Goal: Task Accomplishment & Management: Manage account settings

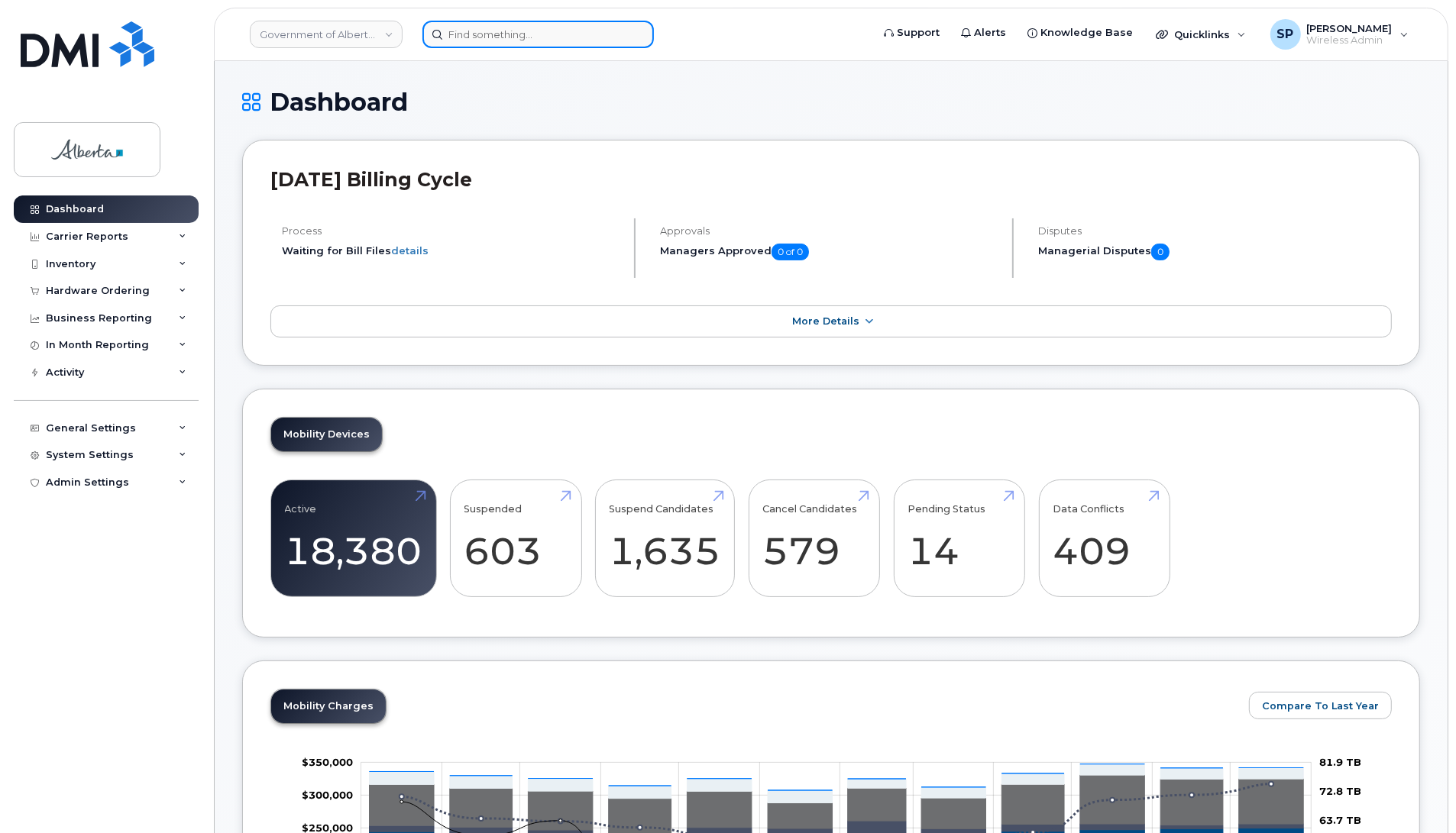
click at [483, 39] on input at bounding box center [538, 34] width 231 height 28
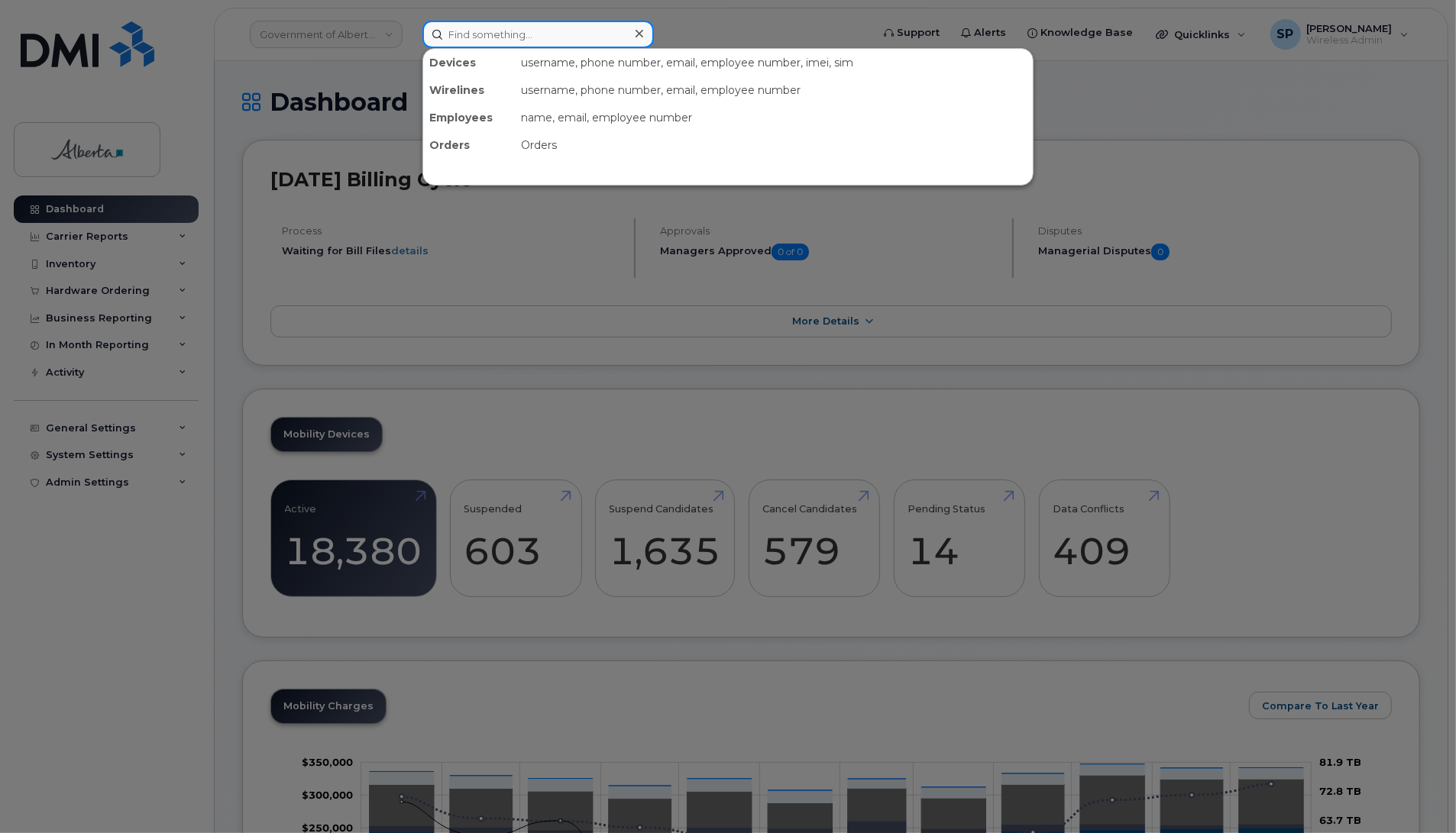
paste input "5875450300"
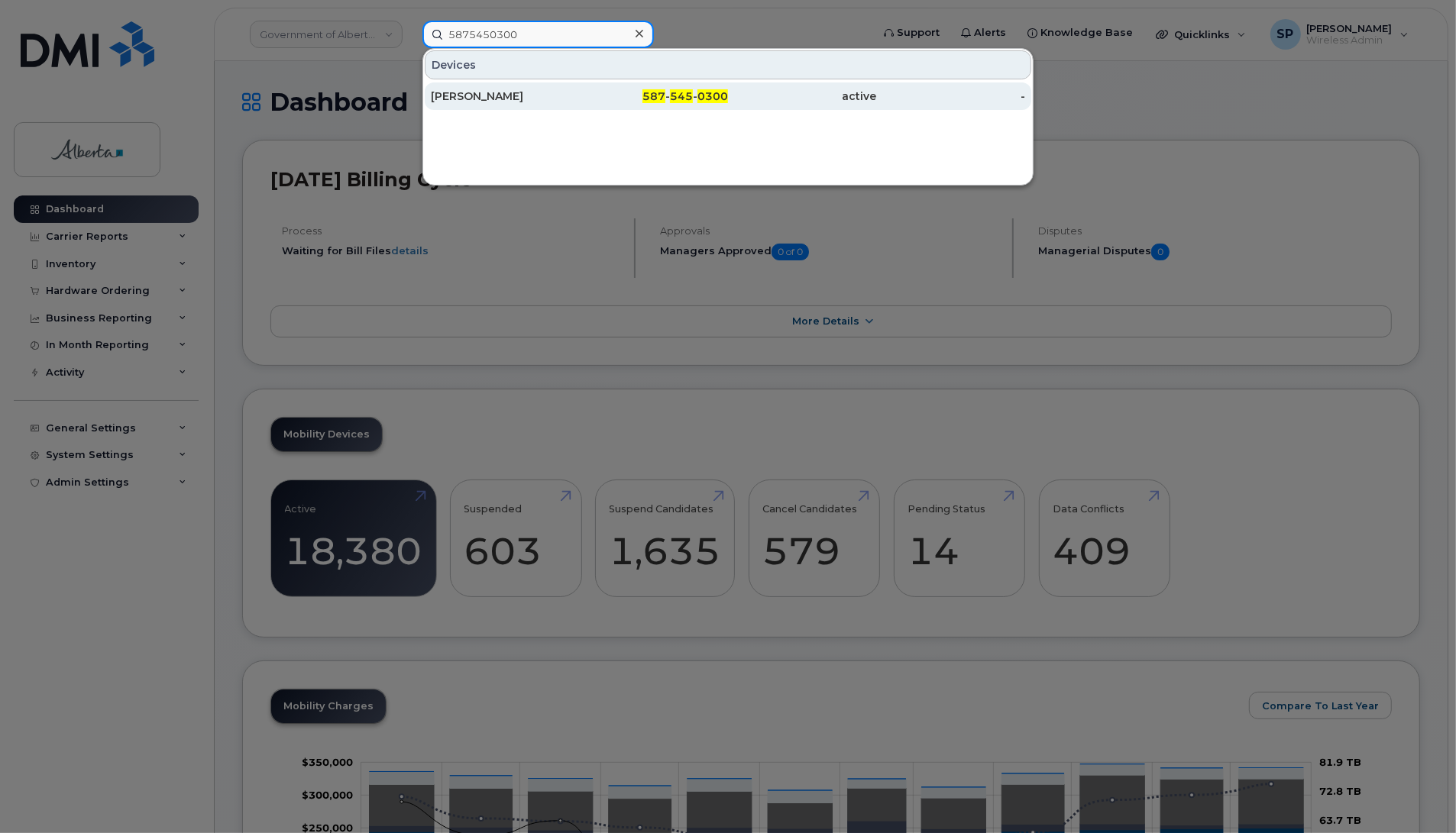
type input "5875450300"
click at [509, 94] on div "Jacqueline Gutierrez" at bounding box center [506, 96] width 149 height 15
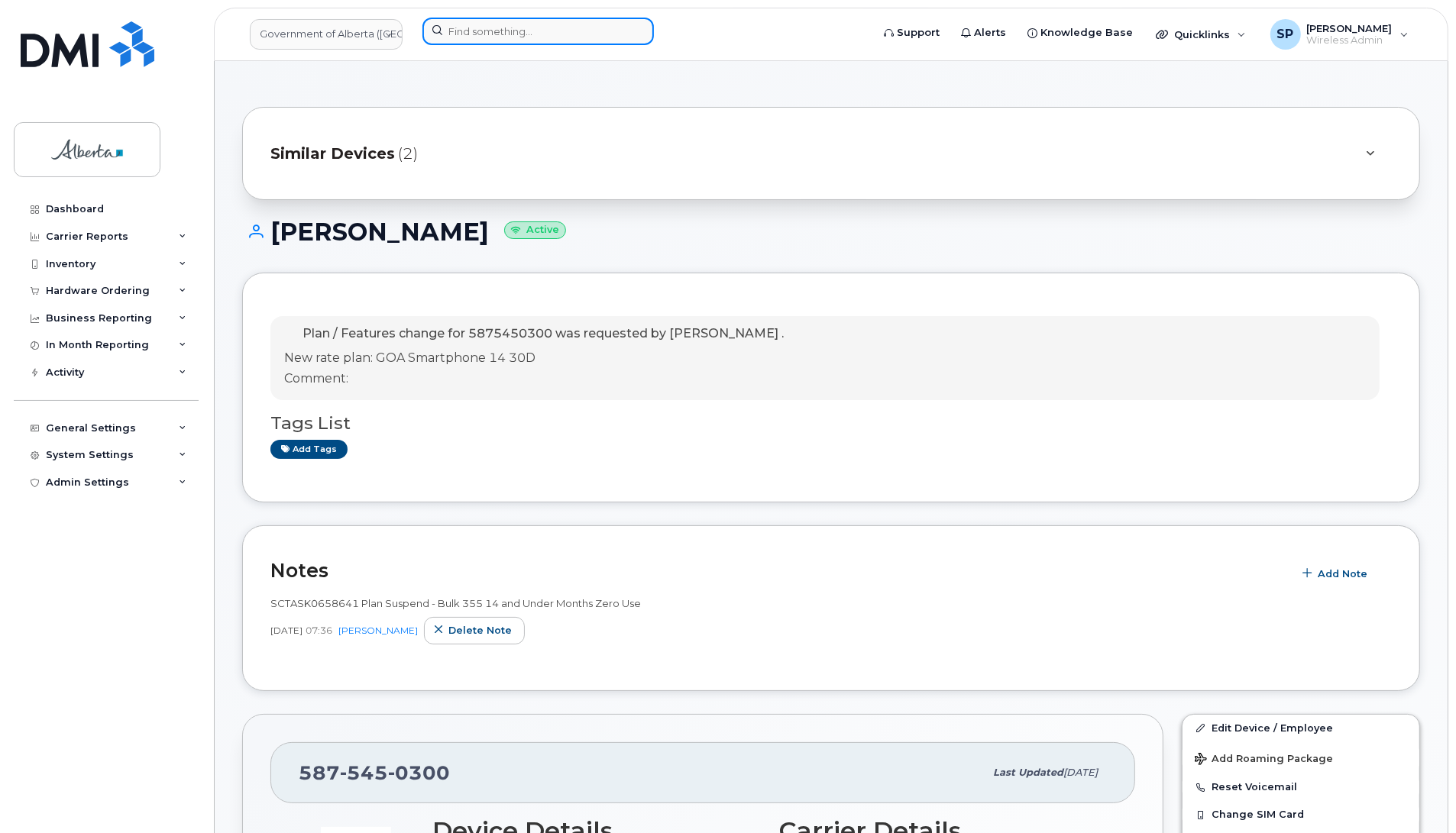
click at [459, 29] on input at bounding box center [538, 31] width 231 height 28
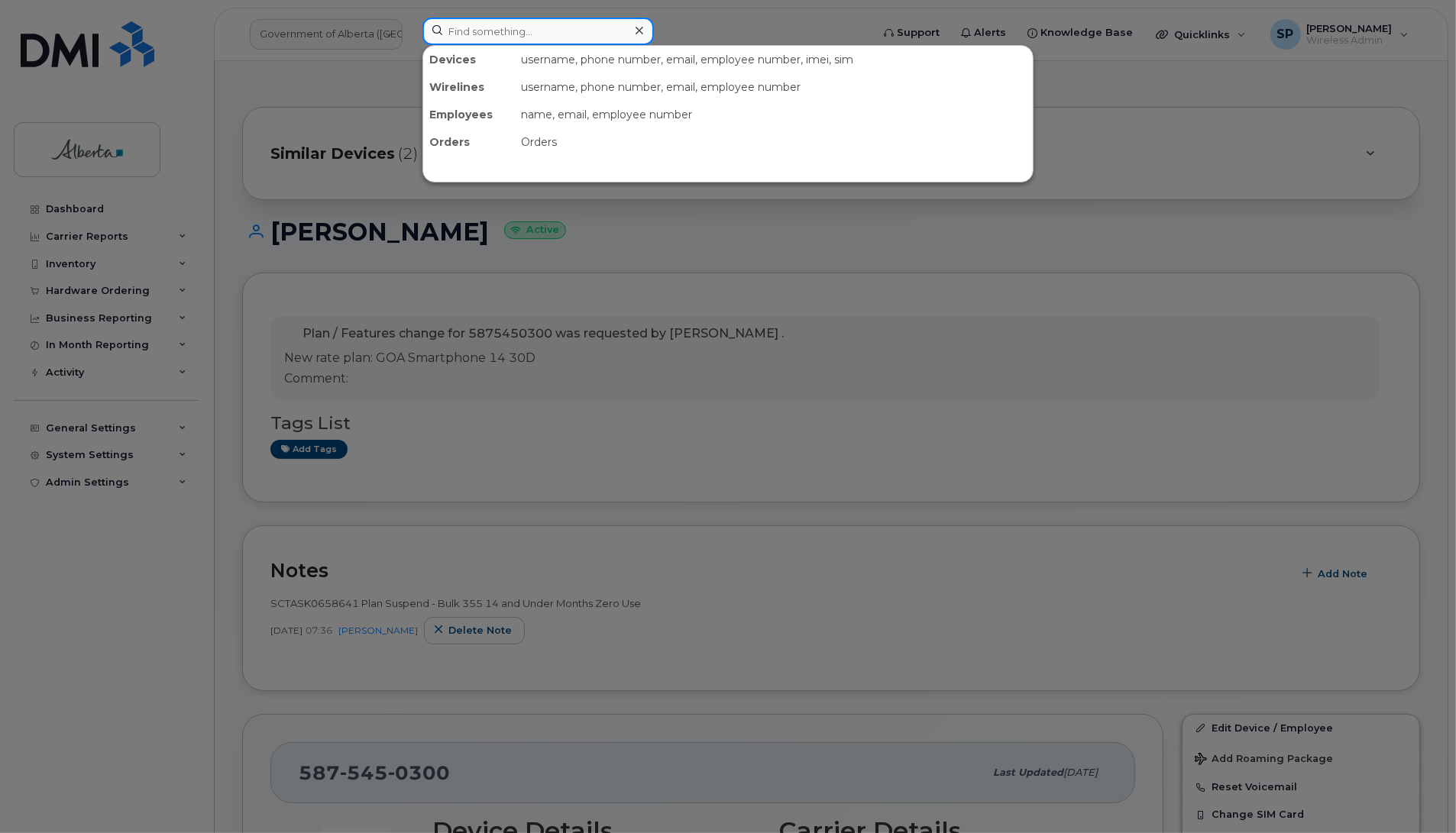
paste input "5875450600"
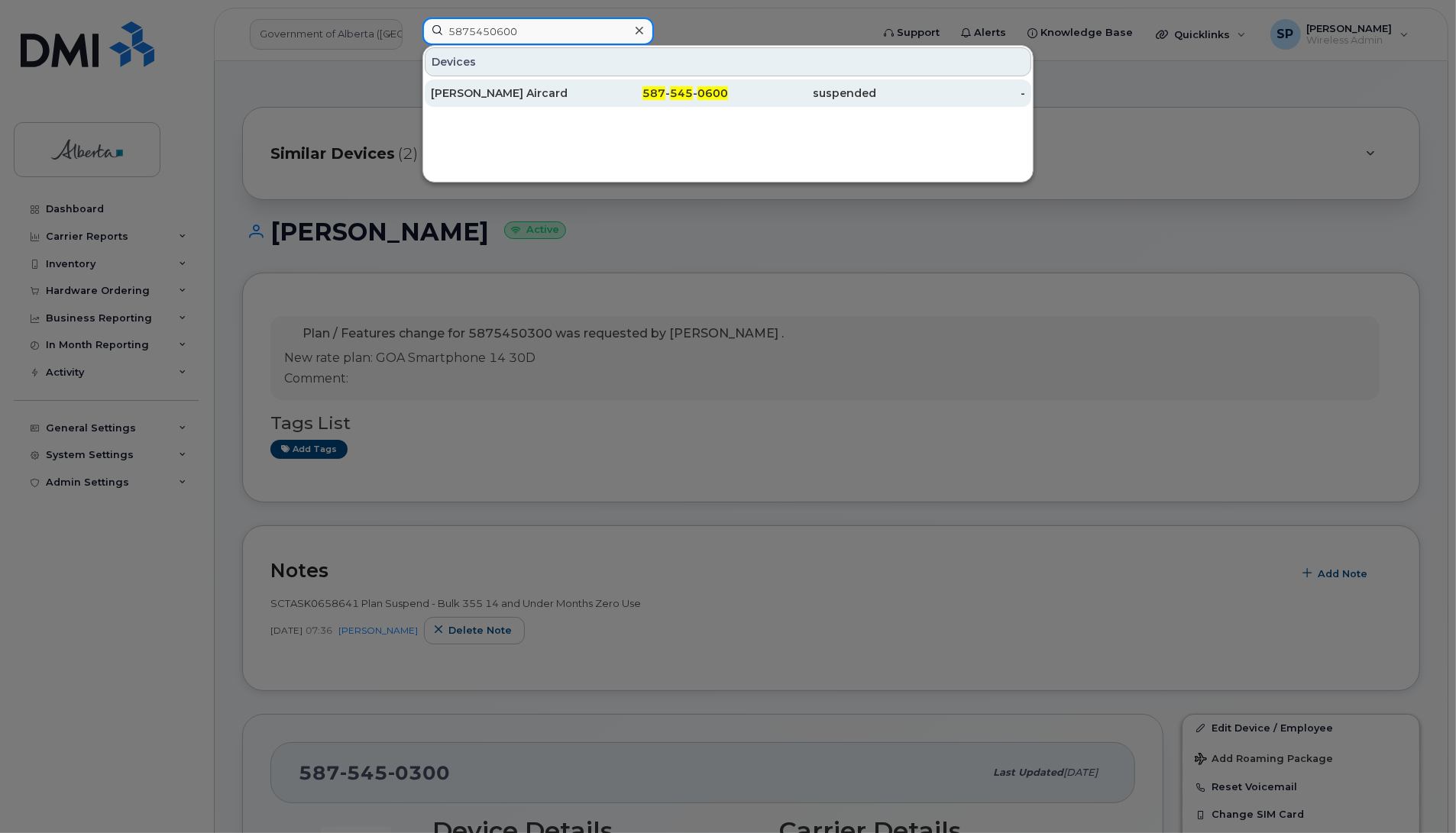
type input "5875450600"
click at [489, 96] on div "Ruth Mcleod Aircard" at bounding box center [506, 93] width 149 height 15
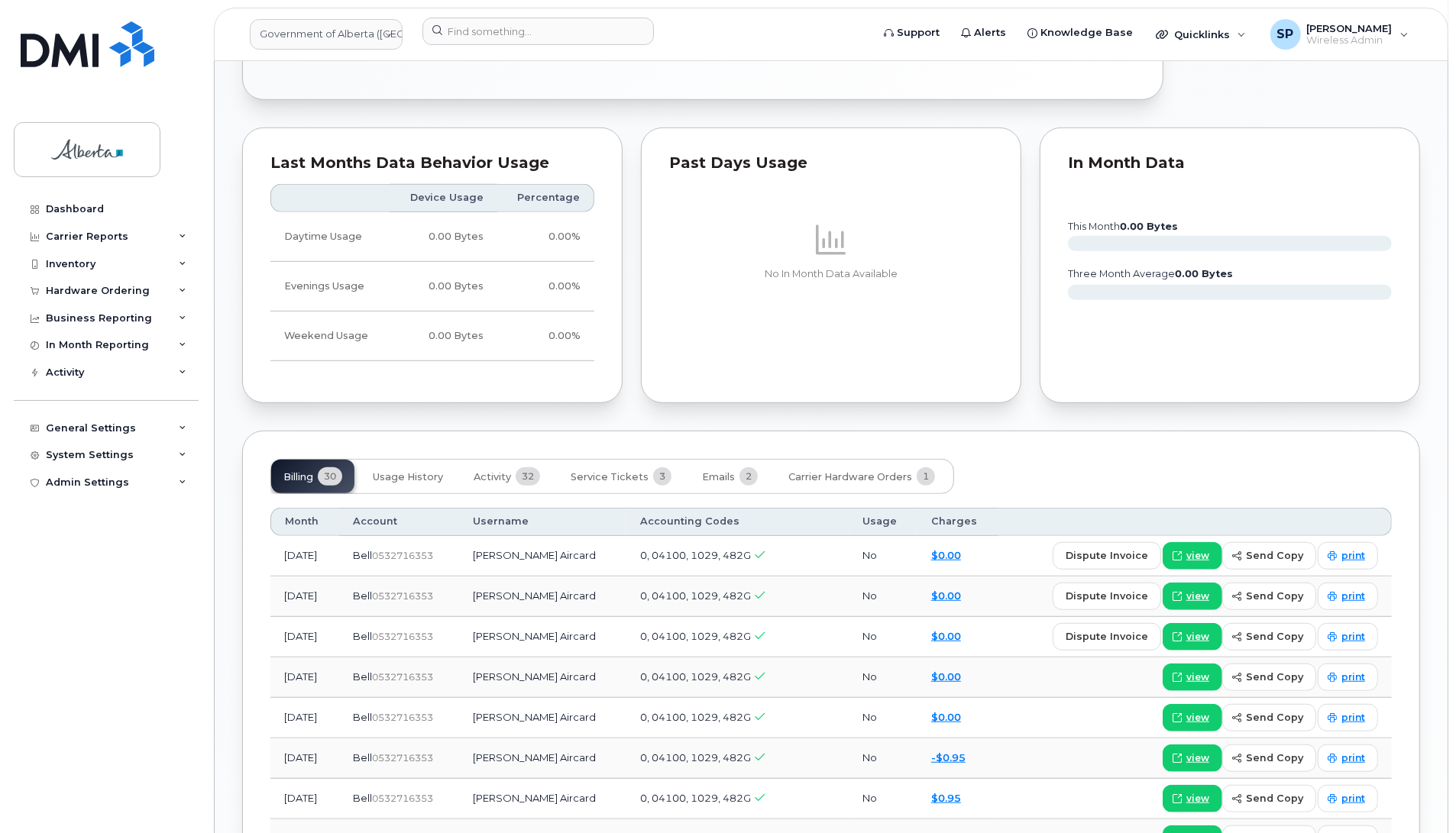
scroll to position [844, 0]
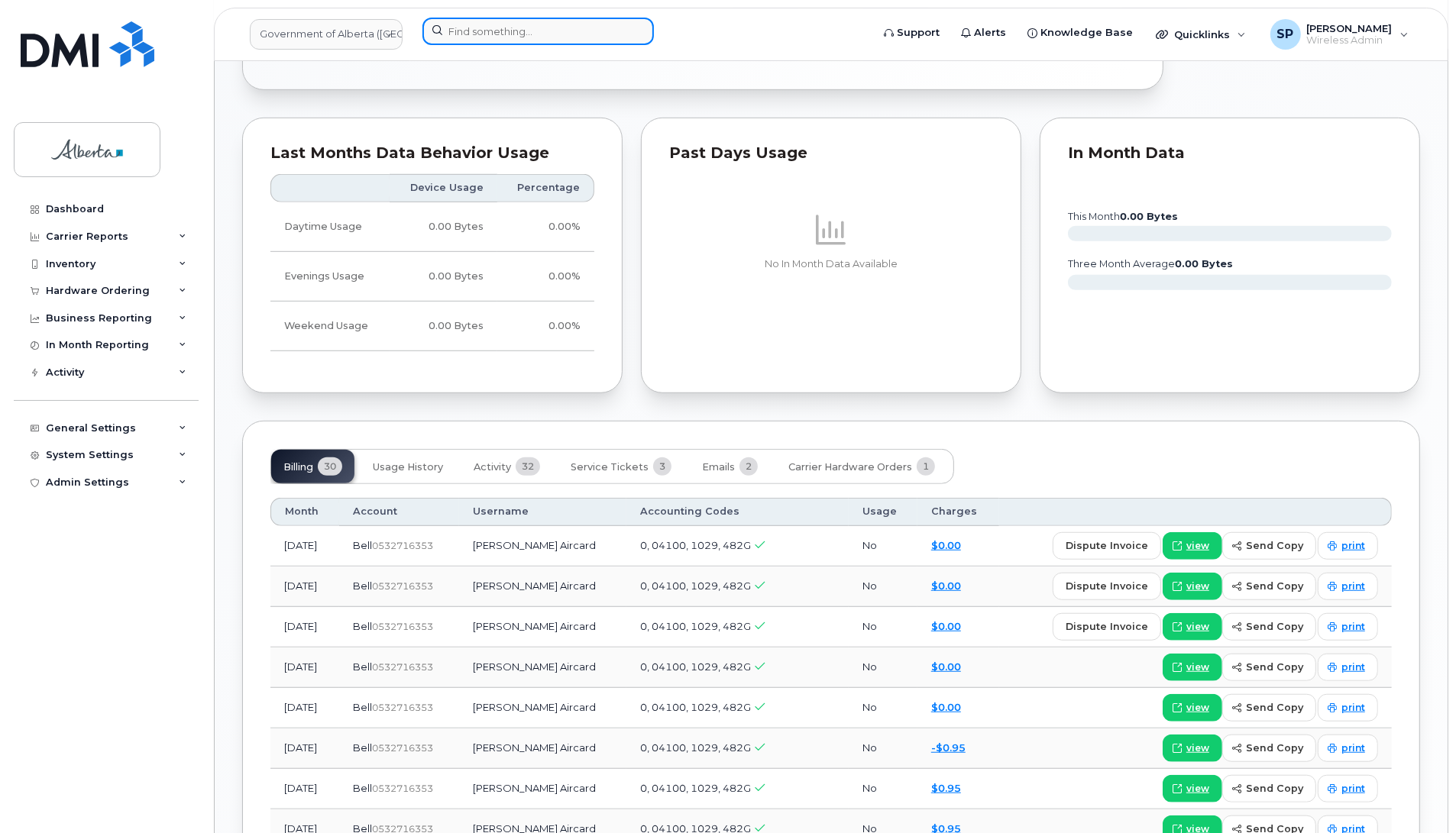
click at [525, 29] on input at bounding box center [538, 31] width 231 height 28
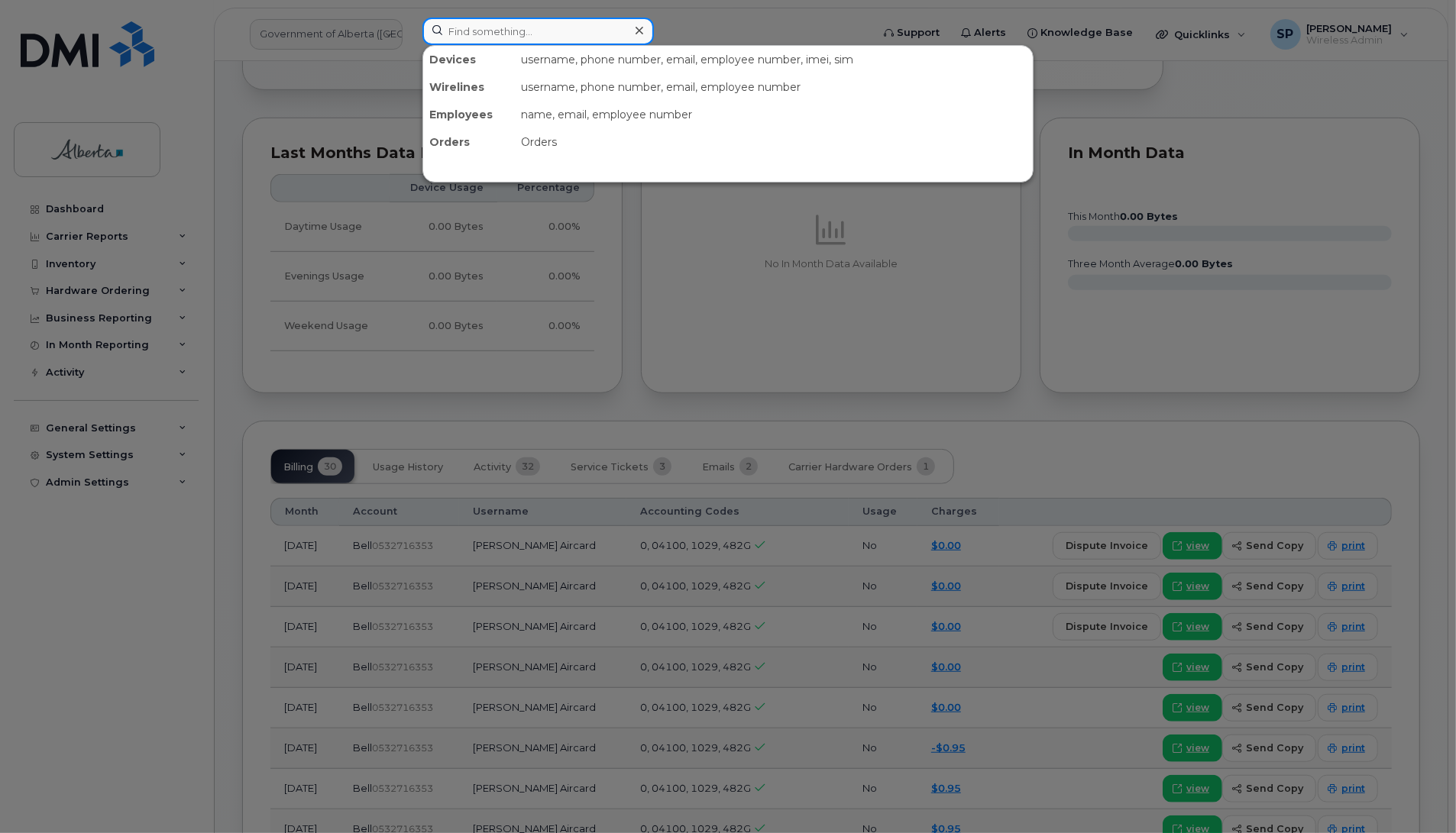
paste input "5873856594"
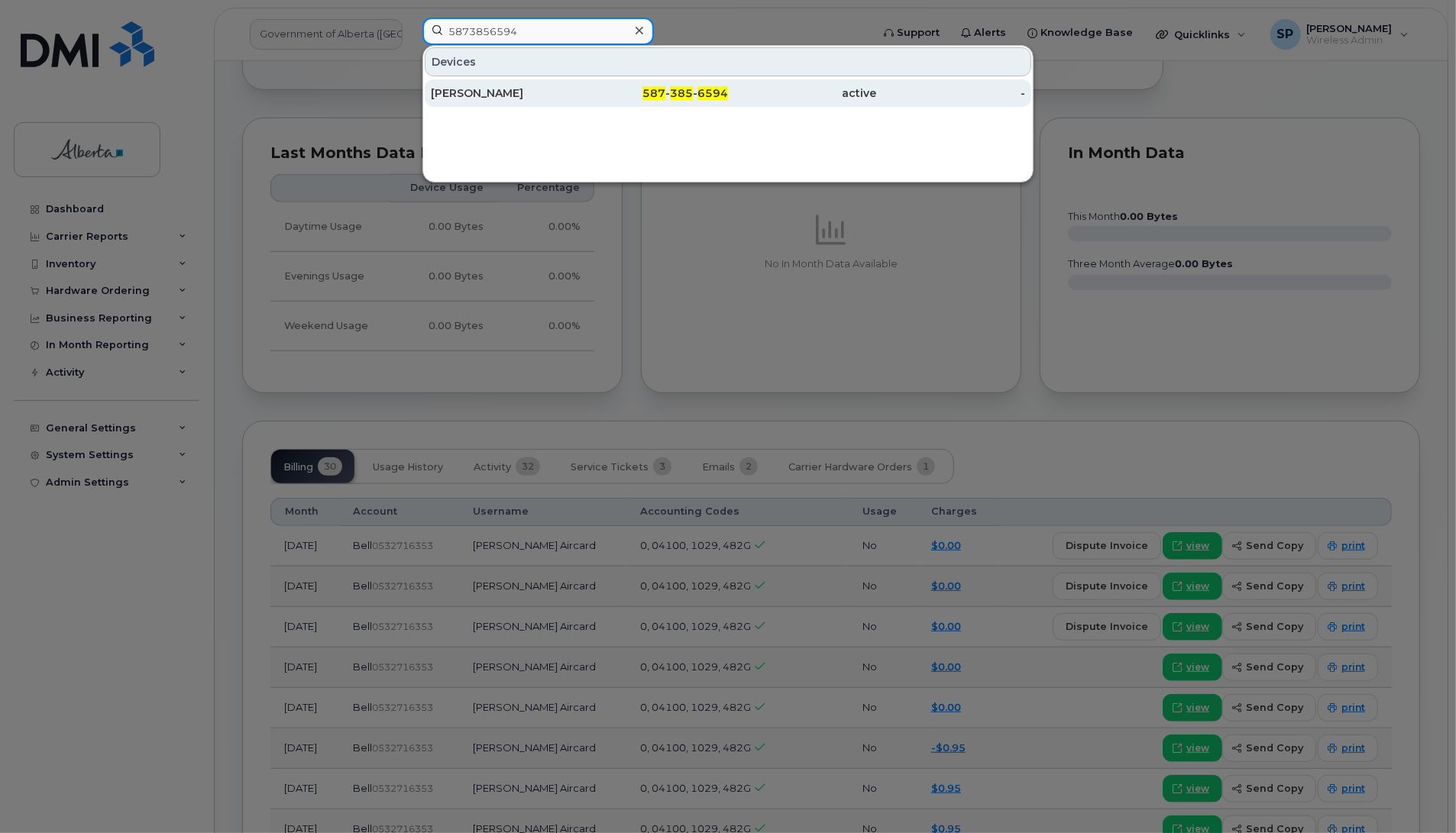
type input "5873856594"
click at [489, 94] on div "Kirby Valgardson" at bounding box center [506, 93] width 149 height 15
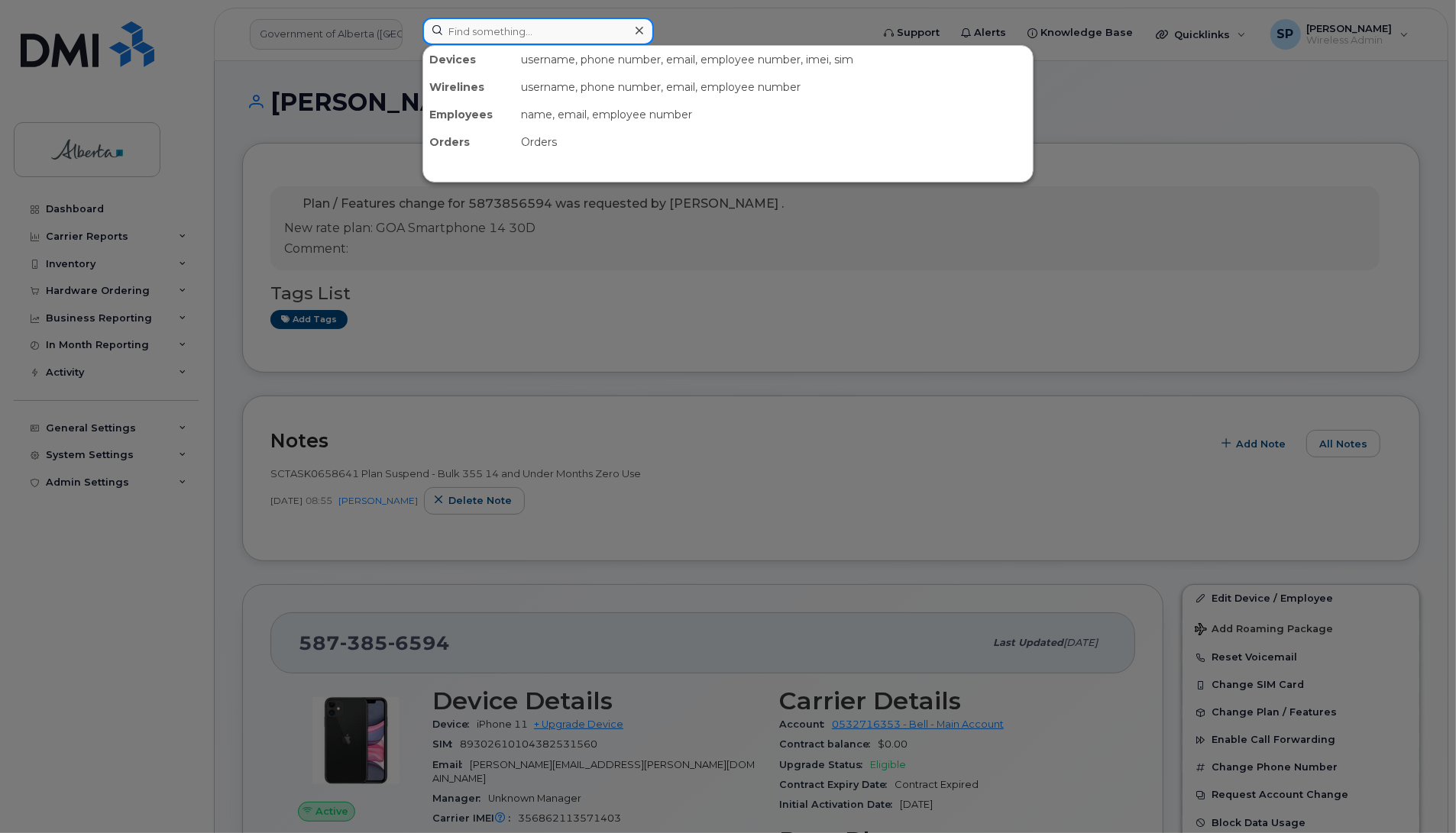
click at [541, 31] on input at bounding box center [538, 31] width 231 height 28
paste input "5875451865"
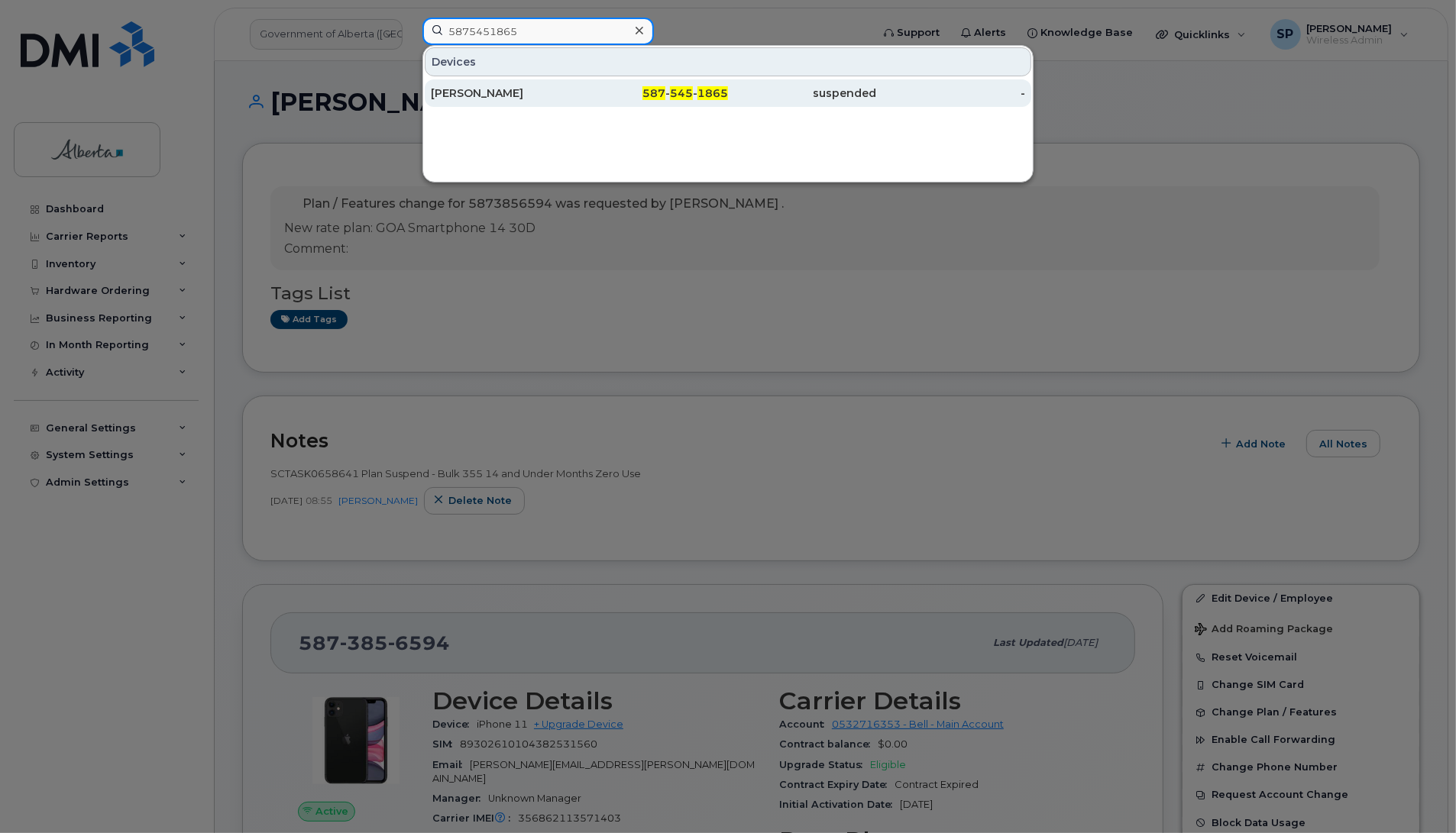
type input "5875451865"
click at [491, 100] on div "Donna Heshka" at bounding box center [506, 93] width 149 height 15
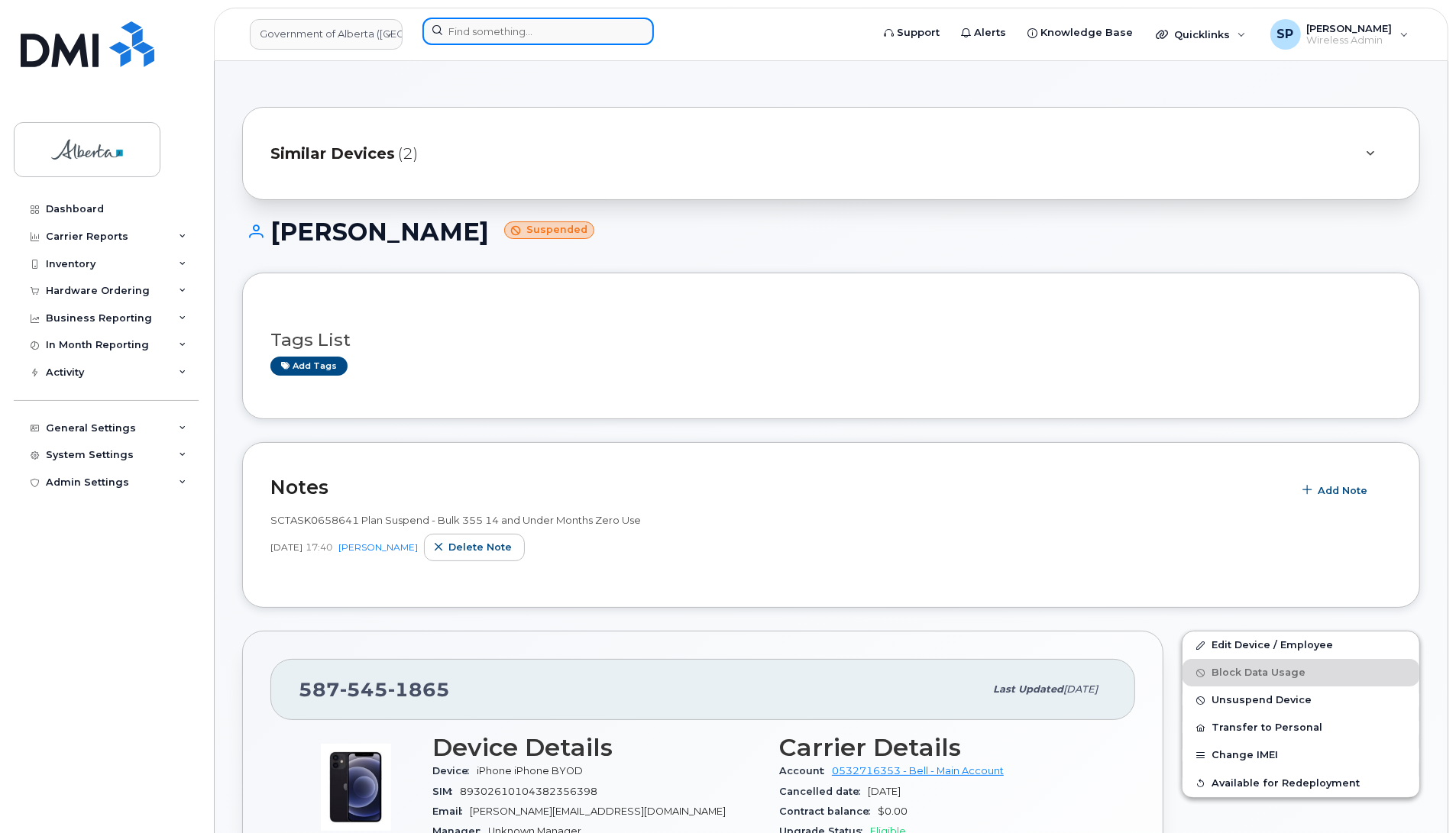
click at [552, 27] on input at bounding box center [538, 31] width 231 height 28
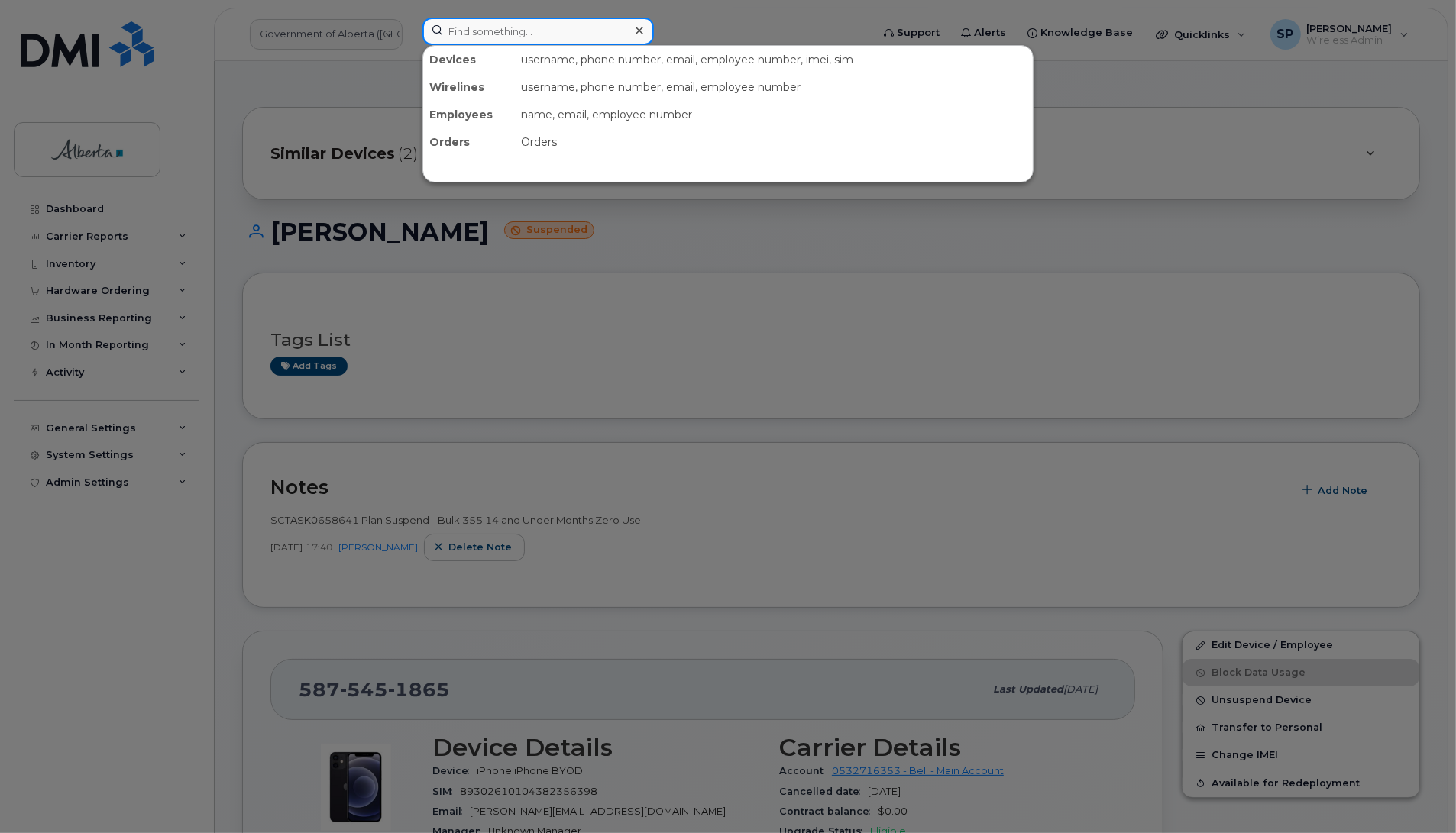
paste input "7808681483"
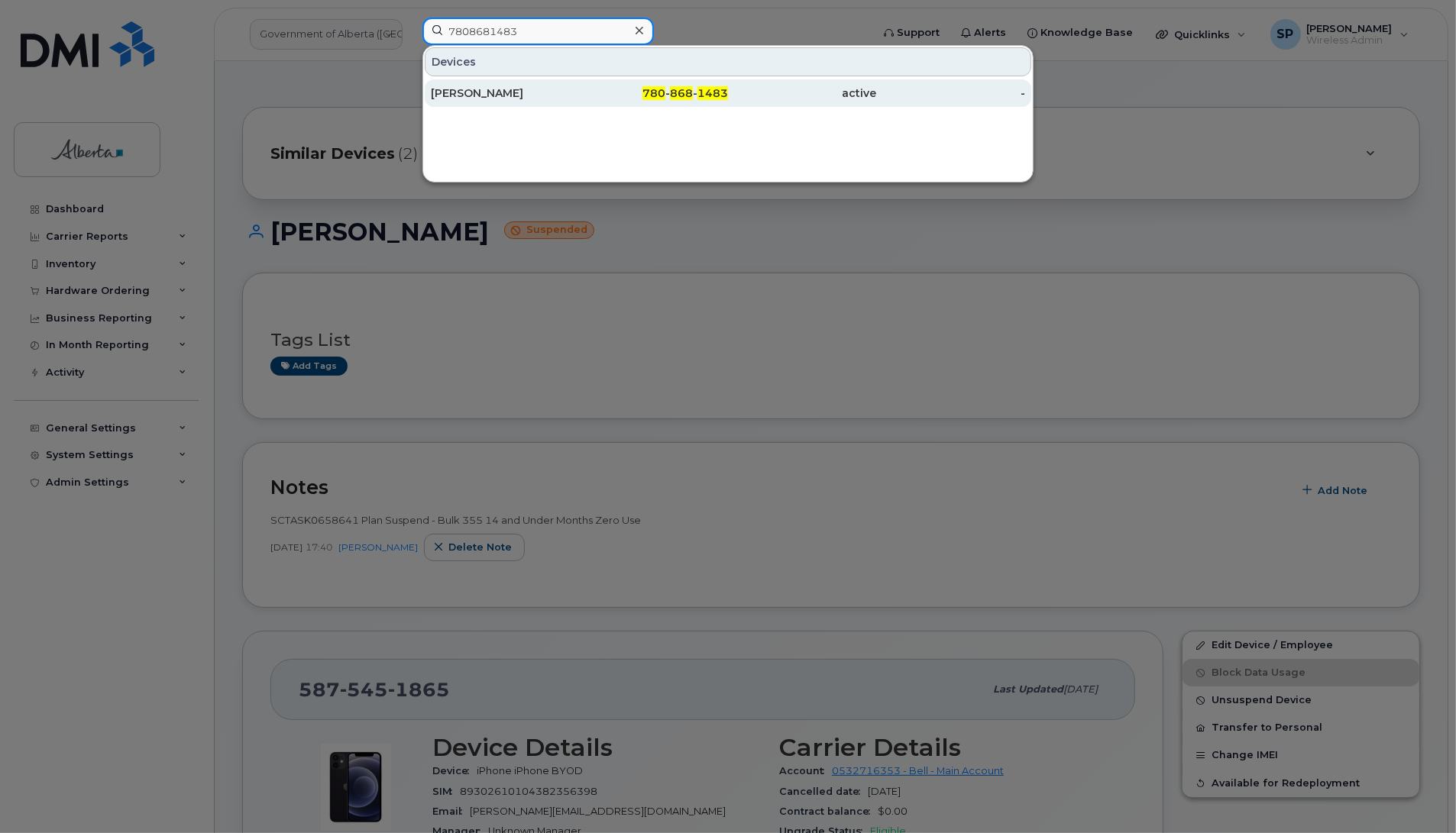
type input "7808681483"
click at [479, 98] on div "Tania Austin" at bounding box center [506, 93] width 149 height 15
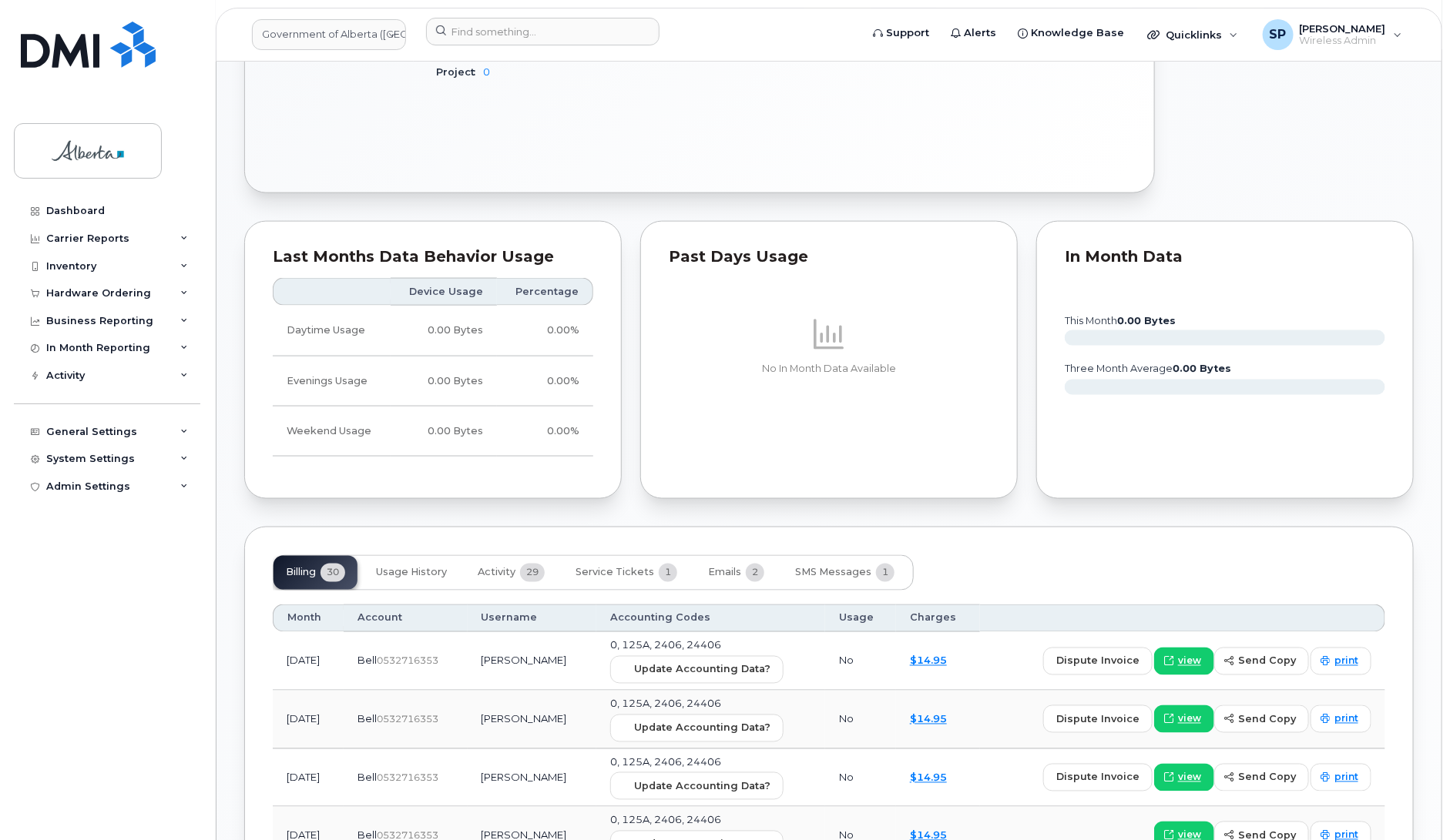
scroll to position [906, 0]
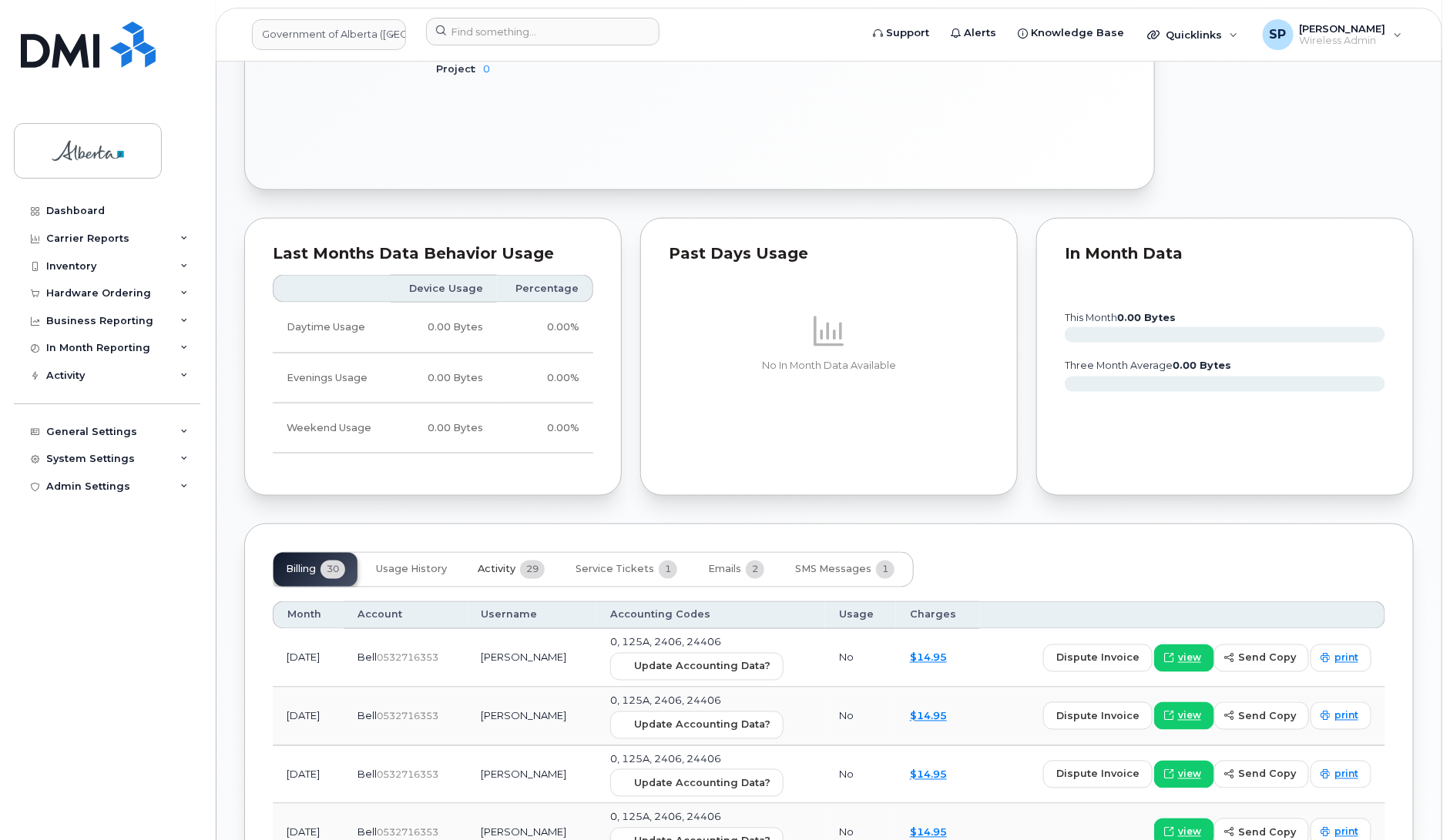
click at [494, 564] on span "Activity" at bounding box center [496, 570] width 38 height 12
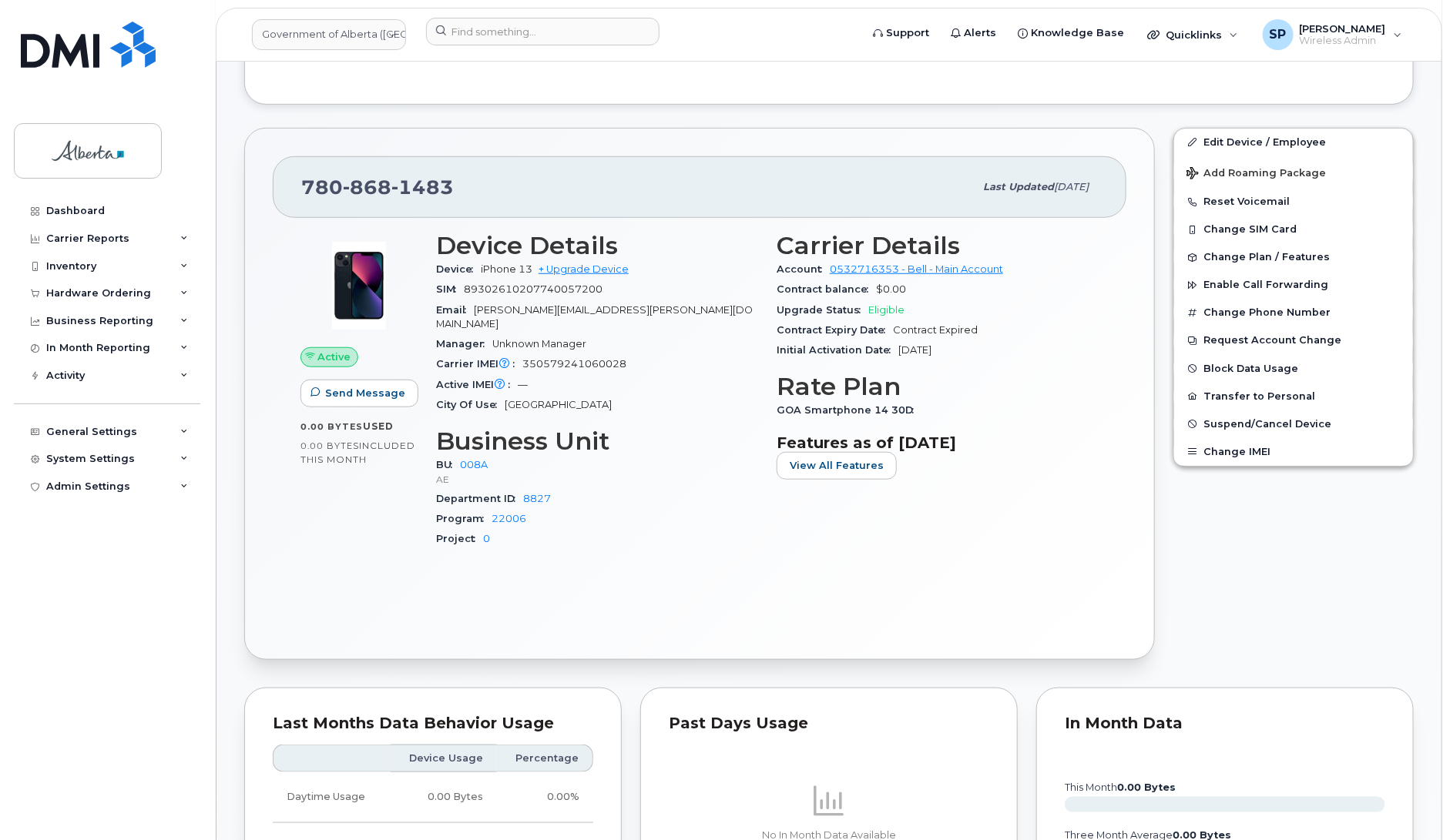
scroll to position [0, 0]
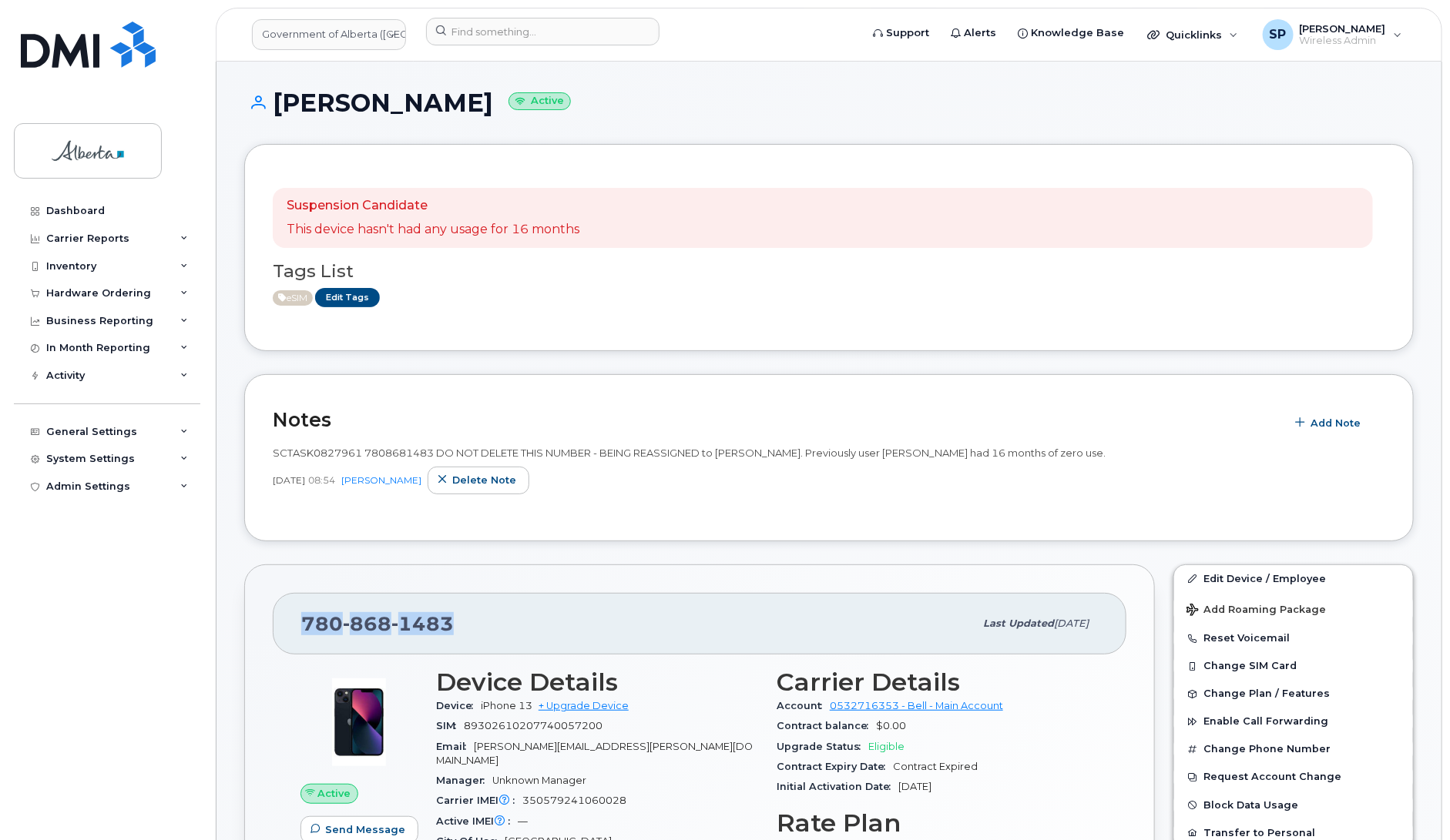
drag, startPoint x: 451, startPoint y: 628, endPoint x: 306, endPoint y: 618, distance: 145.3
click at [306, 618] on div "[PHONE_NUMBER]" at bounding box center [637, 624] width 673 height 32
copy span "[PHONE_NUMBER]"
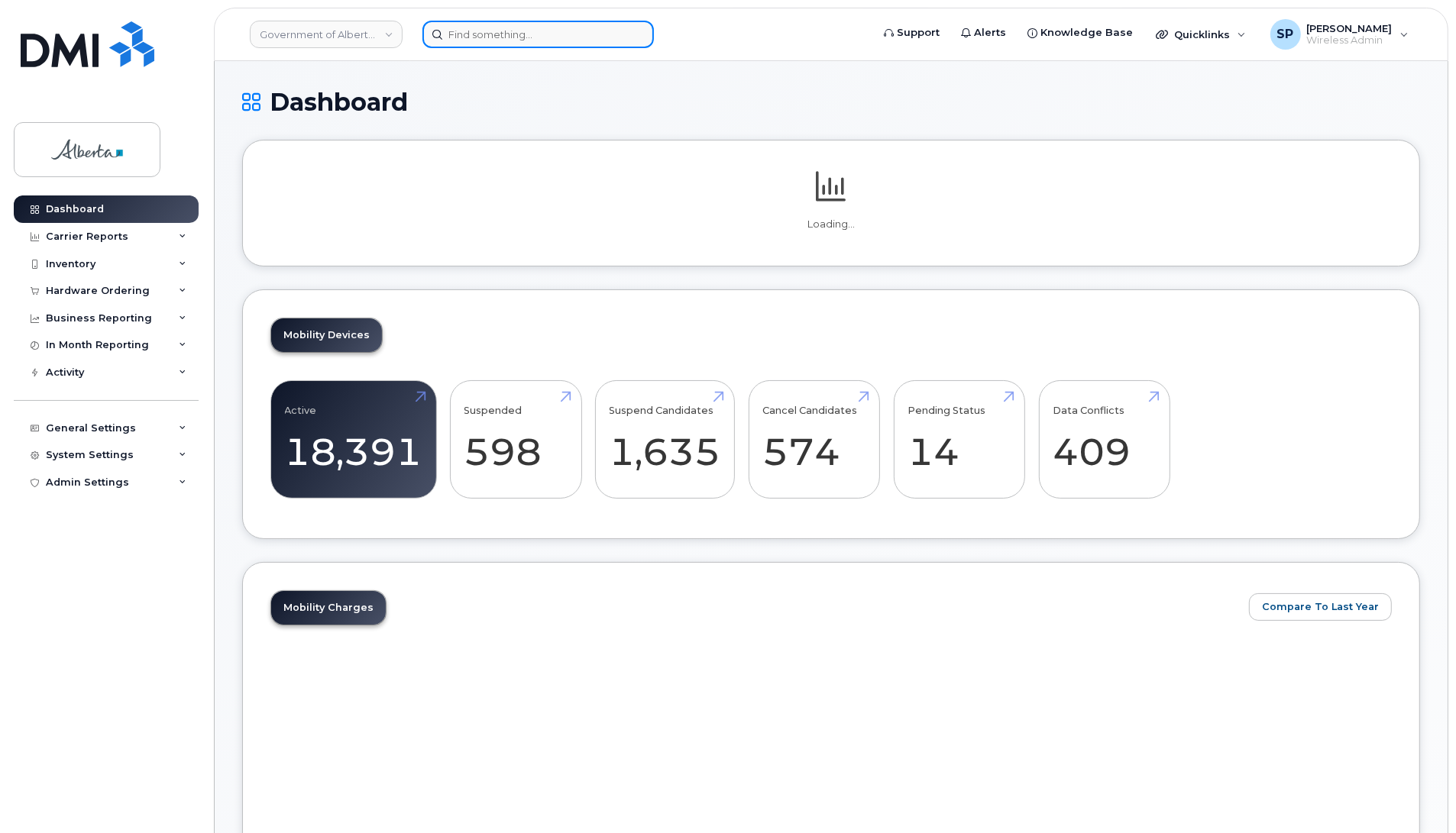
click at [506, 36] on input at bounding box center [538, 34] width 231 height 28
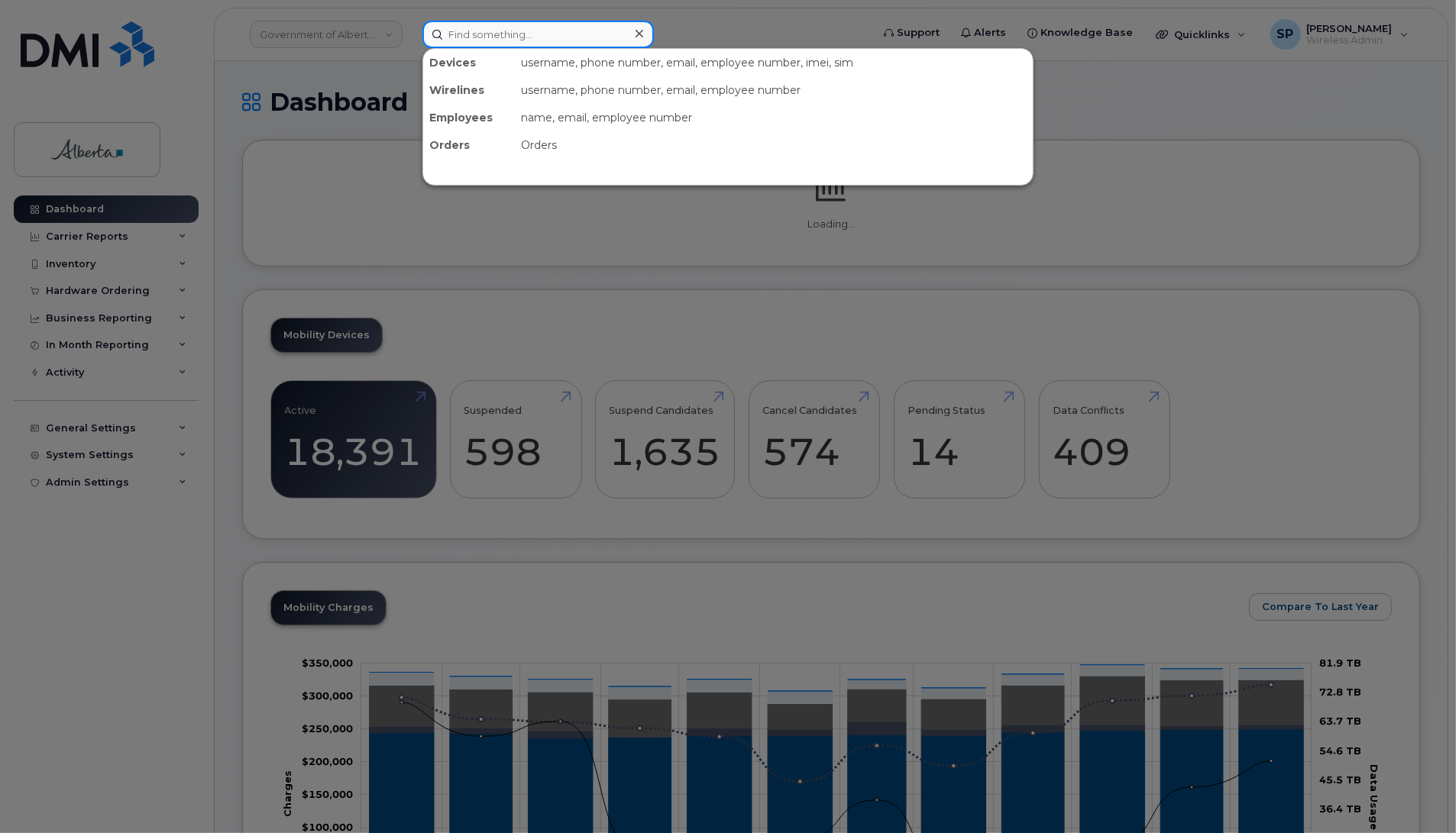
paste input "7802337248"
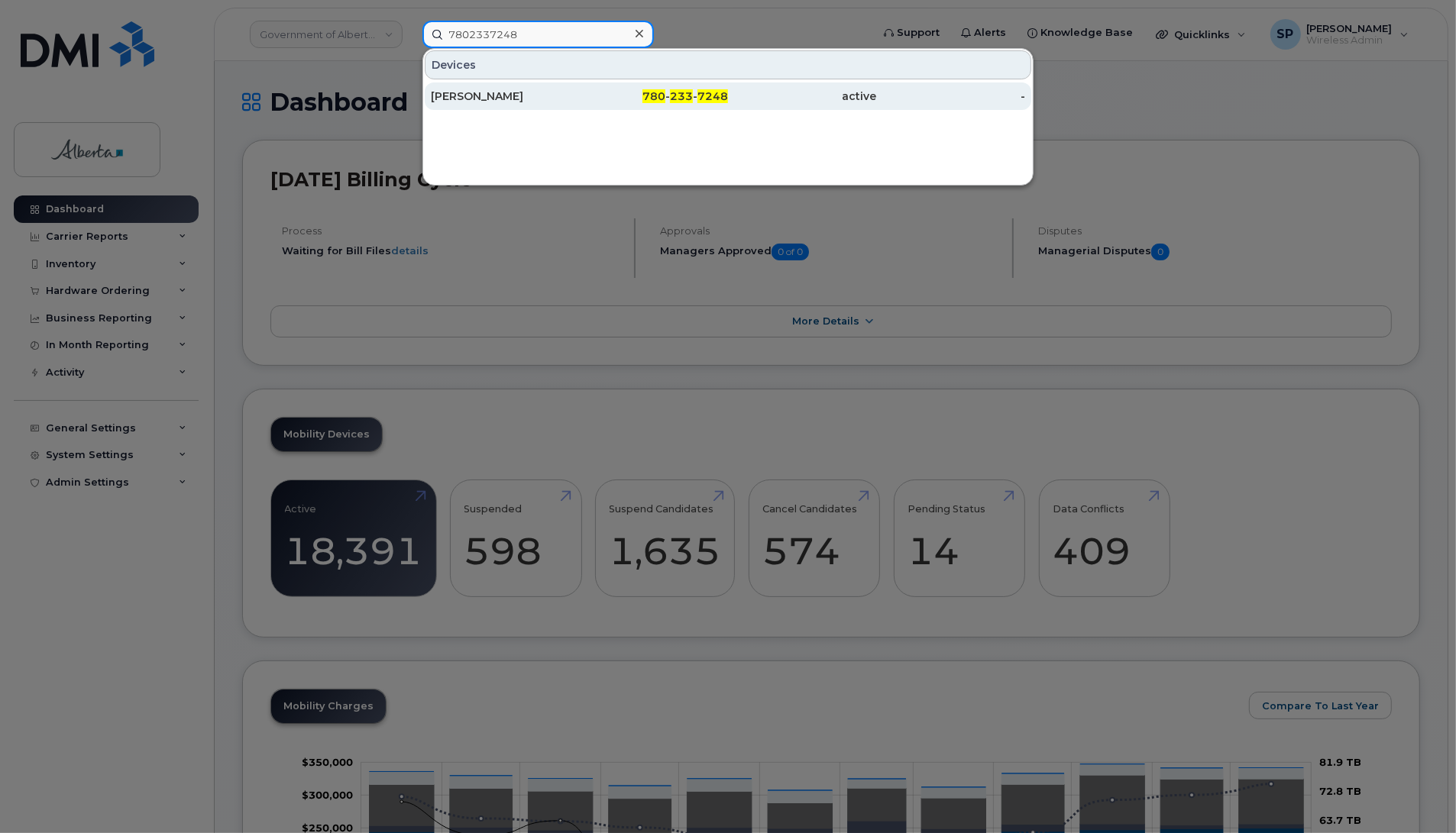
type input "7802337248"
click at [529, 101] on div "[PERSON_NAME]" at bounding box center [506, 96] width 149 height 15
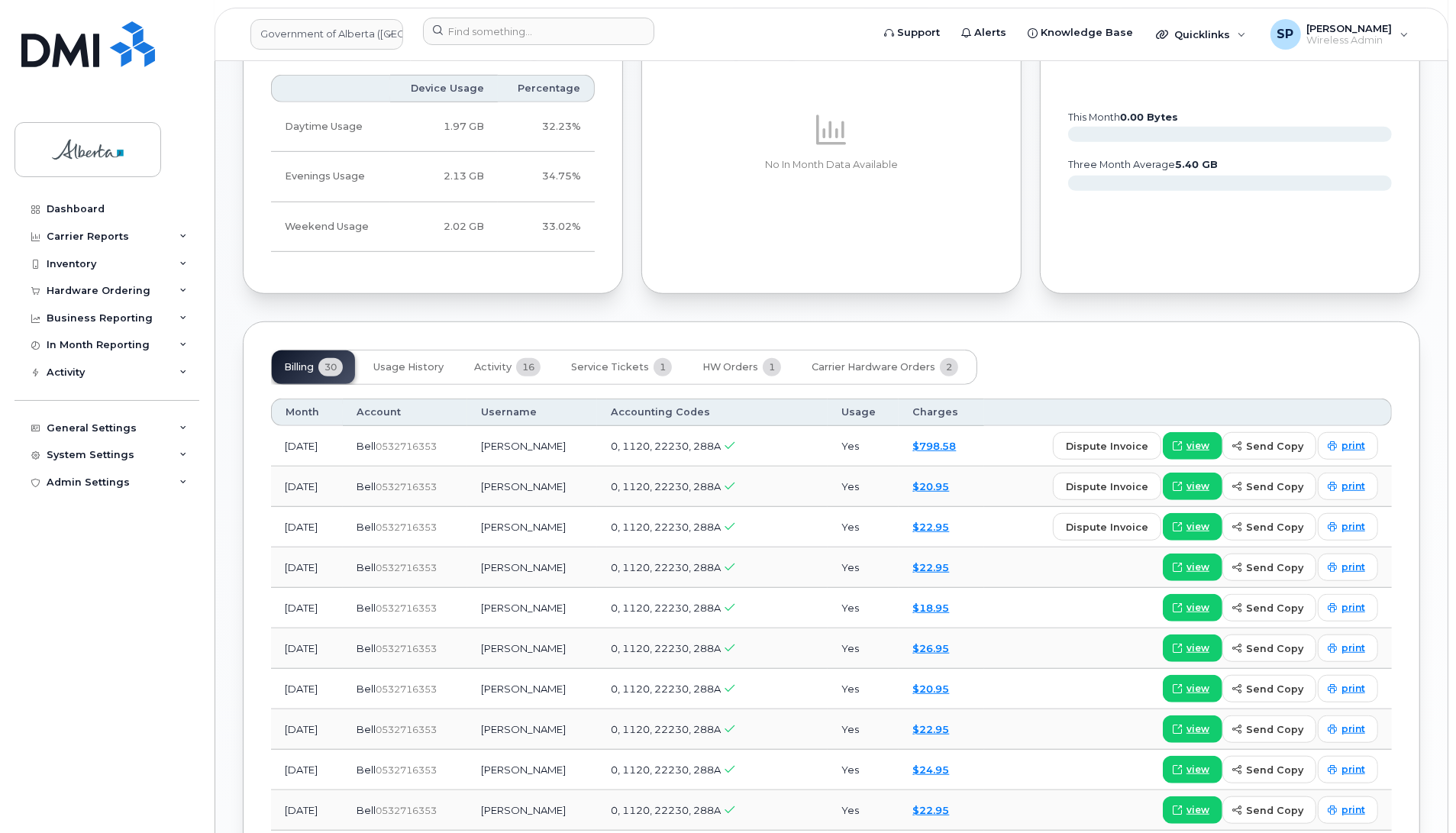
scroll to position [902, 0]
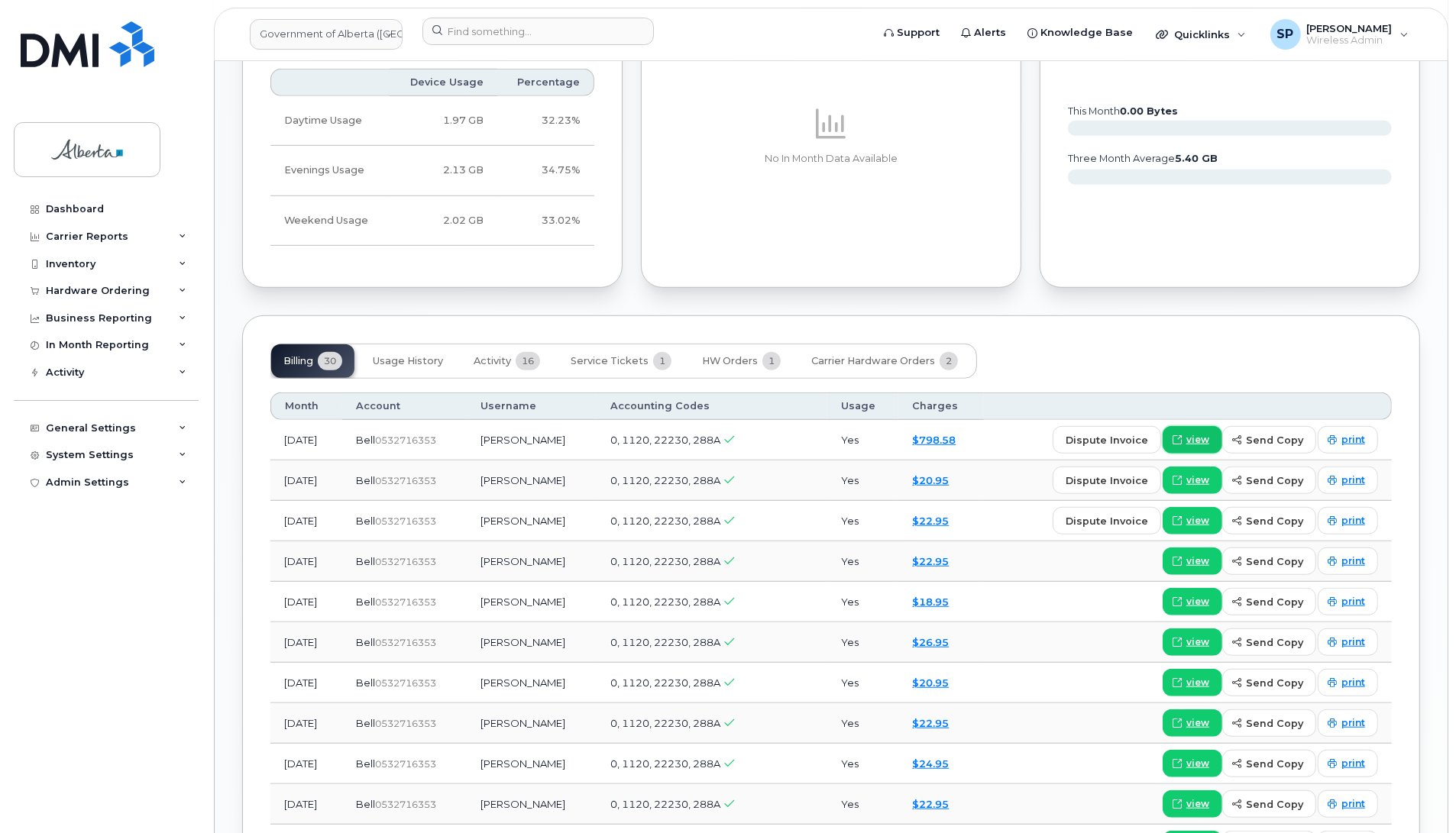
click at [1199, 433] on span "view" at bounding box center [1198, 440] width 23 height 14
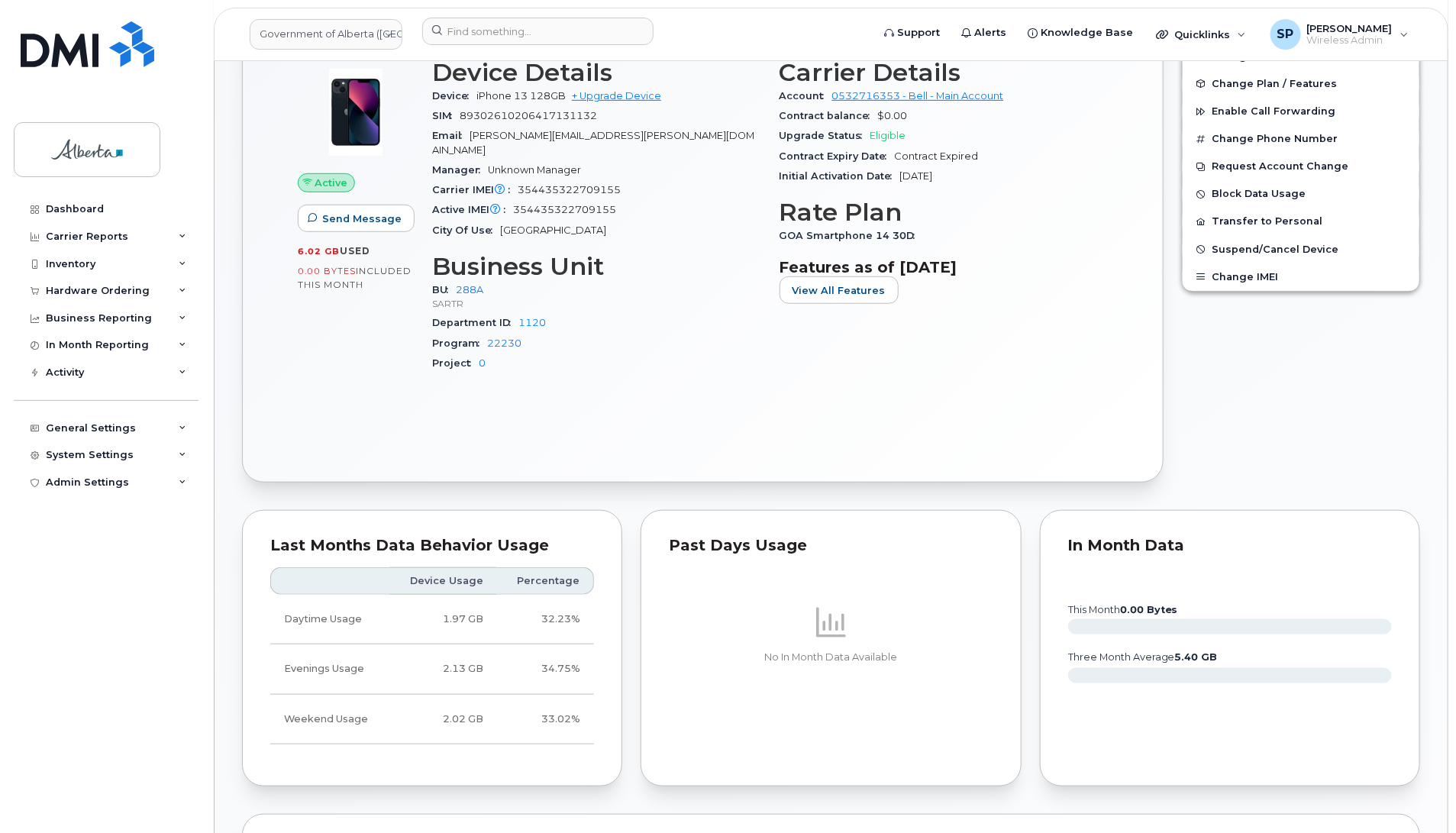
scroll to position [398, 0]
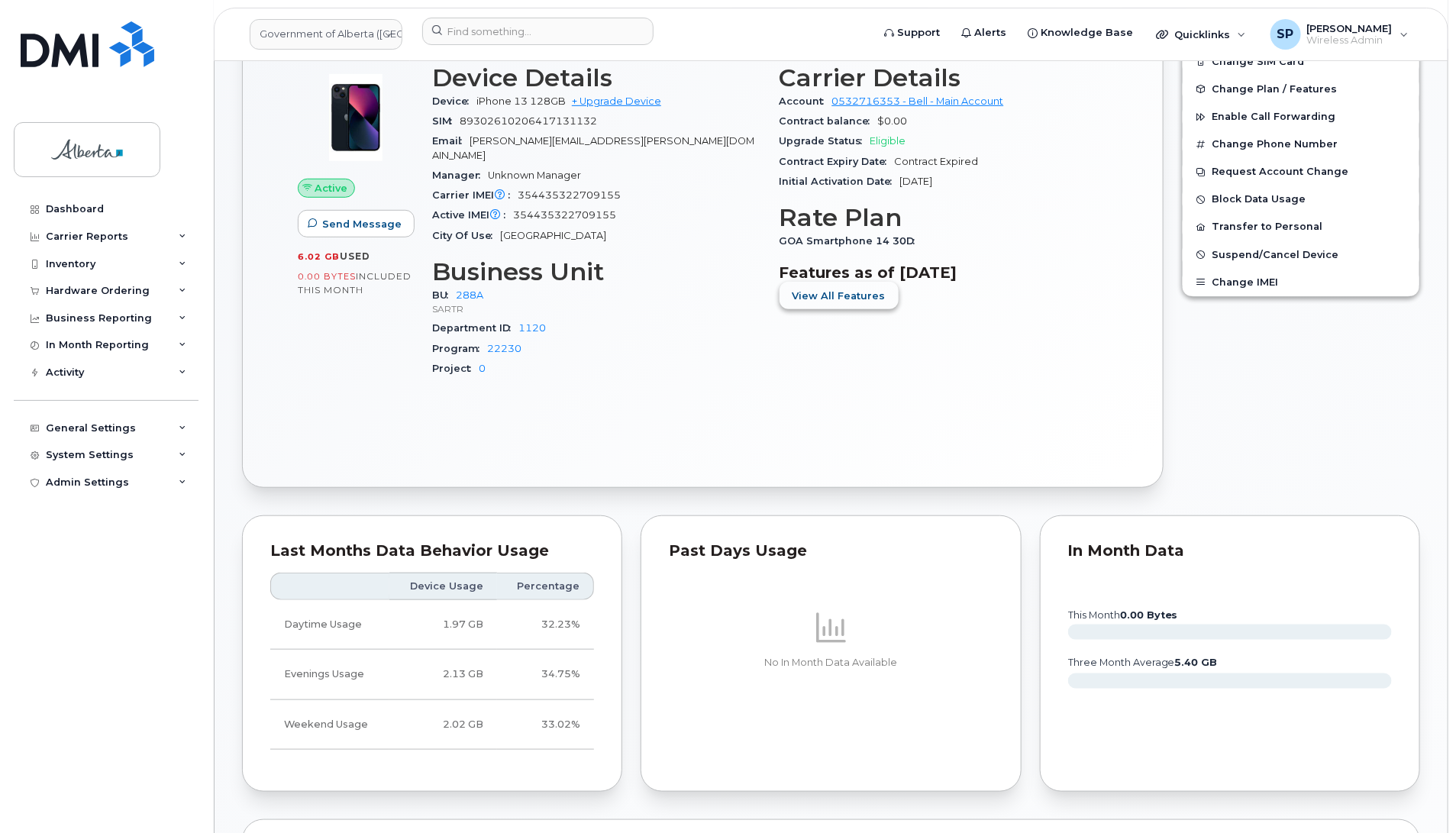
click at [872, 292] on span "View All Features" at bounding box center [839, 296] width 93 height 15
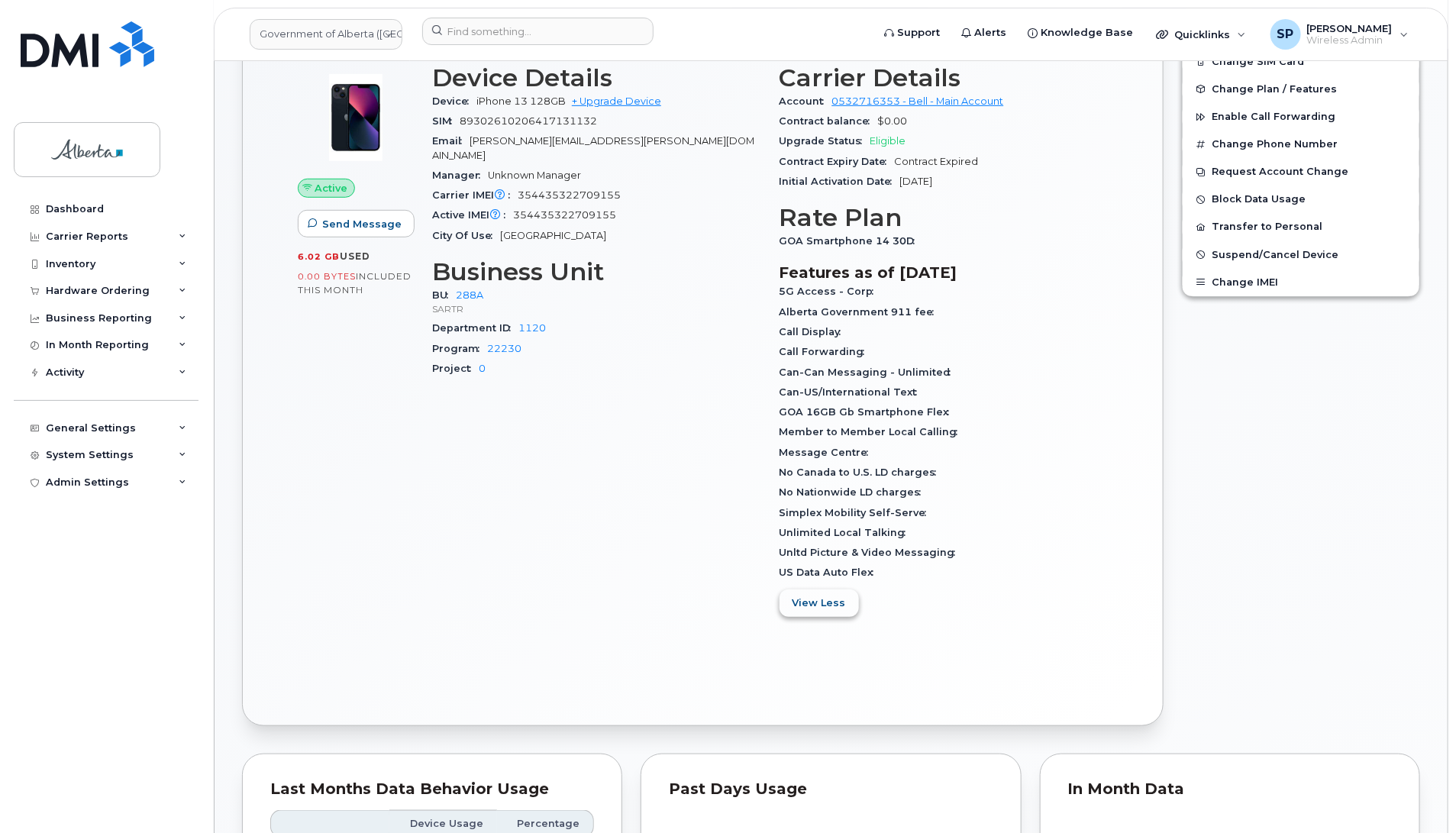
click at [811, 605] on span "View Less" at bounding box center [819, 603] width 54 height 15
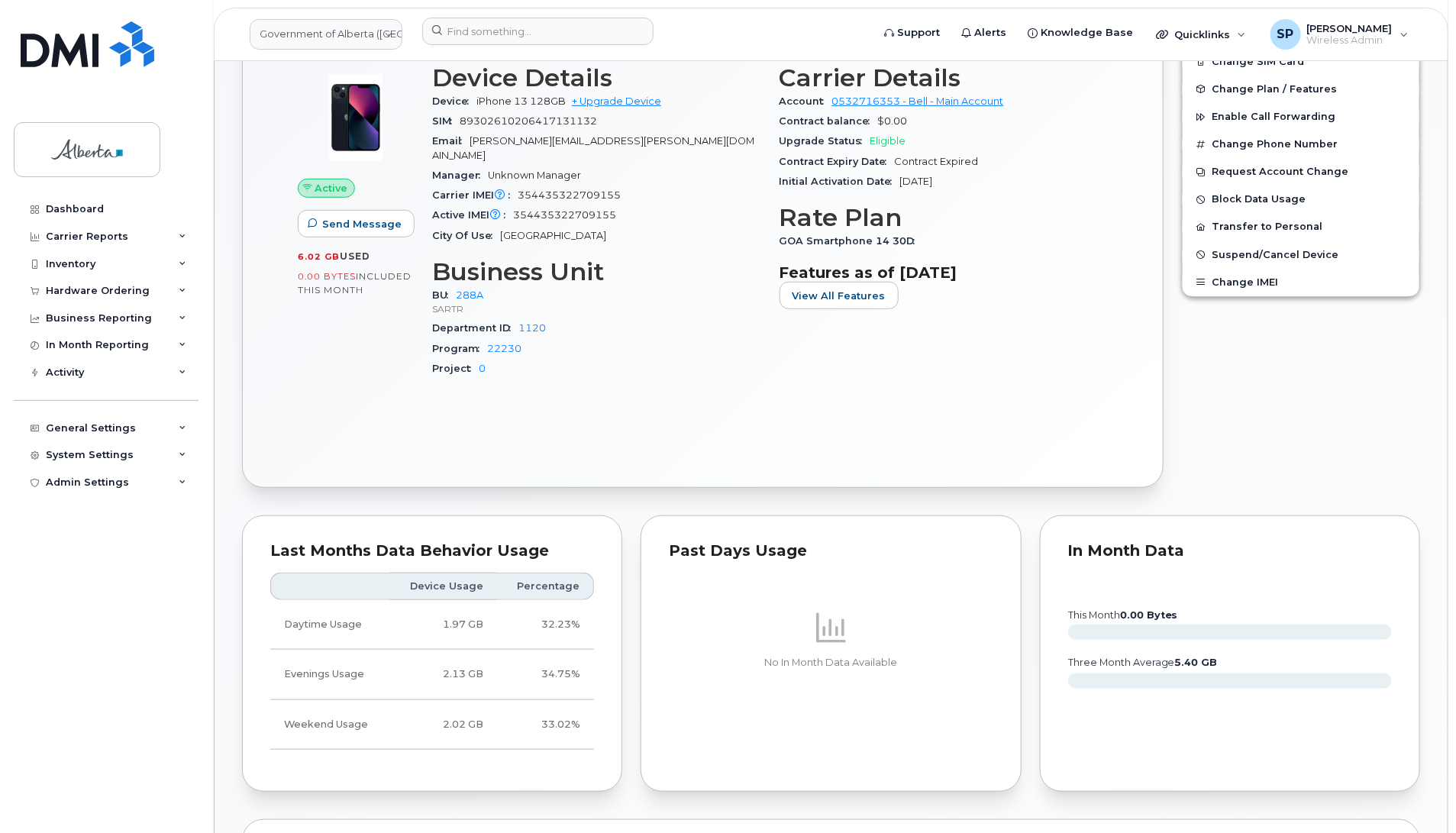
click at [1008, 442] on div "Active Send Message 6.02 GB  used 0.00 Bytes  included this month Device Detail…" at bounding box center [703, 256] width 865 height 410
click at [863, 302] on span "View All Features" at bounding box center [839, 296] width 93 height 15
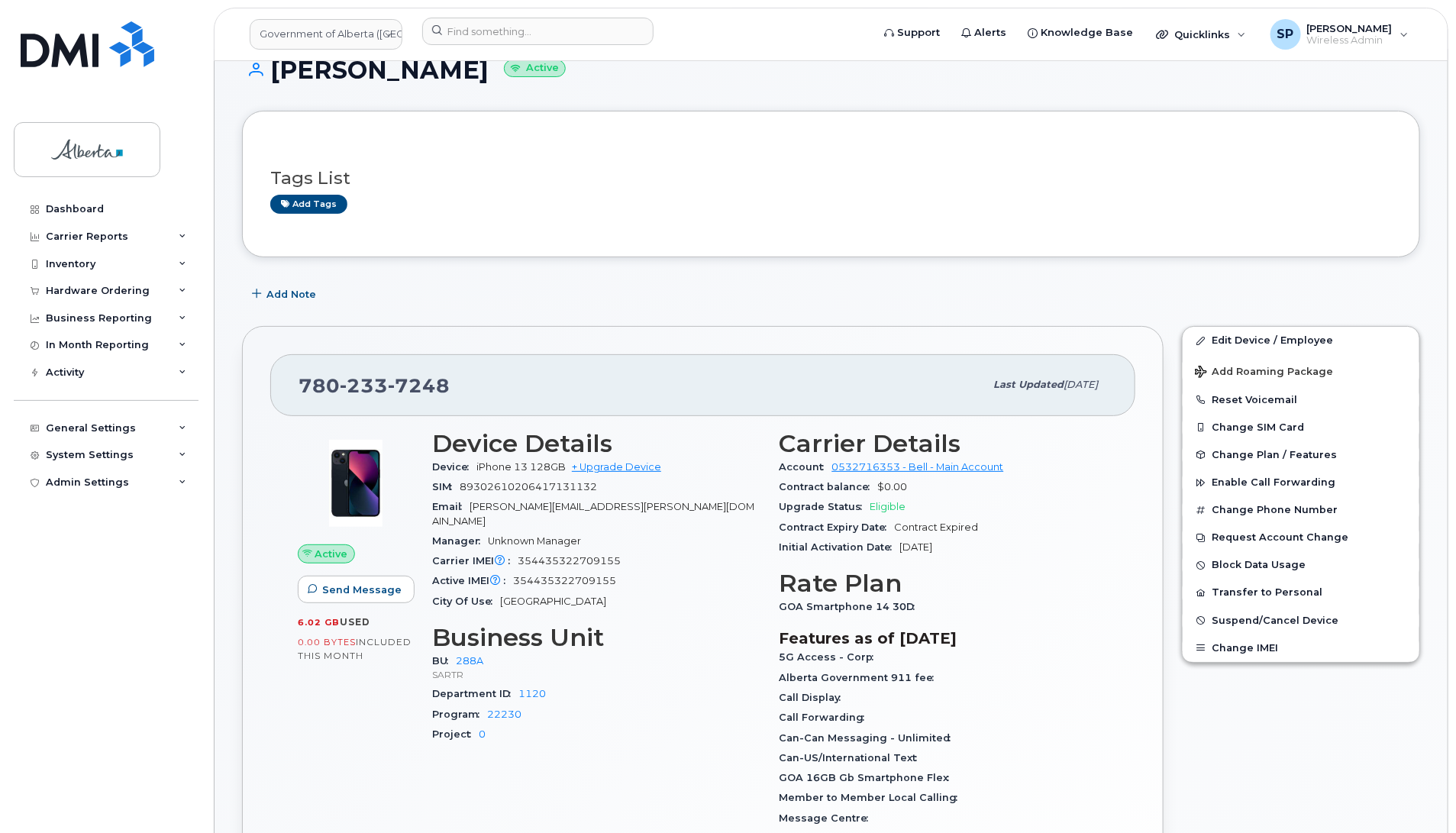
scroll to position [0, 0]
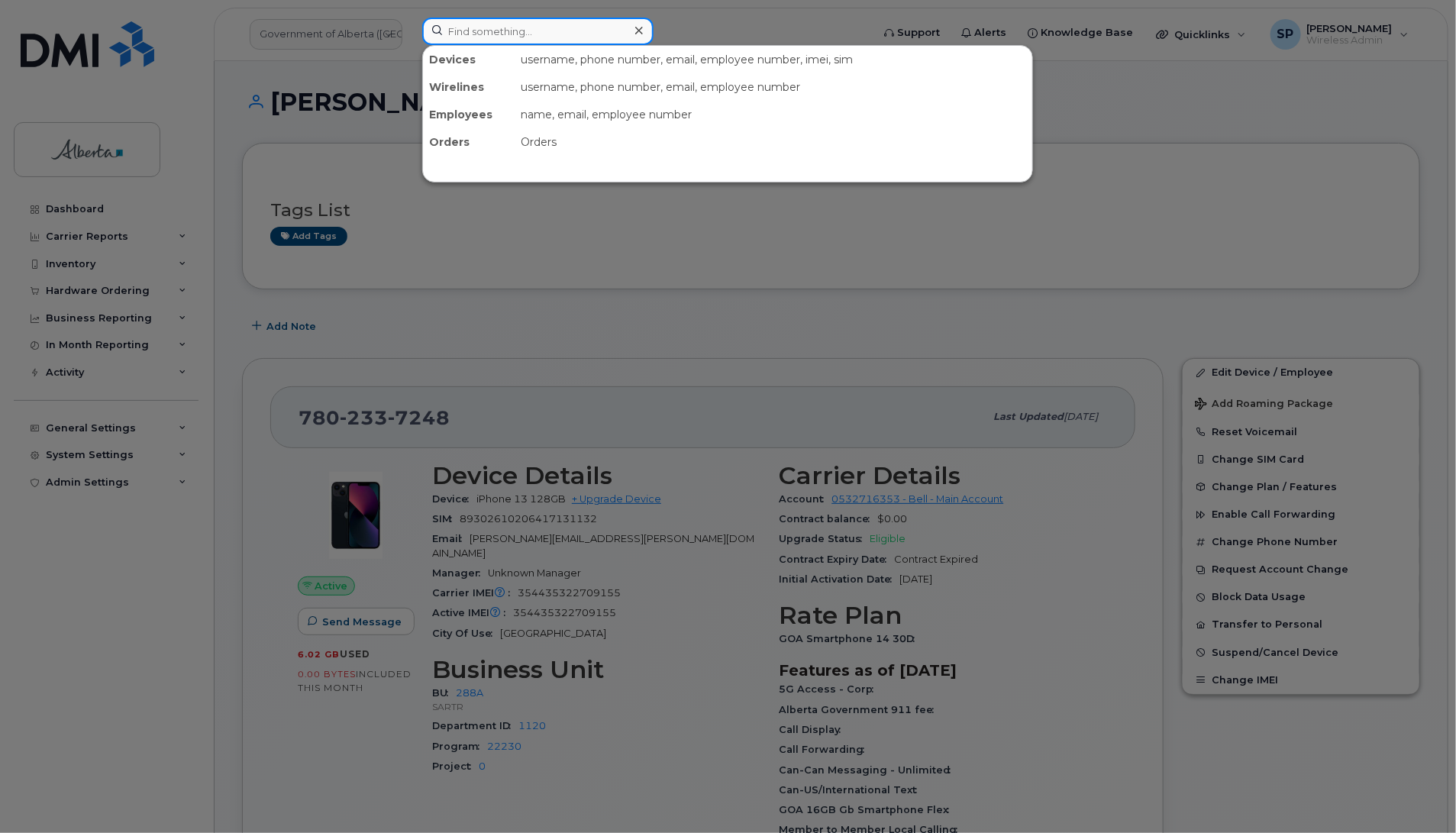
click at [573, 33] on input at bounding box center [538, 31] width 231 height 28
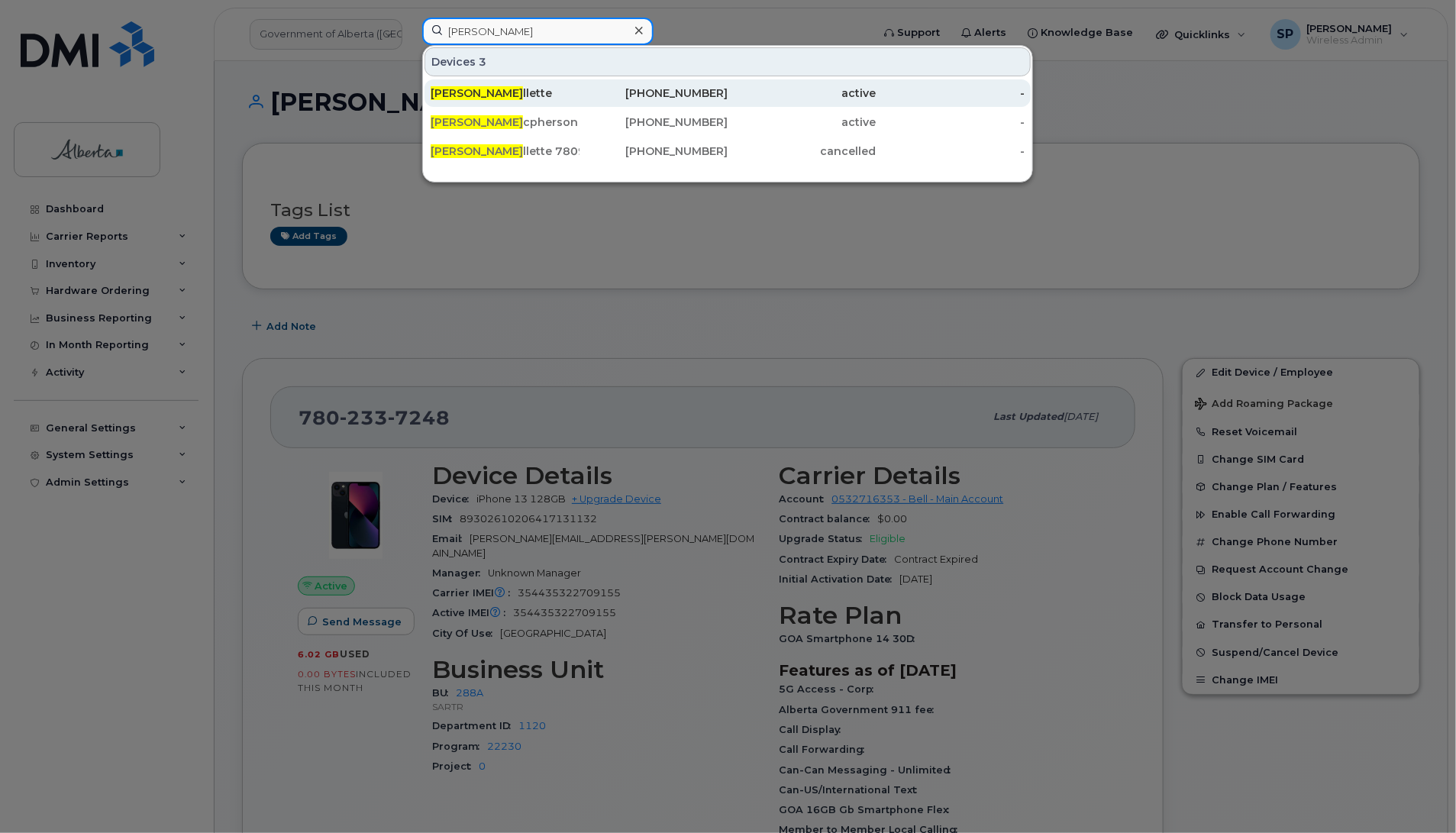
type input "Bonnie Ma"
click at [524, 94] on div "Bonnie Ma llette" at bounding box center [505, 93] width 149 height 15
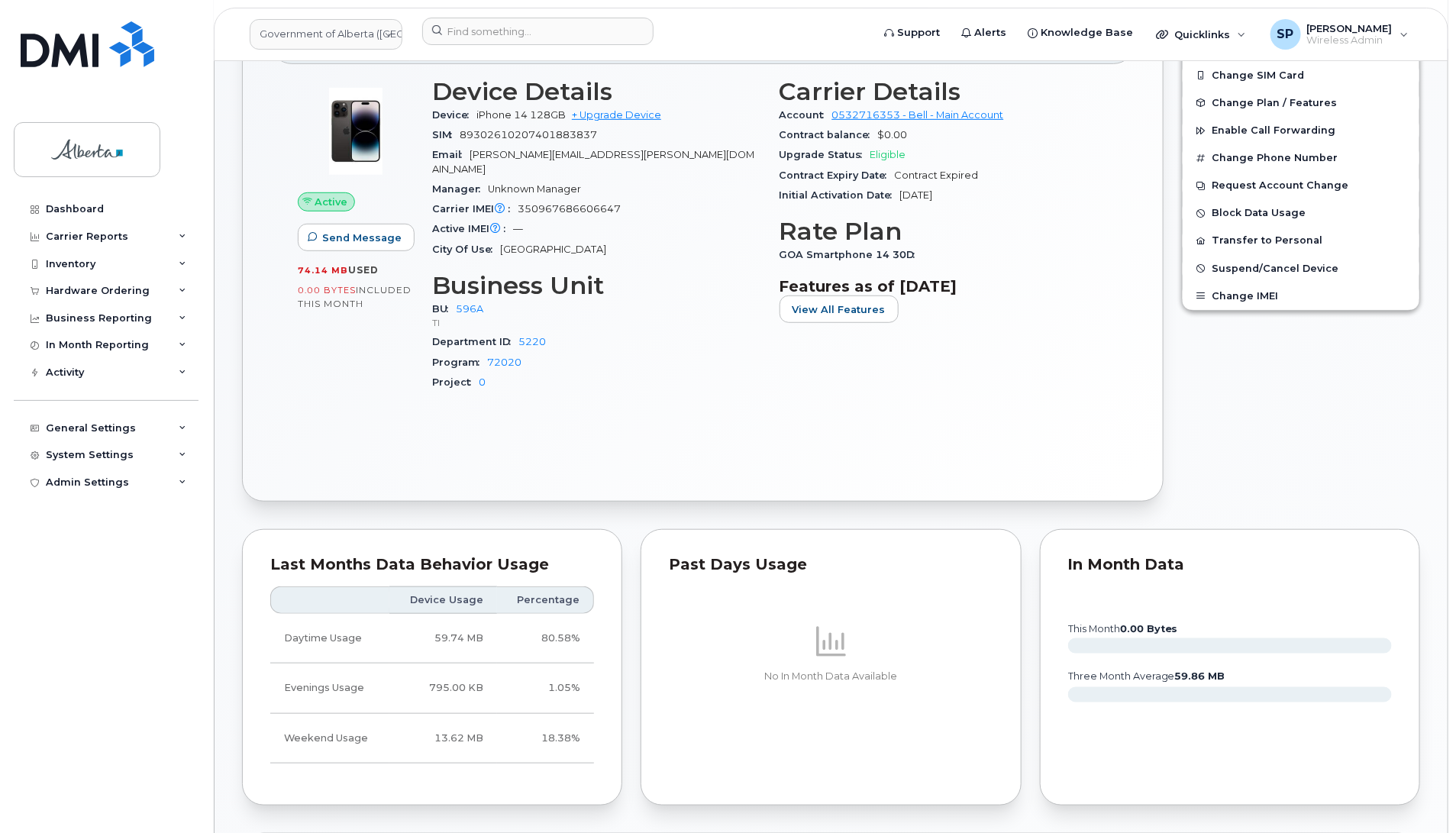
scroll to position [397, 0]
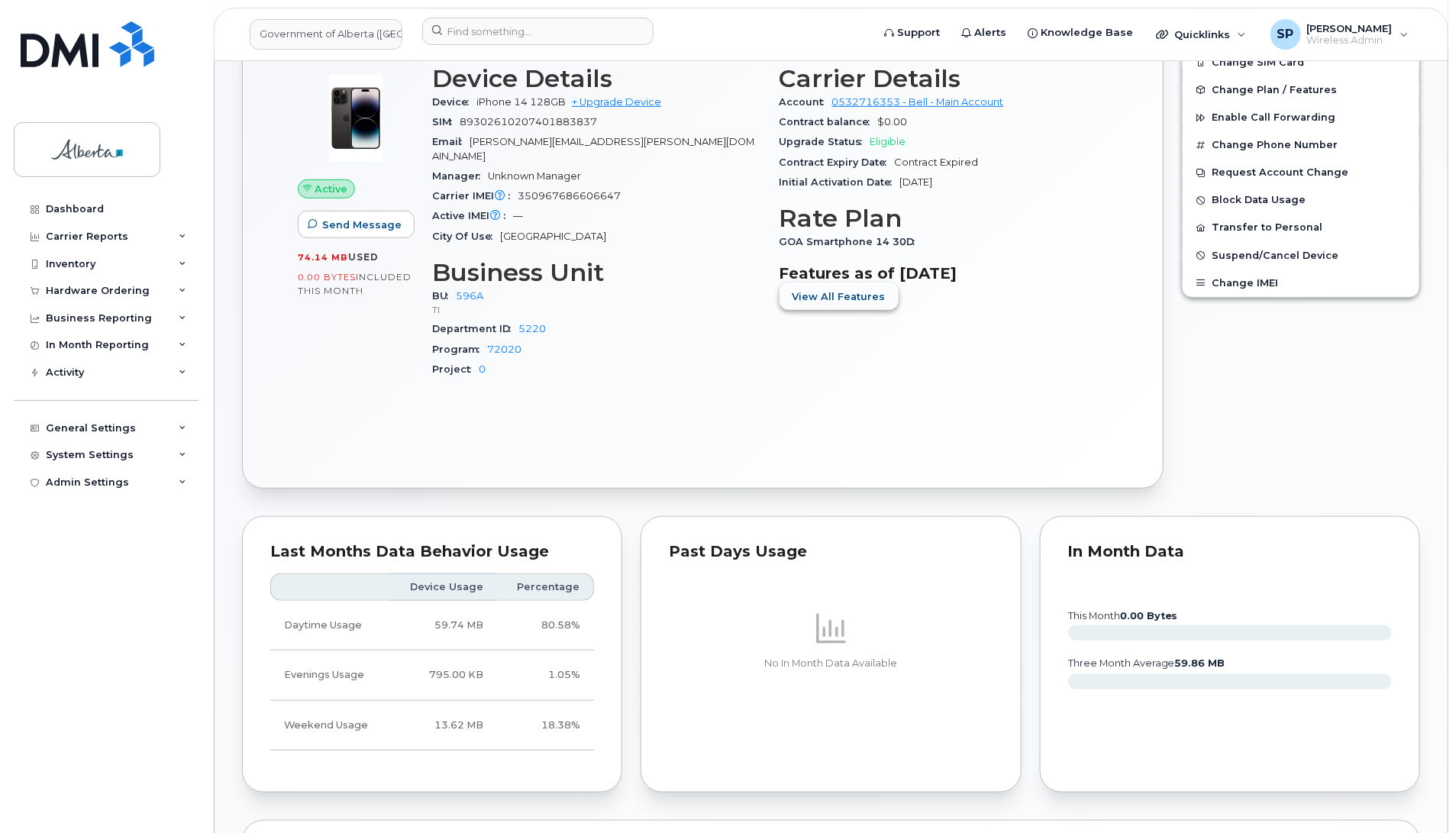
click at [836, 298] on span "View All Features" at bounding box center [839, 296] width 93 height 15
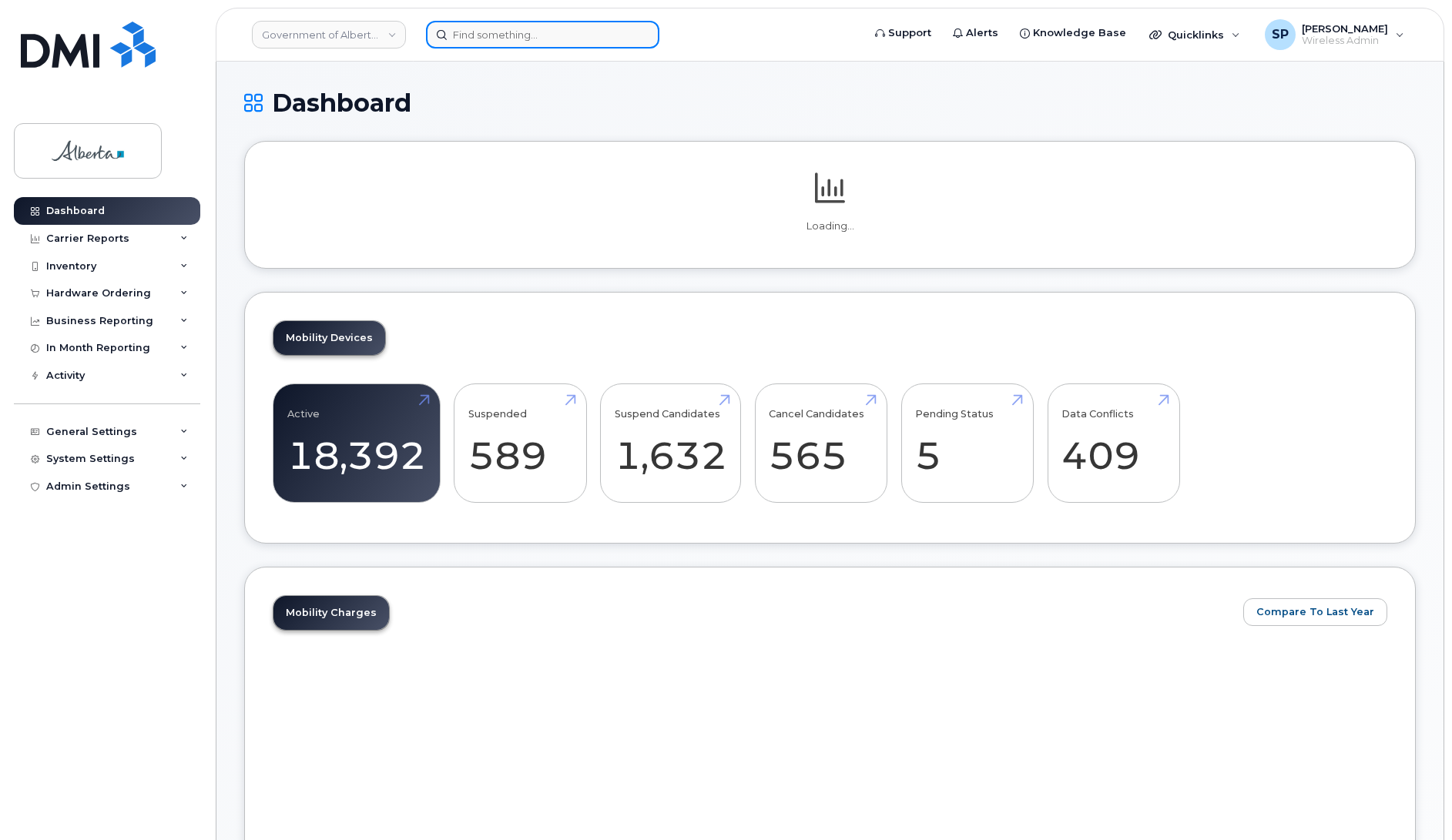
click at [518, 29] on input at bounding box center [543, 35] width 233 height 28
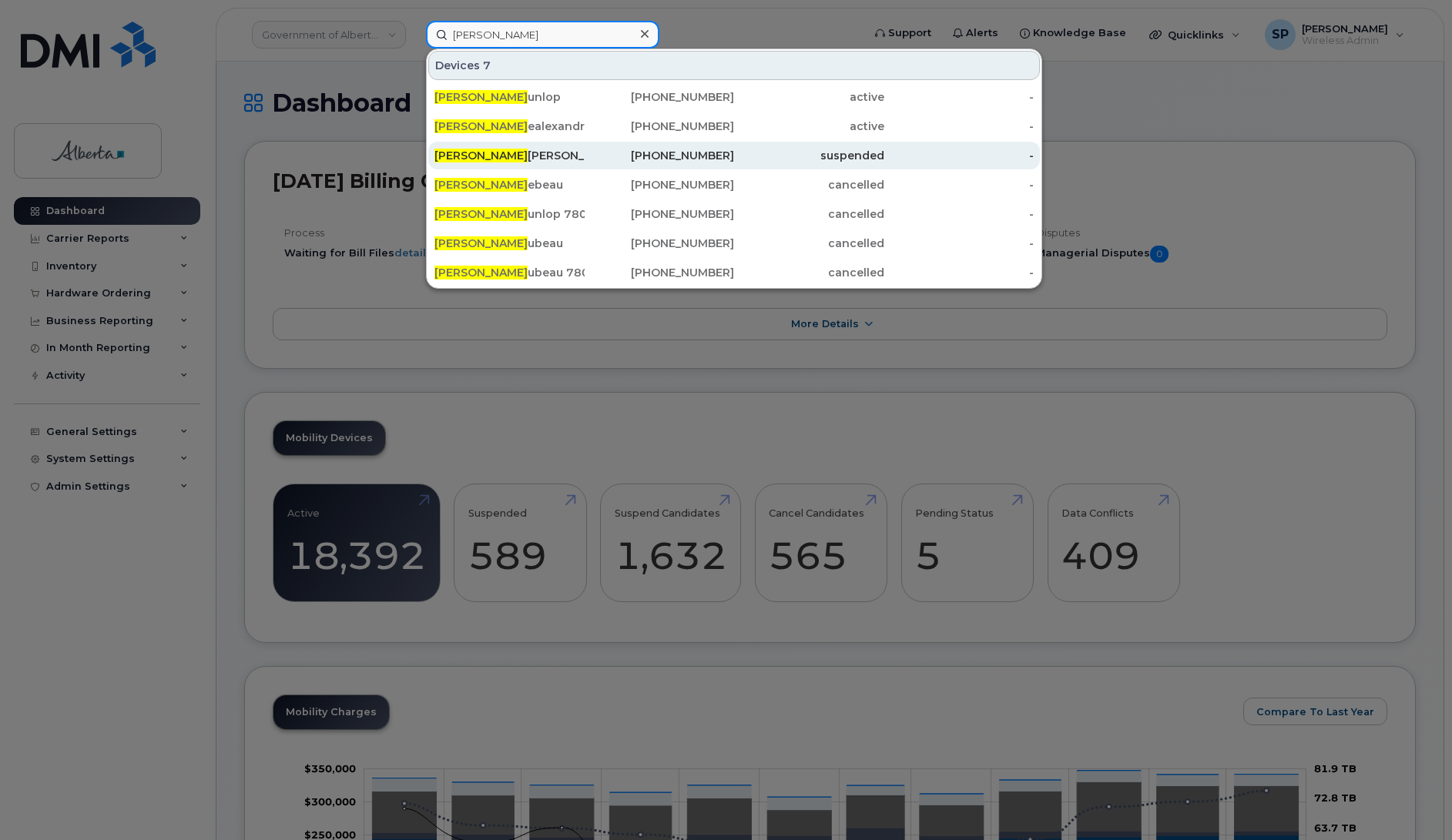
type input "Terry D"
click at [464, 158] on span "Terry D" at bounding box center [481, 156] width 93 height 14
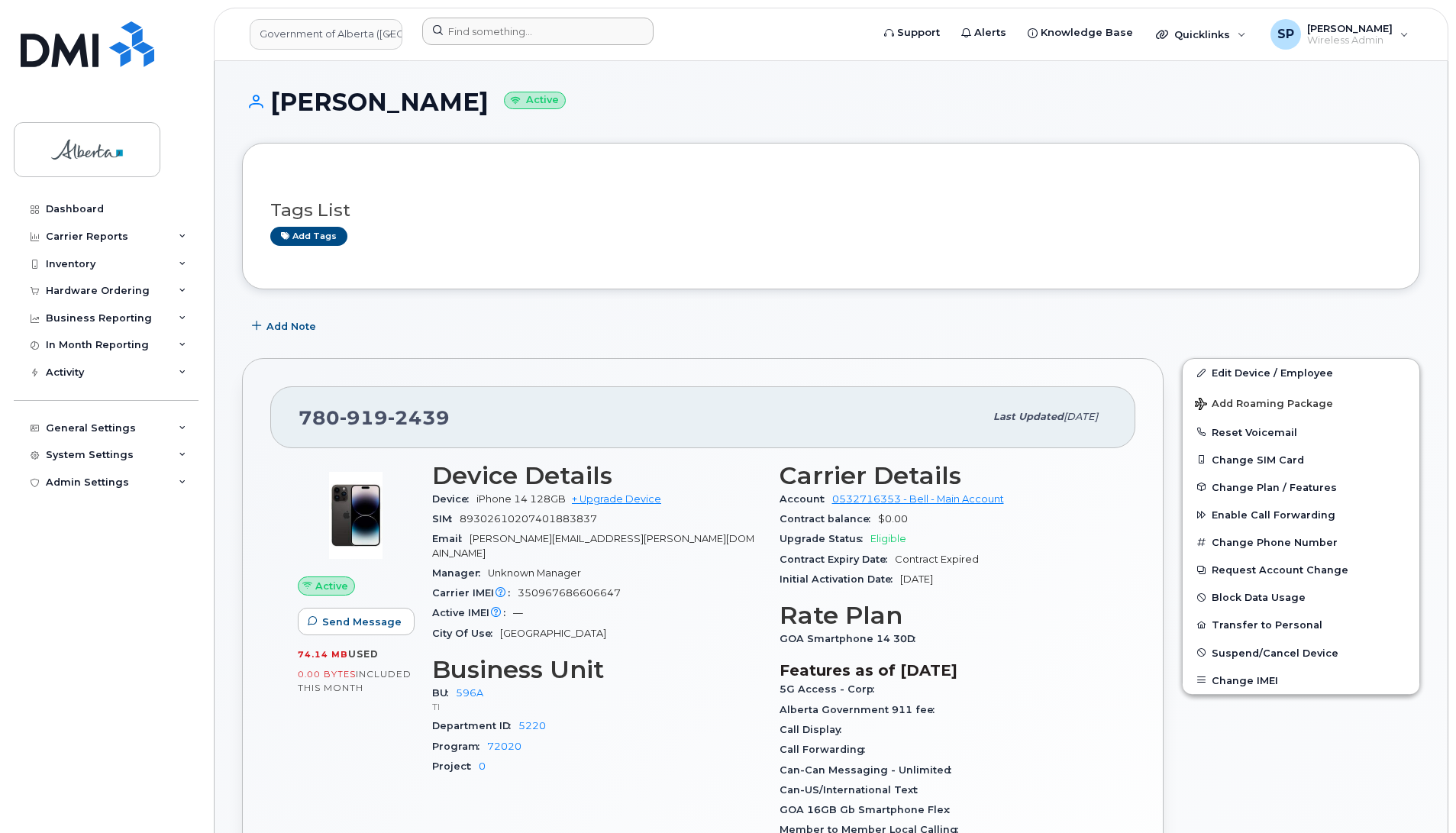
scroll to position [397, 0]
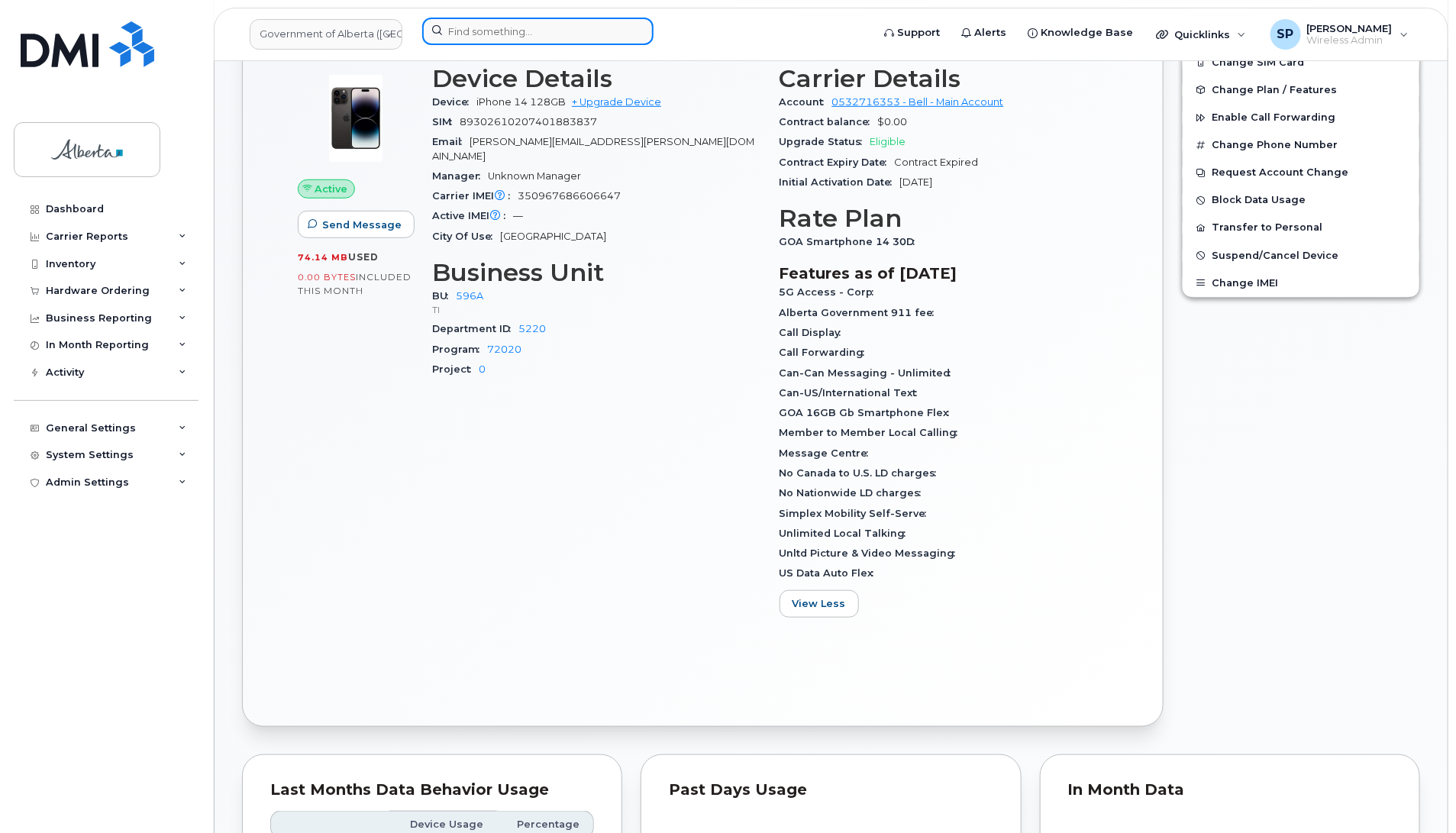
click at [465, 31] on input at bounding box center [538, 31] width 231 height 28
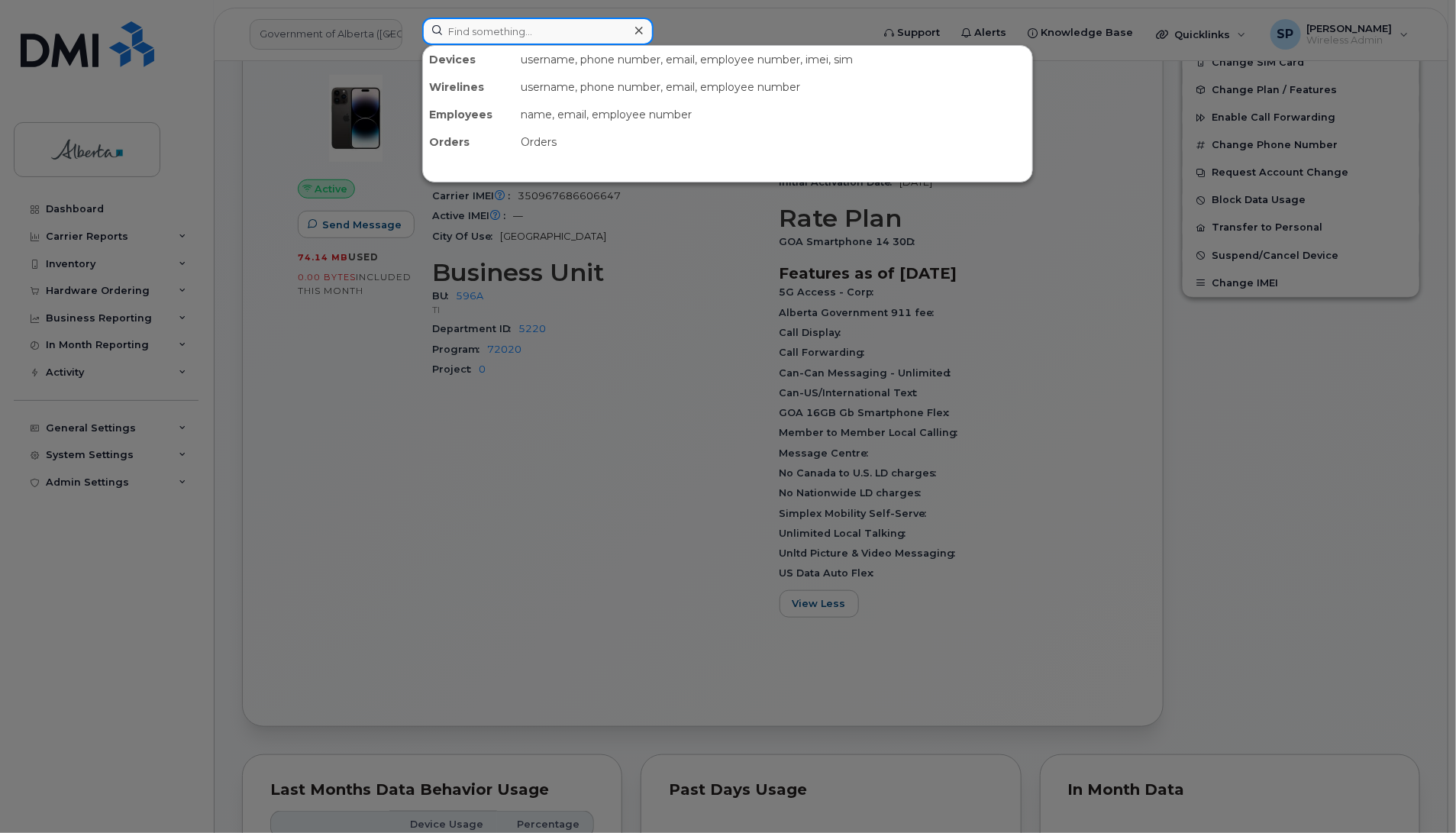
paste input "4035973554"
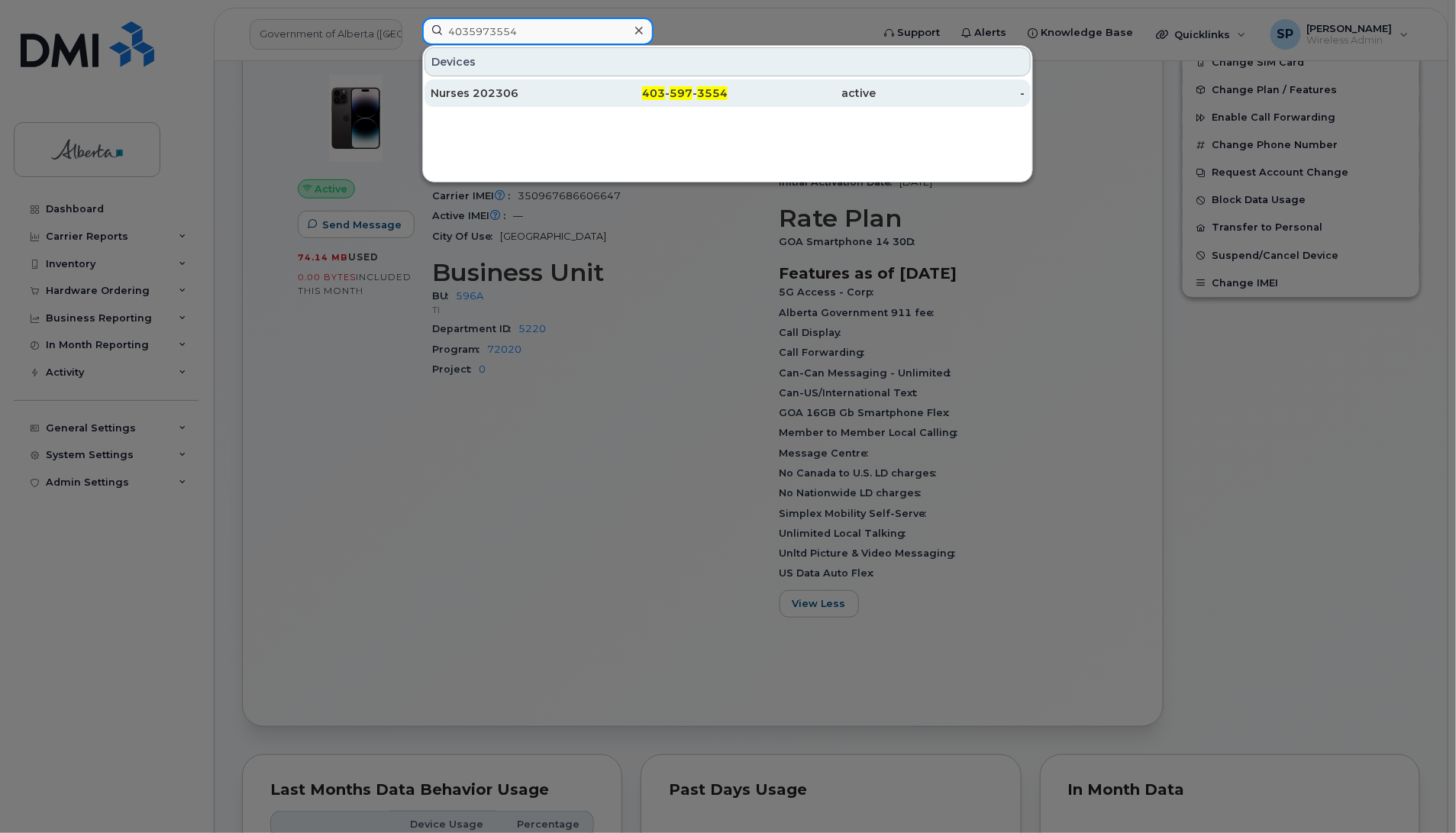
type input "4035973554"
click at [491, 93] on div "Nurses 202306" at bounding box center [505, 93] width 149 height 15
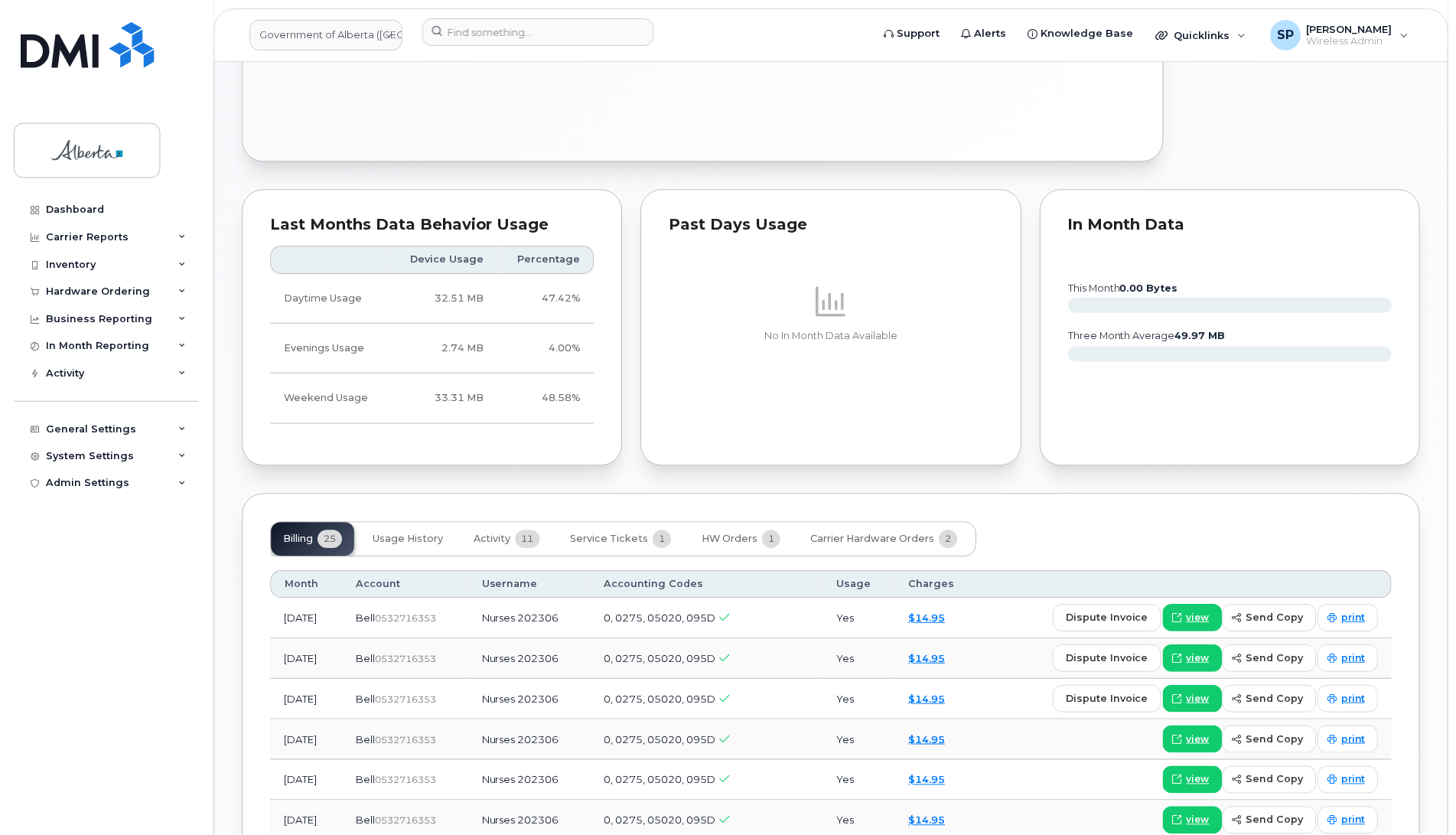
scroll to position [831, 0]
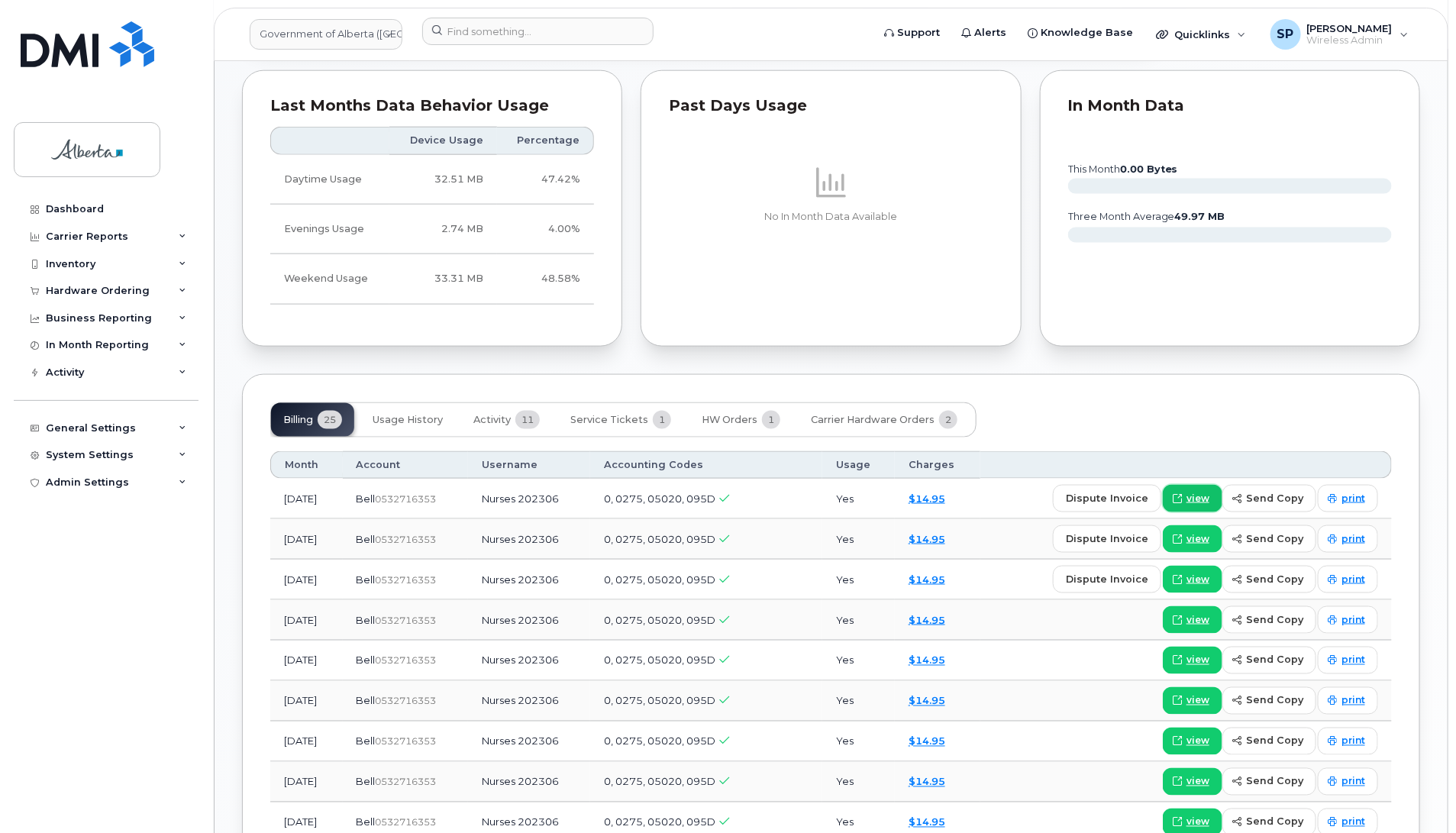
click at [1195, 500] on span "view" at bounding box center [1198, 498] width 23 height 14
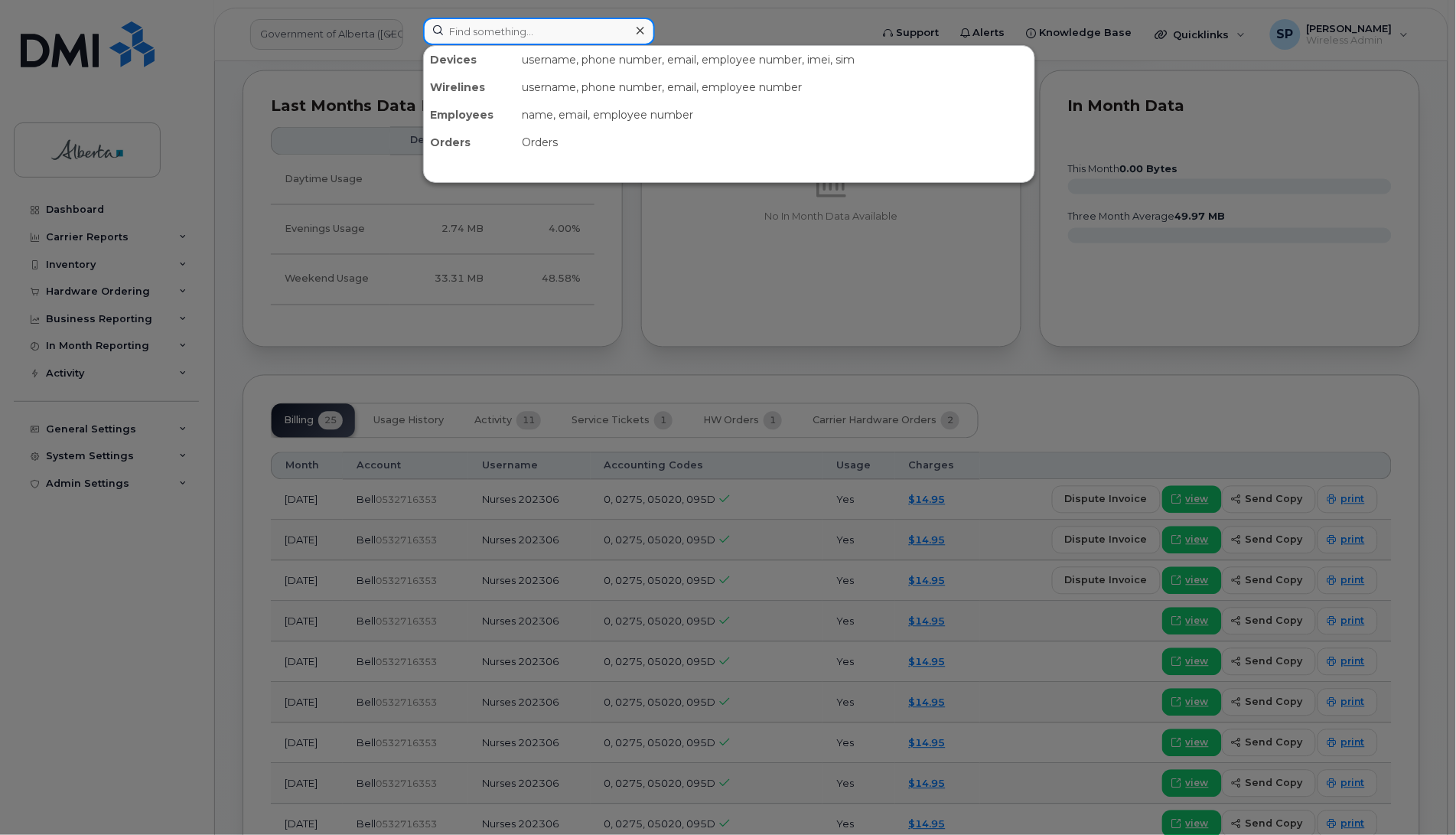
click at [524, 31] on input at bounding box center [539, 31] width 232 height 28
paste input "4033589598"
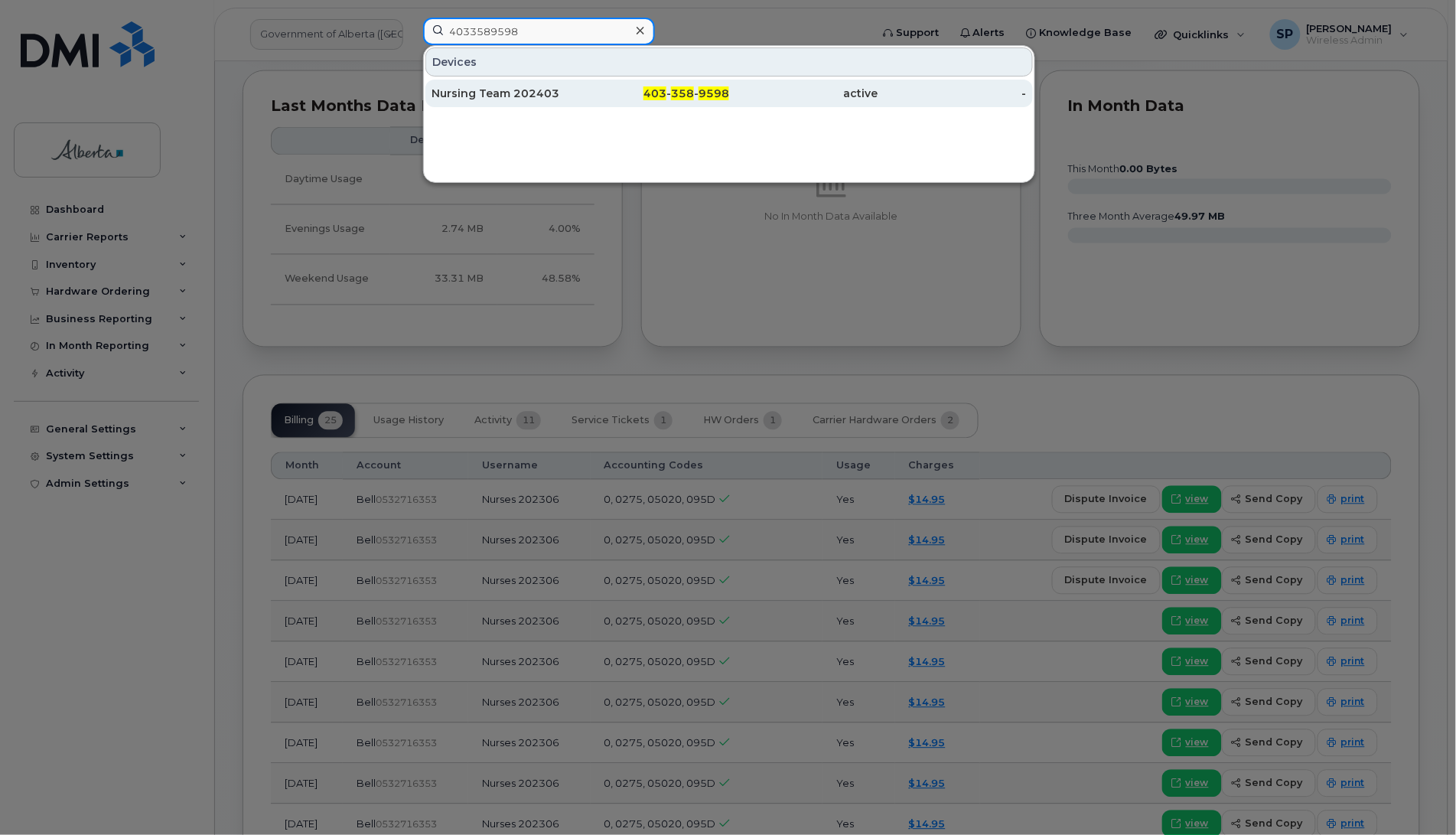
type input "4033589598"
click at [529, 97] on div "Nursing Team 202403" at bounding box center [506, 94] width 149 height 15
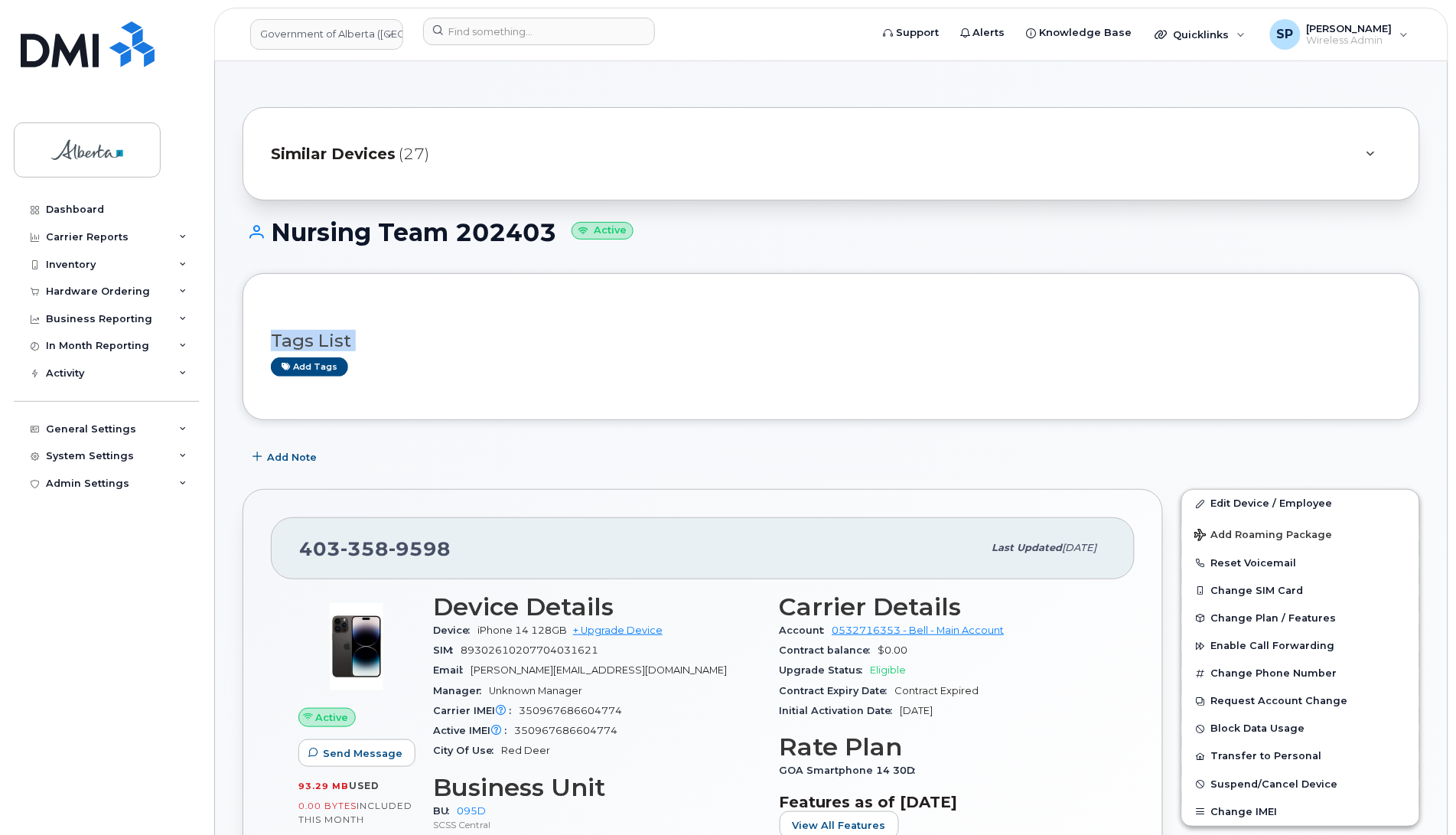
drag, startPoint x: 1455, startPoint y: 246, endPoint x: 1475, endPoint y: 465, distance: 219.9
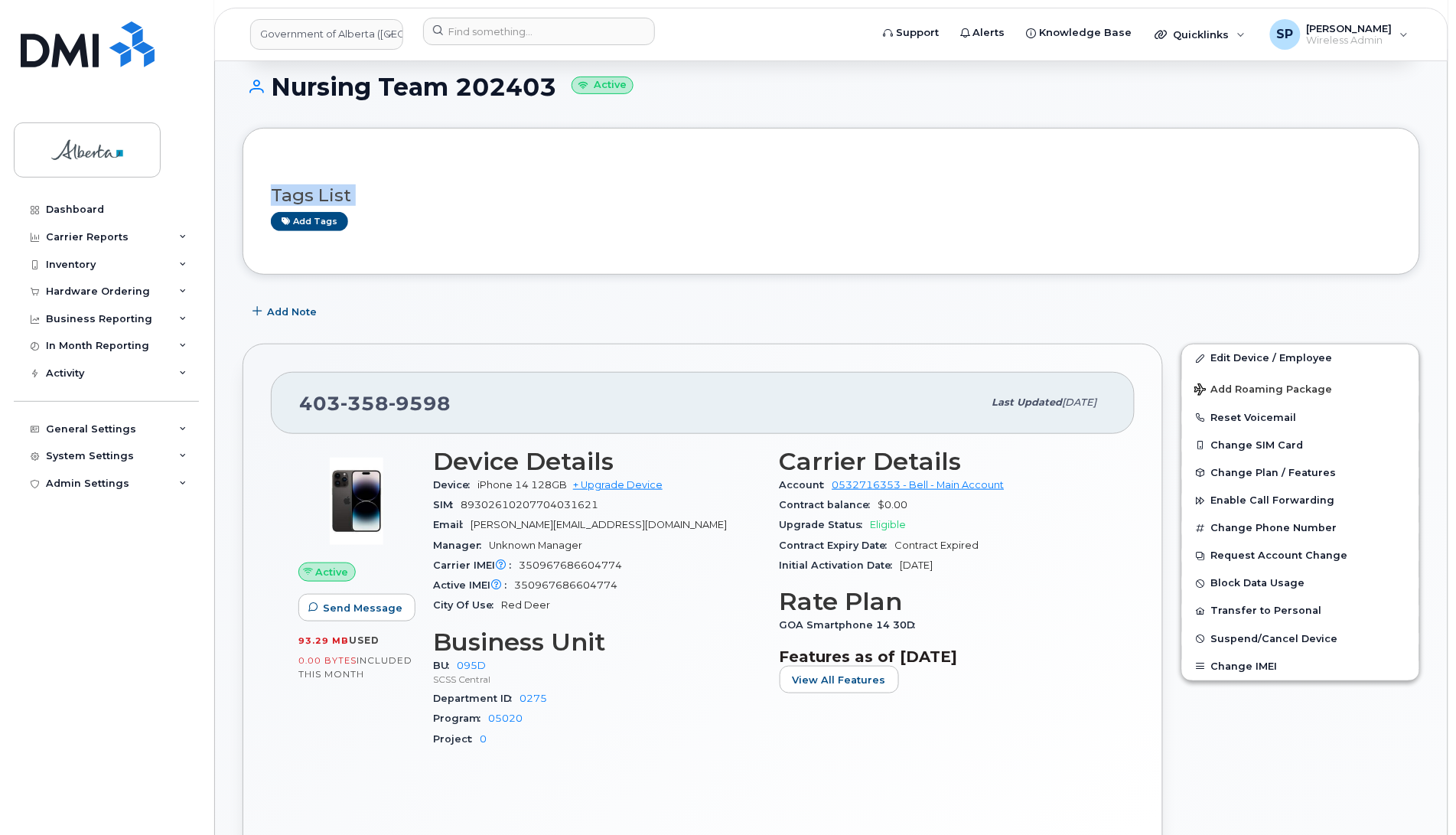
scroll to position [117, 0]
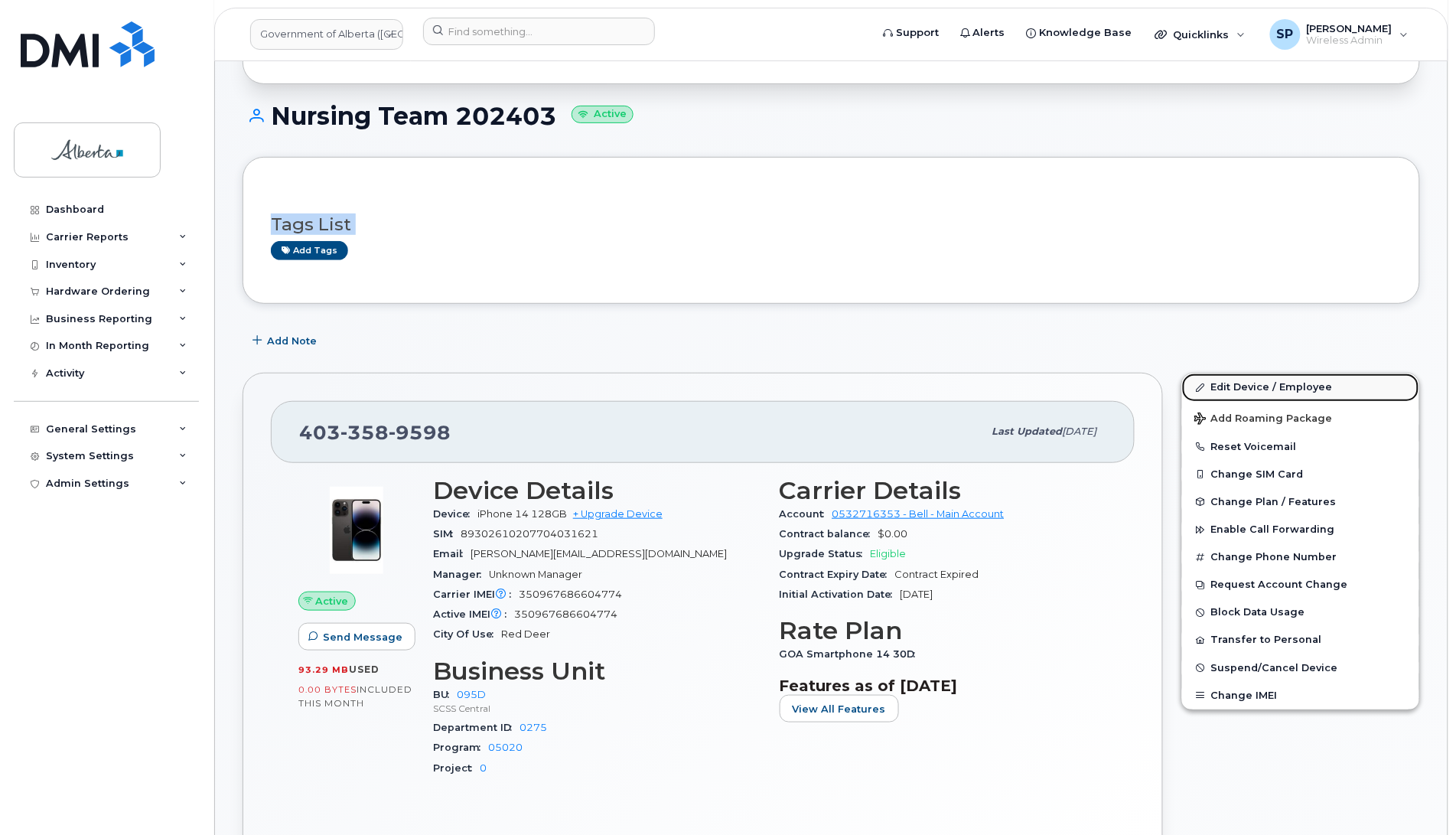
click at [1271, 389] on link "Edit Device / Employee" at bounding box center [1300, 388] width 237 height 28
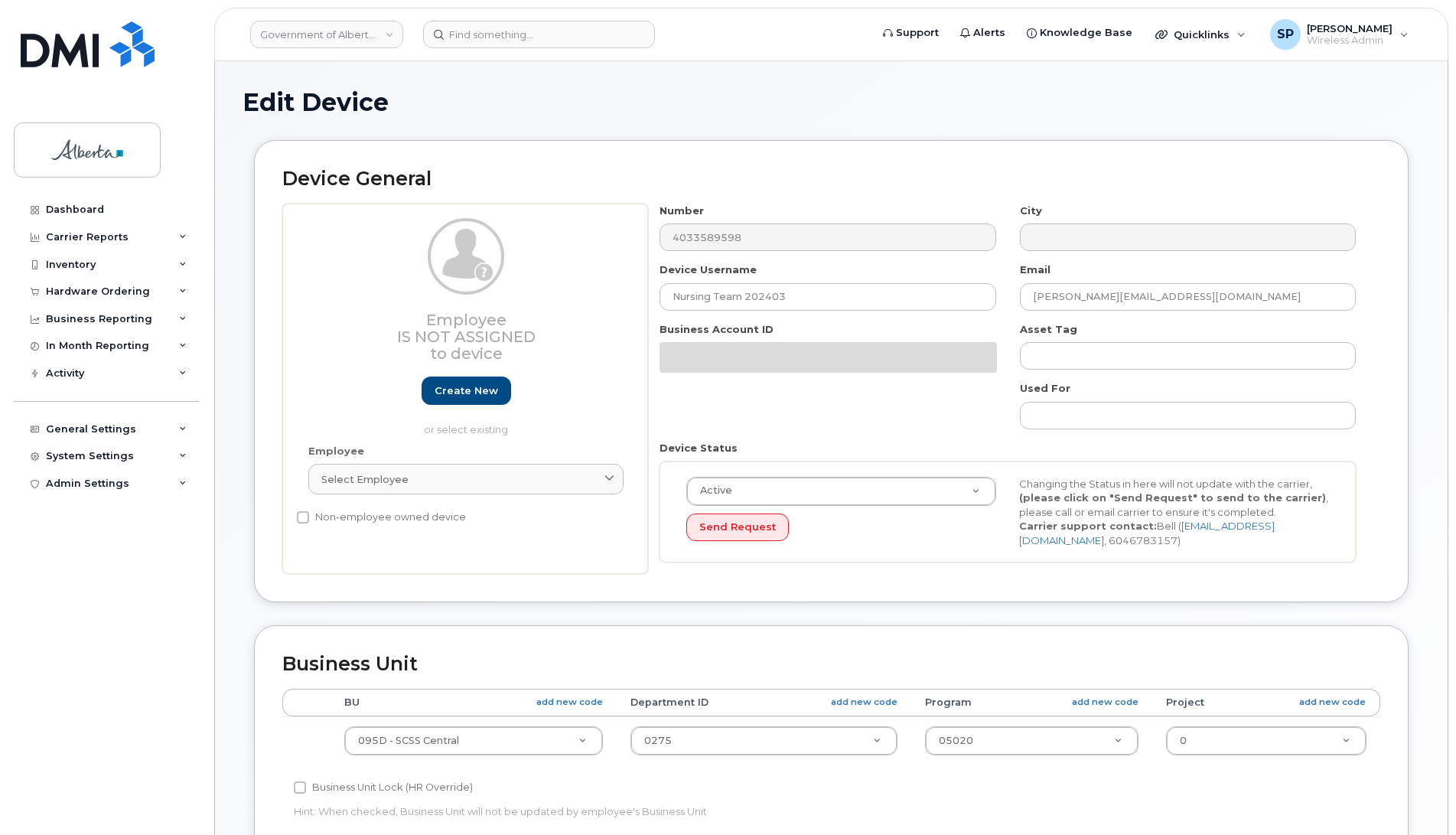
select select "4749747"
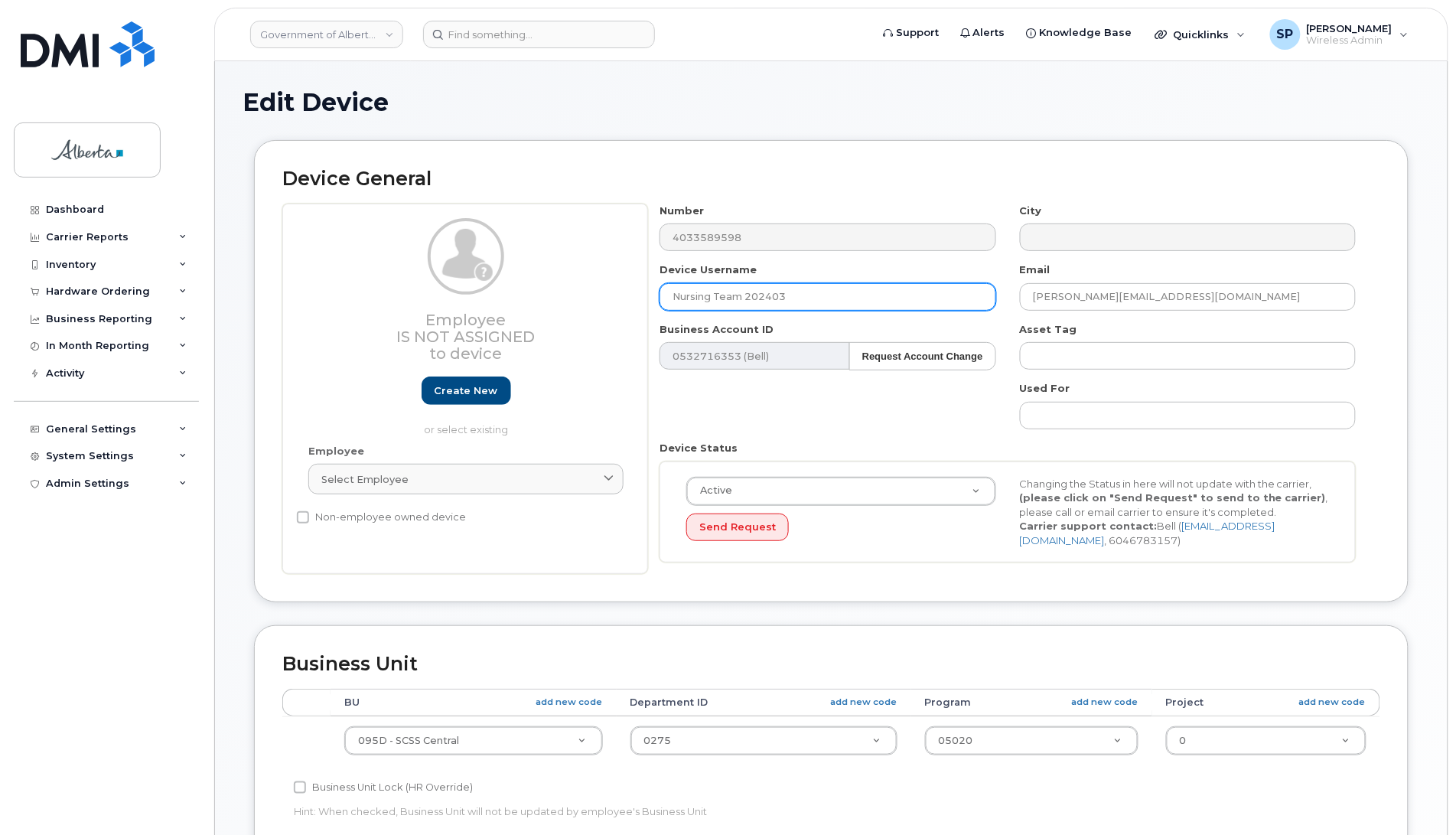
drag, startPoint x: 743, startPoint y: 296, endPoint x: 697, endPoint y: 305, distance: 46.9
click at [697, 305] on input "Nursing Team 202403" at bounding box center [828, 297] width 336 height 28
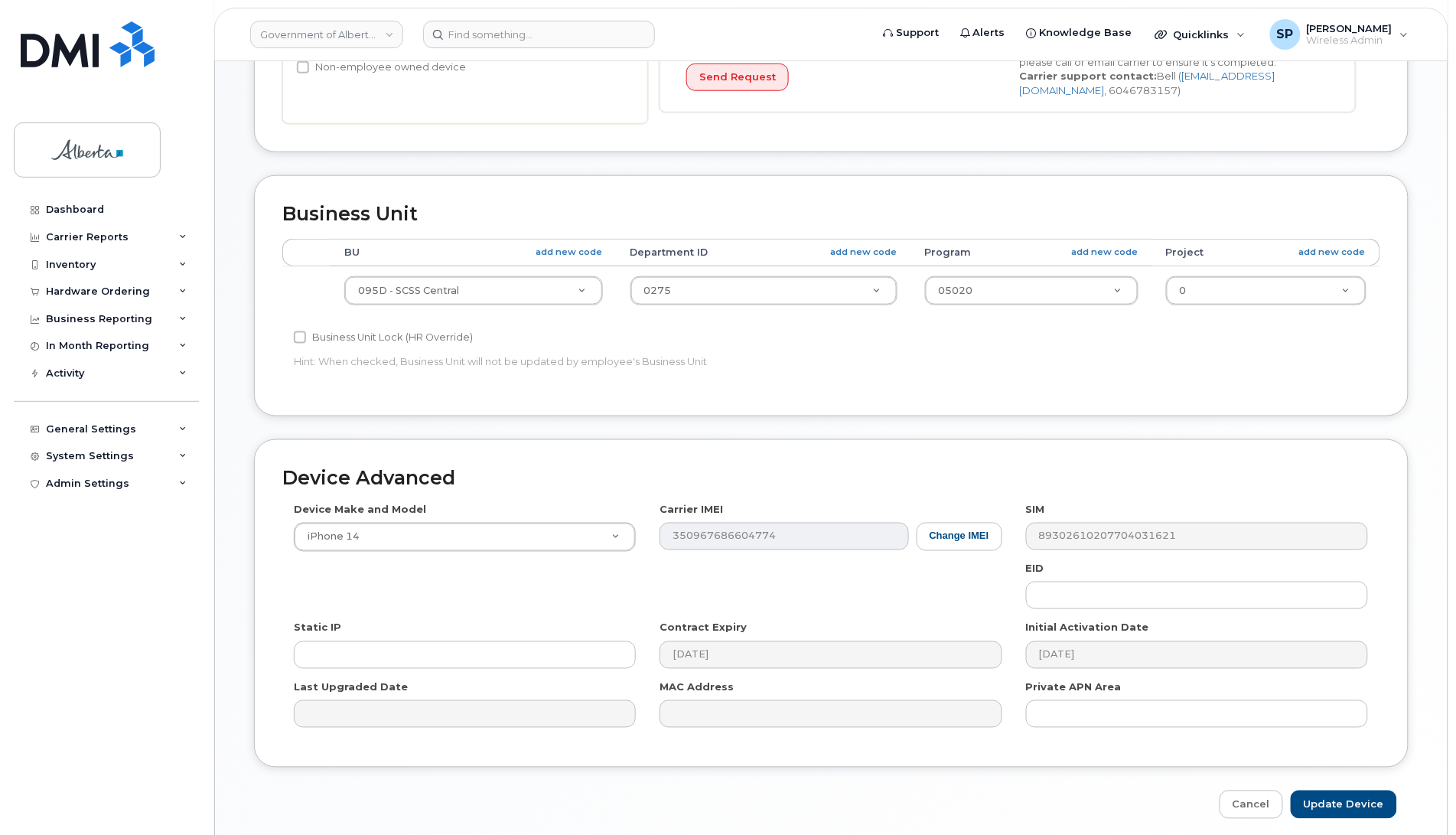
scroll to position [513, 0]
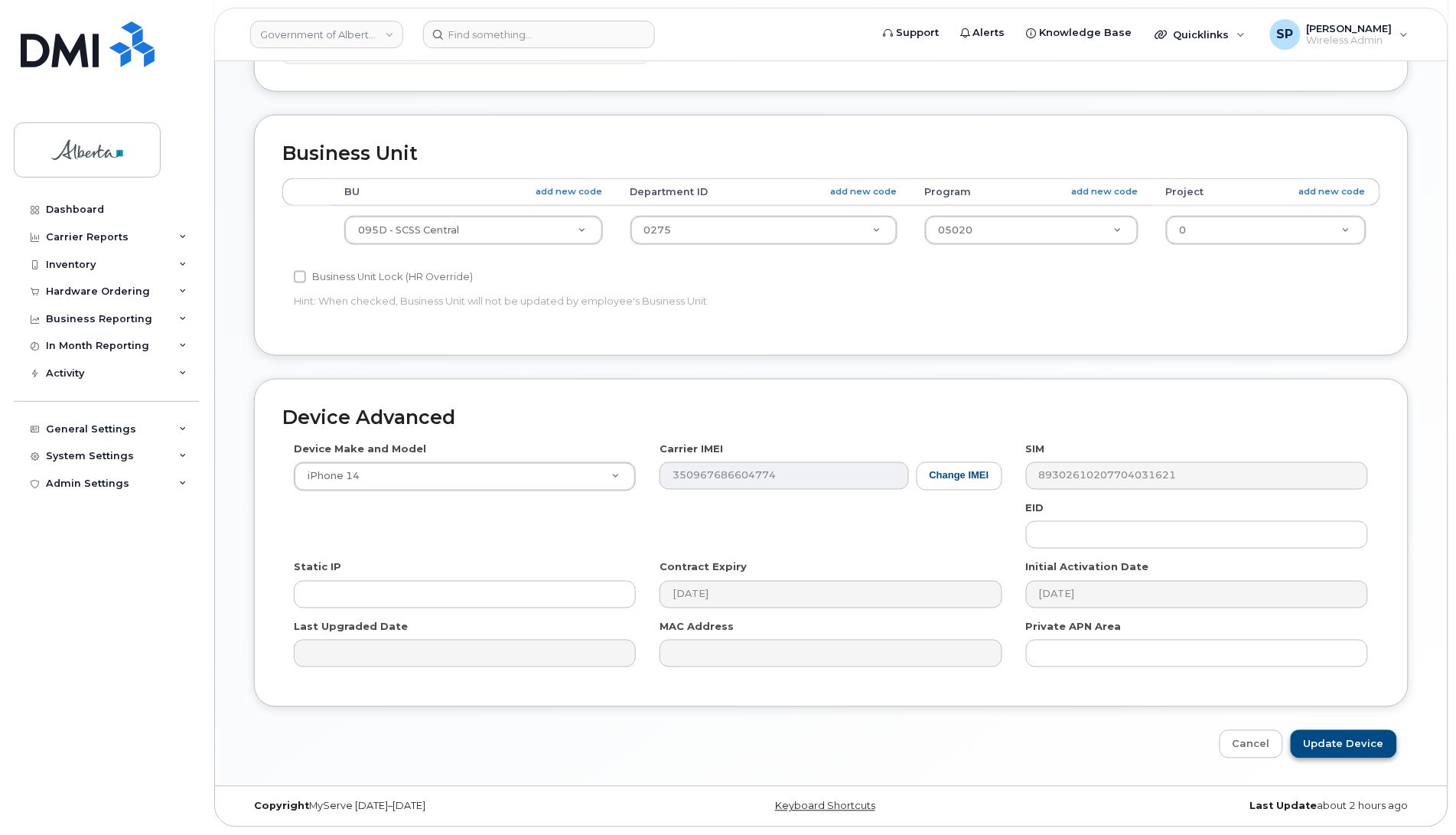
type input "Nurses 202403"
click at [1359, 748] on input "Update Device" at bounding box center [1344, 744] width 107 height 28
type input "Saving..."
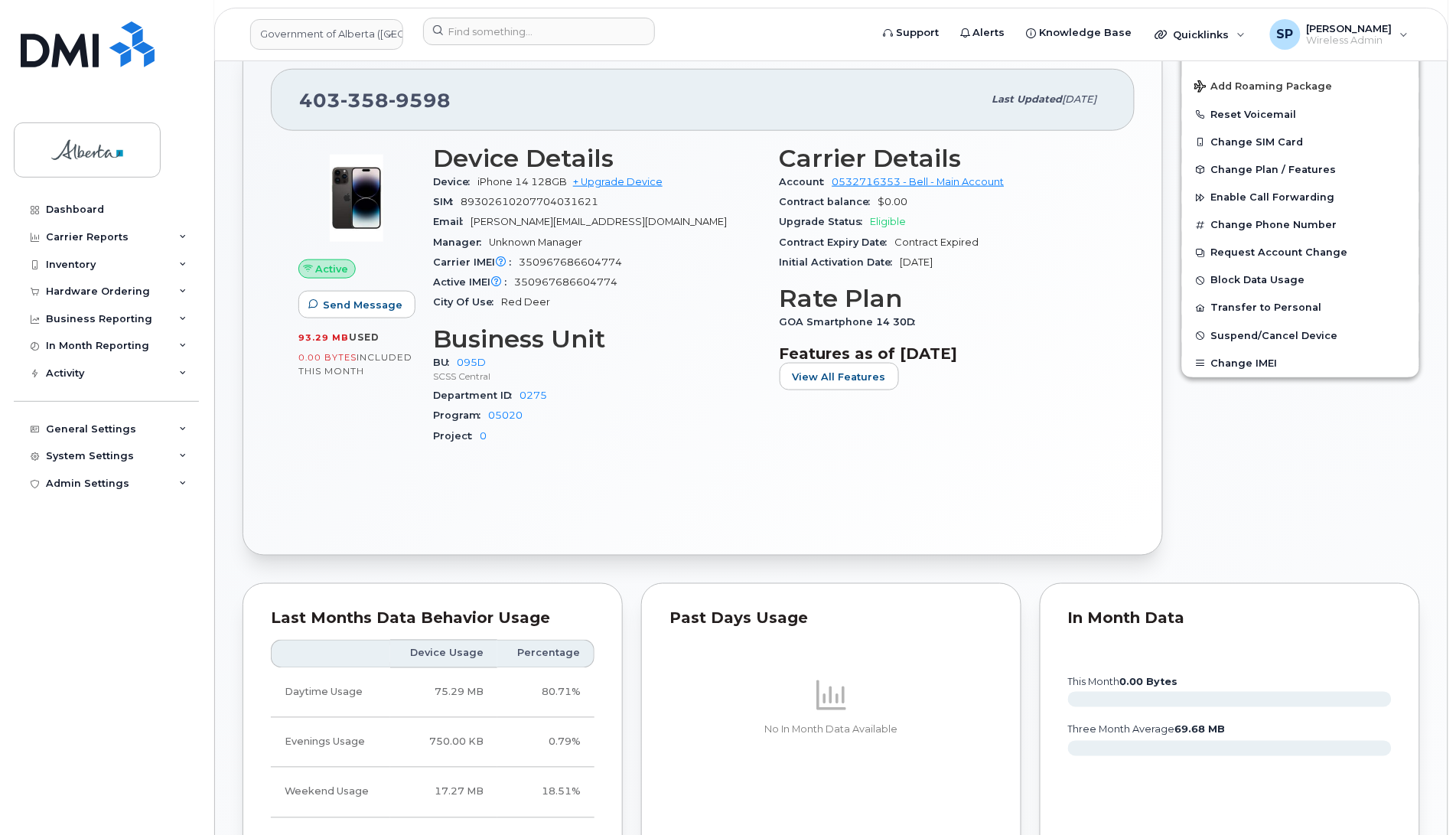
scroll to position [474, 0]
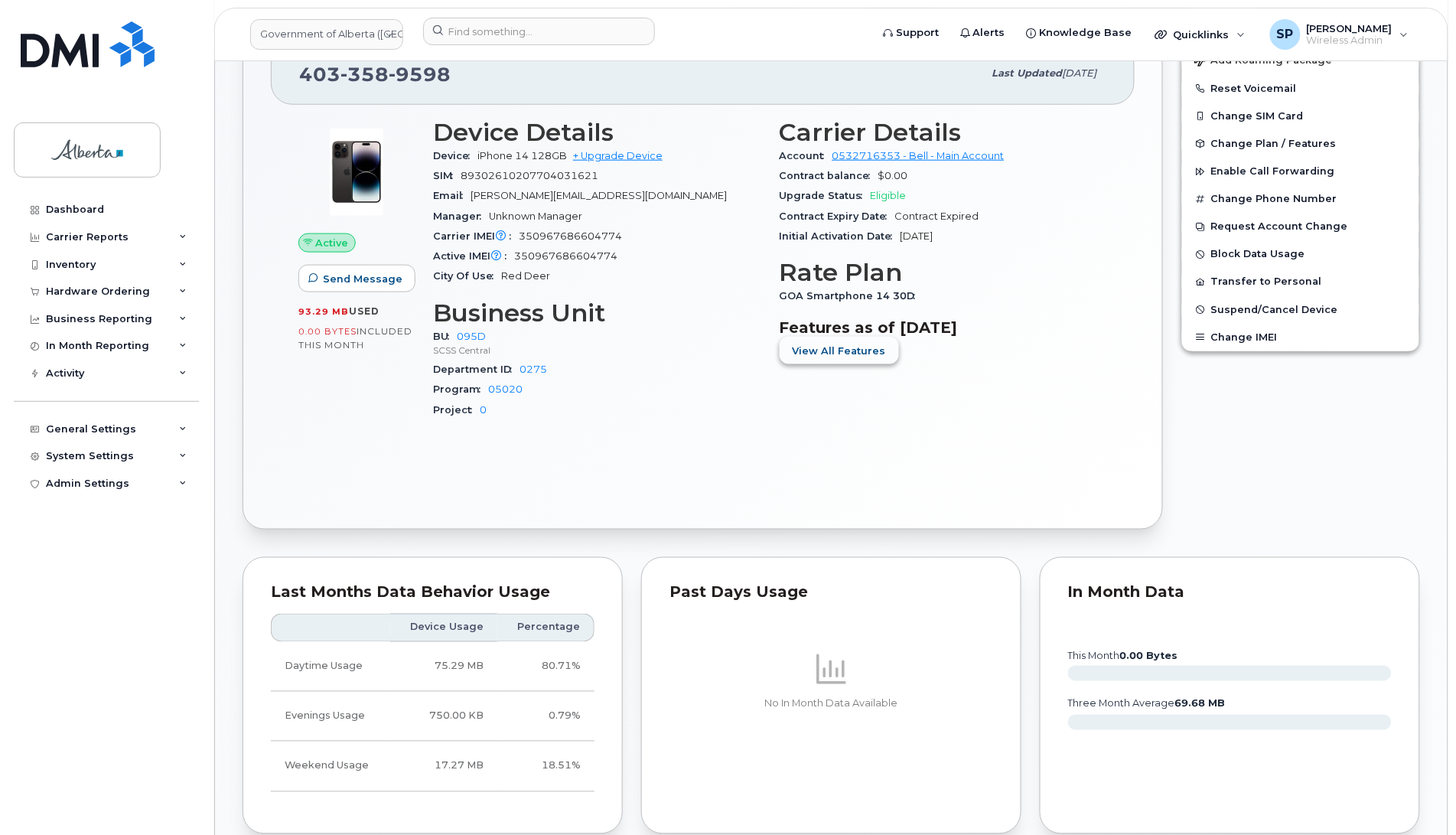
click at [858, 351] on span "View All Features" at bounding box center [839, 351] width 94 height 15
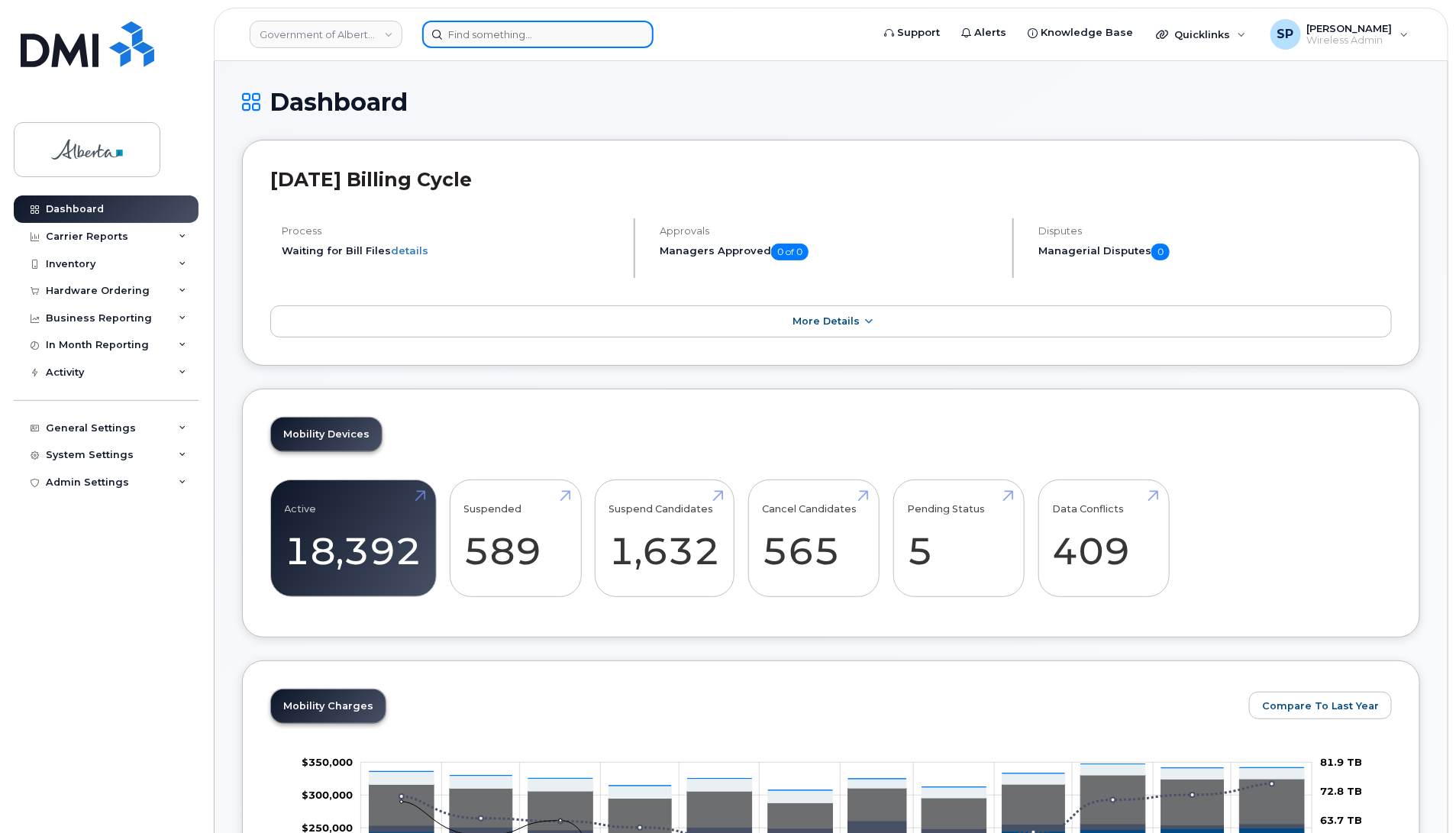
click at [475, 36] on input at bounding box center [538, 34] width 231 height 28
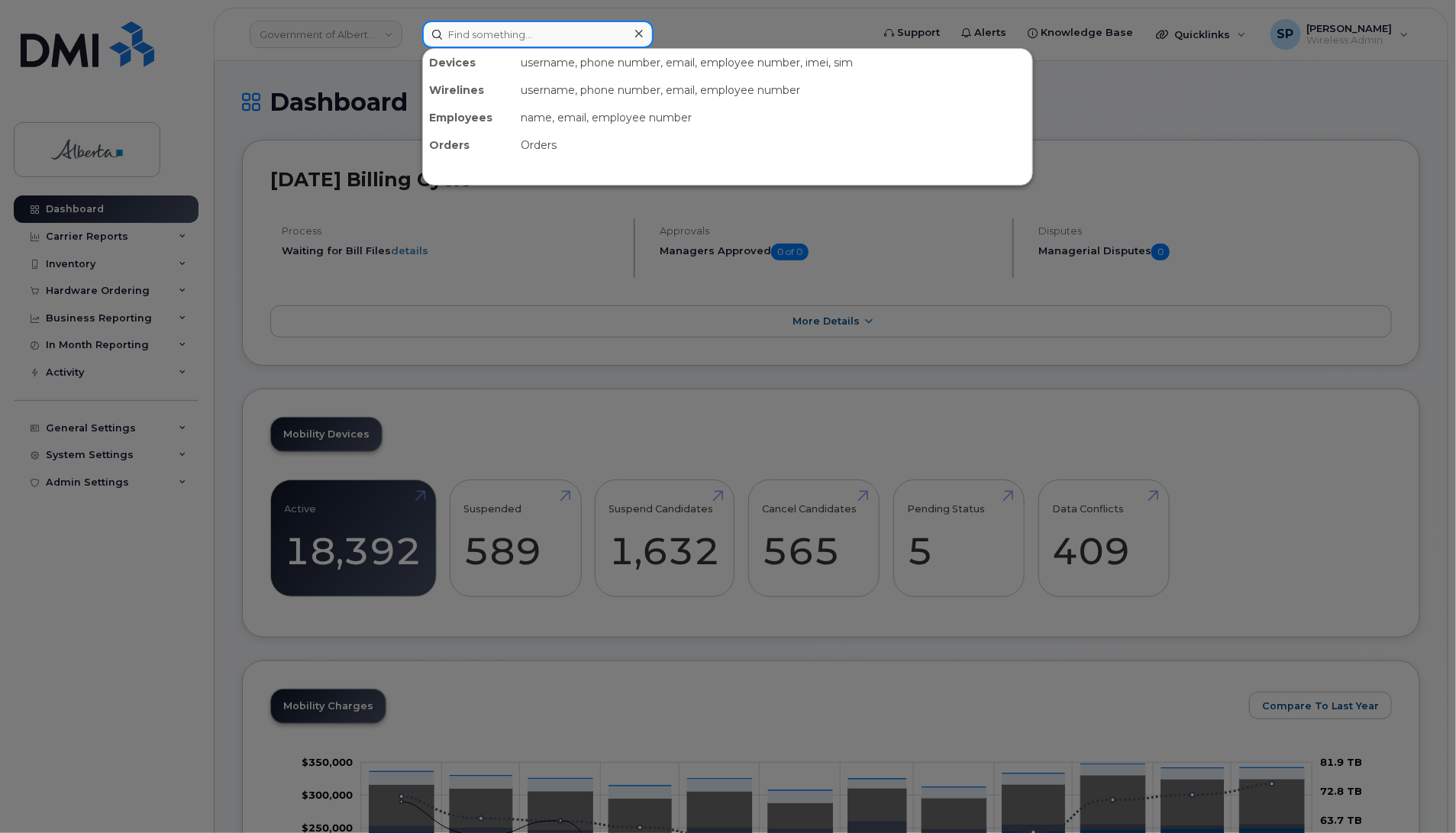
paste input "7809823876"
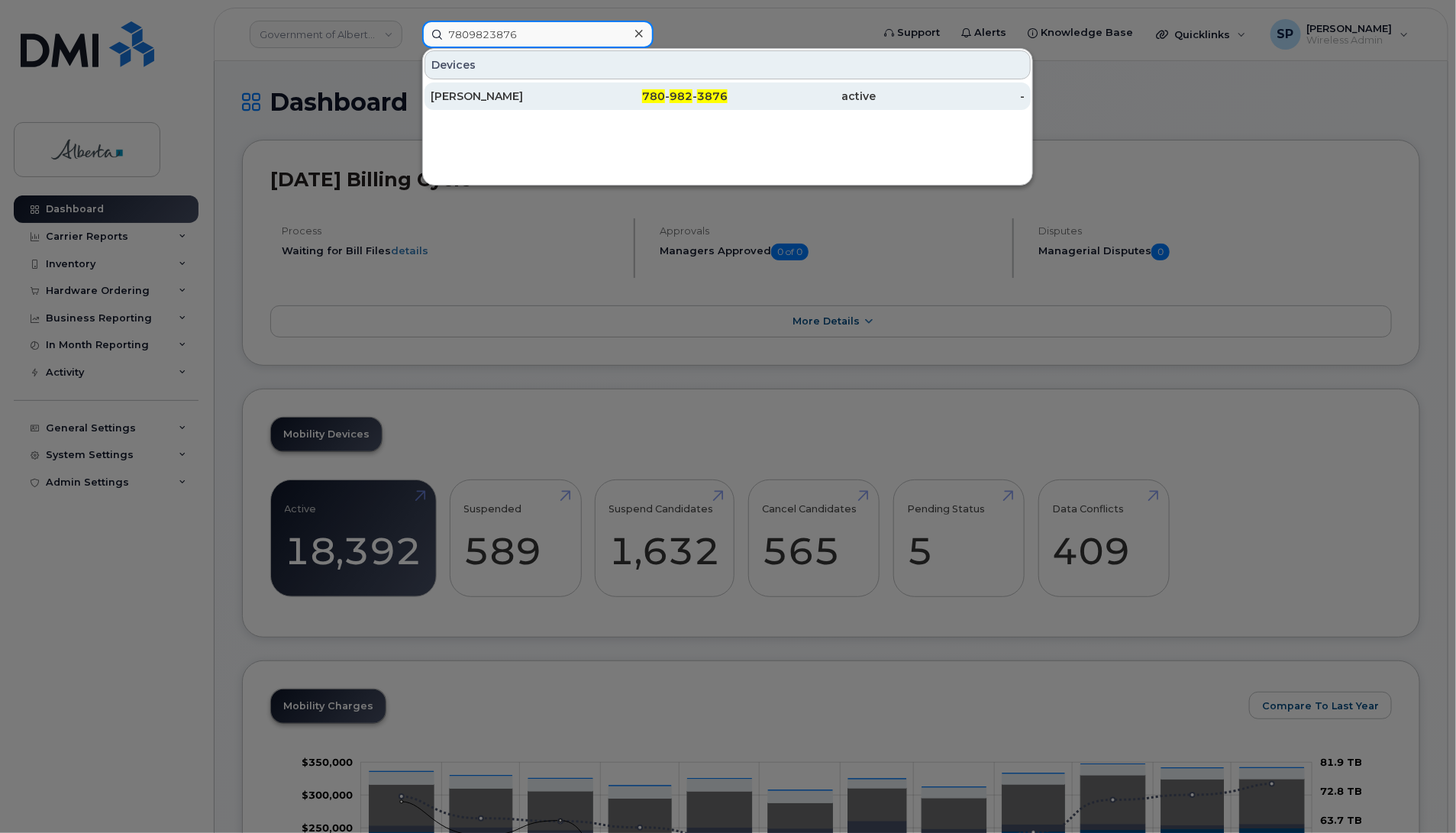
type input "7809823876"
click at [460, 98] on div "Kelly Coffin" at bounding box center [505, 96] width 149 height 15
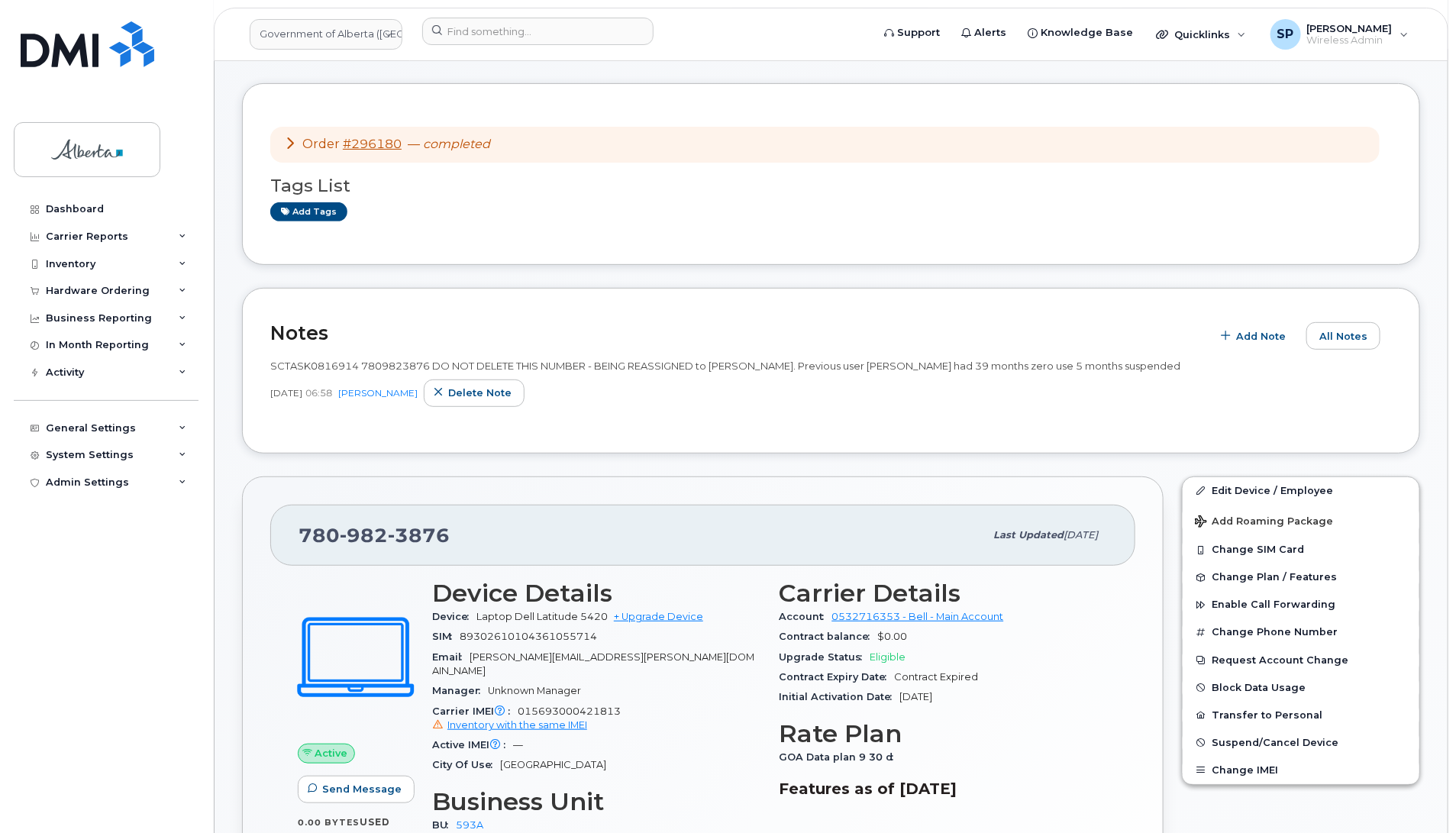
scroll to position [162, 0]
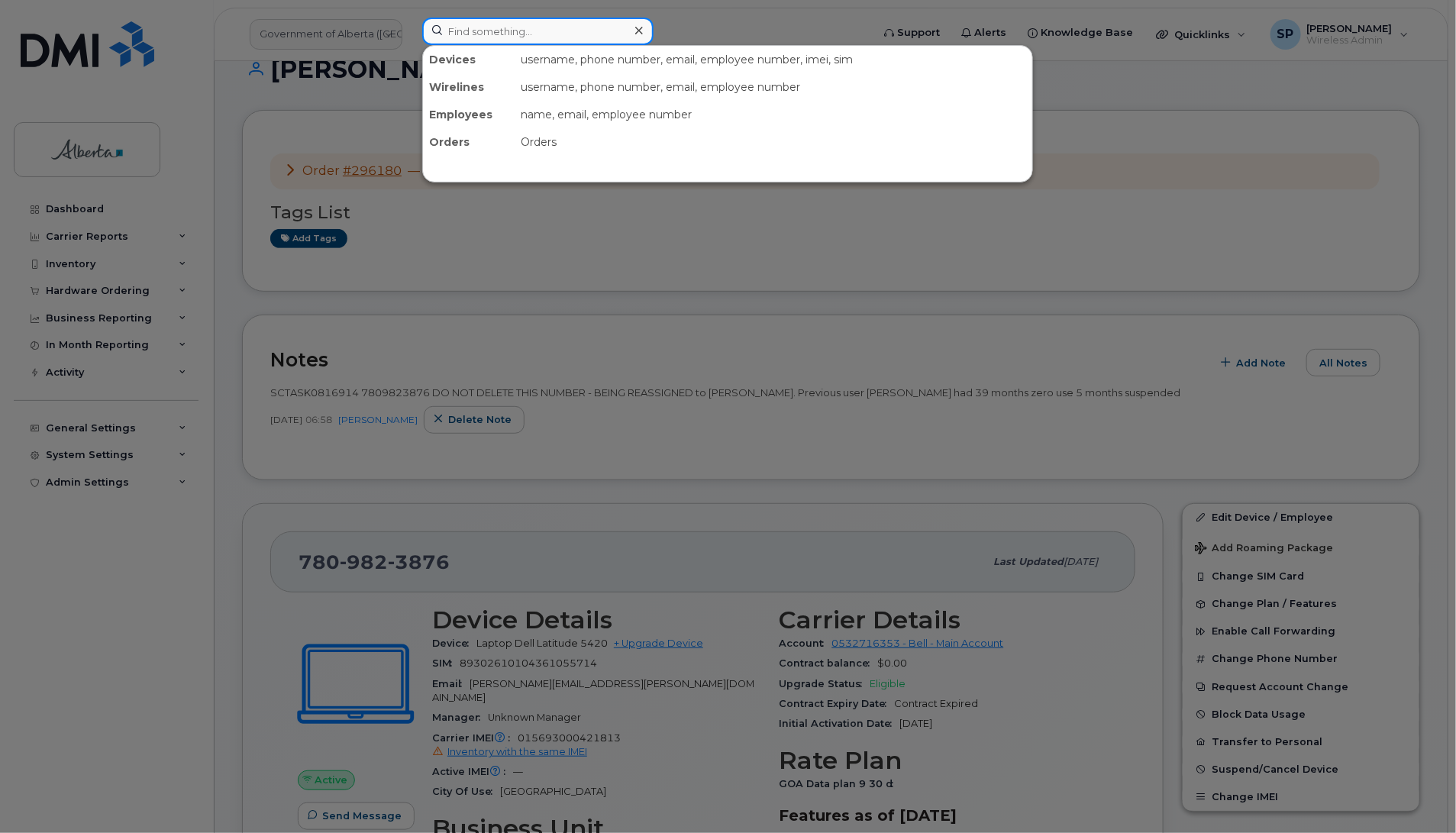
click at [602, 35] on input at bounding box center [538, 31] width 231 height 28
paste input "5875450600"
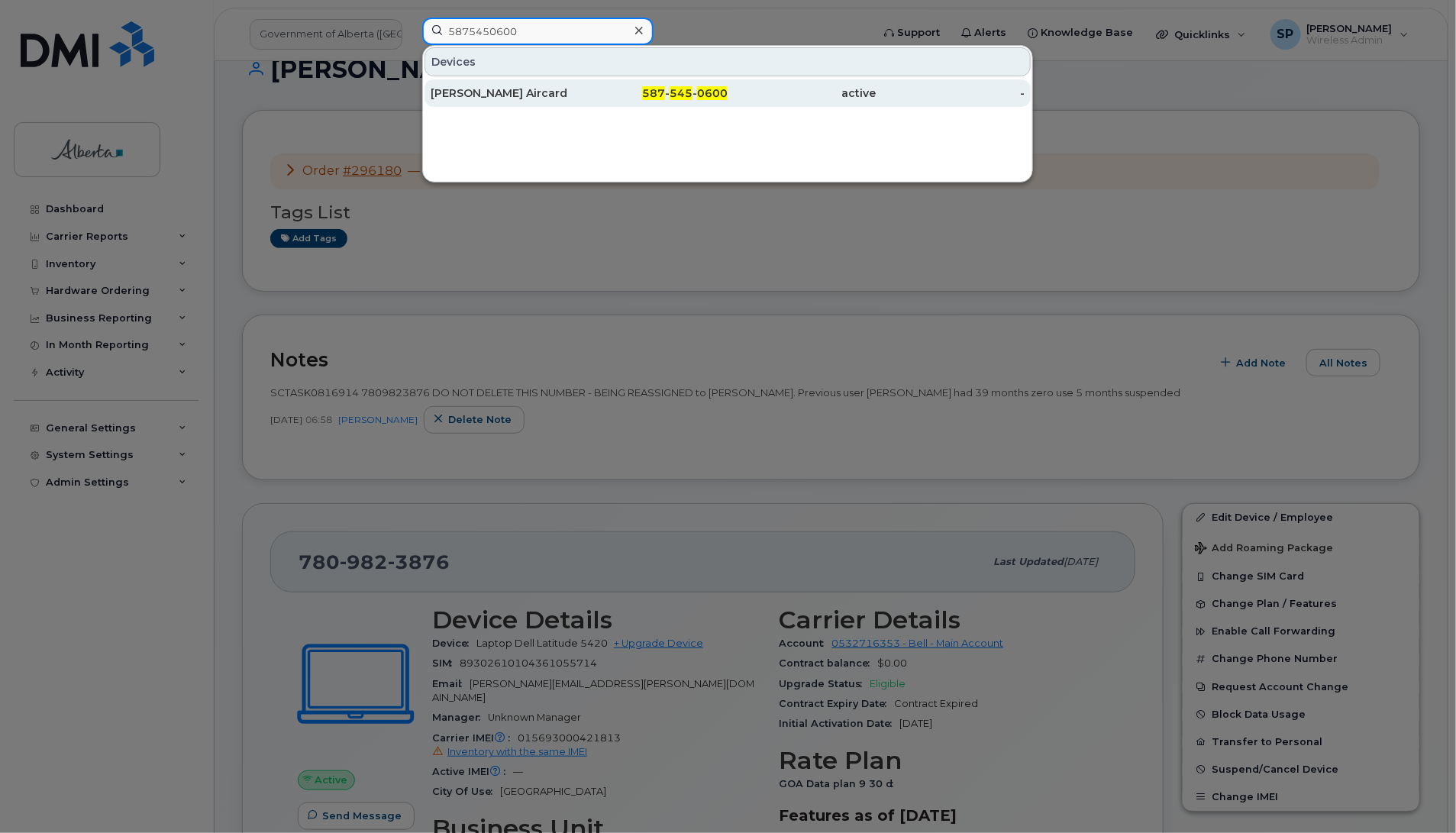
type input "5875450600"
click at [513, 96] on div "[PERSON_NAME] Aircard" at bounding box center [505, 93] width 149 height 15
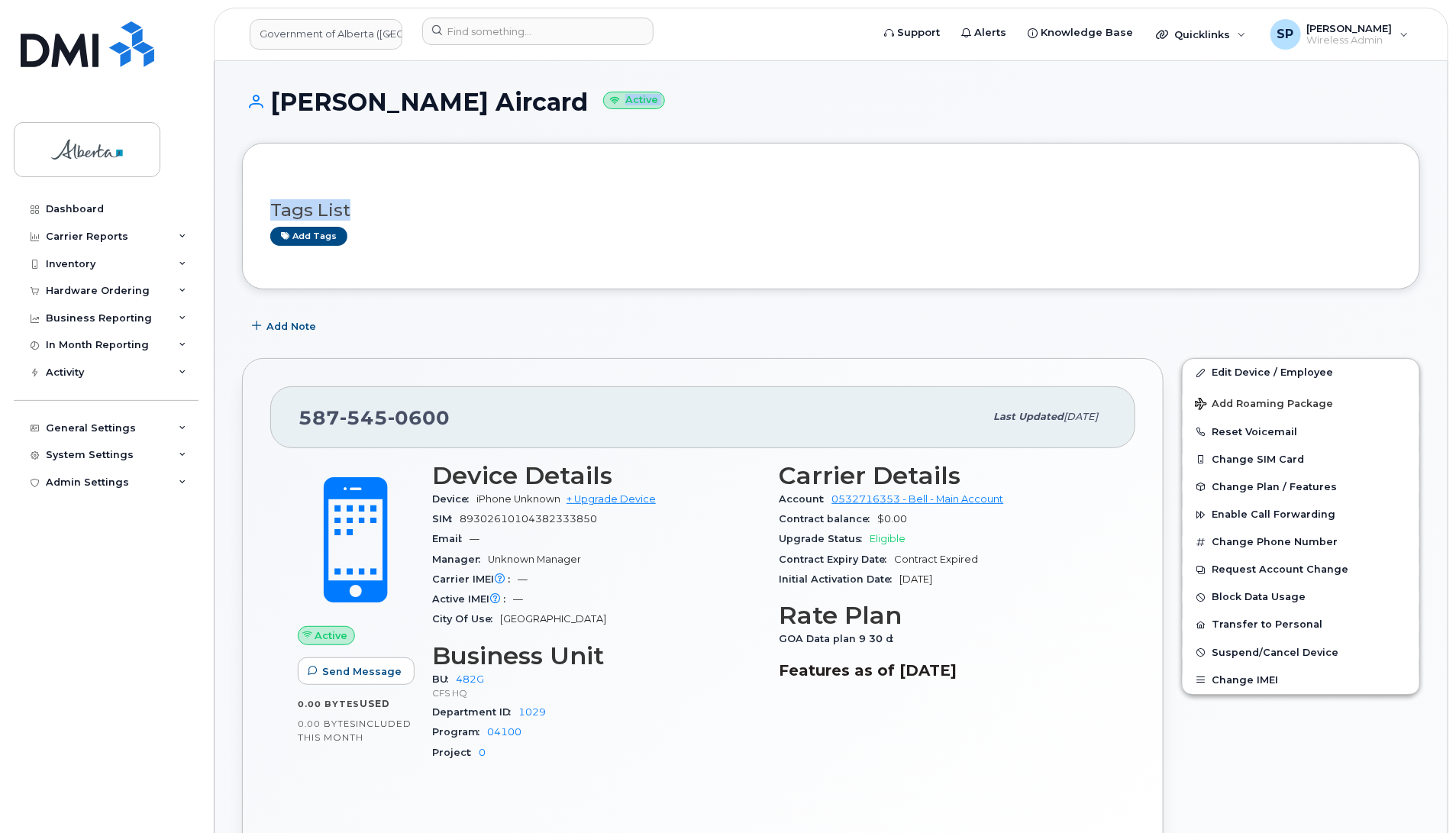
drag, startPoint x: 1455, startPoint y: 100, endPoint x: 1441, endPoint y: 223, distance: 123.8
click at [1165, 92] on h1 "Ruth Mcleod Aircard Active" at bounding box center [831, 102] width 1178 height 27
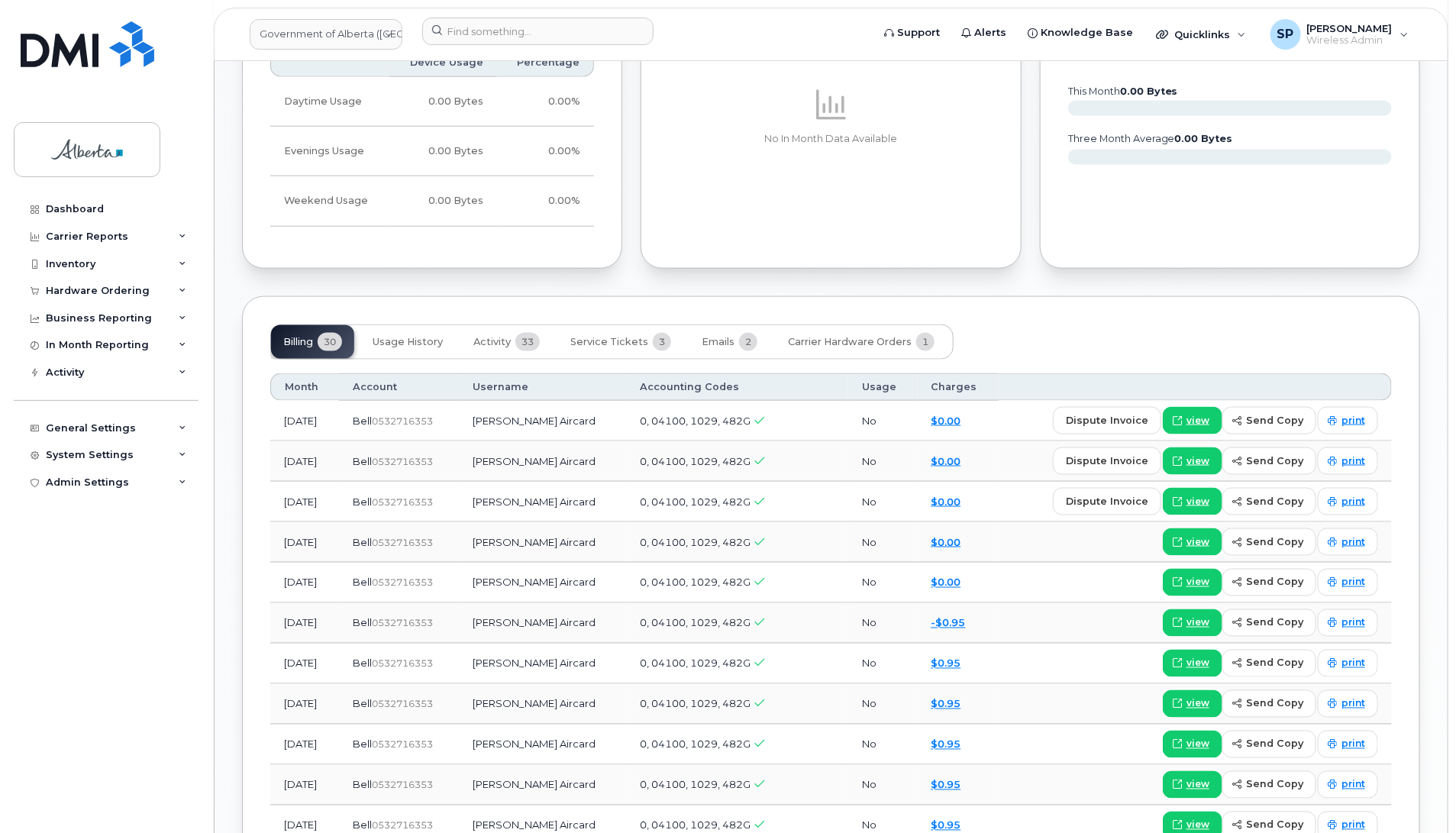
scroll to position [988, 0]
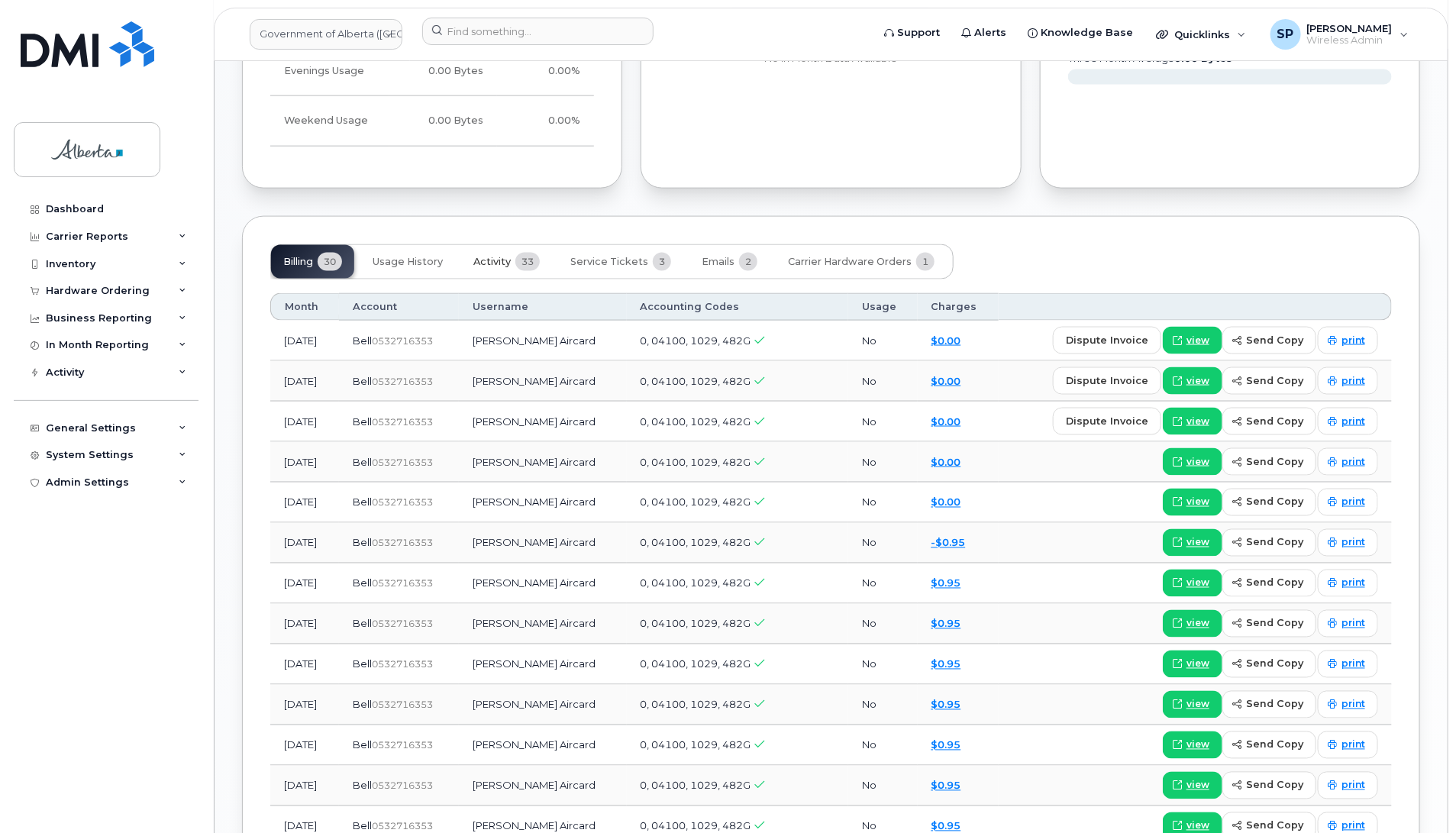
click at [495, 264] on span "Activity" at bounding box center [491, 262] width 38 height 12
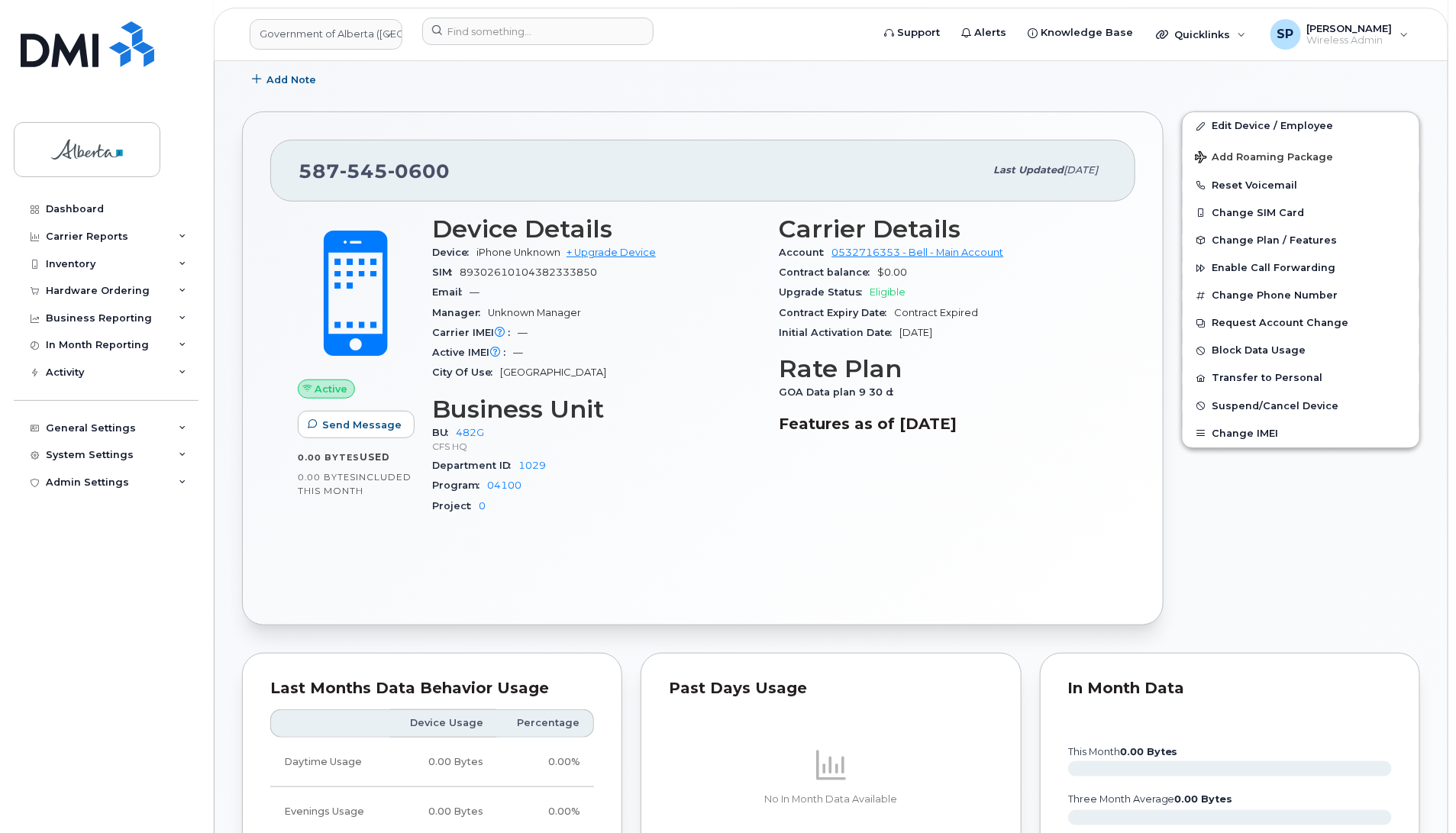
scroll to position [219, 0]
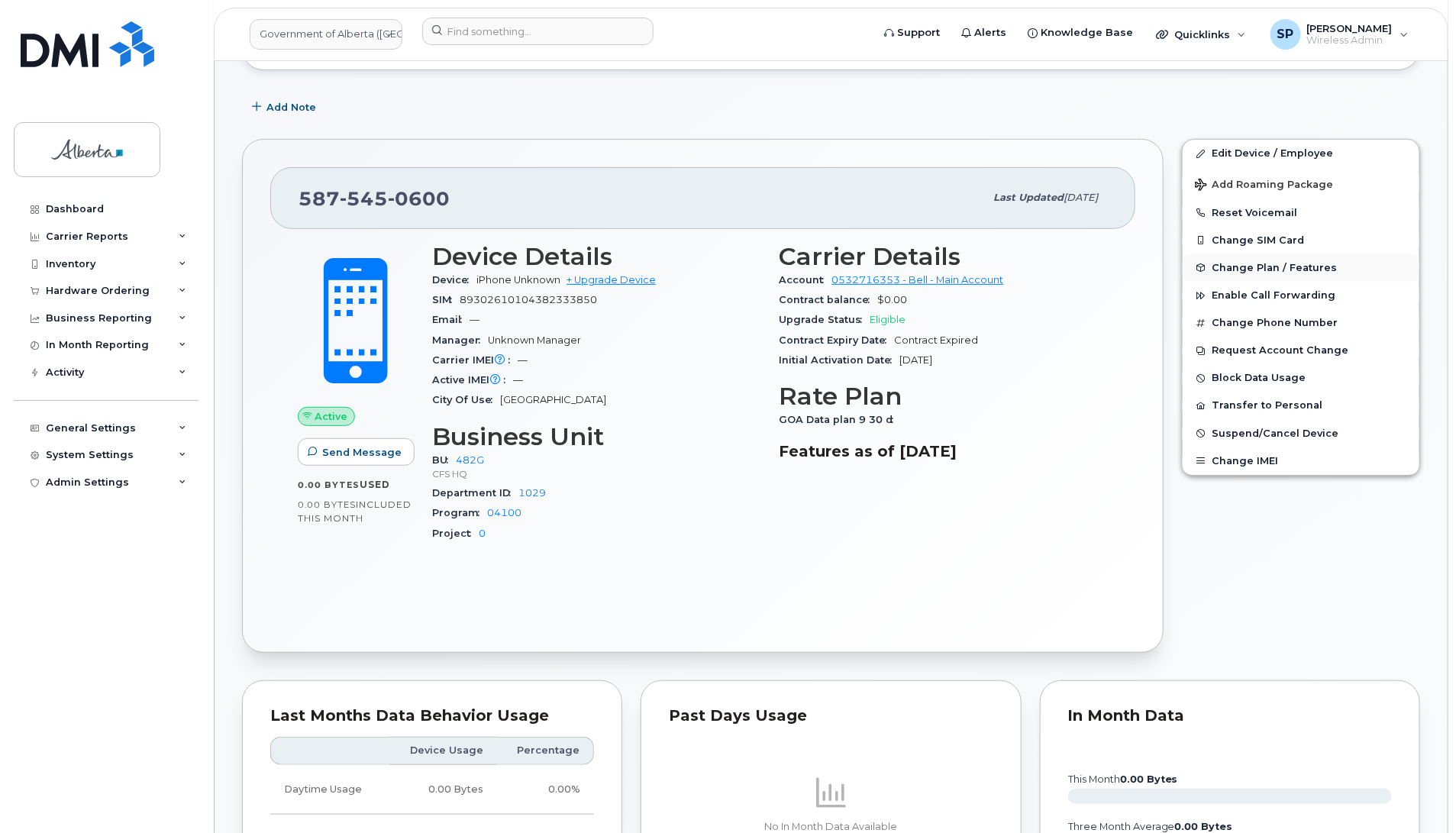
click at [1253, 269] on span "Change Plan / Features" at bounding box center [1275, 267] width 126 height 11
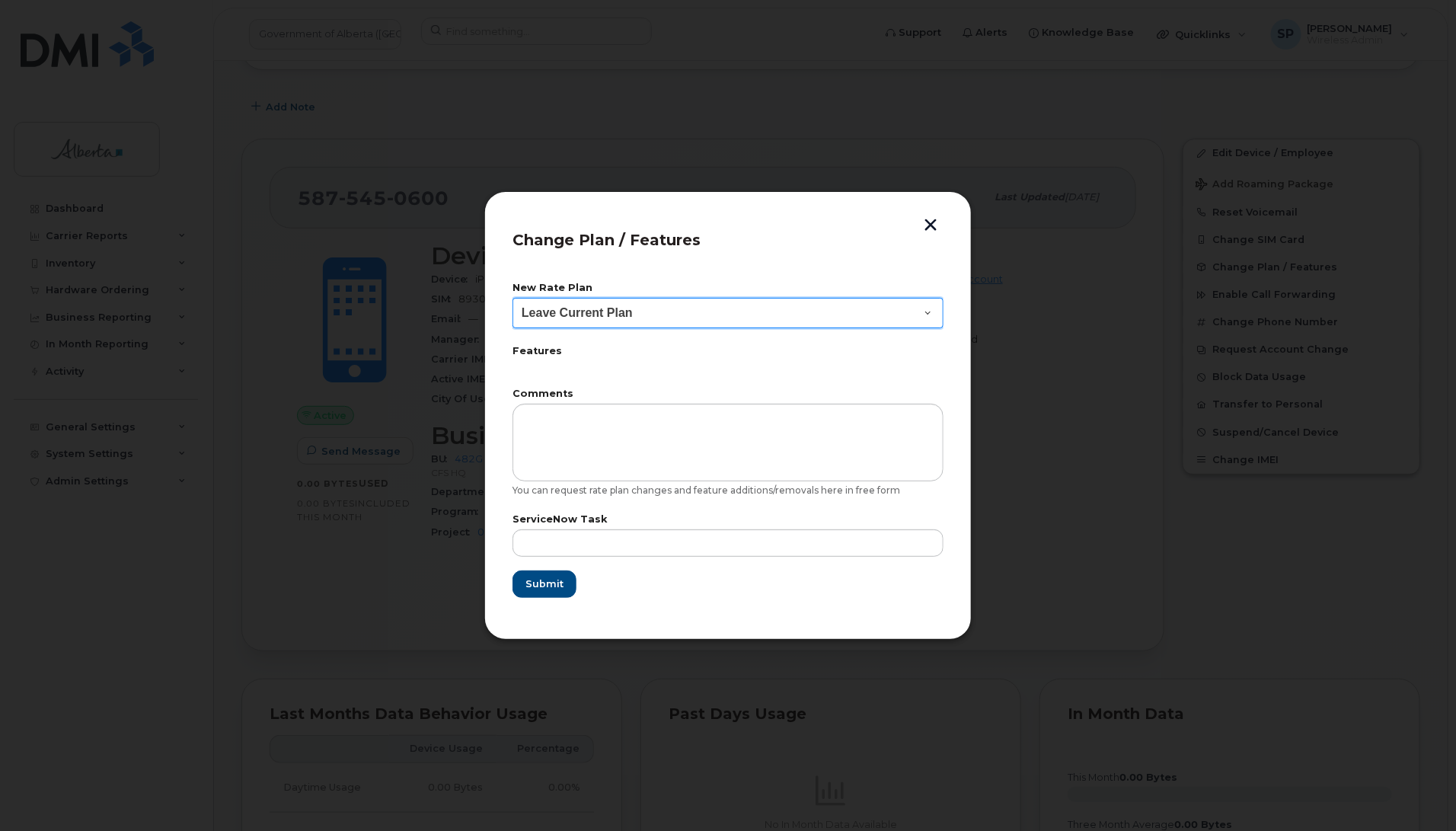
click at [596, 321] on select "Leave Current Plan GOA - Voice Plan 5 GOA Smartphone 14 30D GOA Unlimited Smart…" at bounding box center [728, 313] width 431 height 31
select select "2483362"
click at [512, 298] on select "Leave Current Plan GOA - Voice Plan 5 GOA Smartphone 14 30D GOA Unlimited Smart…" at bounding box center [728, 313] width 431 height 31
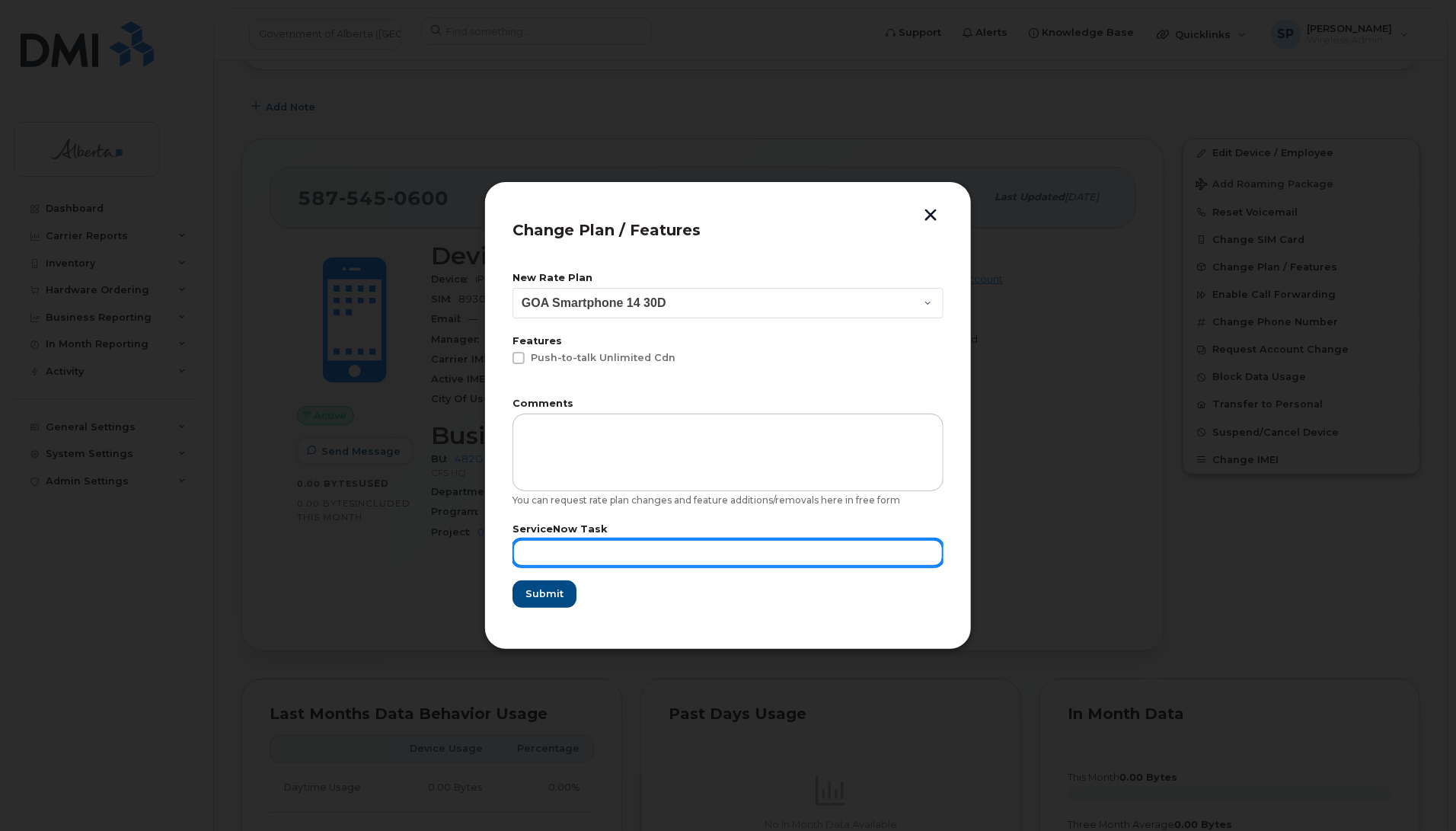
click at [583, 545] on input "text" at bounding box center [728, 553] width 431 height 27
type input "Repurpose"
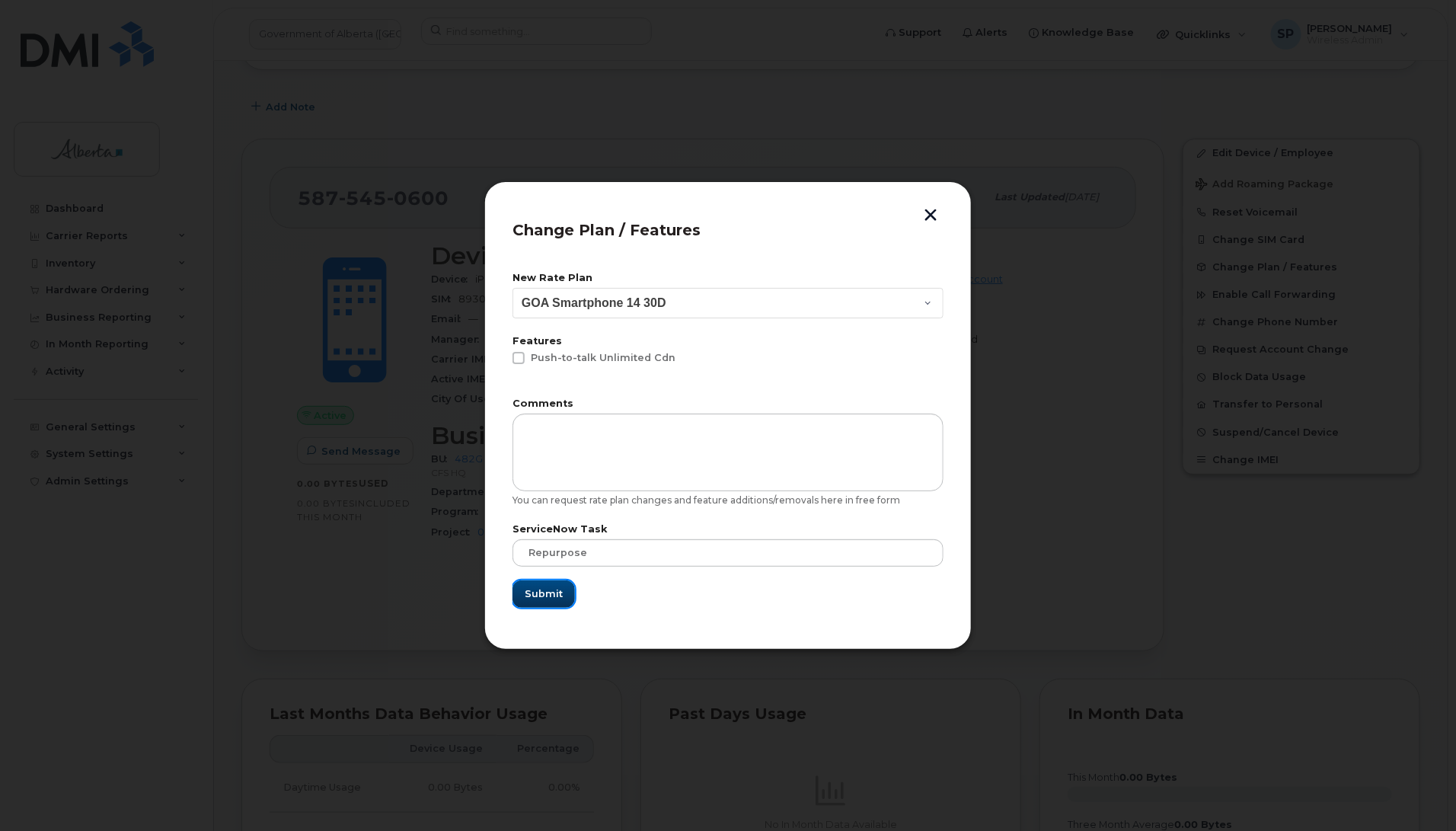
click at [538, 598] on span "Submit" at bounding box center [544, 593] width 38 height 15
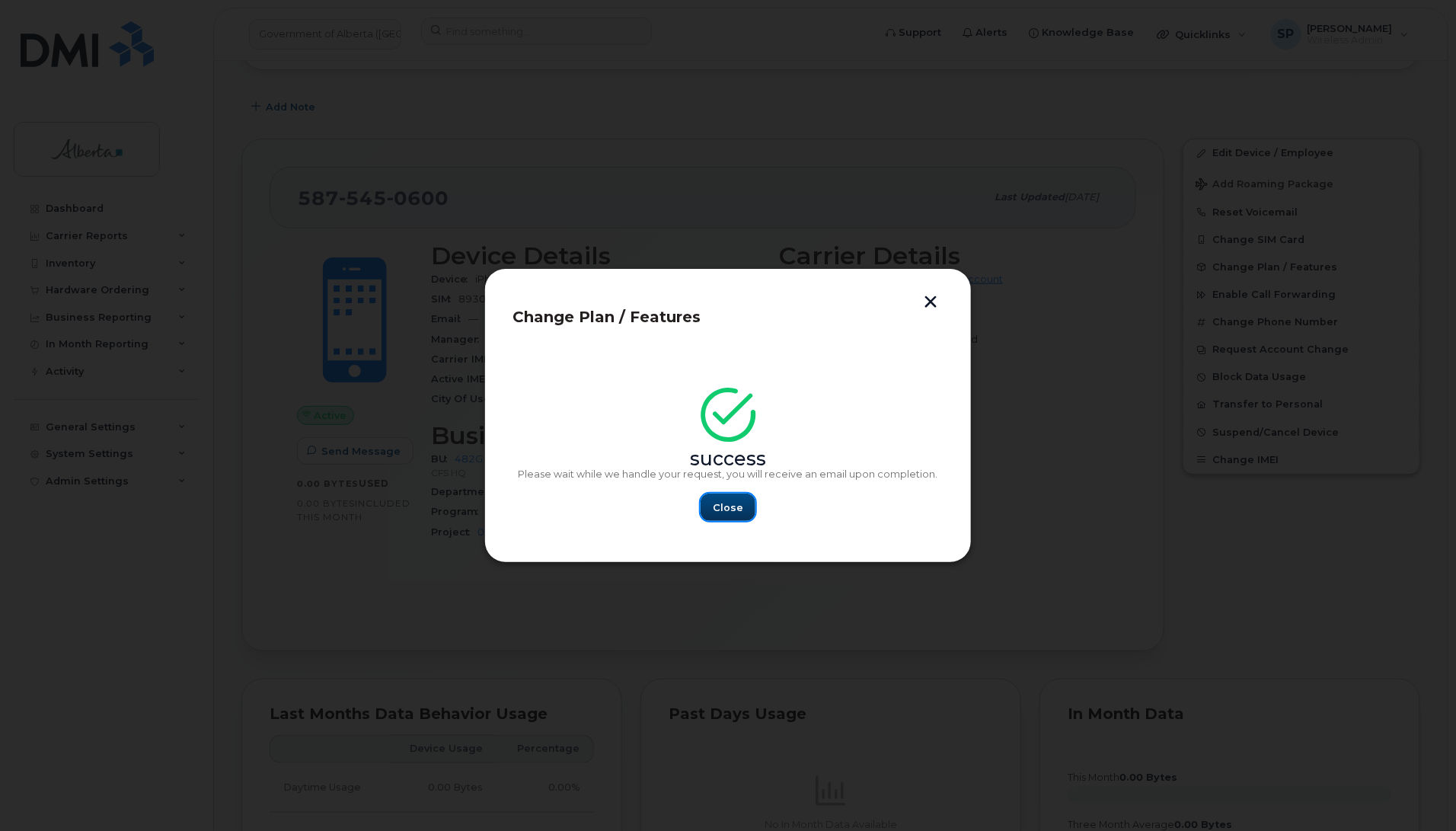
click at [737, 506] on span "Close" at bounding box center [728, 507] width 31 height 15
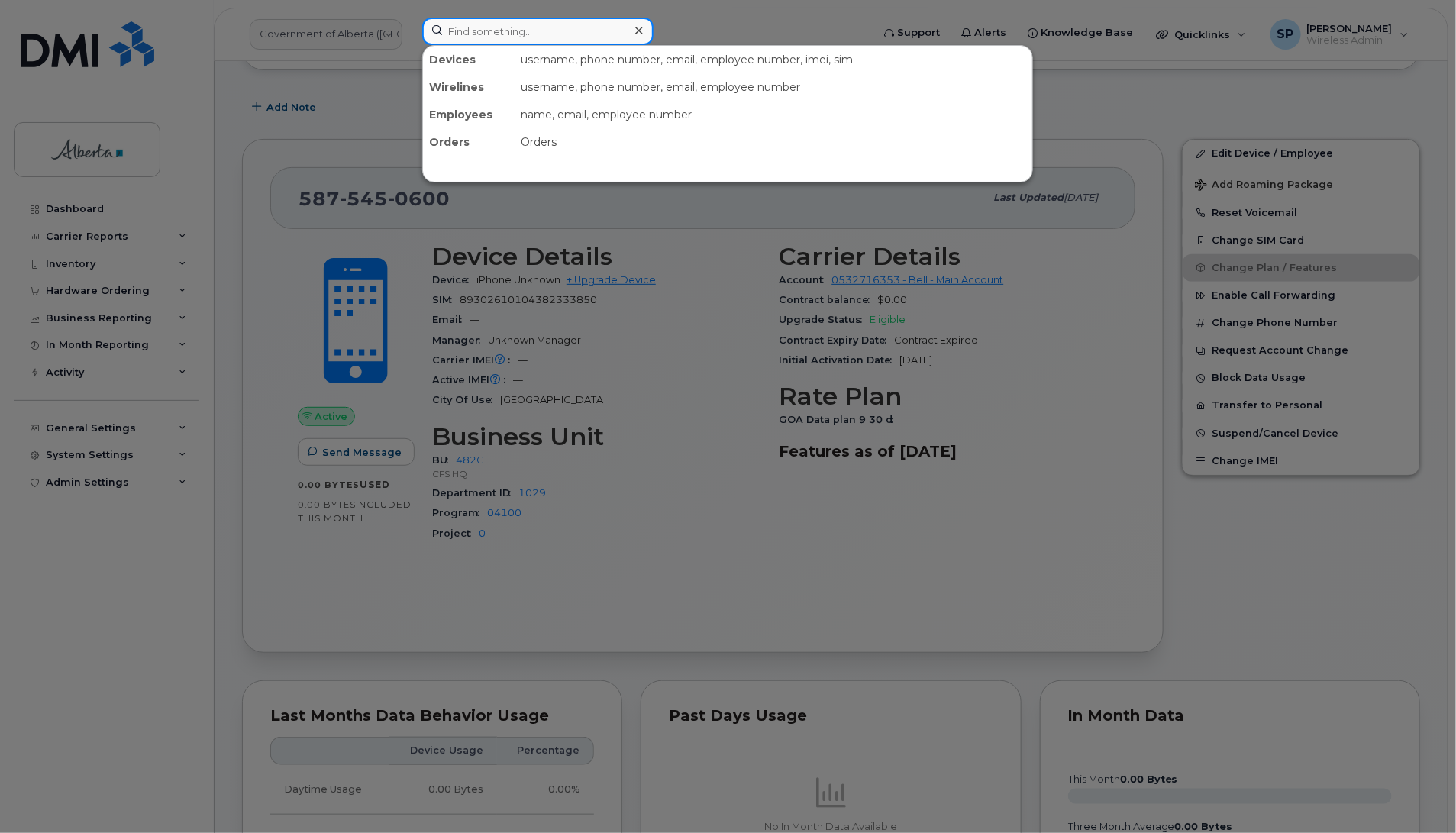
click at [544, 32] on input at bounding box center [538, 31] width 231 height 28
paste input "5875450300"
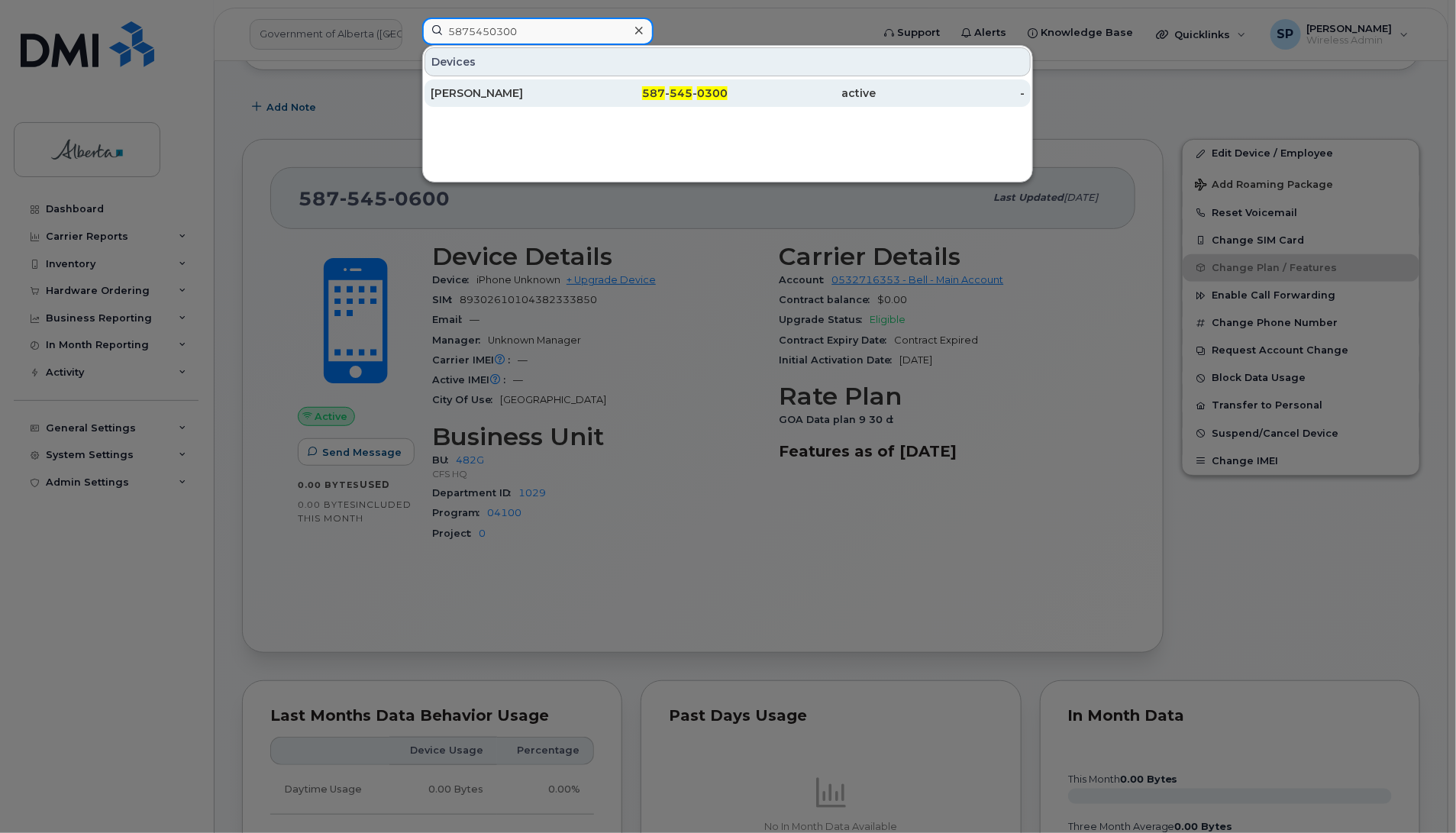
type input "5875450300"
click at [523, 93] on div "[PERSON_NAME]" at bounding box center [505, 93] width 149 height 15
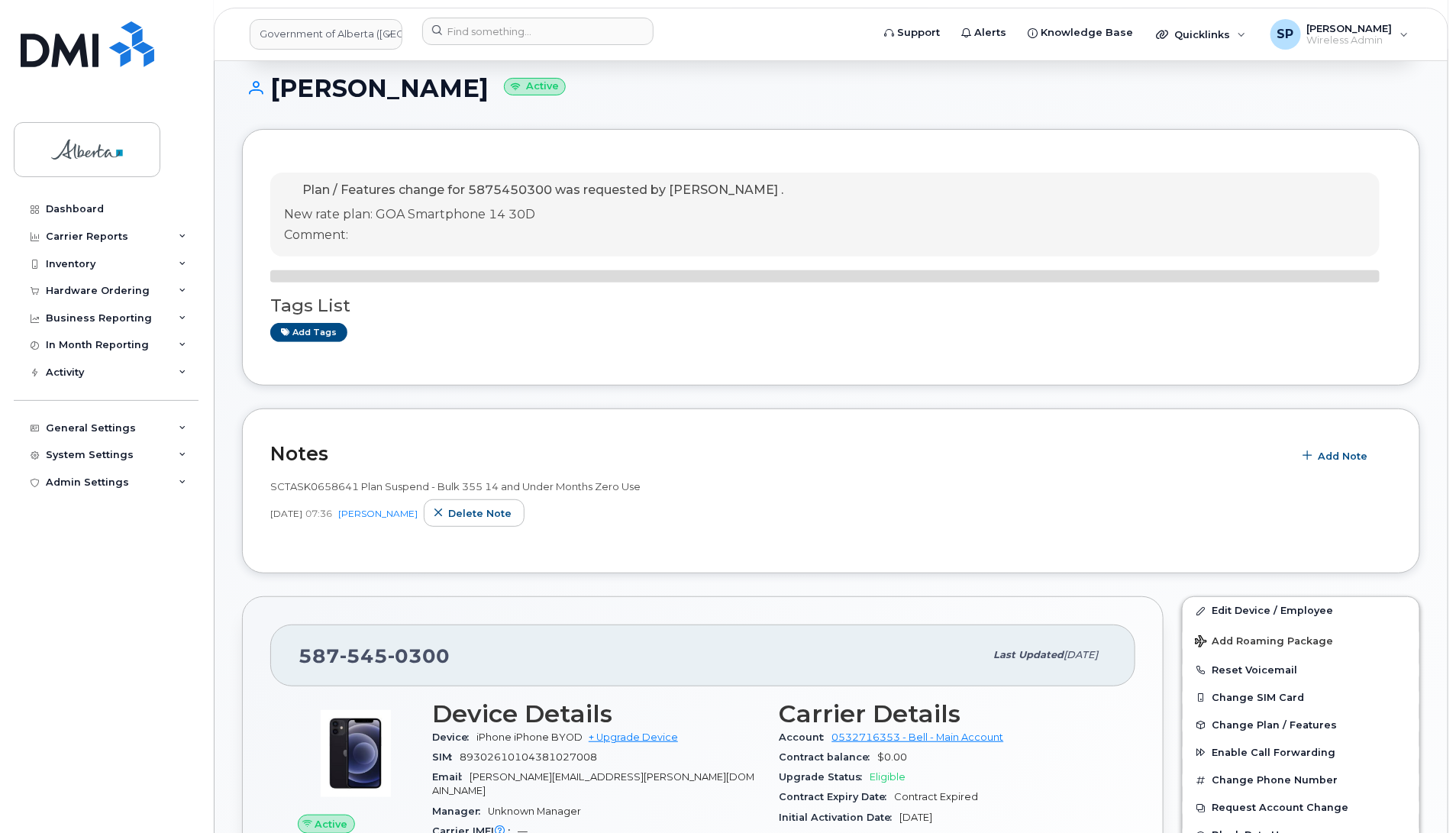
scroll to position [44, 0]
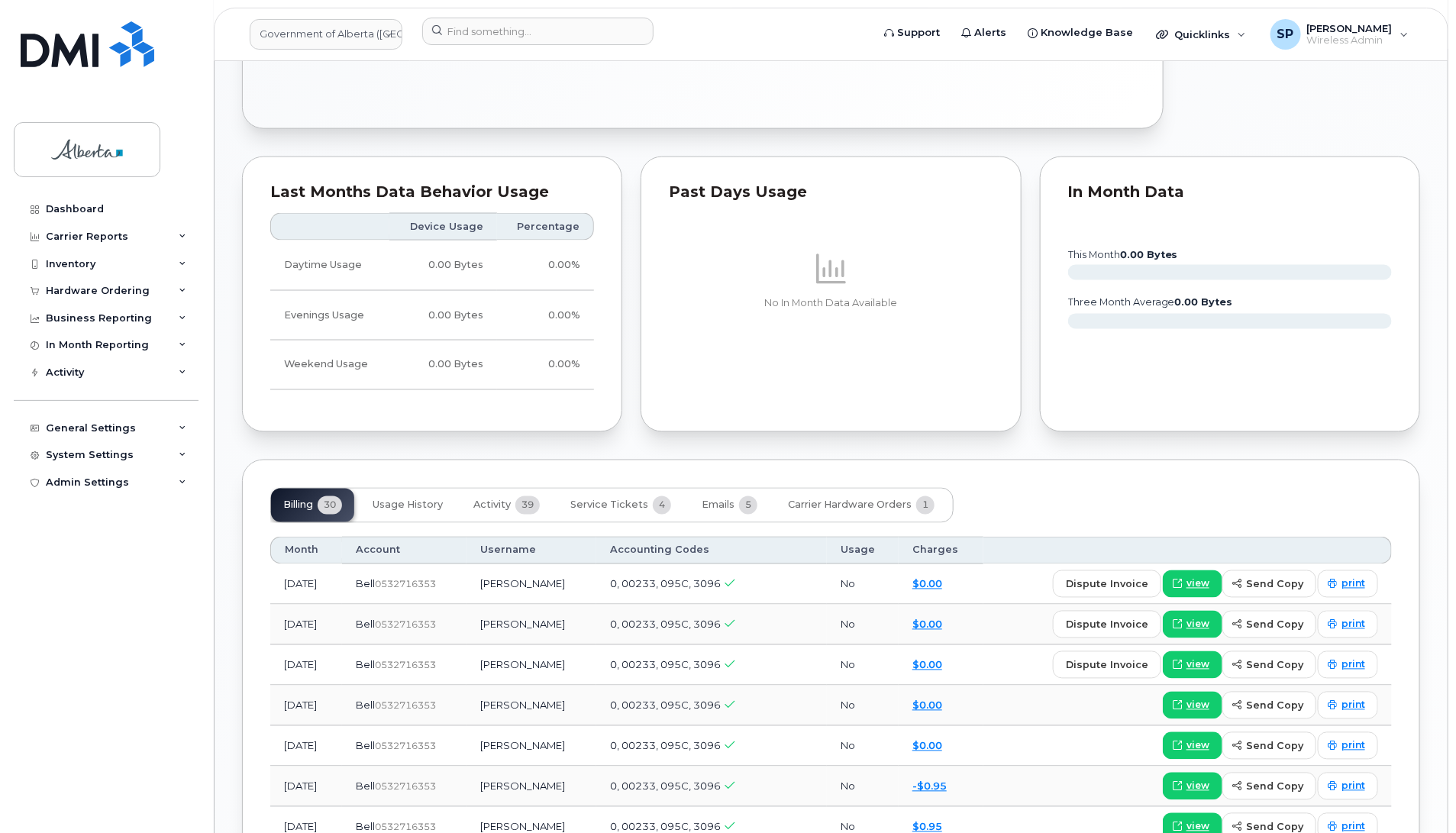
scroll to position [1159, 0]
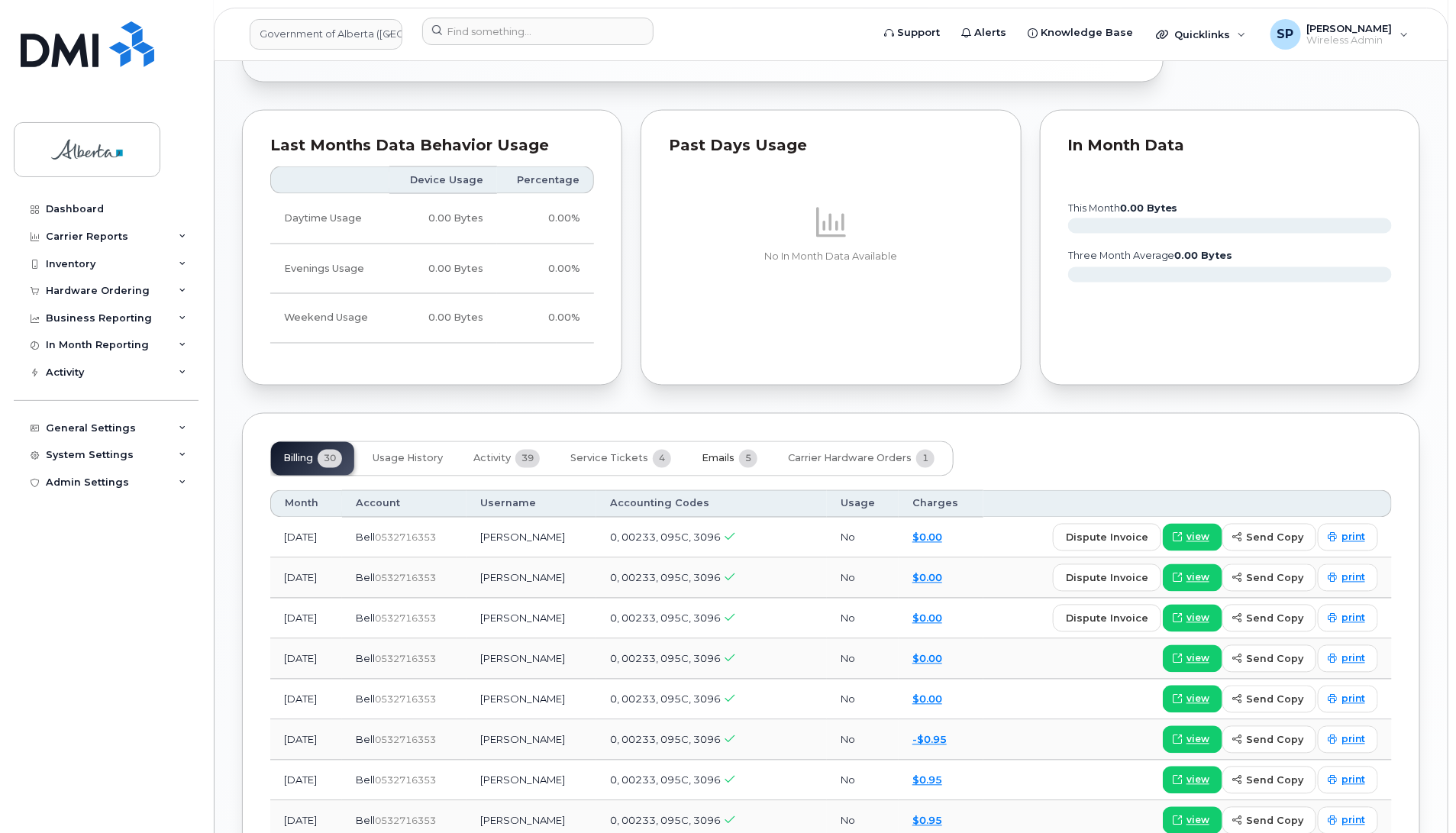
click at [717, 452] on span "Emails" at bounding box center [718, 459] width 33 height 12
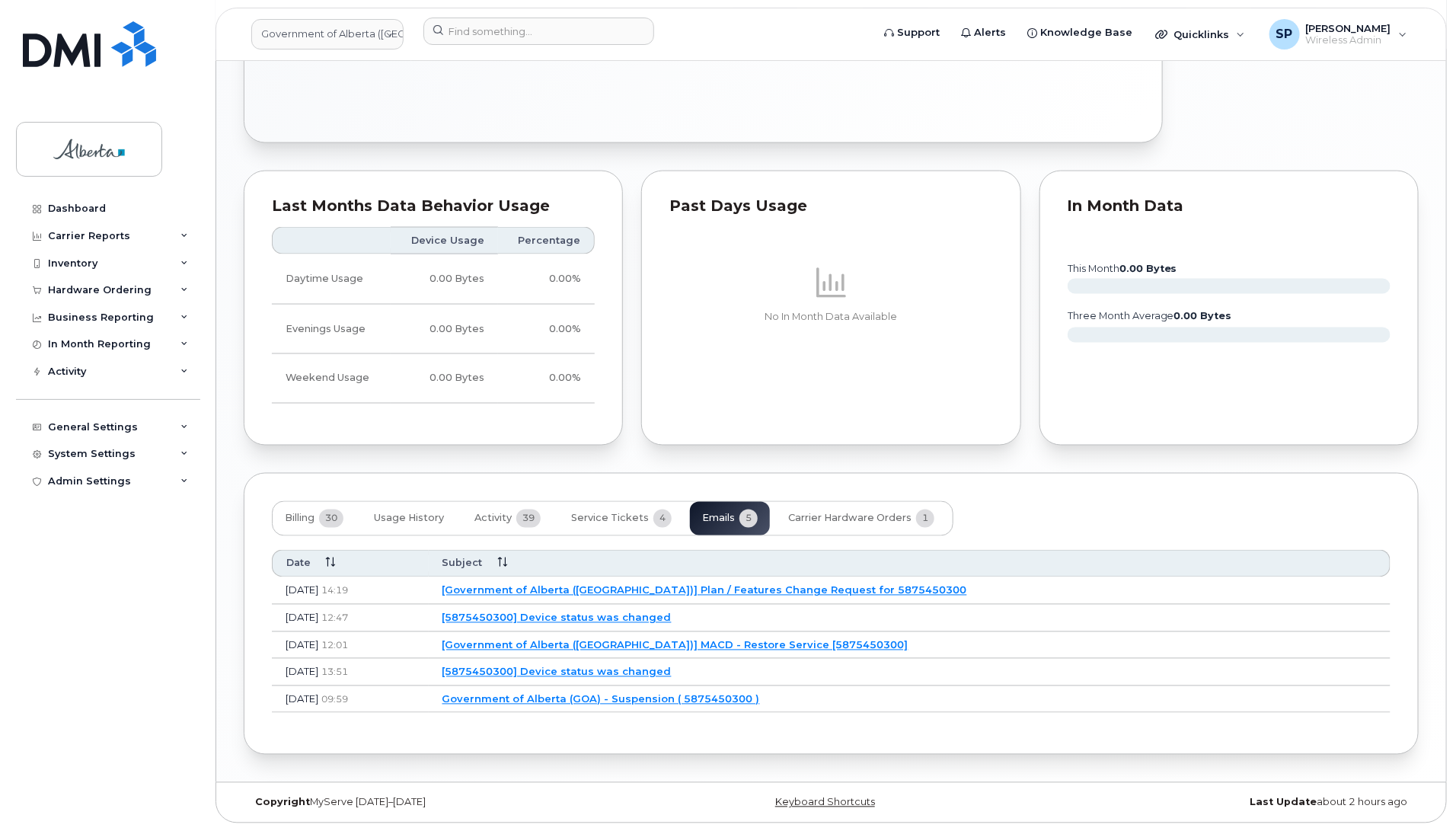
scroll to position [1087, 0]
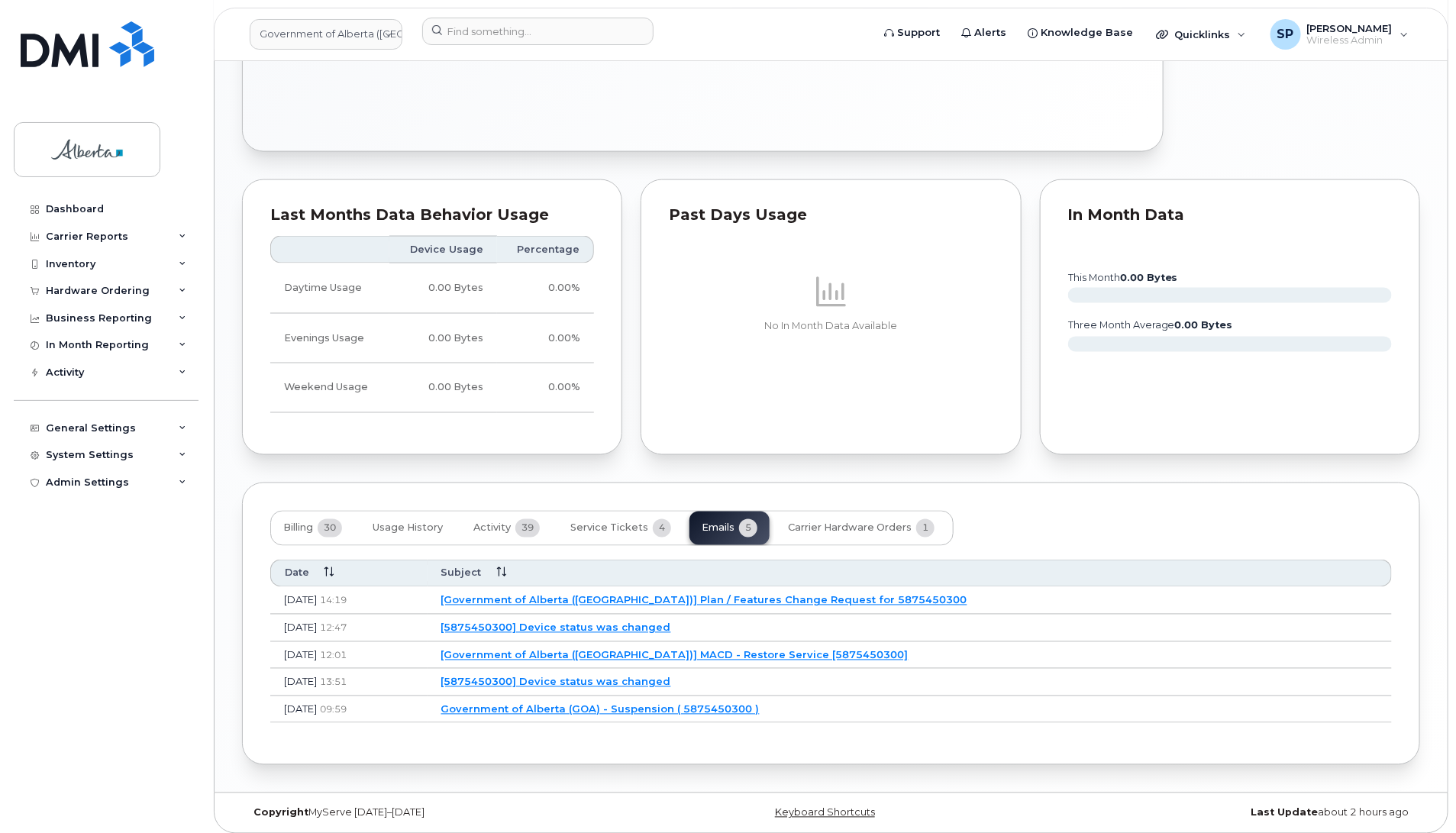
click at [780, 594] on link "[Government of Alberta (GOA)] Plan / Features Change Request for 5875450300" at bounding box center [704, 600] width 526 height 12
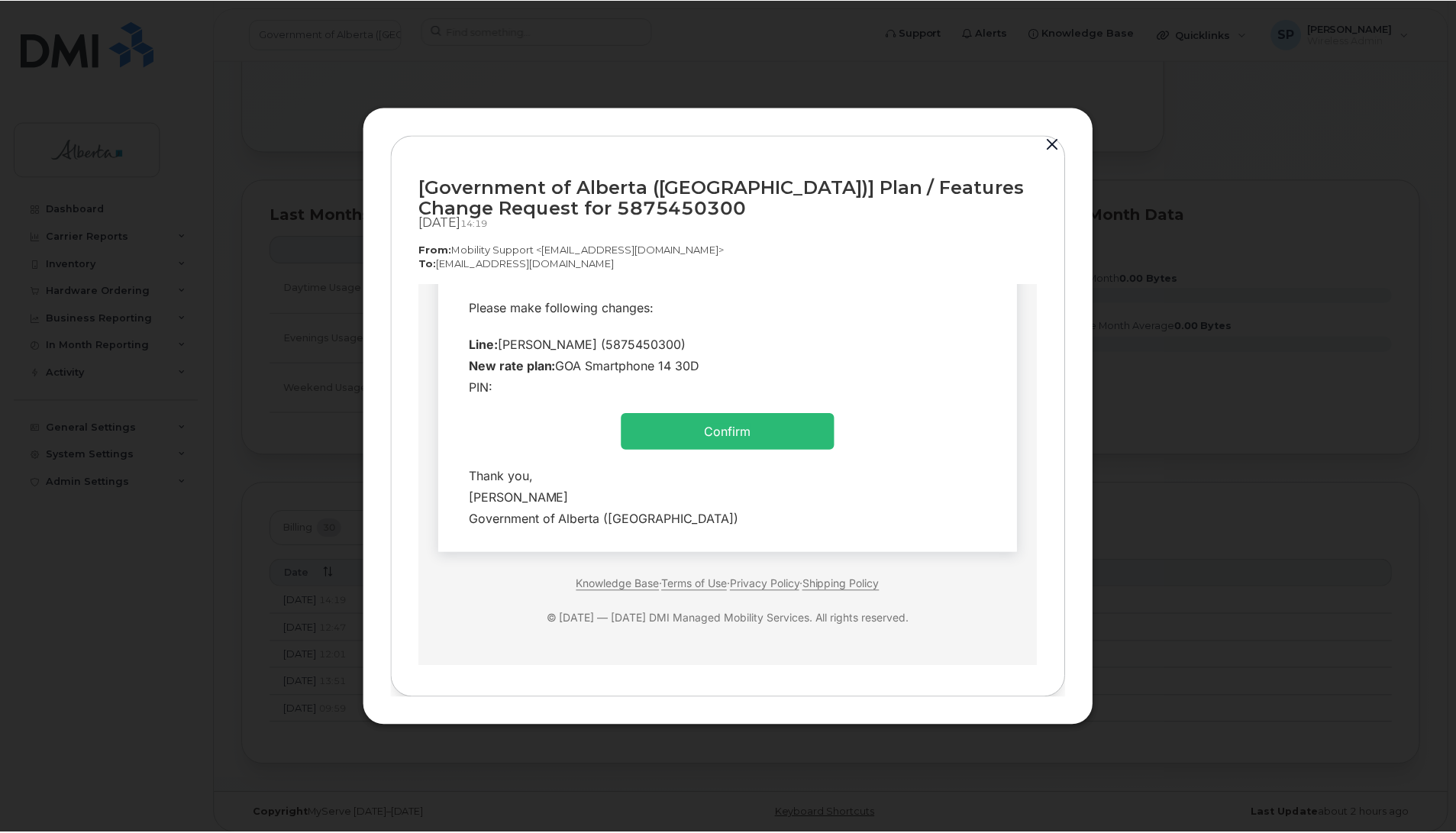
scroll to position [0, 0]
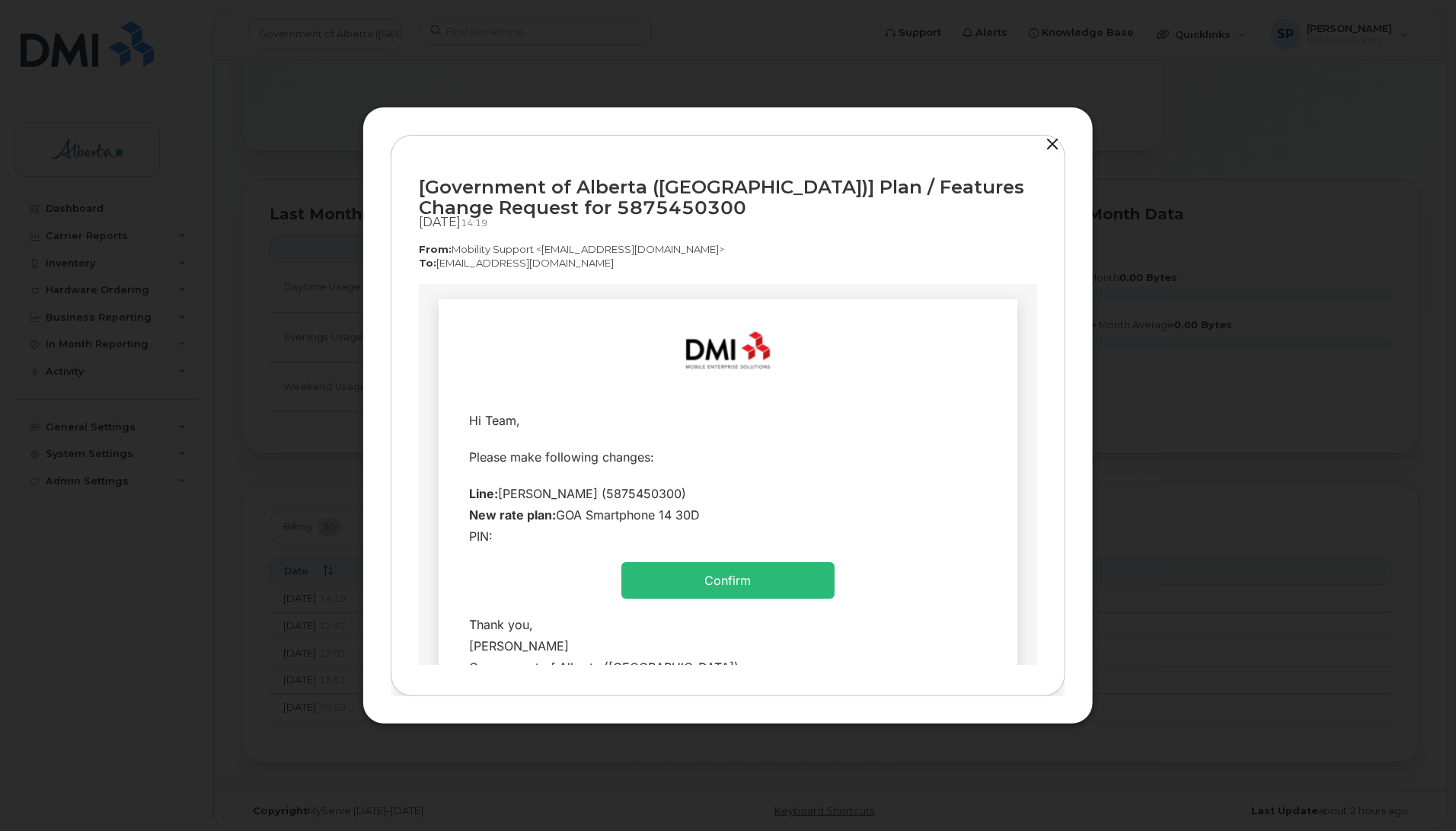
click at [1052, 143] on button "button" at bounding box center [1052, 145] width 23 height 21
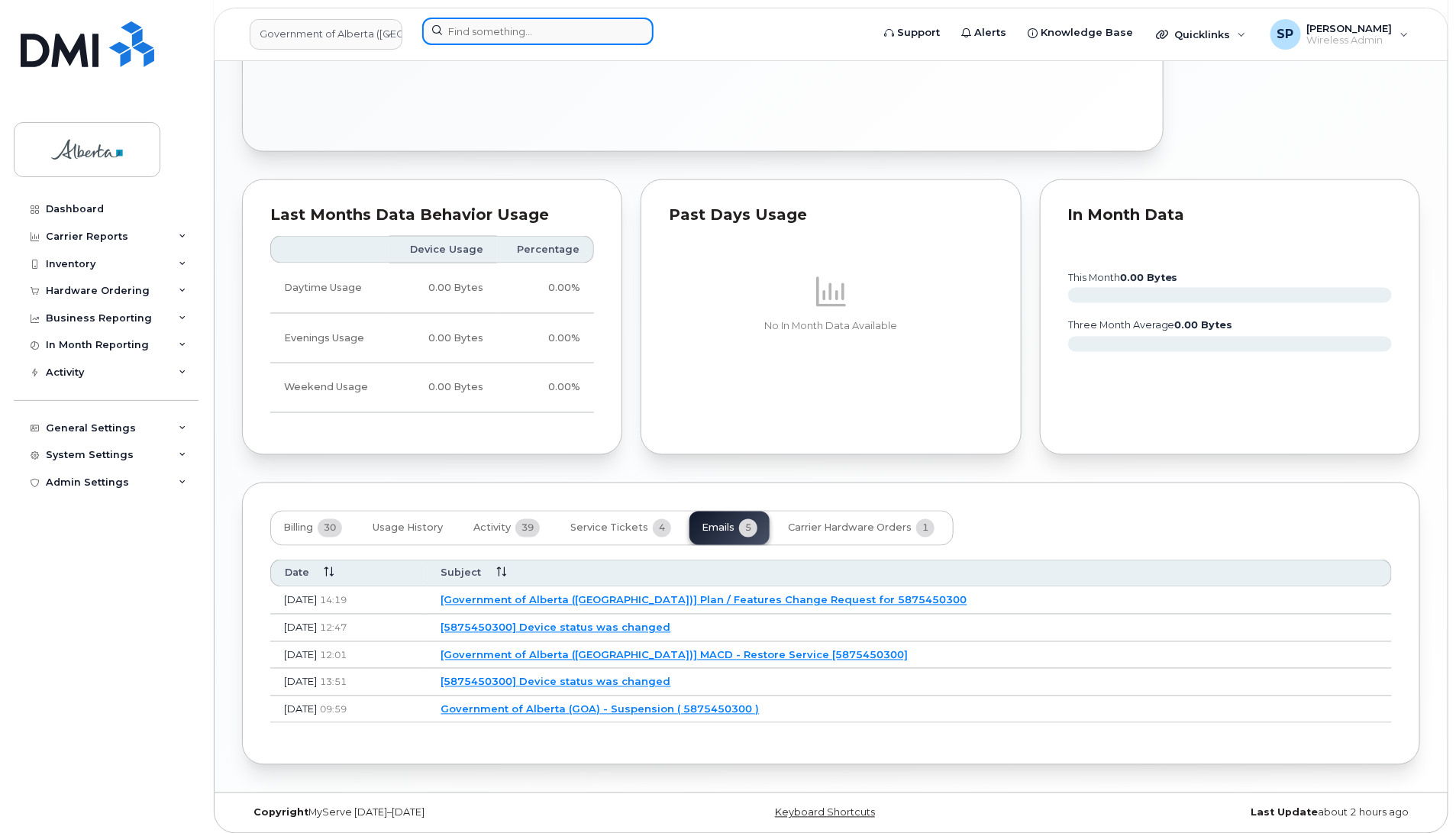
click at [508, 31] on input at bounding box center [538, 31] width 231 height 28
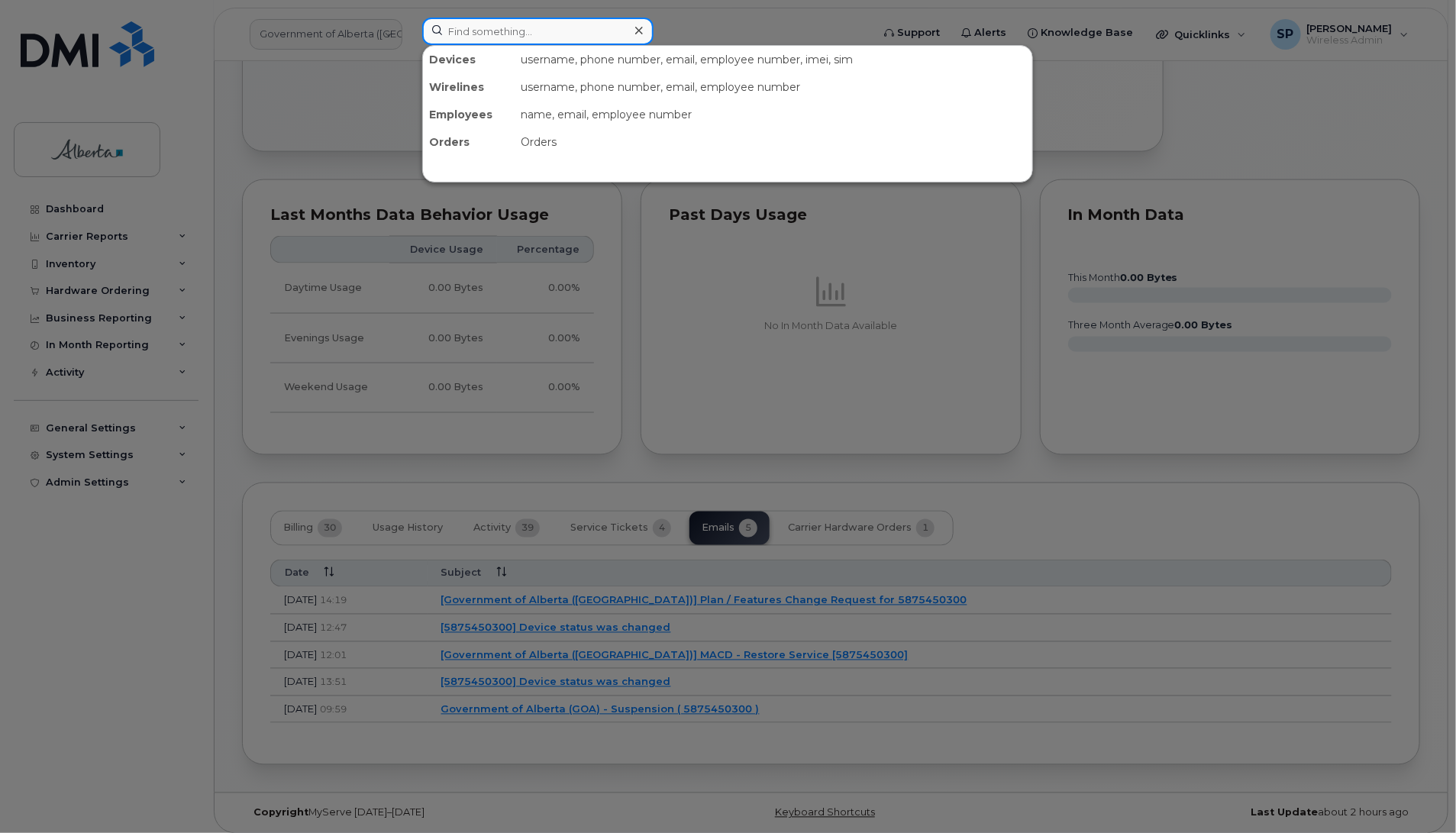
paste input "5875450600"
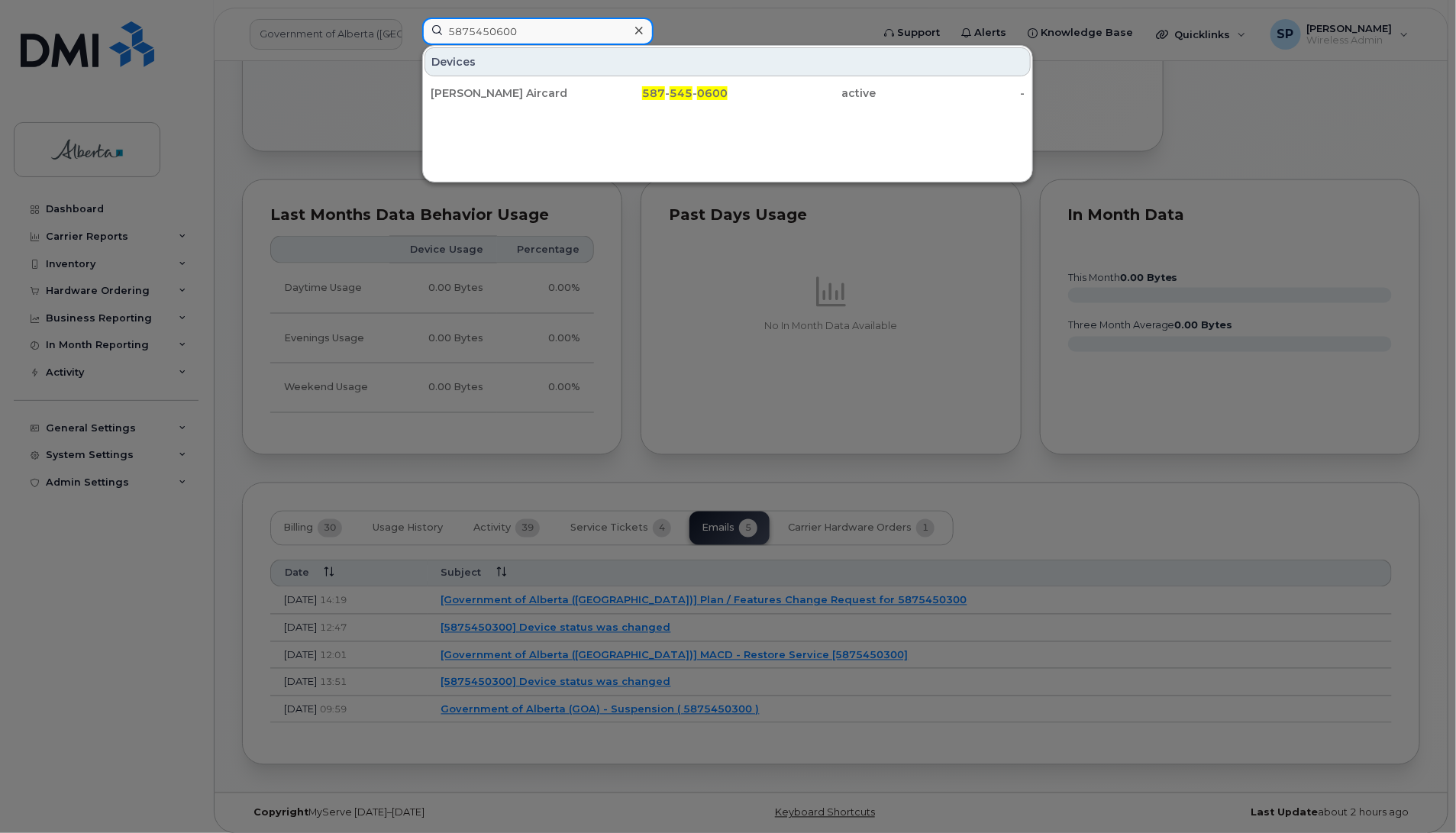
type input "5875450600"
click at [452, 90] on div "Ruth Mcleod Aircard" at bounding box center [505, 93] width 149 height 15
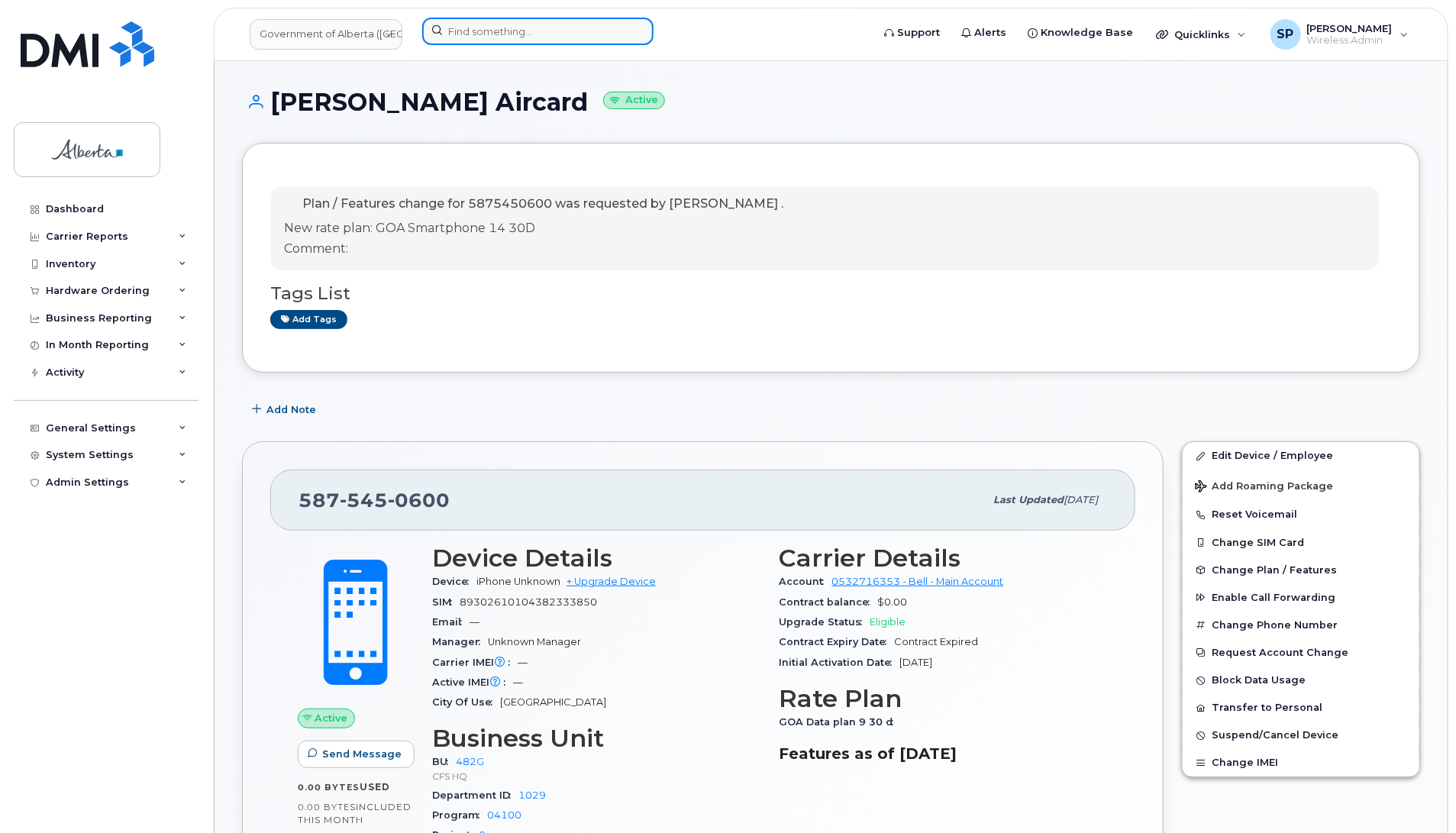
click at [478, 28] on input at bounding box center [538, 31] width 231 height 28
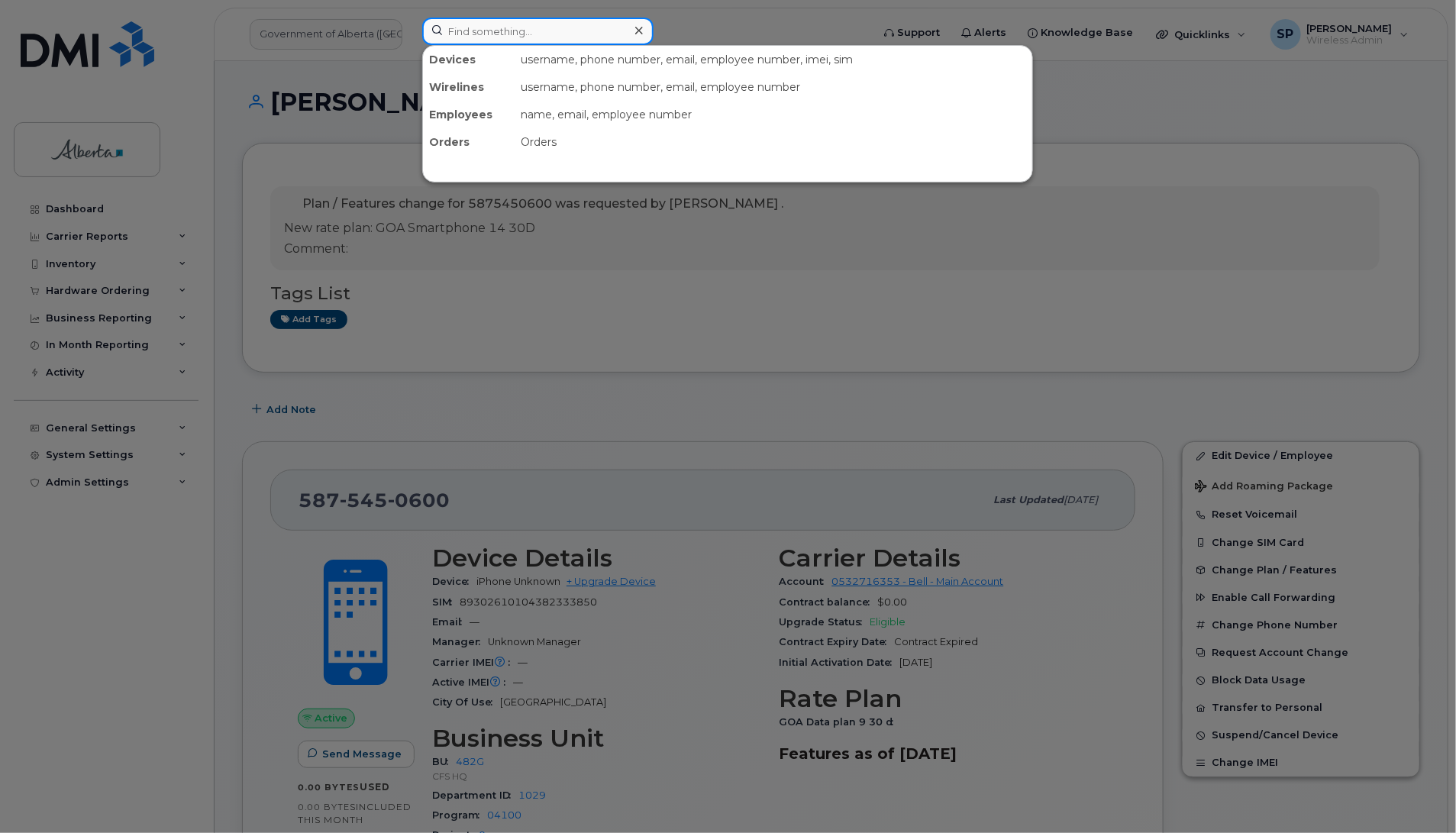
paste input "5873856594"
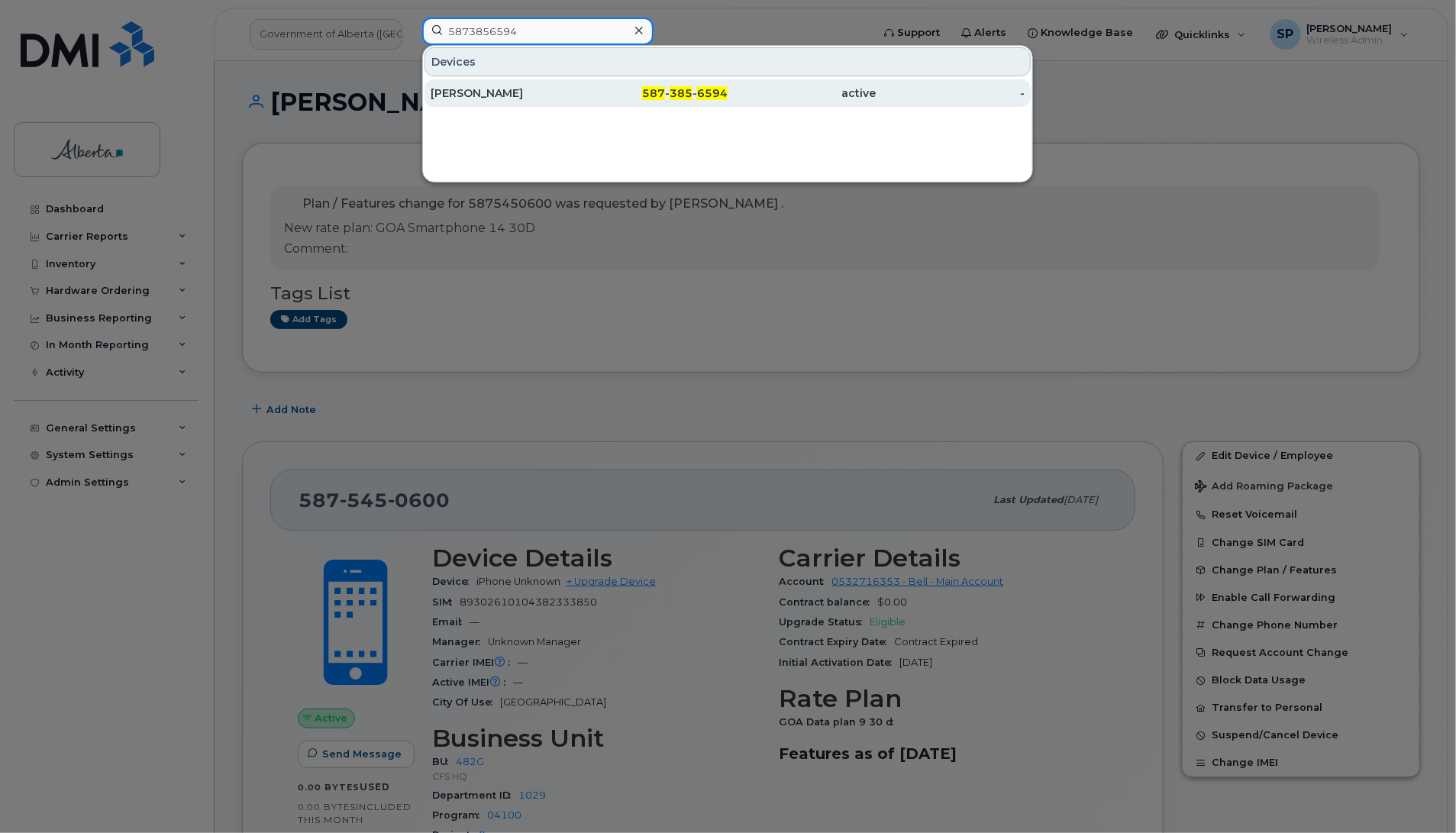
type input "5873856594"
click at [475, 94] on div "[PERSON_NAME]" at bounding box center [505, 93] width 149 height 15
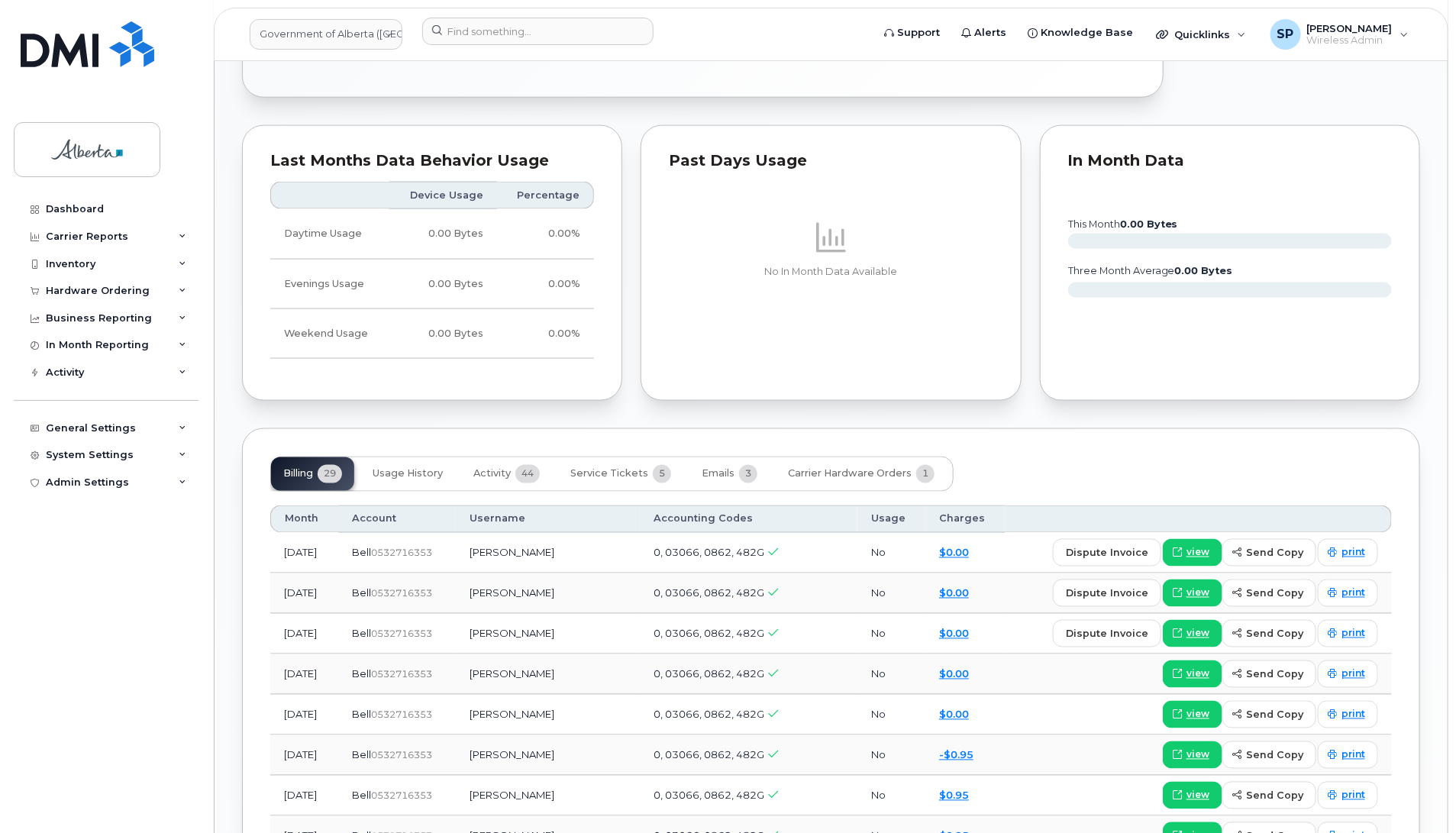
scroll to position [1040, 0]
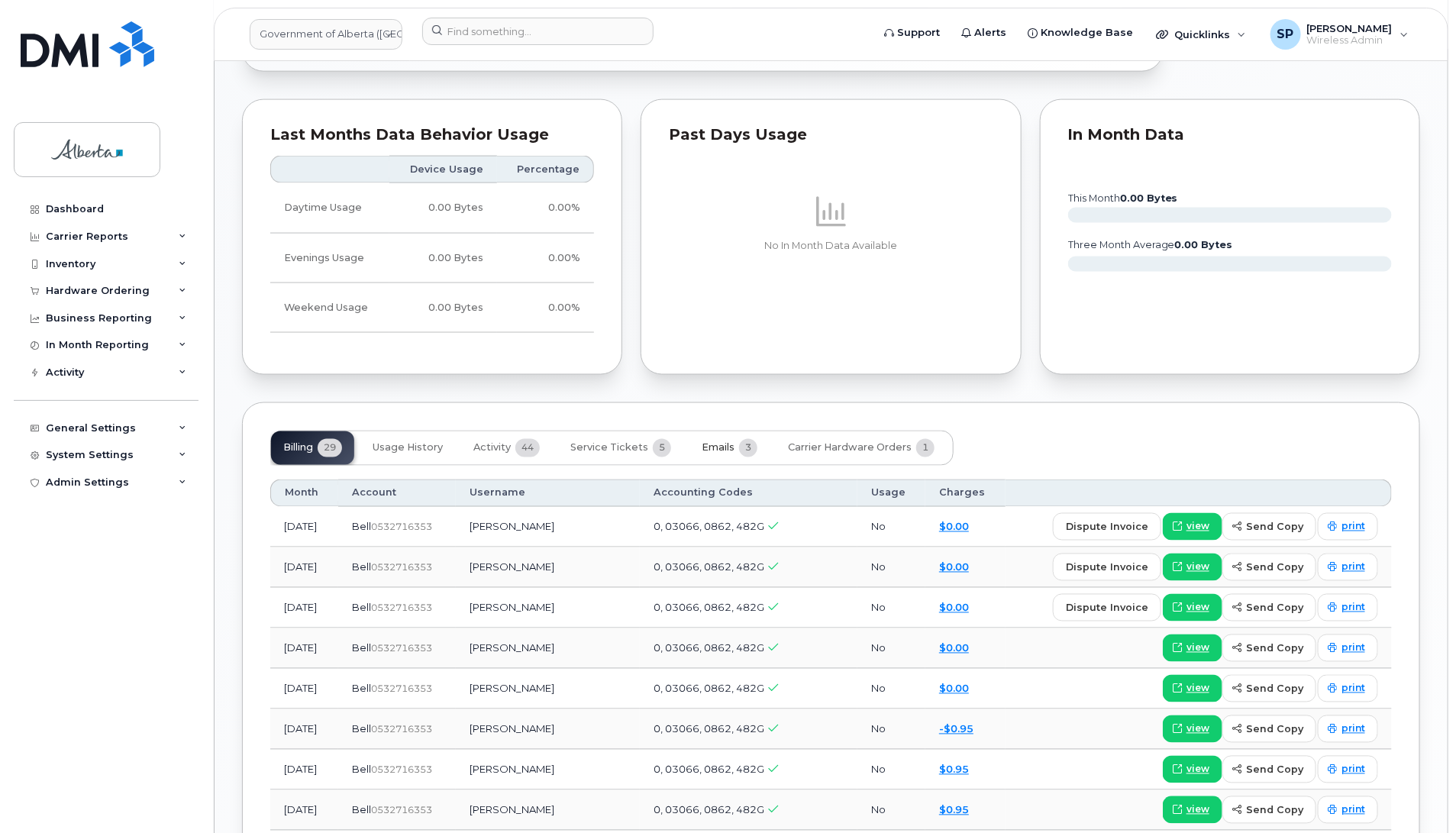
click at [717, 443] on span "Emails" at bounding box center [718, 449] width 33 height 12
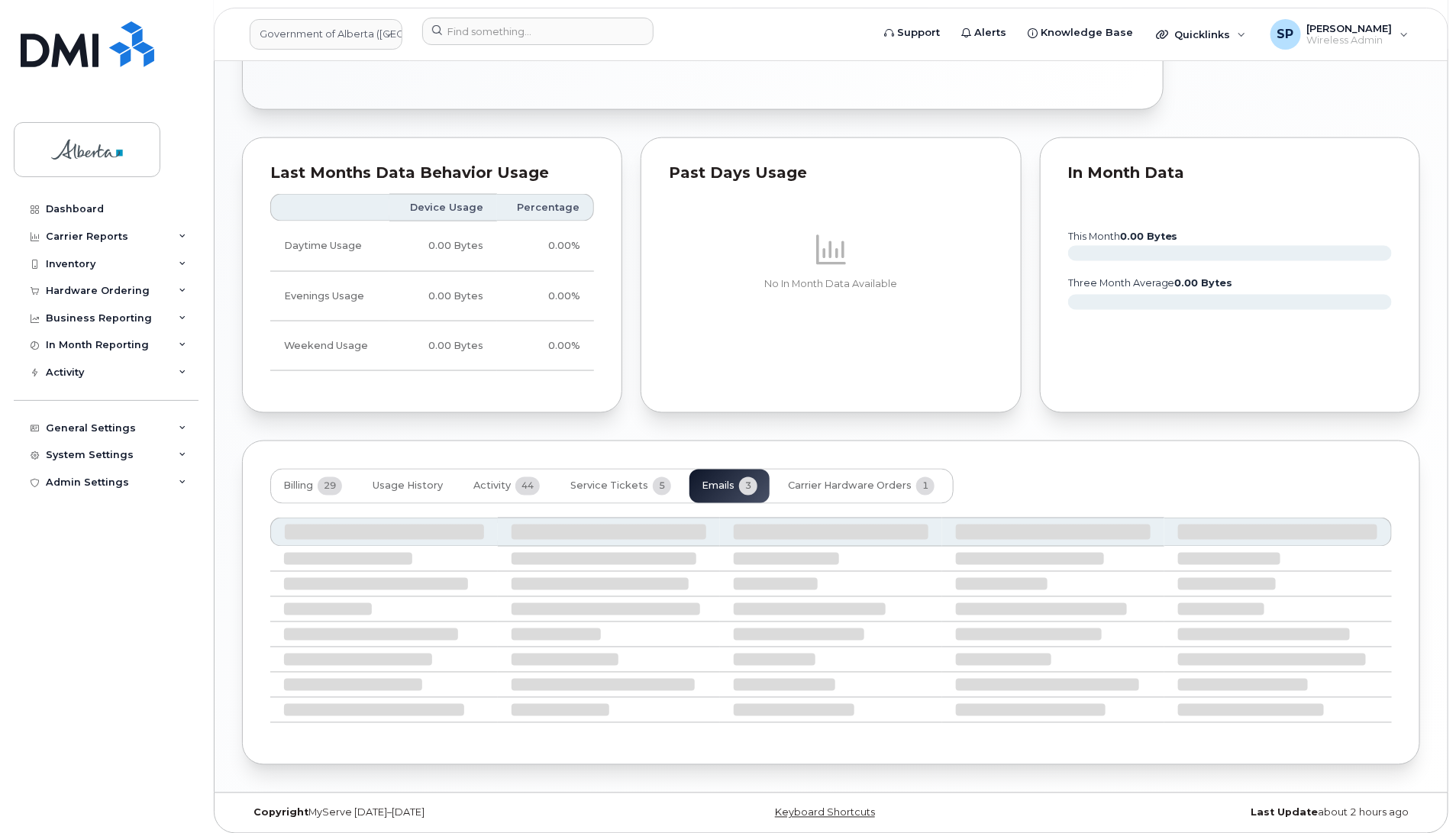
scroll to position [905, 0]
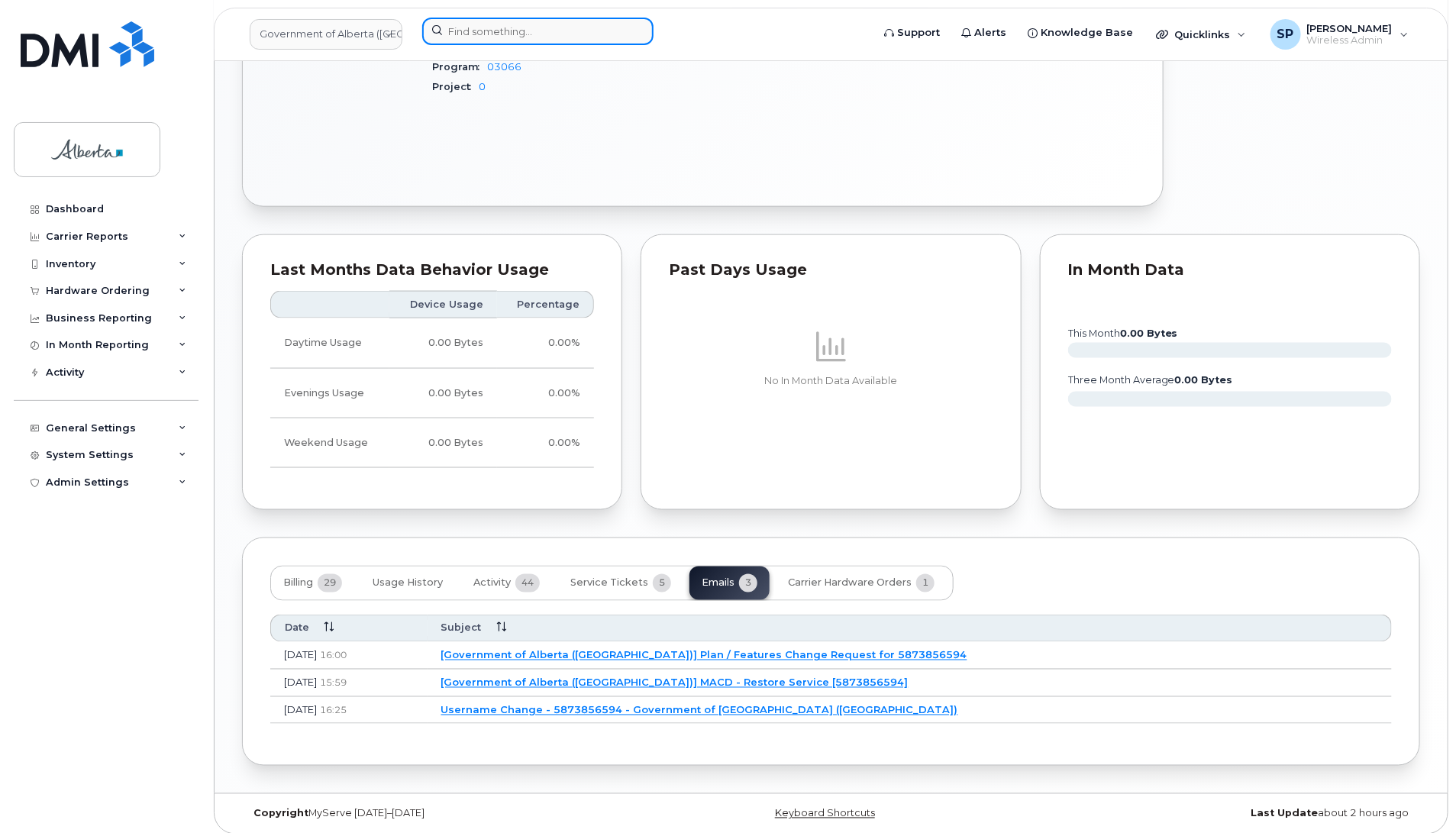
click at [488, 28] on input at bounding box center [538, 31] width 231 height 28
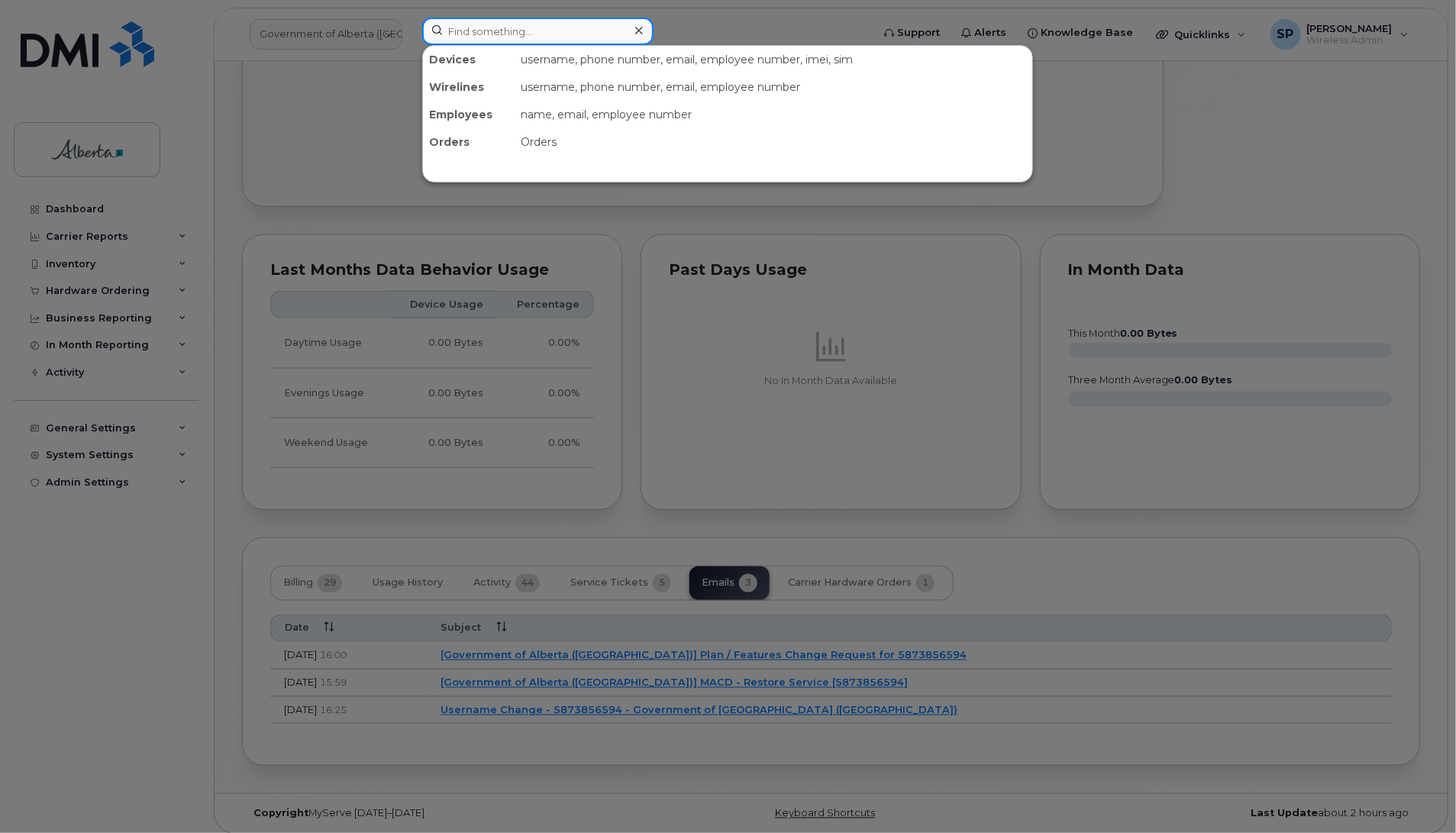
paste input "7802336756"
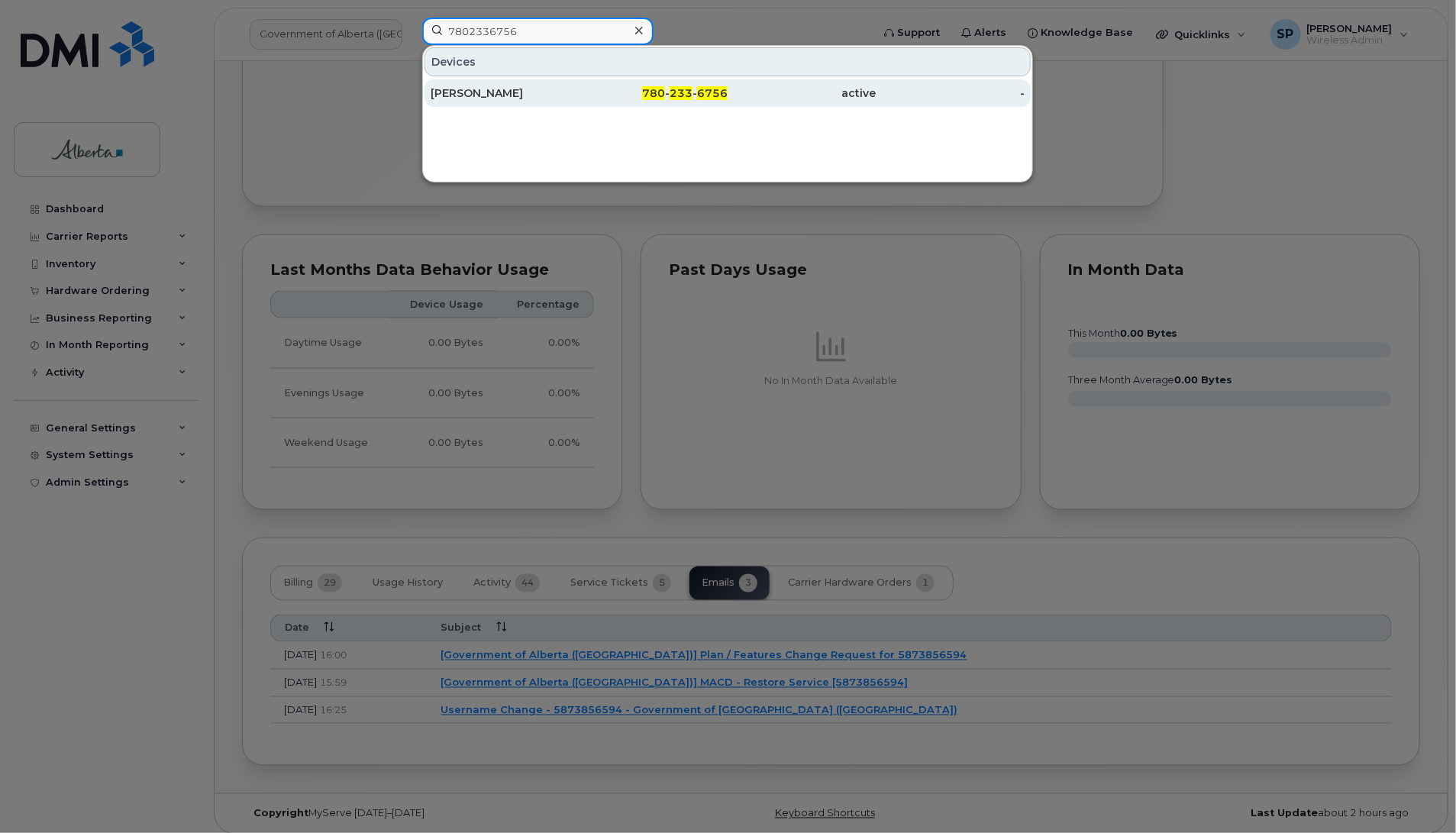
type input "7802336756"
click at [482, 97] on div "Morgan McLachlan" at bounding box center [505, 93] width 149 height 15
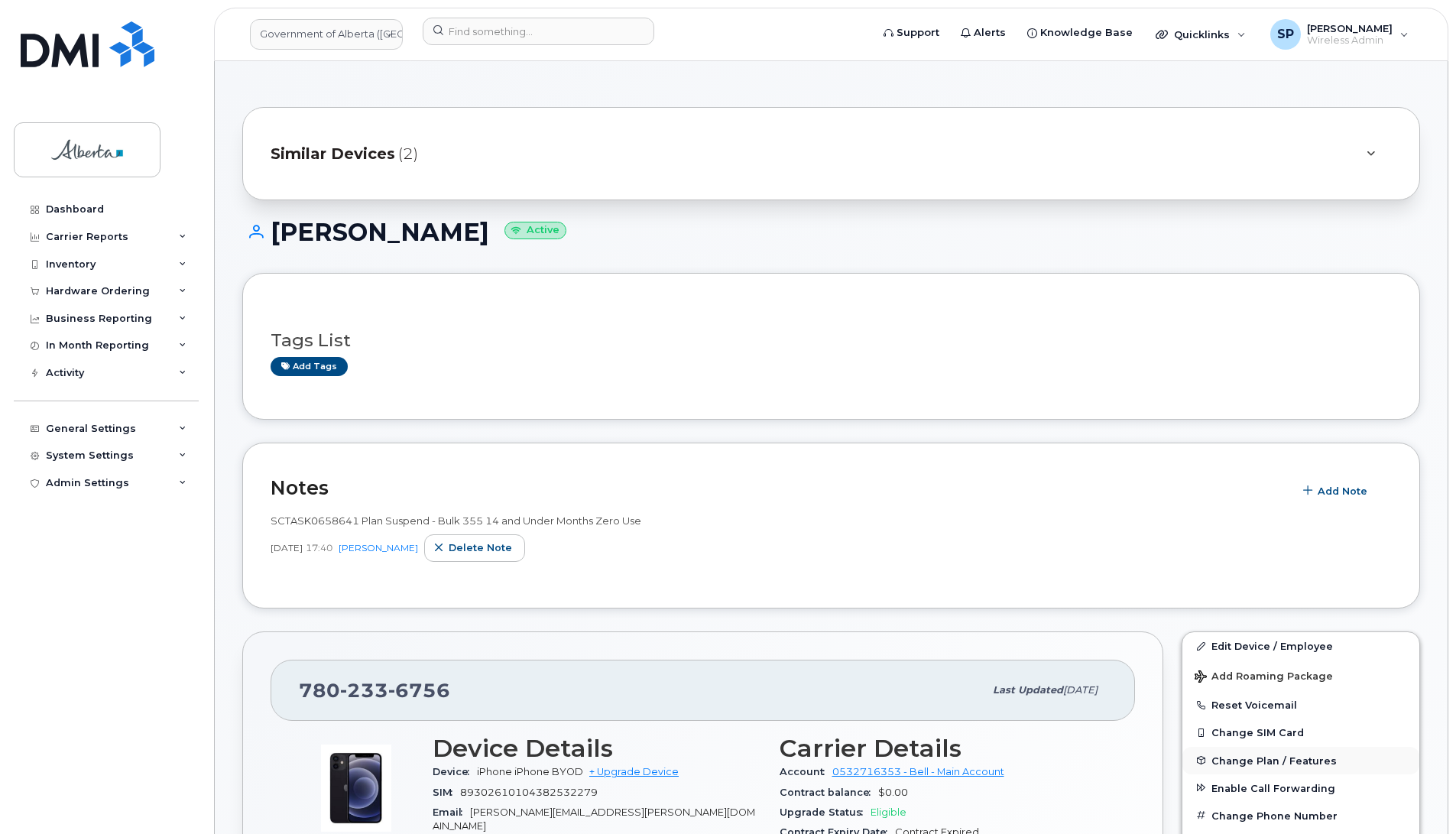
click at [1254, 763] on span "Change Plan / Features" at bounding box center [1274, 760] width 126 height 11
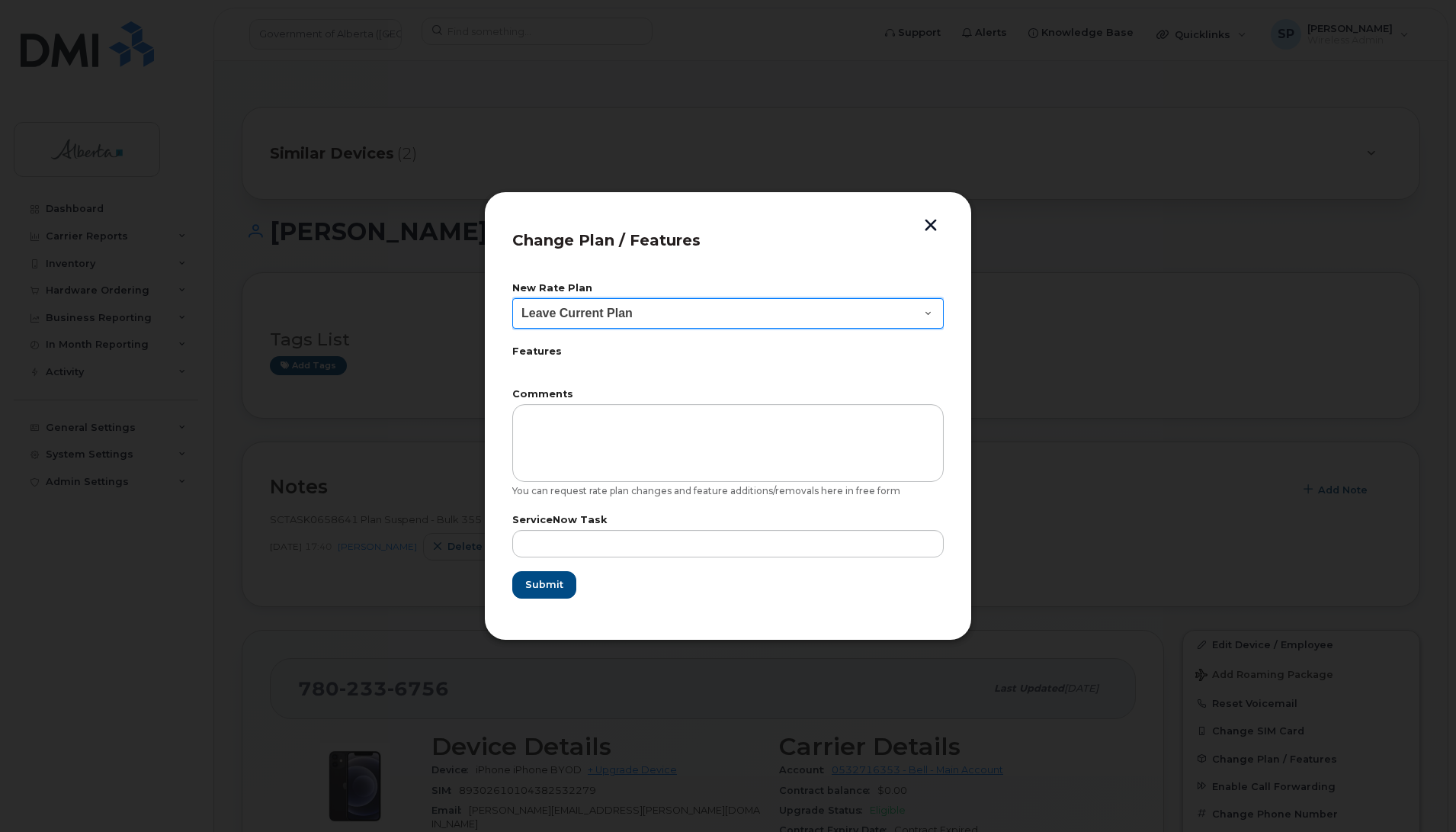
click at [627, 314] on select "Leave Current Plan GOA - Voice Plan 5 GOA Smartphone 14 30D GOA Unlimited Smart…" at bounding box center [728, 314] width 432 height 31
select select "2483362"
click at [512, 298] on select "Leave Current Plan GOA - Voice Plan 5 GOA Smartphone 14 30D GOA Unlimited Smart…" at bounding box center [728, 314] width 432 height 31
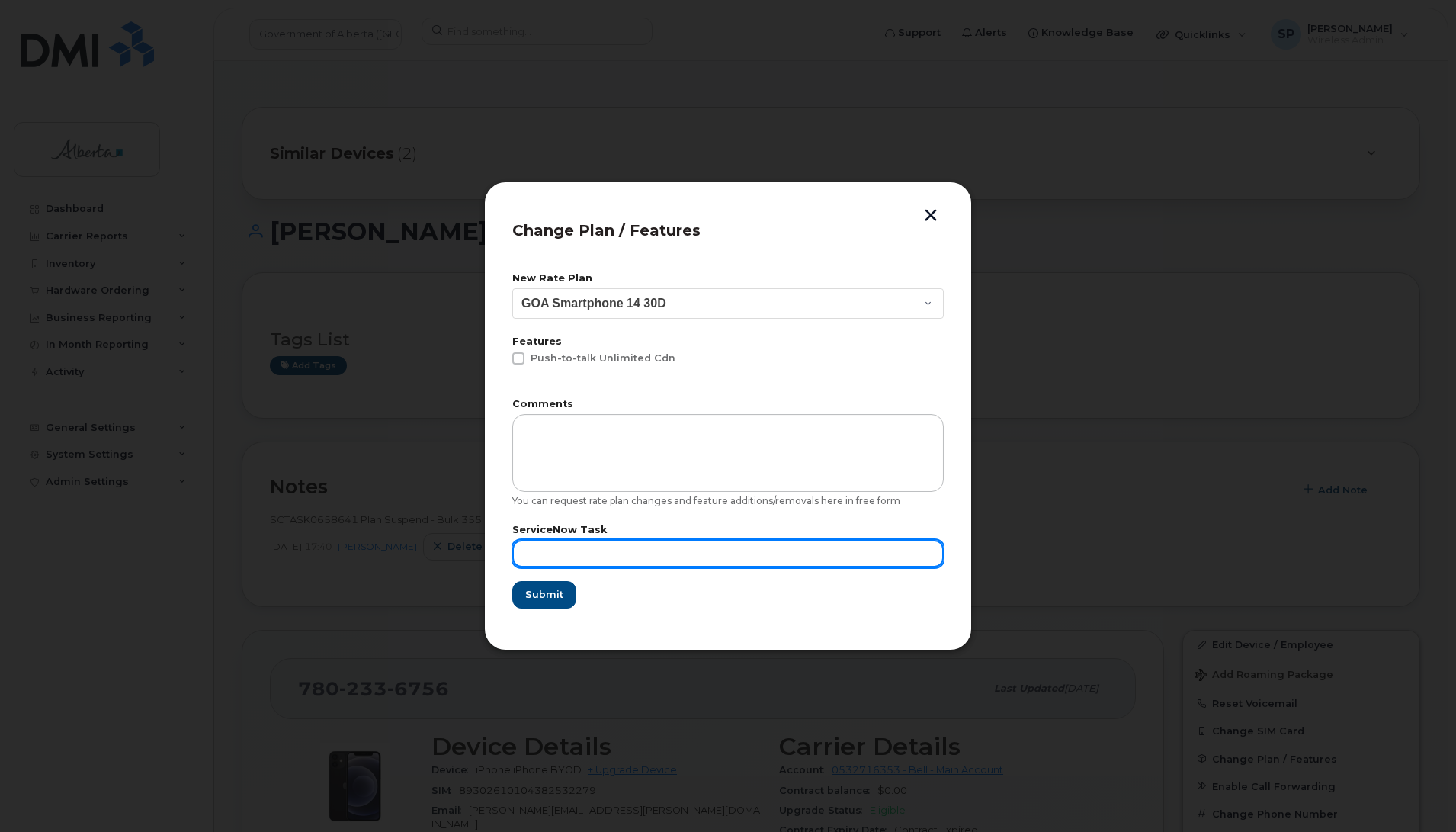
click at [569, 542] on input "text" at bounding box center [728, 554] width 432 height 28
type input "Repurpose"
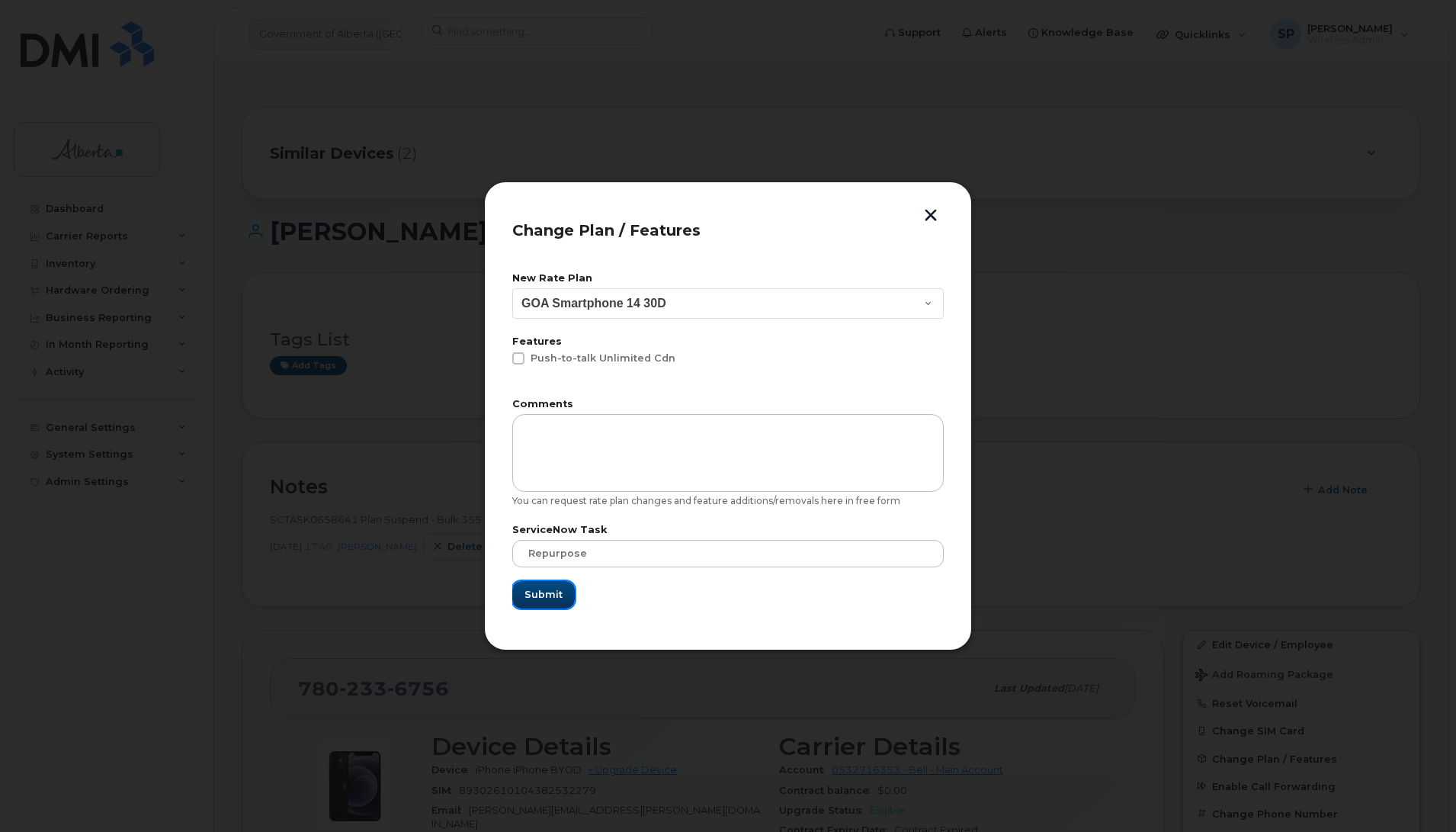
click at [543, 591] on span "Submit" at bounding box center [543, 594] width 38 height 15
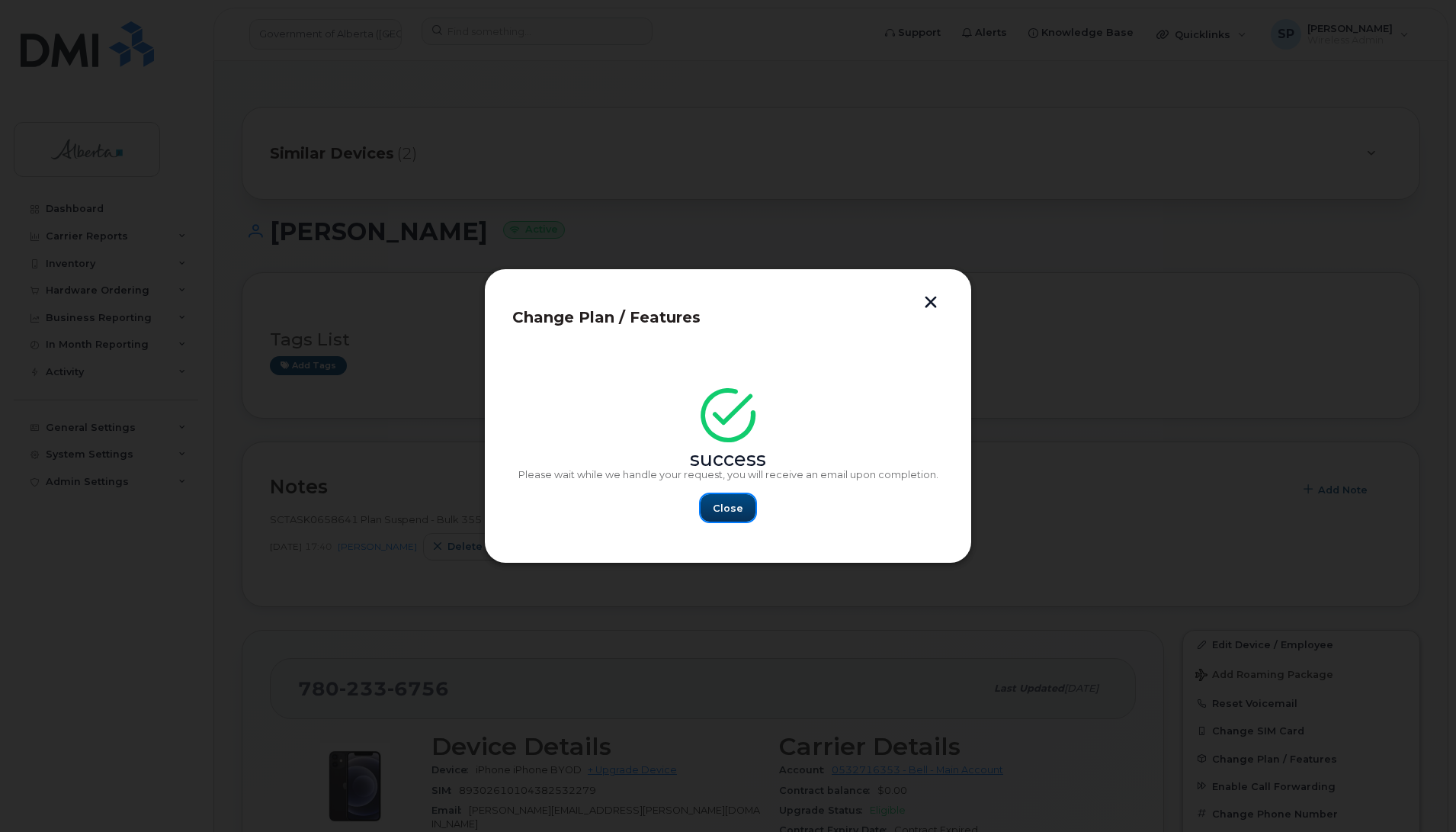
click at [731, 515] on span "Close" at bounding box center [728, 508] width 31 height 15
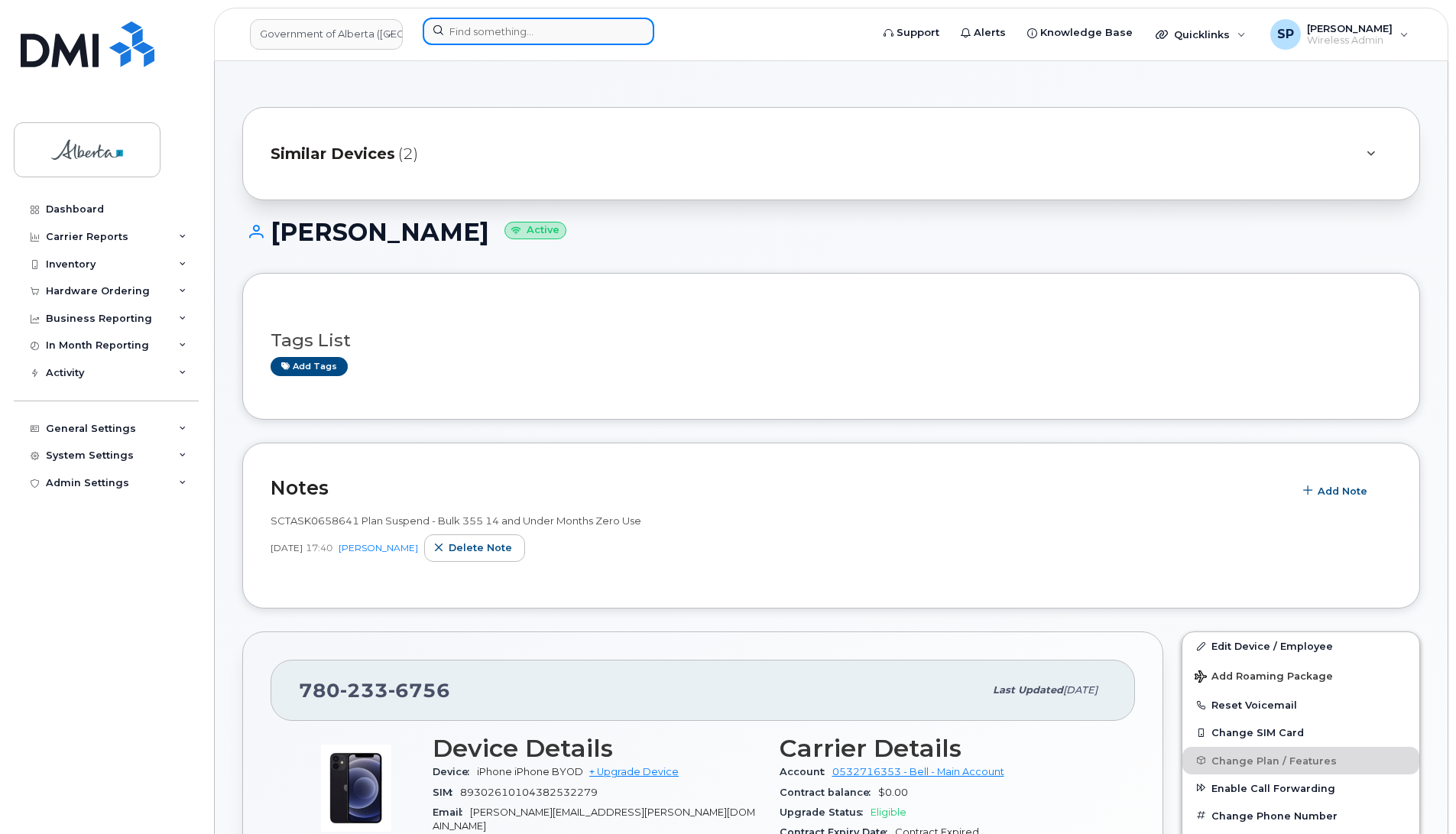
click at [525, 29] on input at bounding box center [539, 31] width 231 height 28
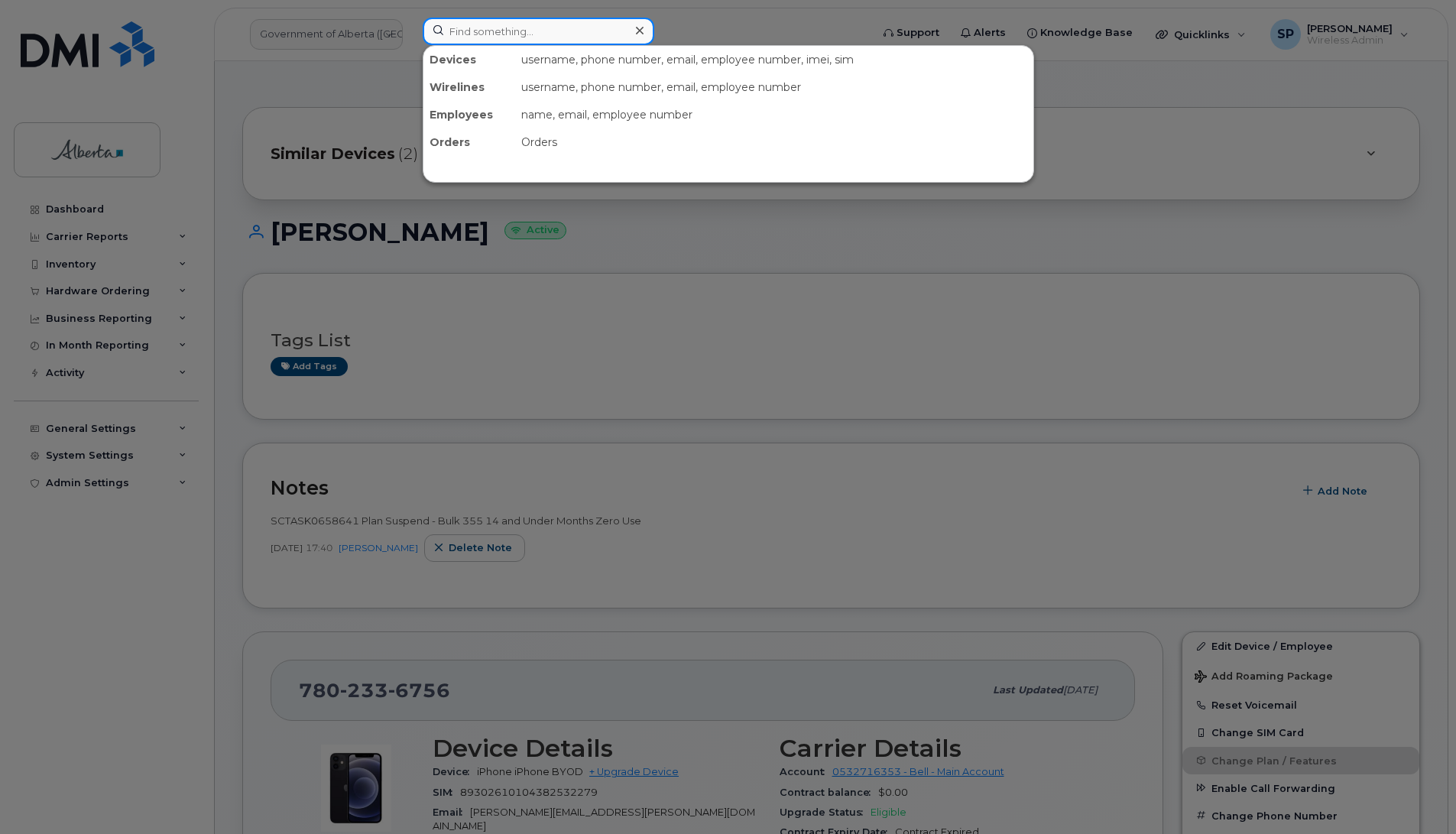
paste input "7802337737"
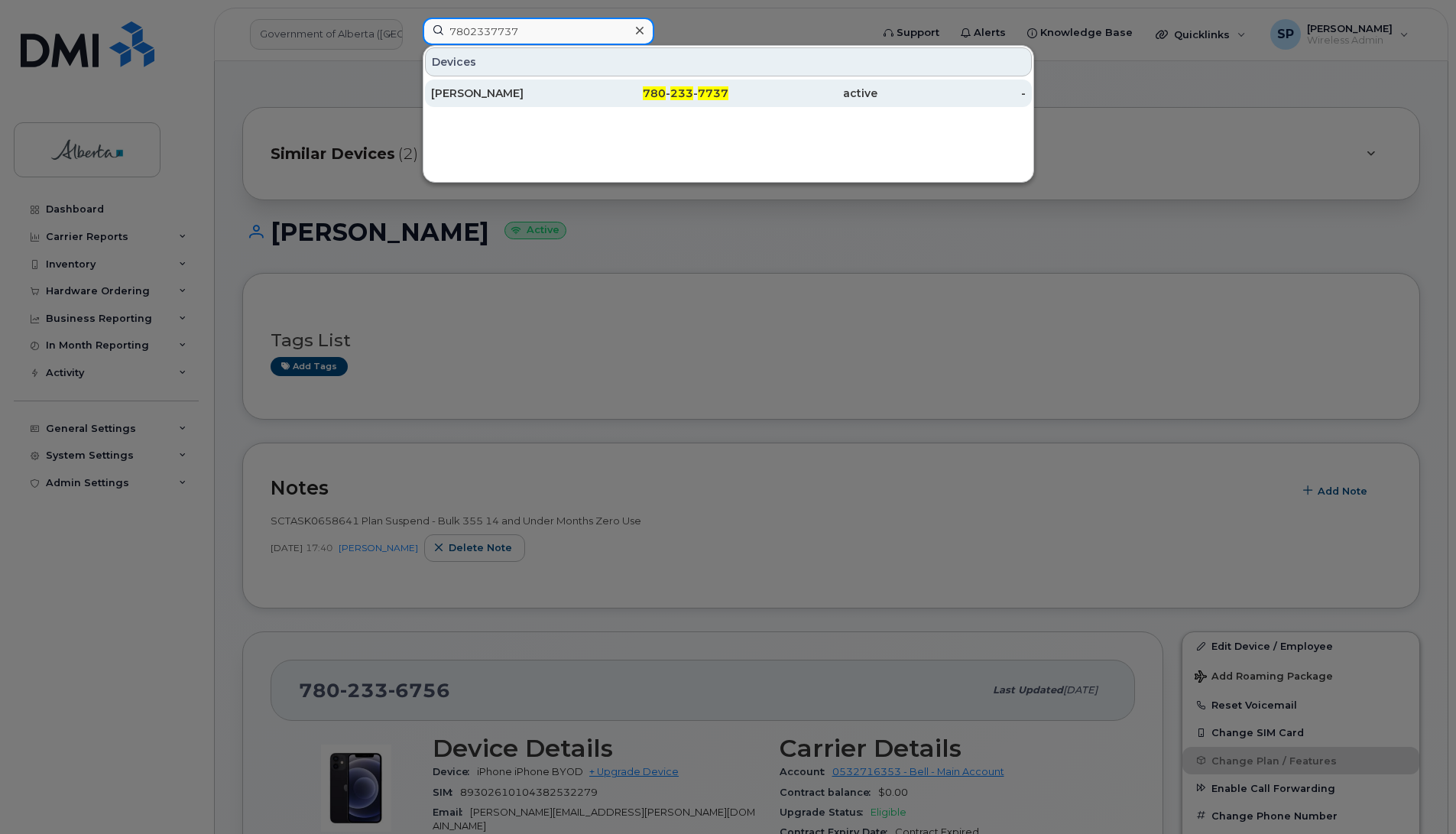
type input "7802337737"
click at [507, 92] on div "Rhonda Nimrichter" at bounding box center [506, 94] width 149 height 15
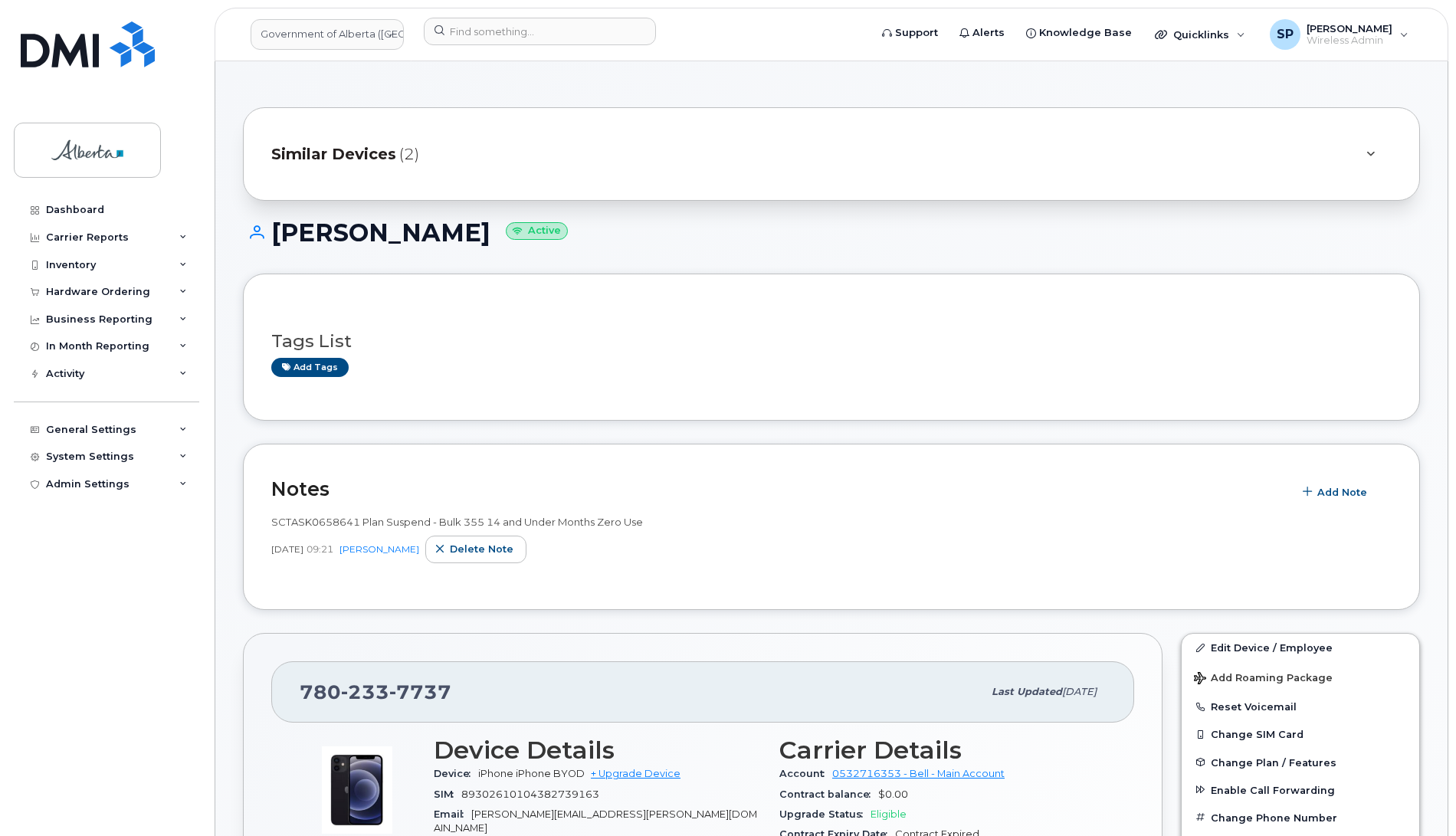
drag, startPoint x: 1454, startPoint y: 240, endPoint x: 1454, endPoint y: 295, distance: 55.0
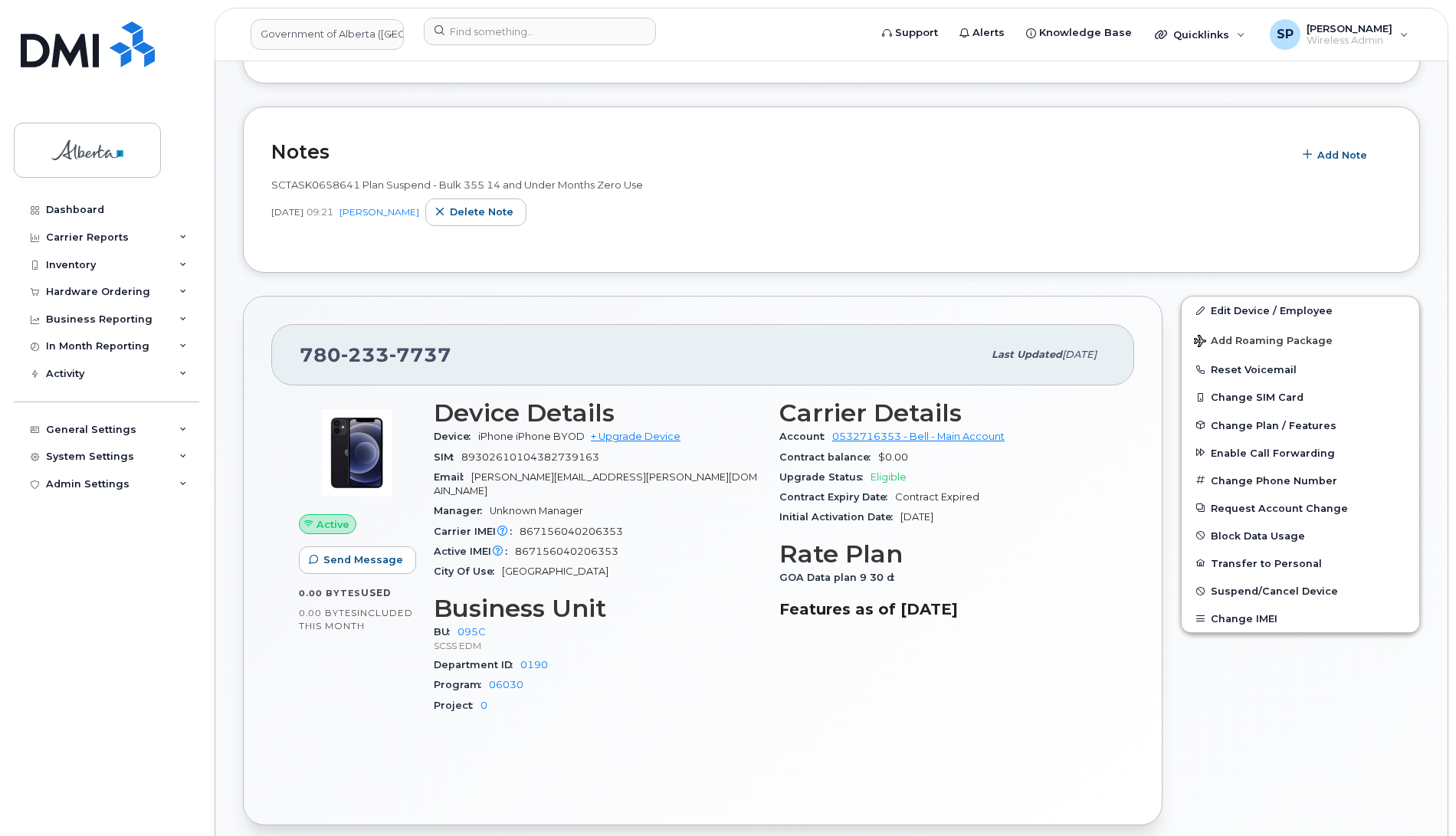
scroll to position [343, 0]
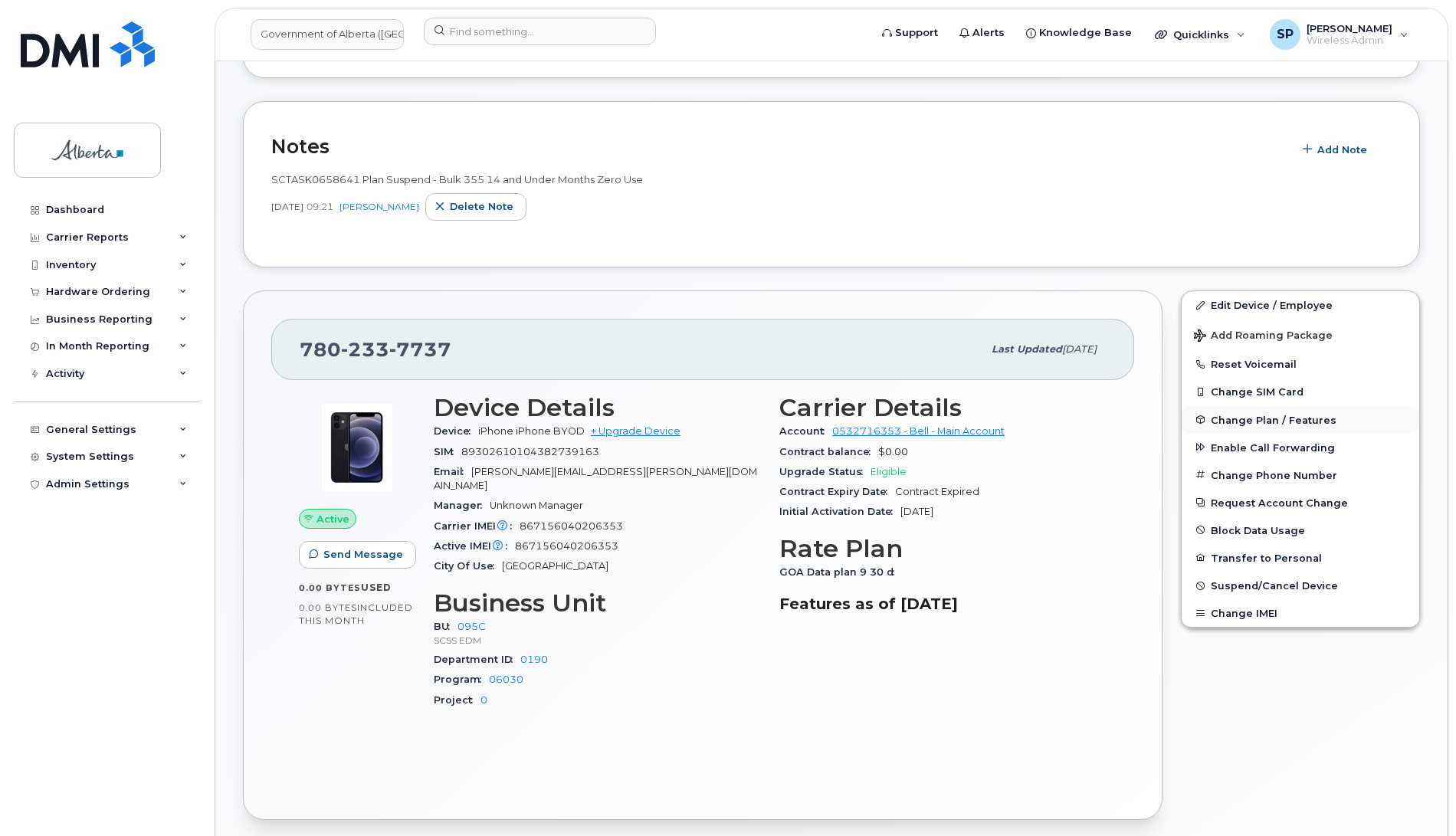
click at [1235, 418] on span "Change Plan / Features" at bounding box center [1274, 420] width 126 height 12
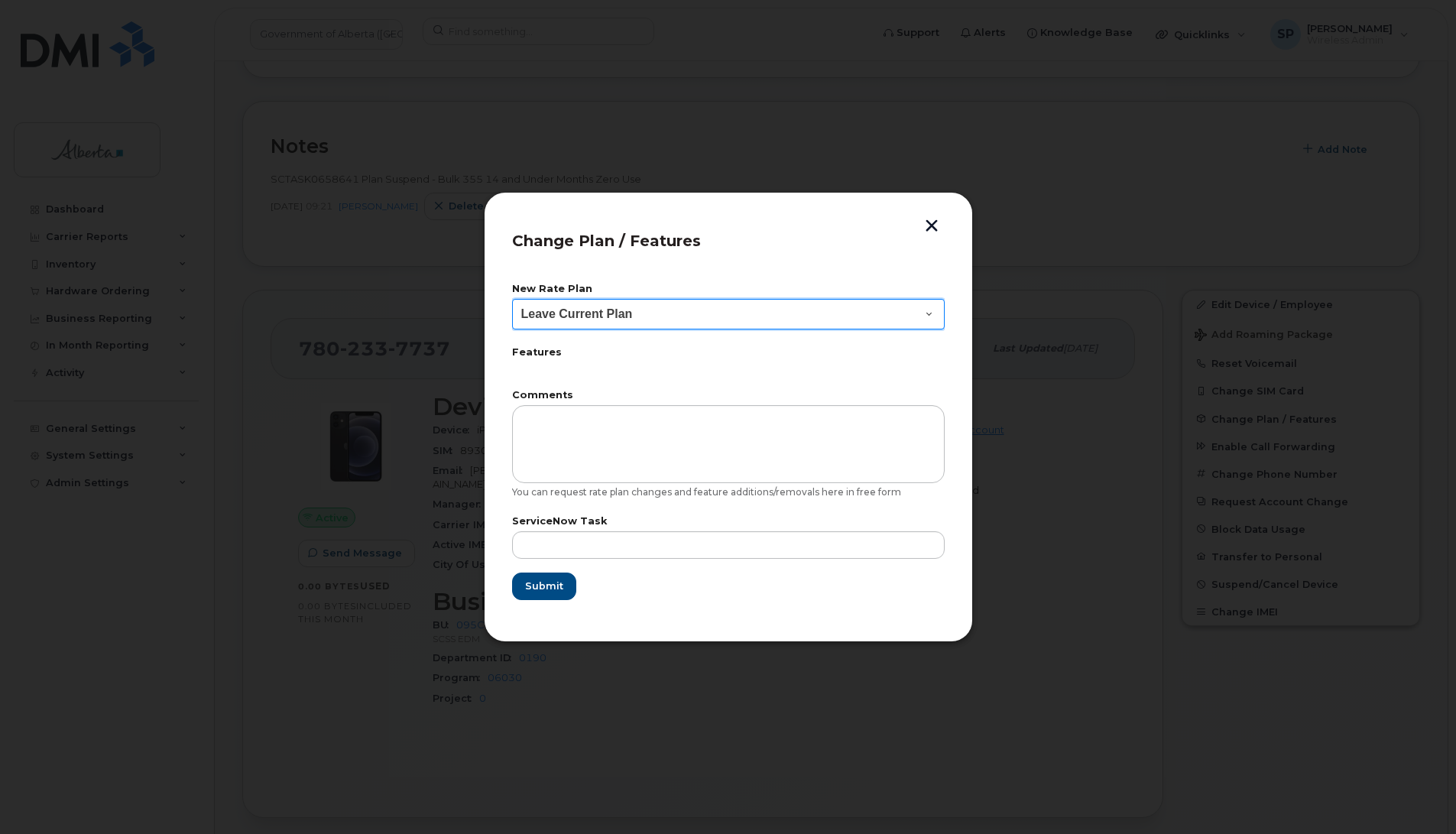
click at [569, 320] on select "Leave Current Plan GOA - Voice Plan 5 GOA Smartphone 14 30D GOA Unlimited Smart…" at bounding box center [728, 314] width 433 height 31
select select "2483362"
click at [512, 299] on select "Leave Current Plan GOA - Voice Plan 5 GOA Smartphone 14 30D GOA Unlimited Smart…" at bounding box center [728, 314] width 433 height 31
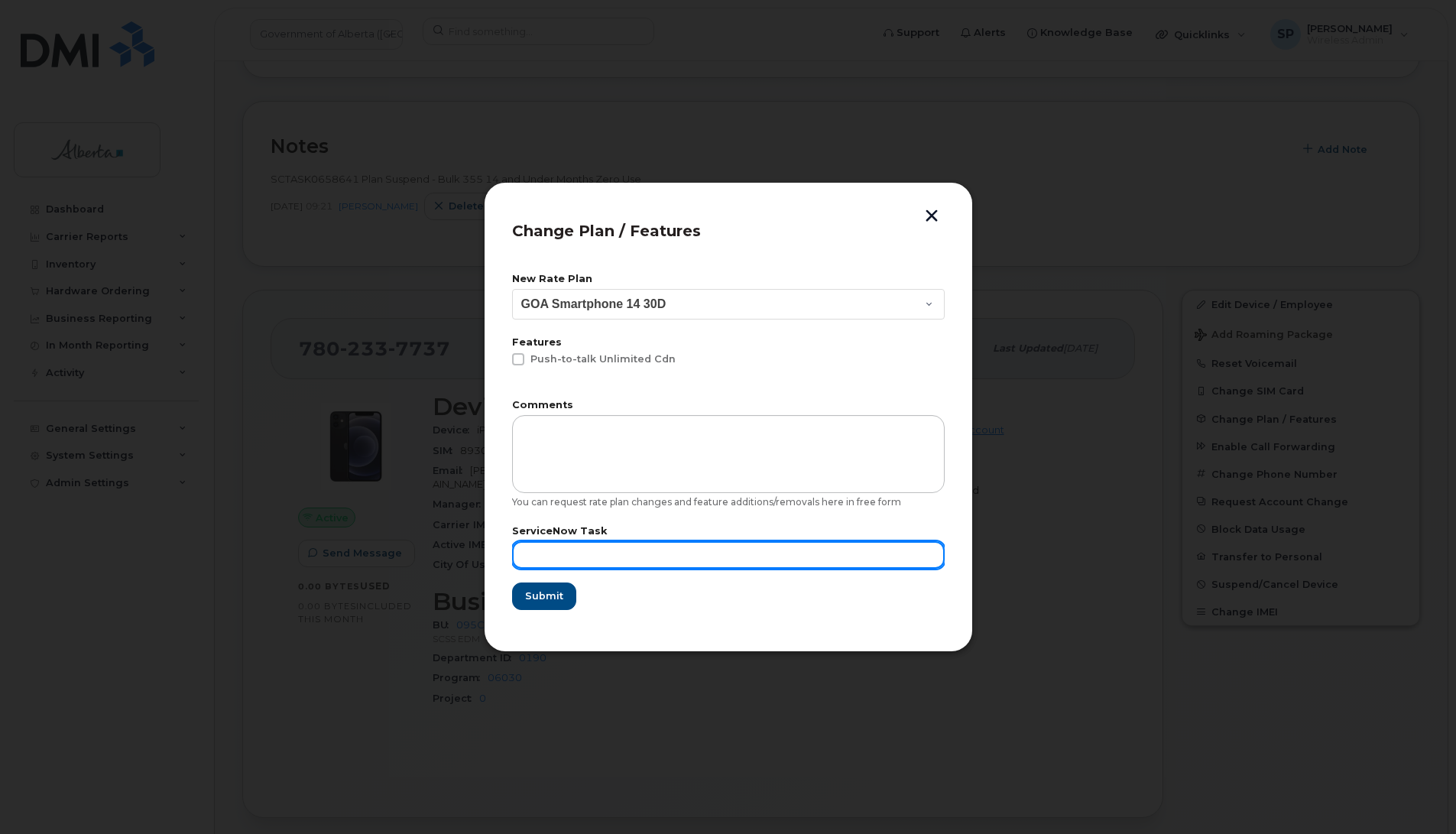
click at [540, 547] on input "text" at bounding box center [728, 555] width 433 height 28
type input "Repurpose"
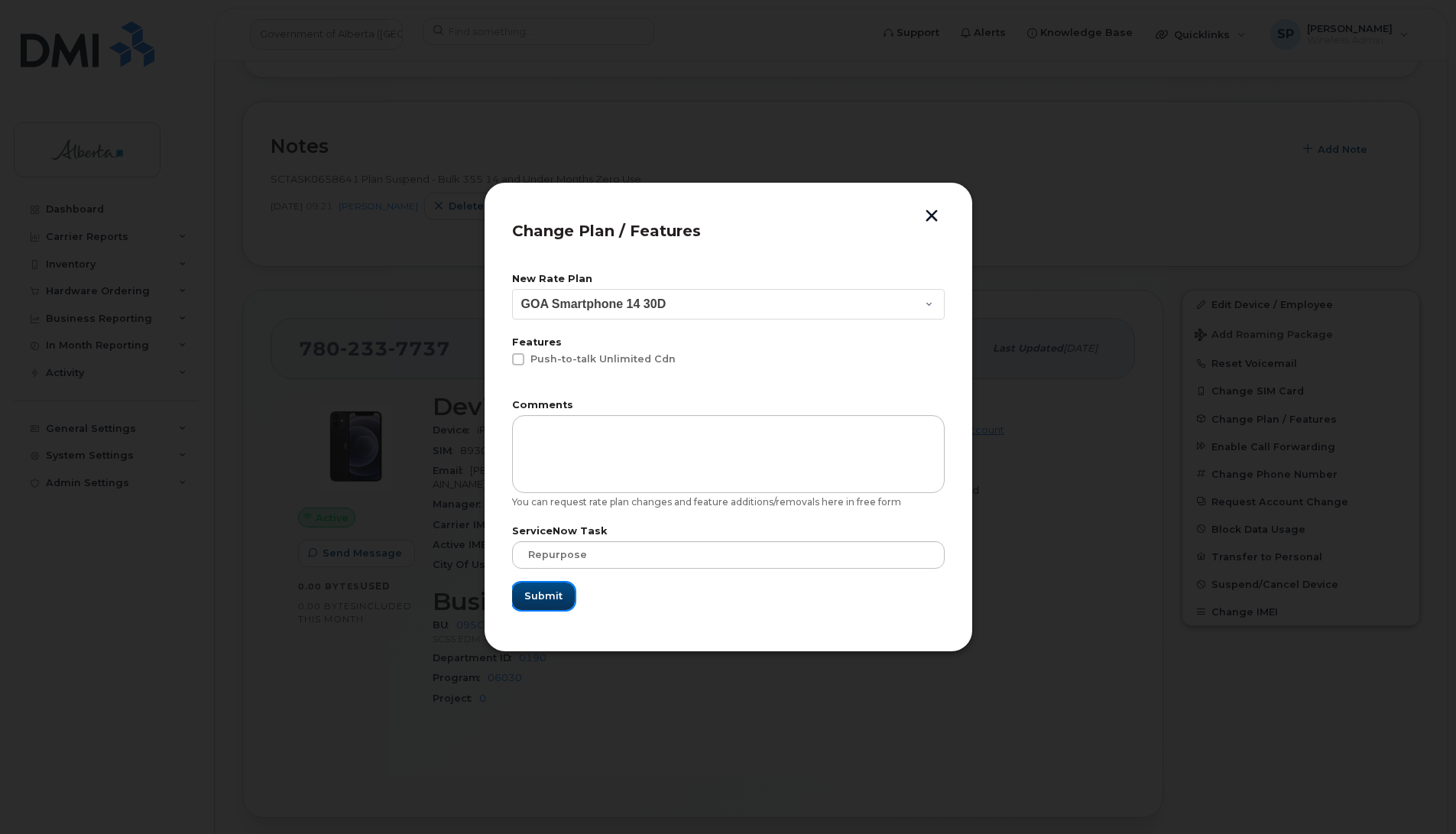
click at [536, 591] on span "Submit" at bounding box center [543, 596] width 38 height 15
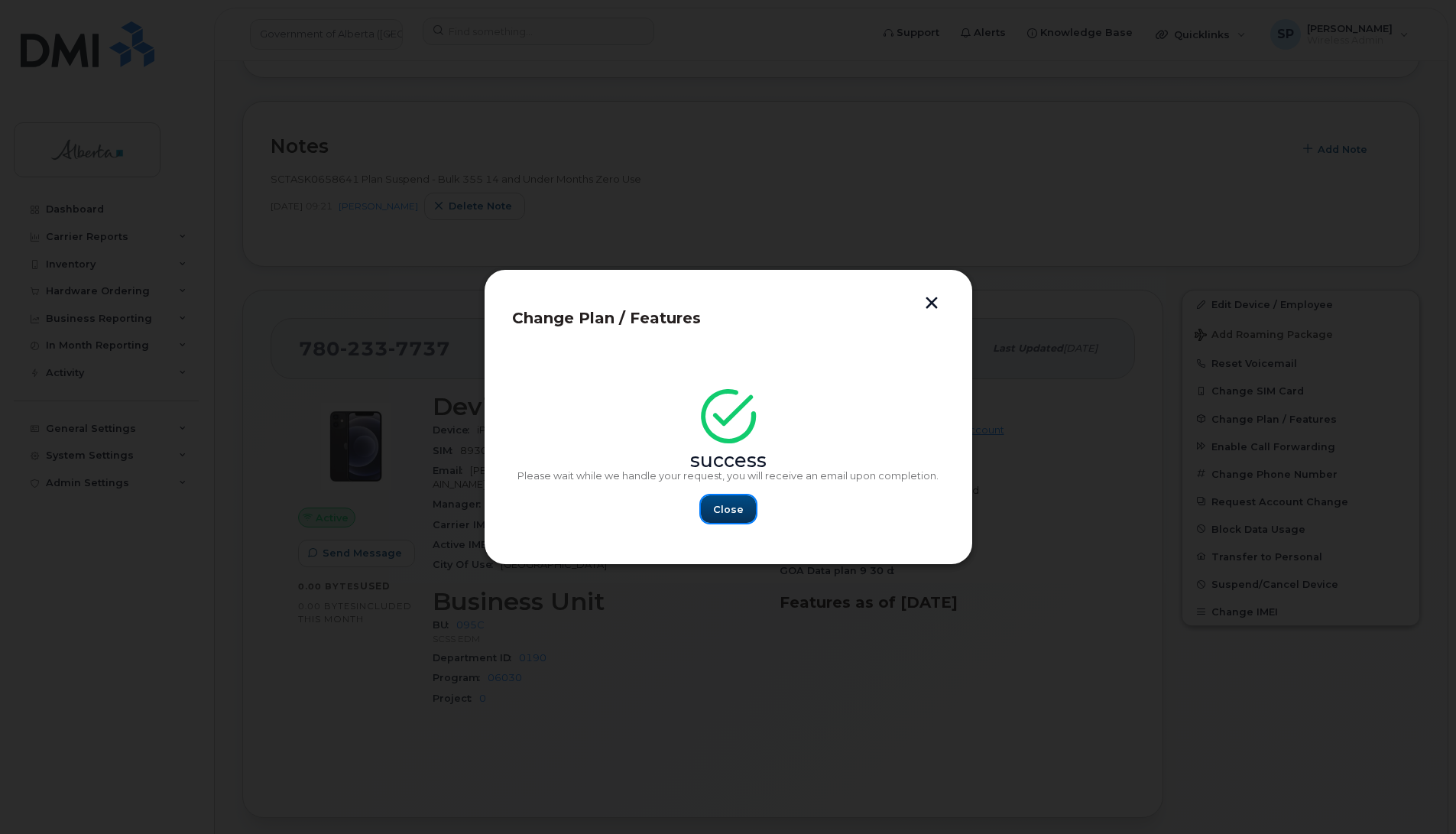
drag, startPoint x: 741, startPoint y: 509, endPoint x: 732, endPoint y: 509, distance: 9.0
click at [743, 509] on button "Close" at bounding box center [729, 509] width 55 height 28
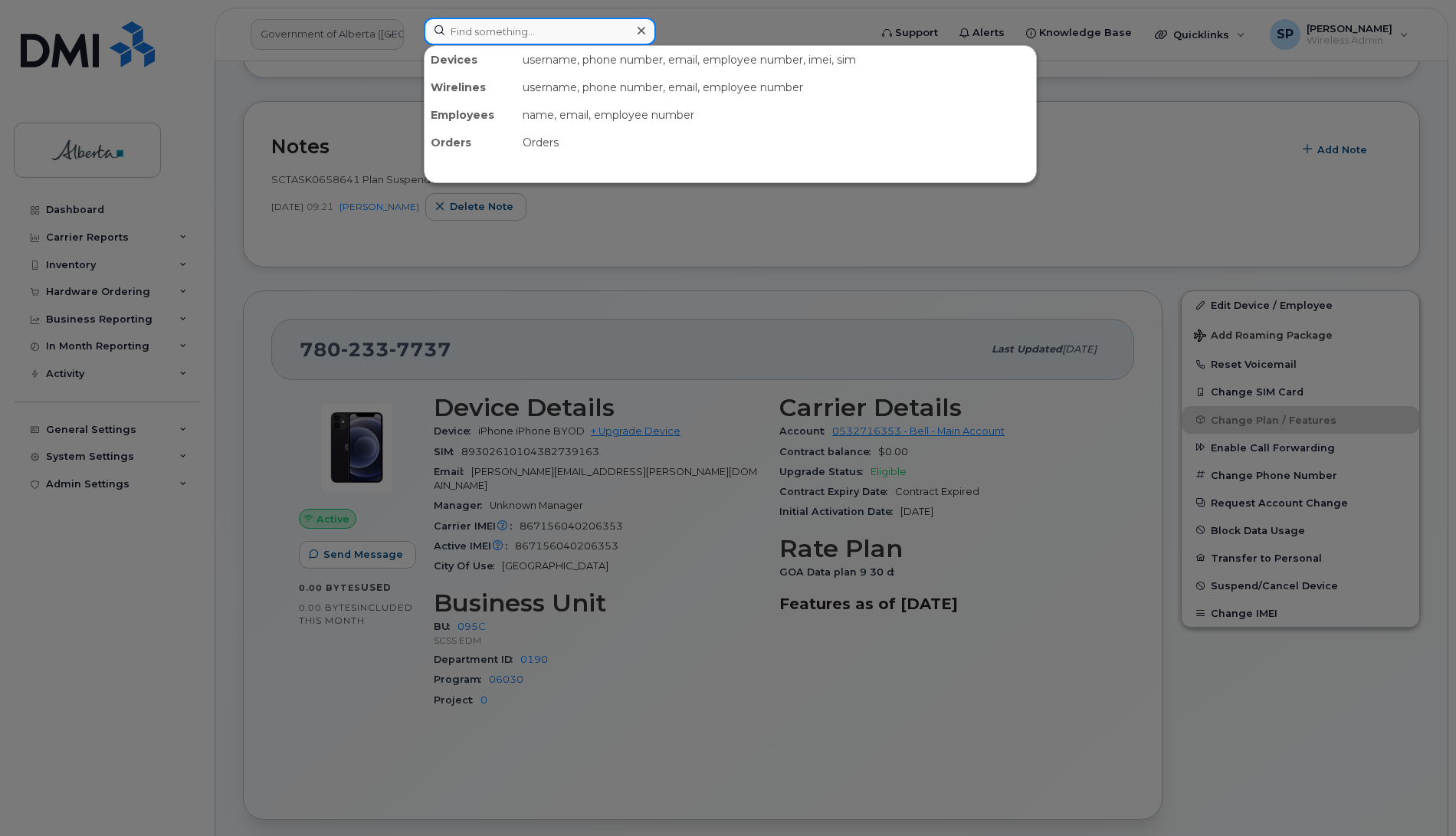
click at [506, 32] on input at bounding box center [540, 32] width 232 height 28
paste input "7802675767"
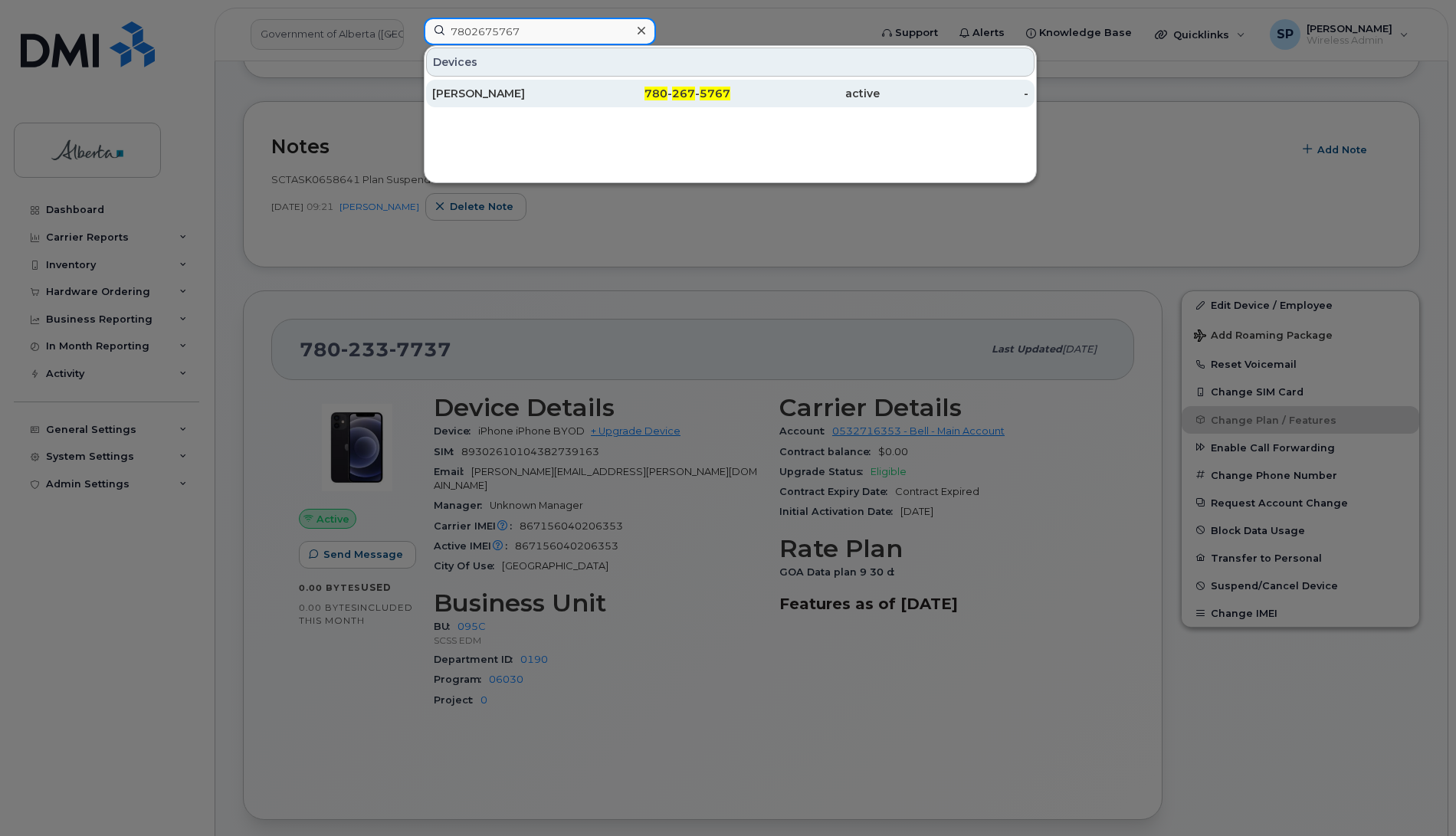
type input "7802675767"
click at [490, 92] on div "[PERSON_NAME]" at bounding box center [507, 94] width 149 height 15
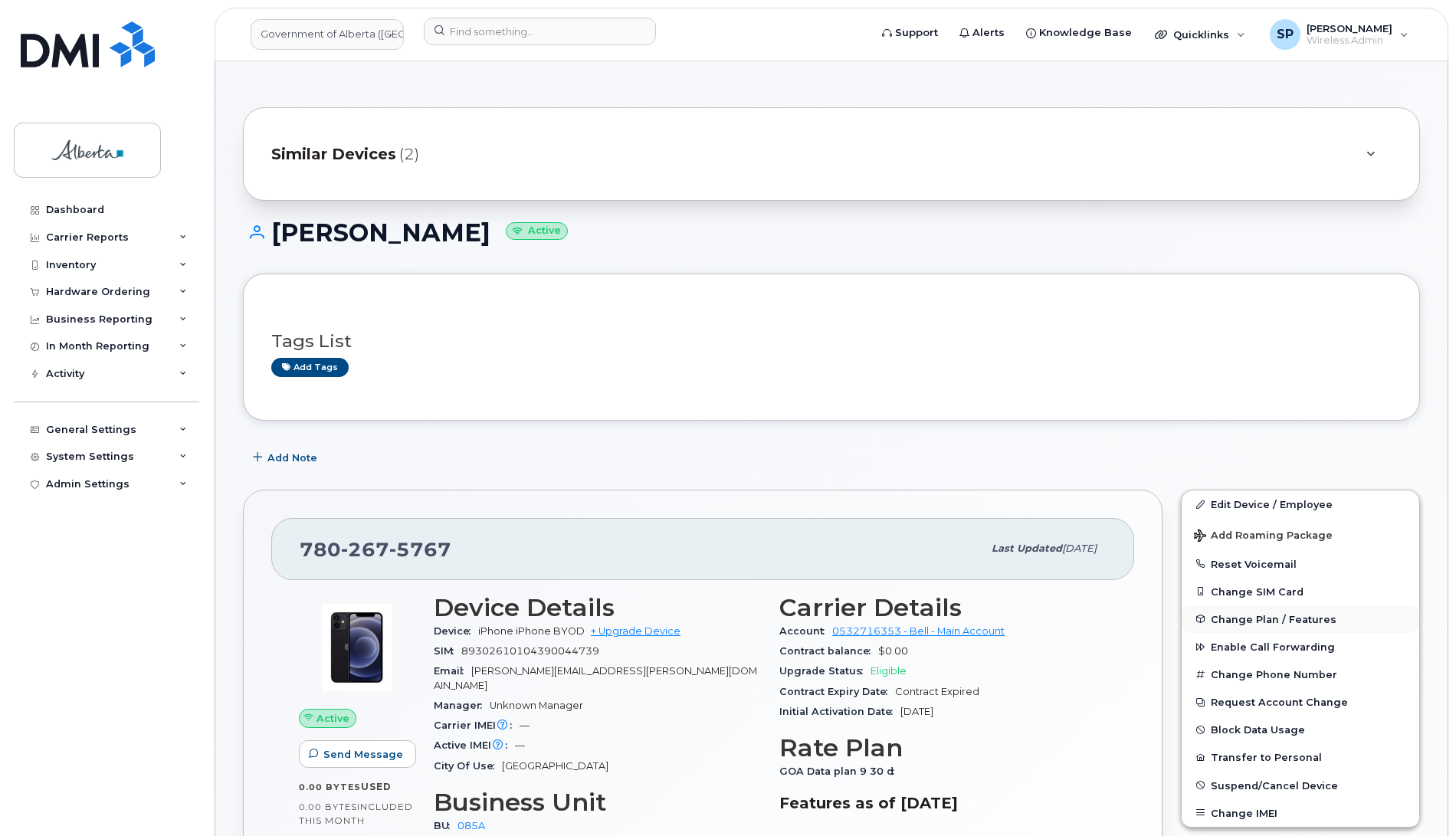
click at [1240, 618] on span "Change Plan / Features" at bounding box center [1274, 619] width 126 height 12
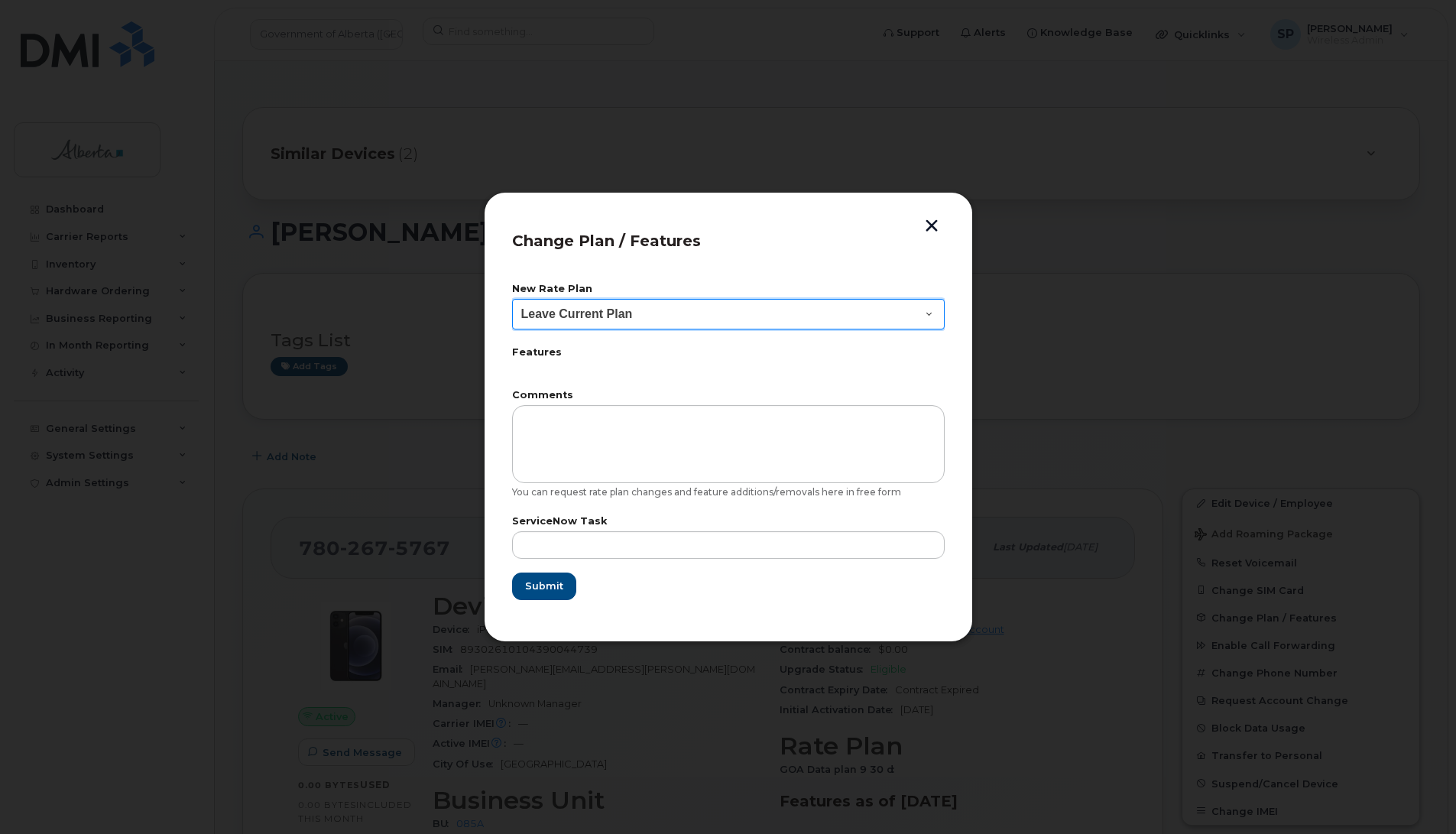
click at [590, 316] on select "Leave Current Plan GOA - Voice Plan 5 GOA Smartphone 14 30D GOA Unlimited Smart…" at bounding box center [728, 314] width 433 height 31
select select "2483362"
click at [512, 299] on select "Leave Current Plan GOA - Voice Plan 5 GOA Smartphone 14 30D GOA Unlimited Smart…" at bounding box center [728, 314] width 433 height 31
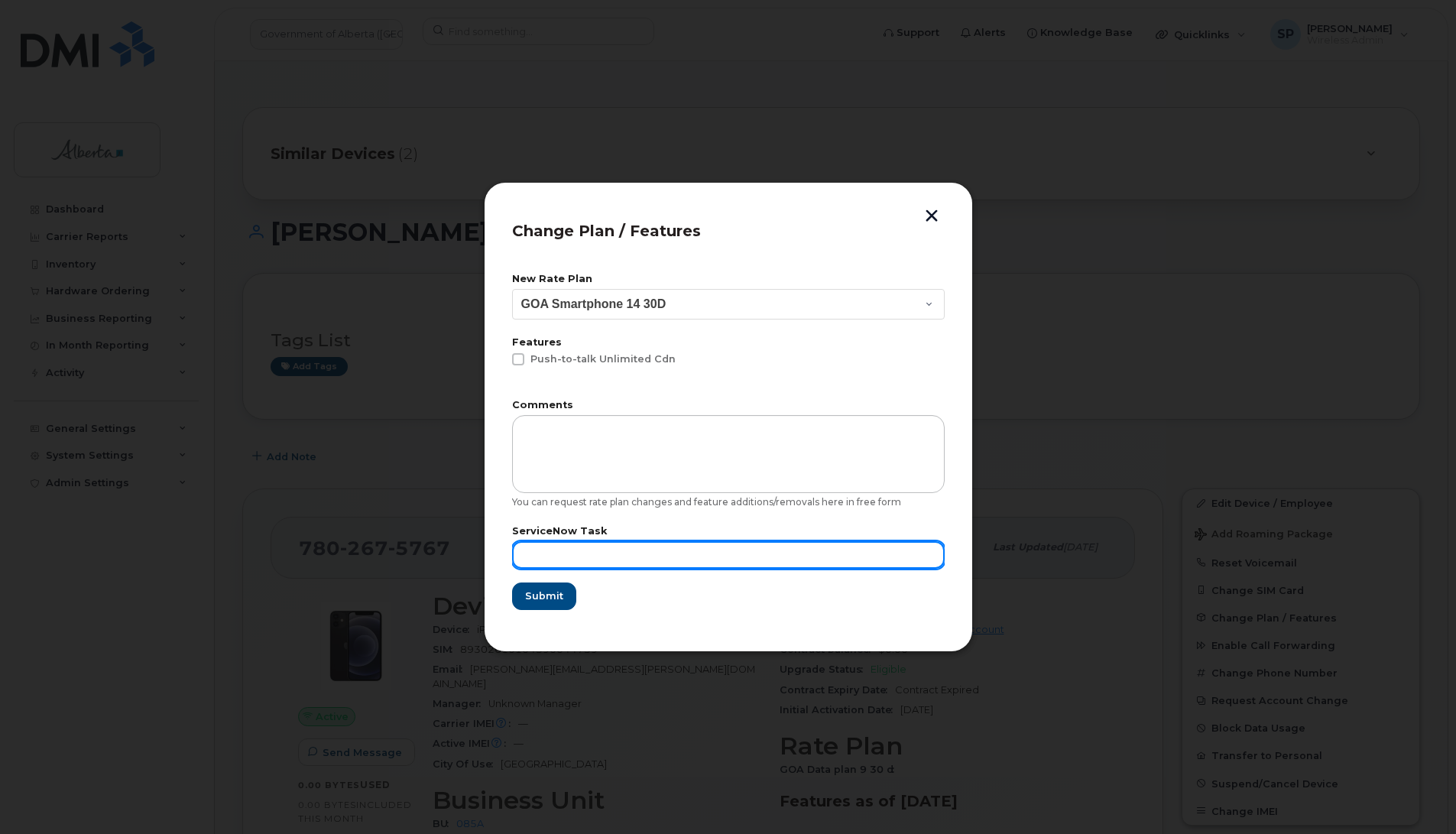
click at [562, 544] on input "text" at bounding box center [728, 555] width 433 height 28
type input "Repurposed"
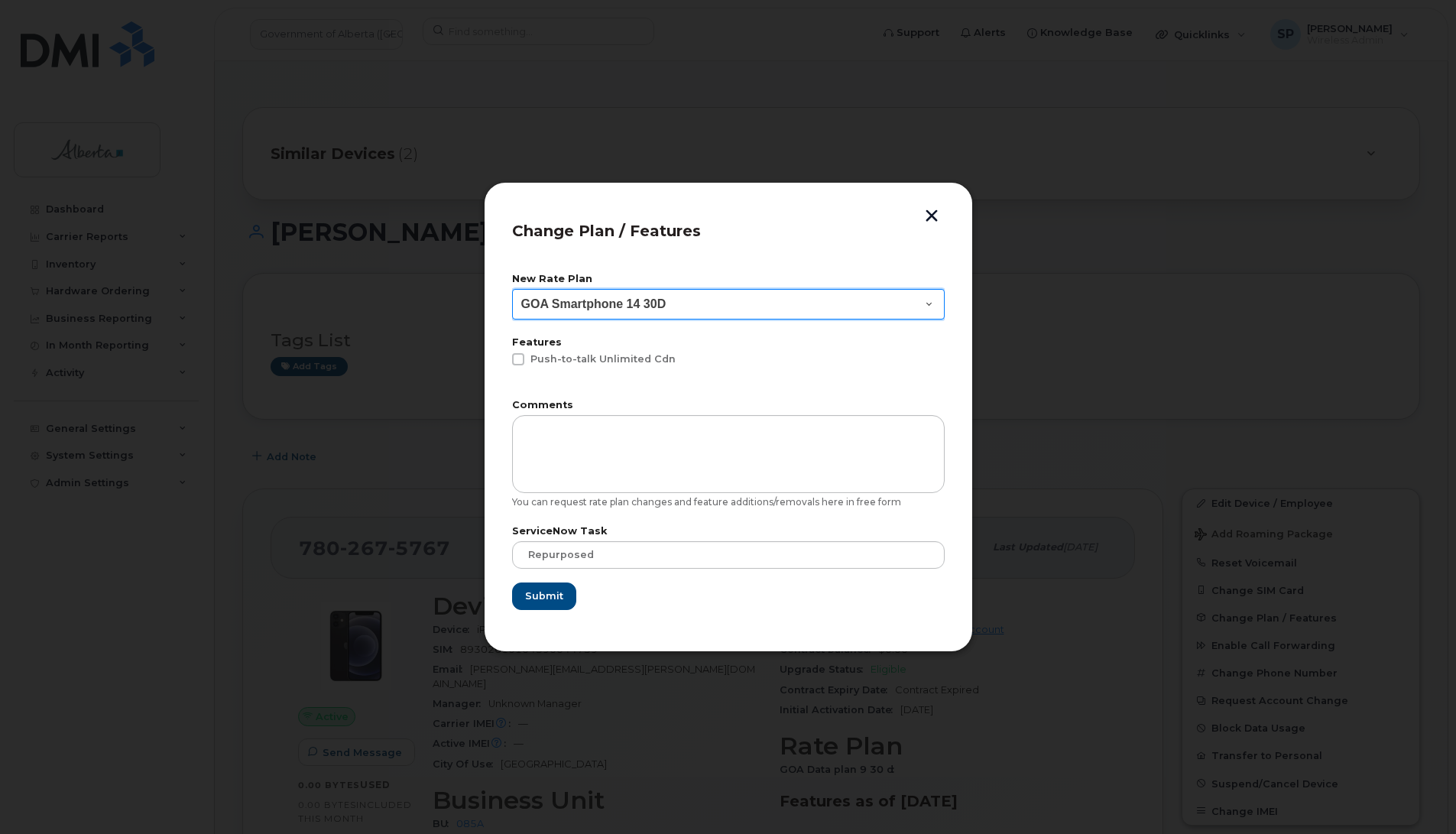
click at [822, 296] on select "Leave Current Plan GOA - Voice Plan 5 GOA Smartphone 14 30D GOA Unlimited Smart…" at bounding box center [728, 304] width 433 height 31
click at [933, 304] on select "Leave Current Plan GOA - Voice Plan 5 GOA Smartphone 14 30D GOA Unlimited Smart…" at bounding box center [728, 304] width 433 height 31
click at [539, 595] on span "Submit" at bounding box center [543, 596] width 38 height 15
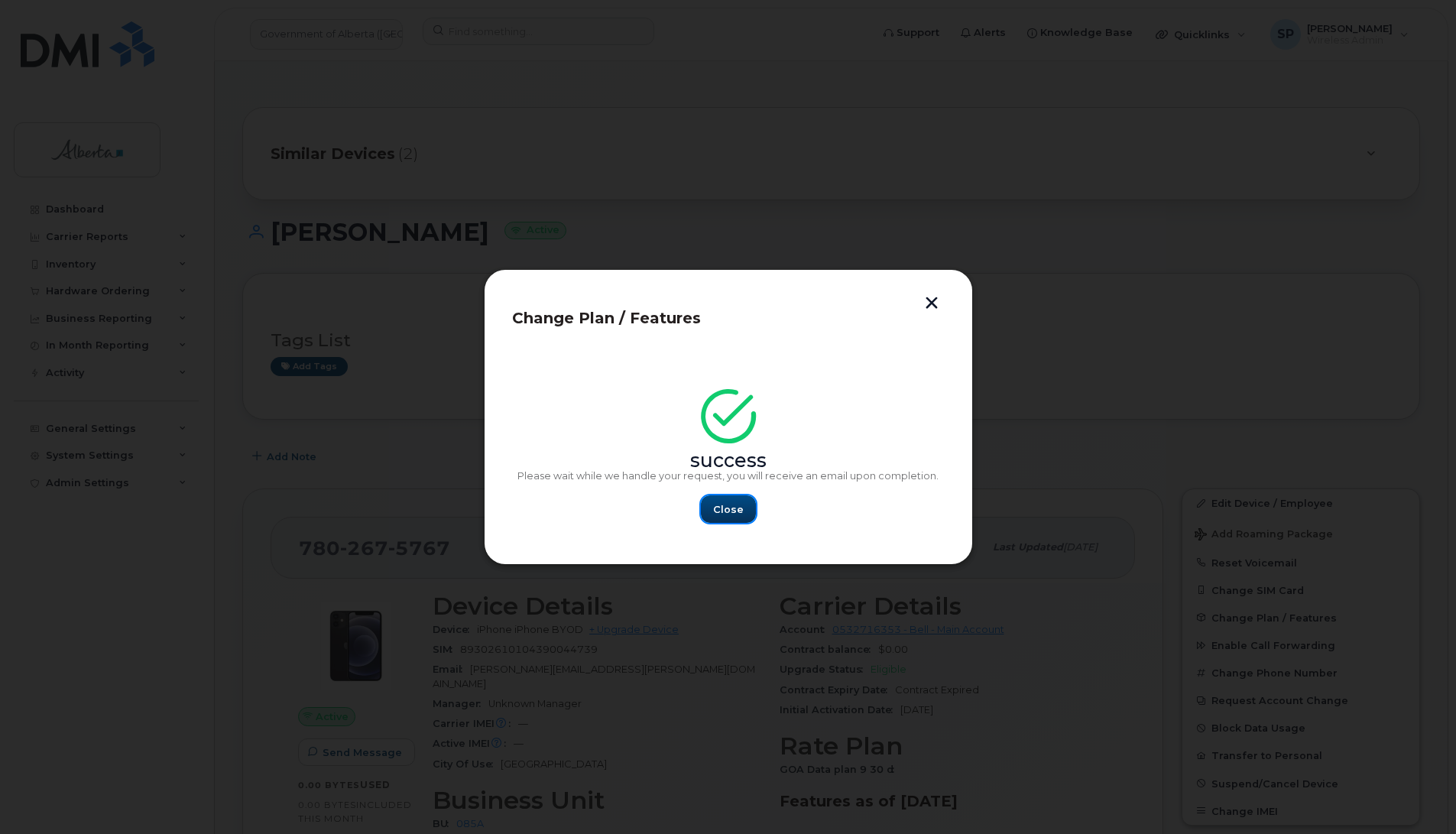
click at [729, 513] on span "Close" at bounding box center [729, 509] width 31 height 15
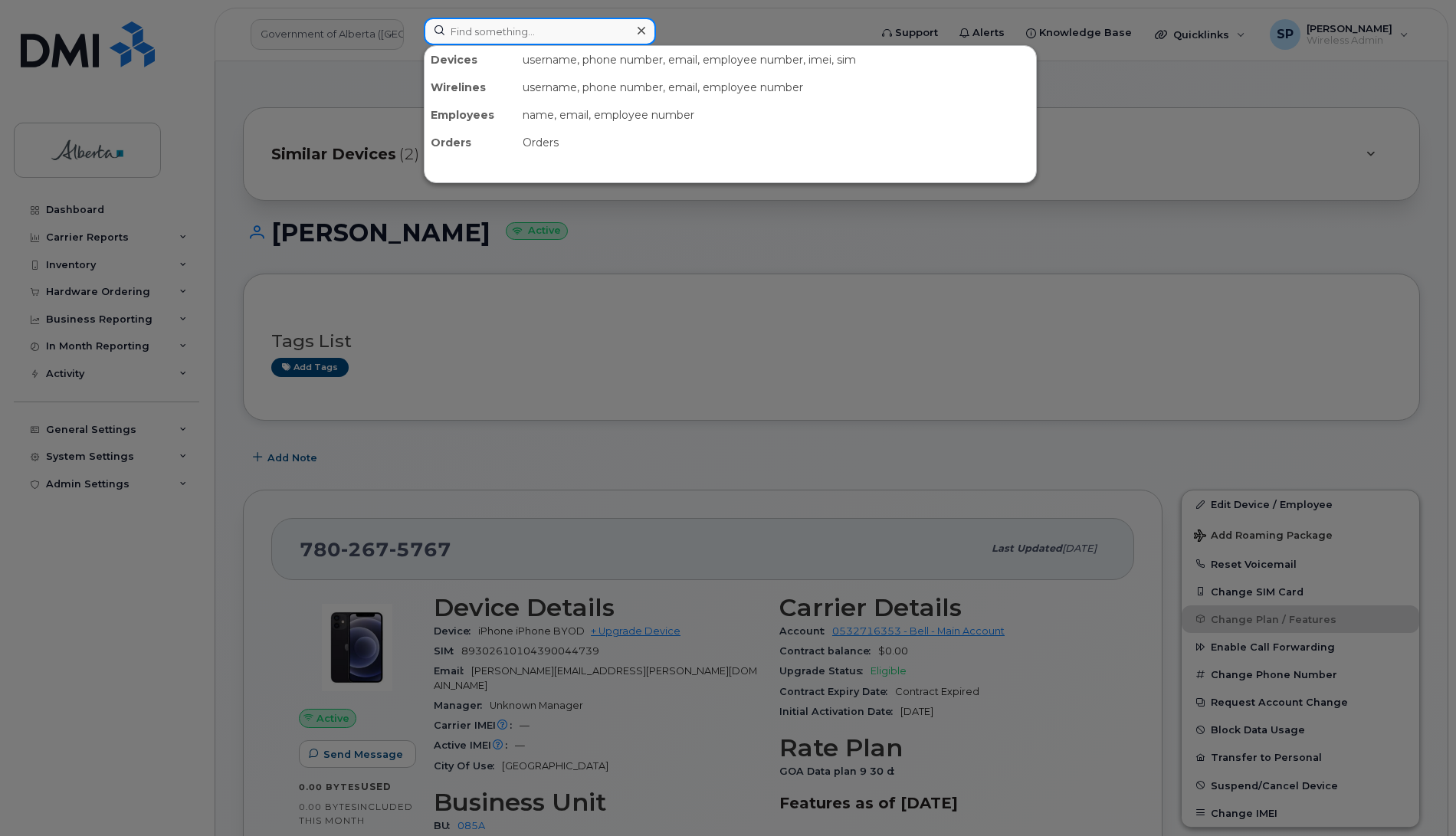
click at [449, 37] on input at bounding box center [540, 32] width 232 height 28
paste input "7802372774"
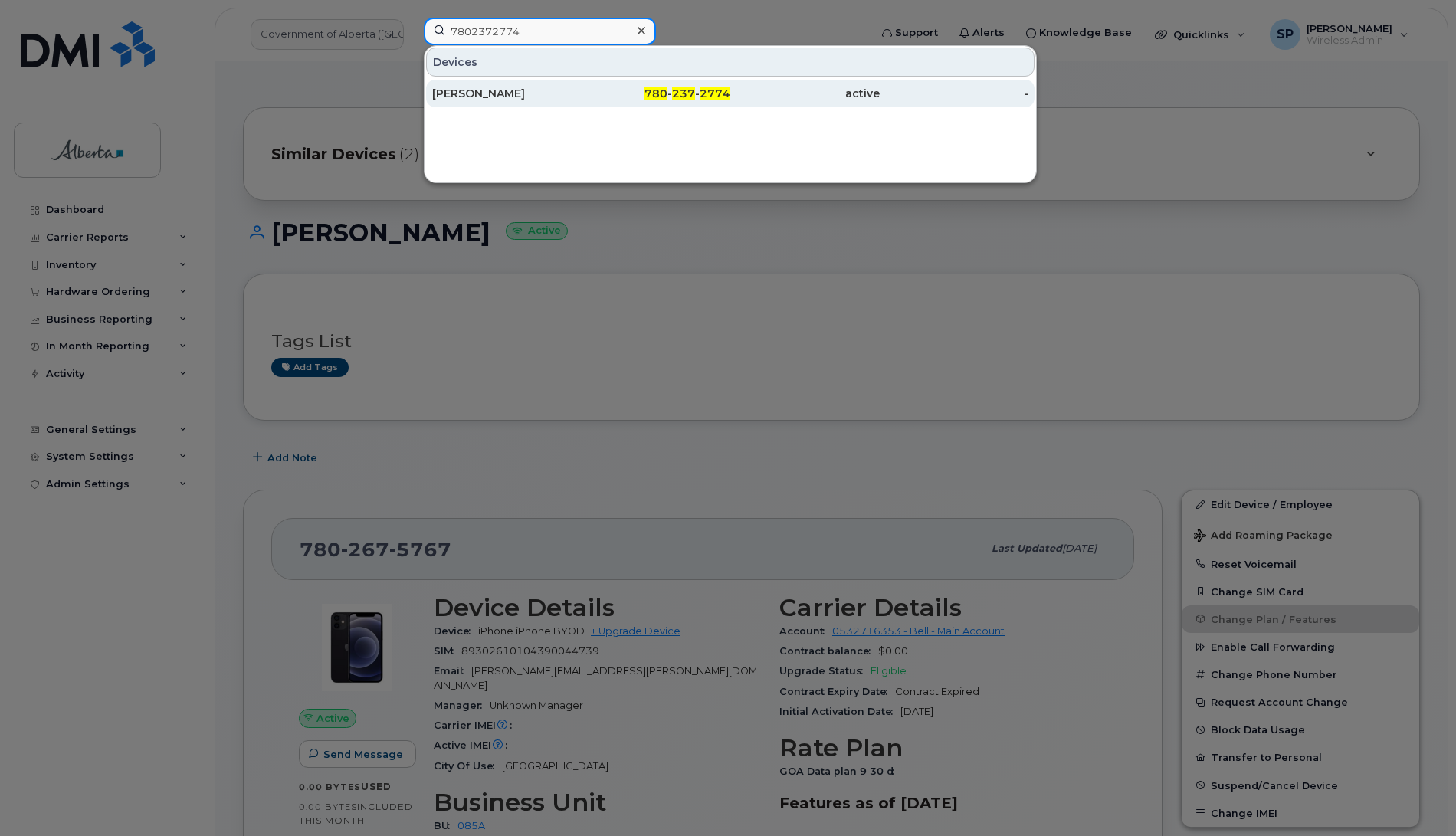
type input "7802372774"
click at [456, 96] on div "Lori Allen" at bounding box center [507, 94] width 149 height 15
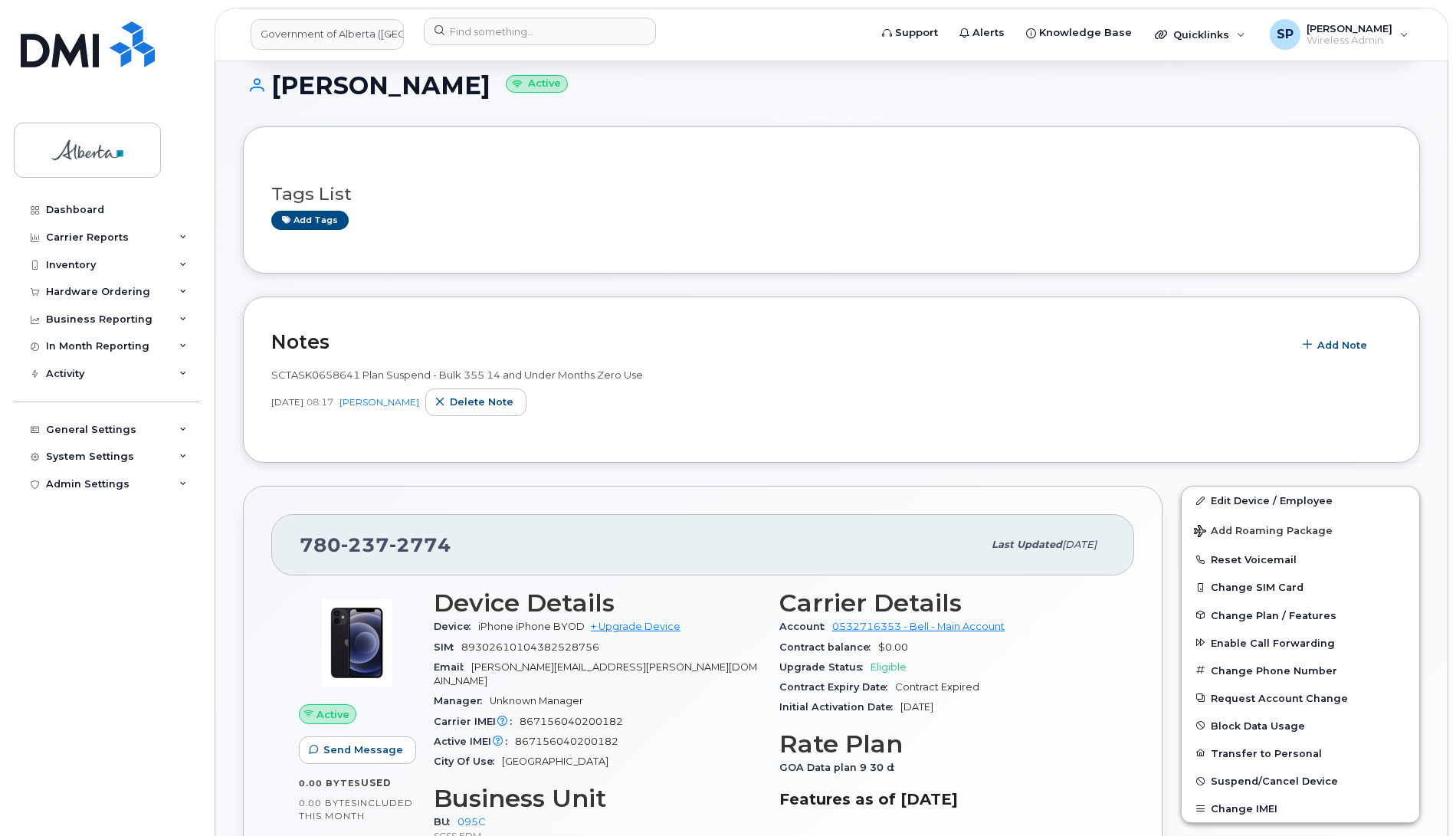
scroll to position [235, 0]
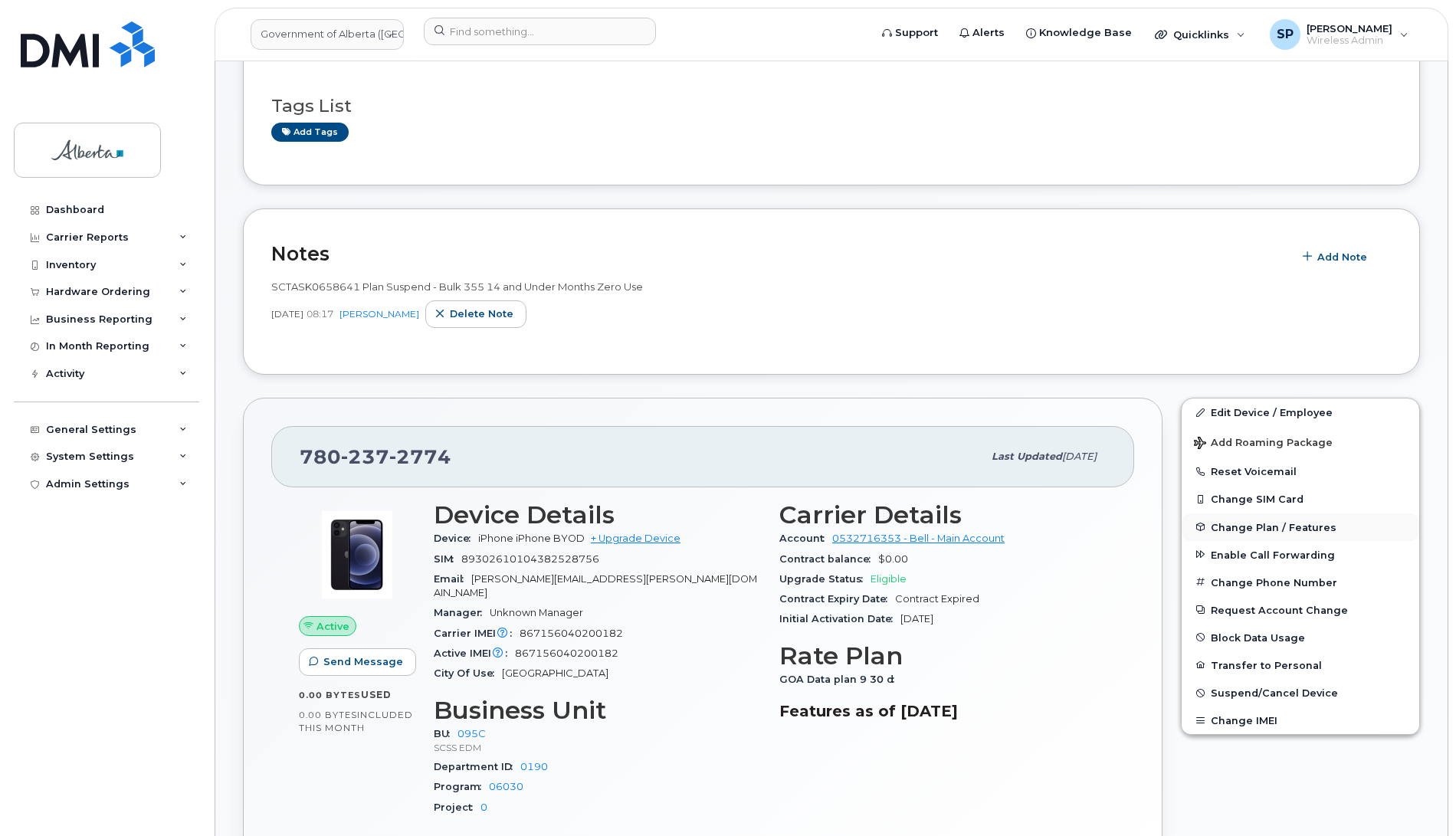
click at [1240, 529] on span "Change Plan / Features" at bounding box center [1274, 526] width 126 height 12
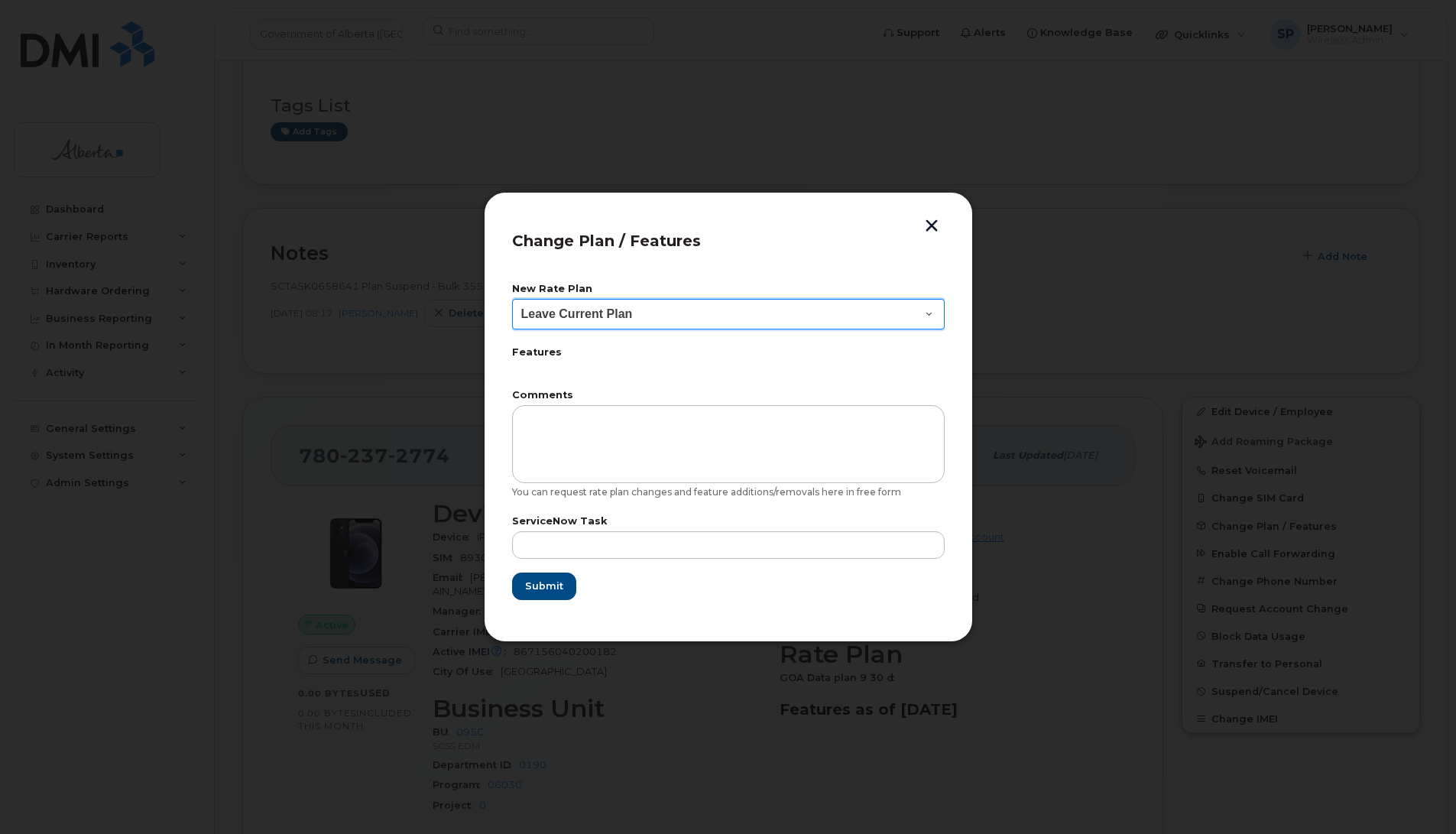
click at [623, 312] on select "Leave Current Plan GOA - Voice Plan 5 GOA Smartphone 14 30D GOA Unlimited Smart…" at bounding box center [728, 314] width 433 height 31
select select "2483362"
click at [512, 299] on select "Leave Current Plan GOA - Voice Plan 5 GOA Smartphone 14 30D GOA Unlimited Smart…" at bounding box center [728, 314] width 433 height 31
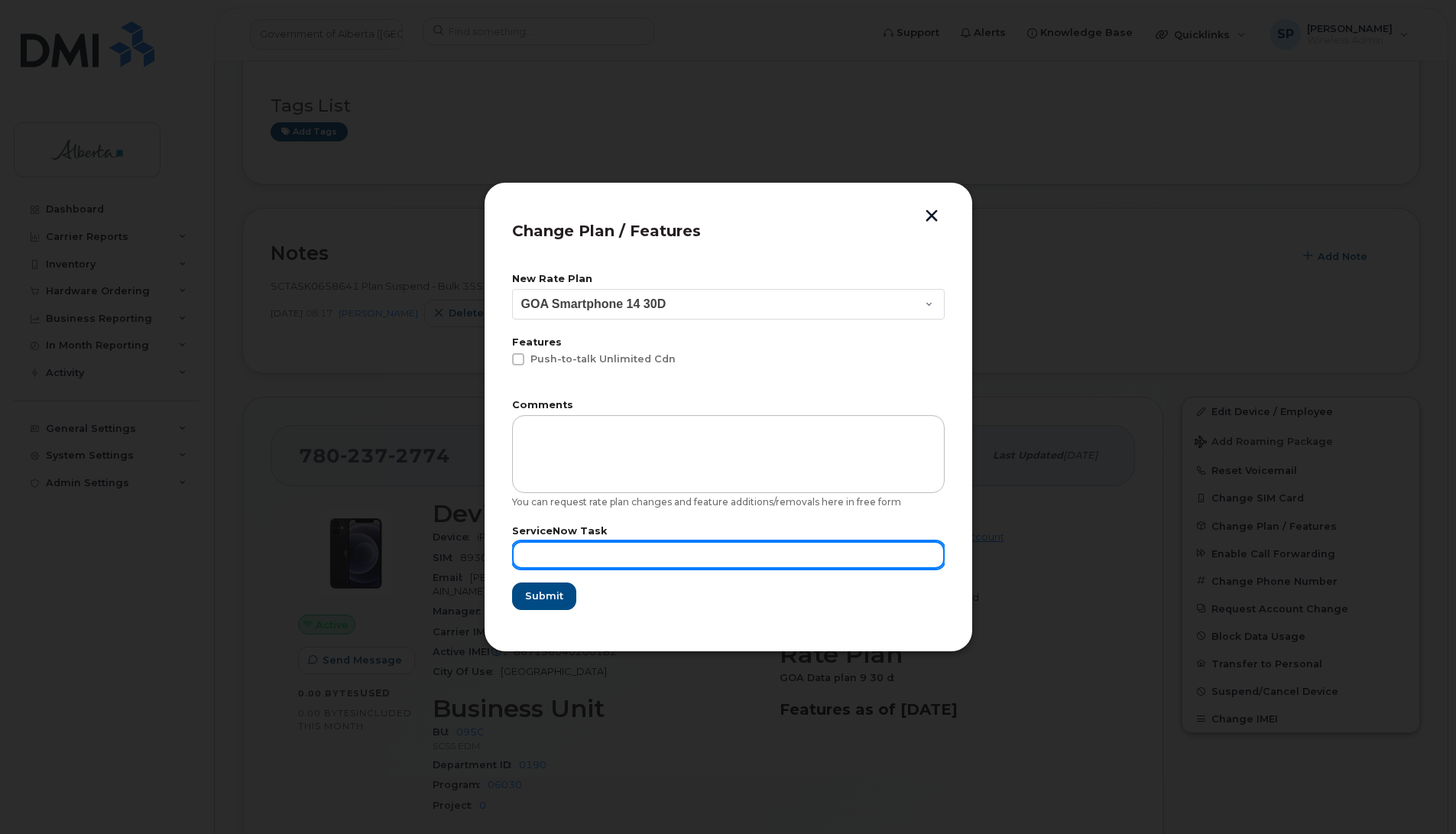
click at [544, 556] on input "text" at bounding box center [728, 555] width 433 height 28
type input "Repurposed"
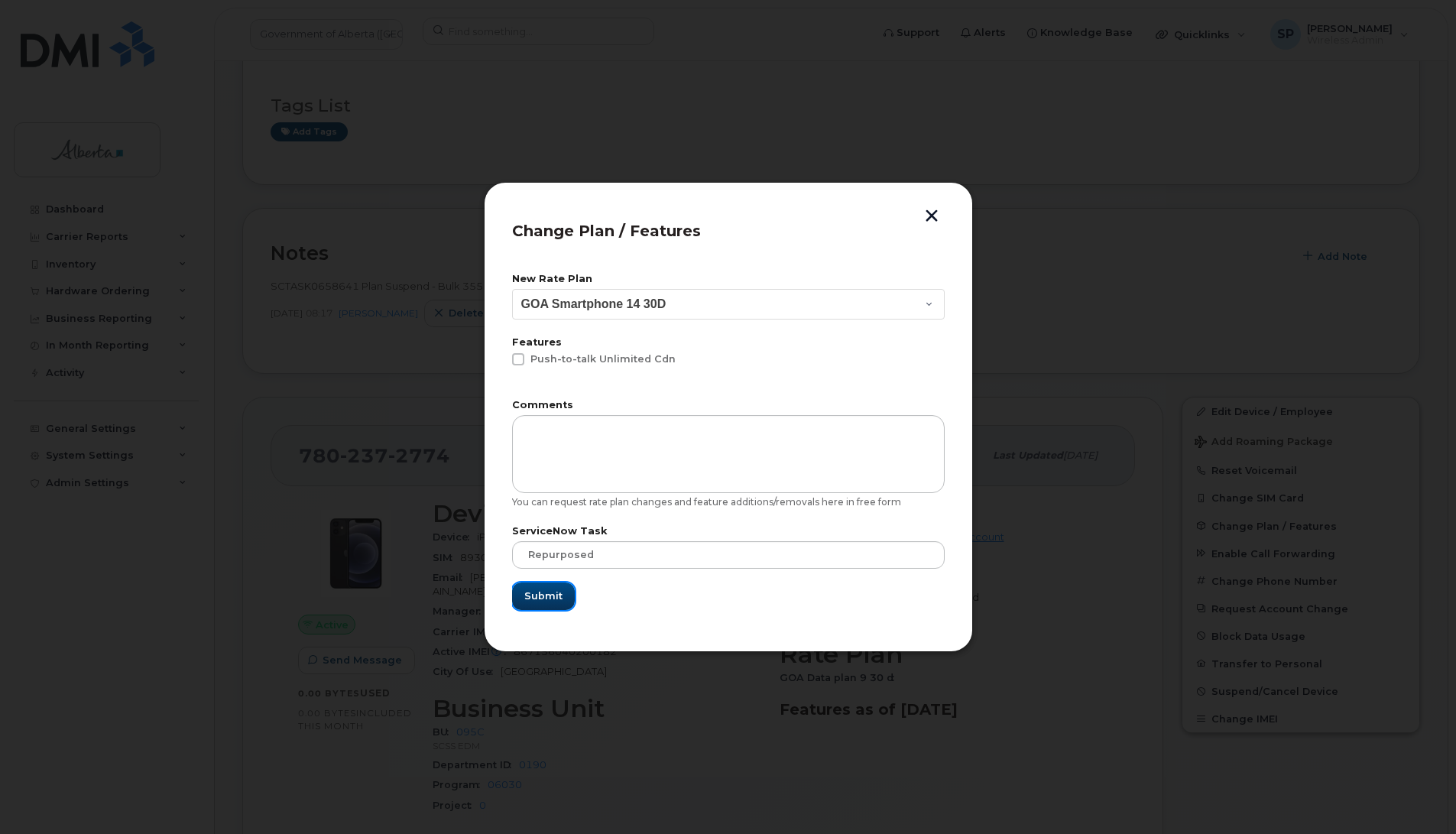
click at [545, 595] on span "Submit" at bounding box center [543, 596] width 38 height 15
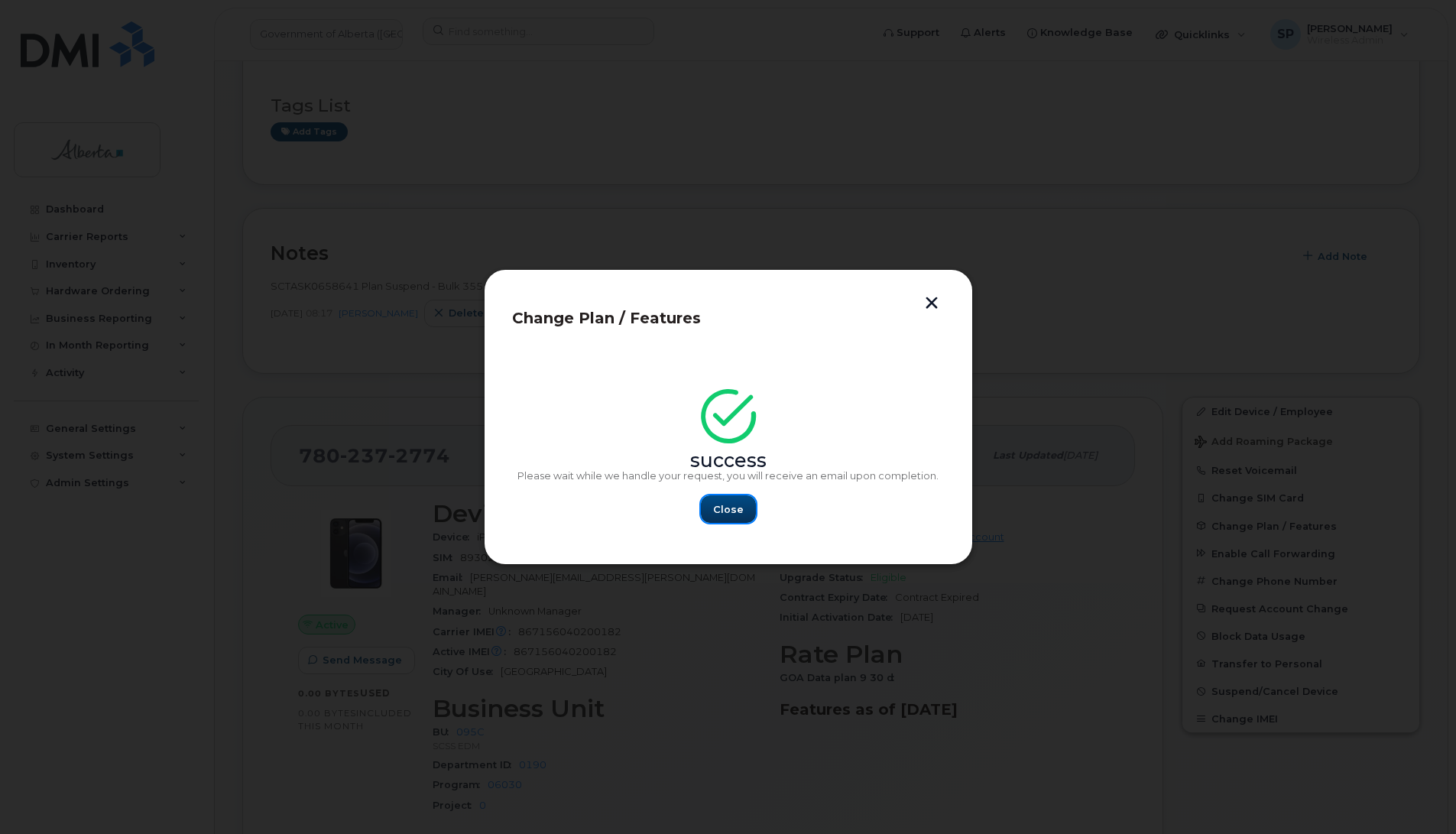
drag, startPoint x: 749, startPoint y: 509, endPoint x: 736, endPoint y: 514, distance: 13.9
click at [749, 508] on button "Close" at bounding box center [729, 509] width 55 height 28
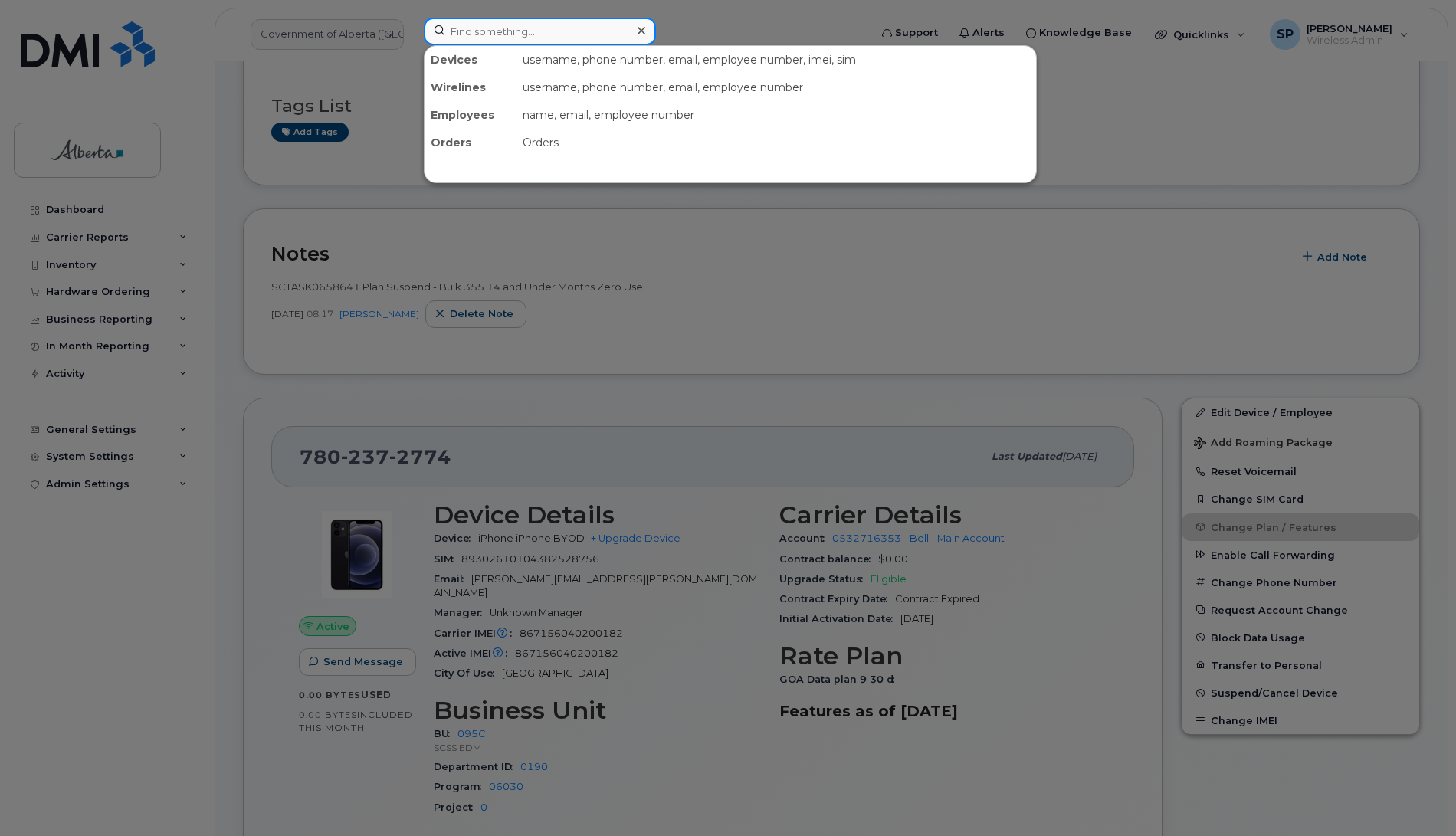
click at [490, 25] on input at bounding box center [540, 32] width 232 height 28
paste input "7804857376"
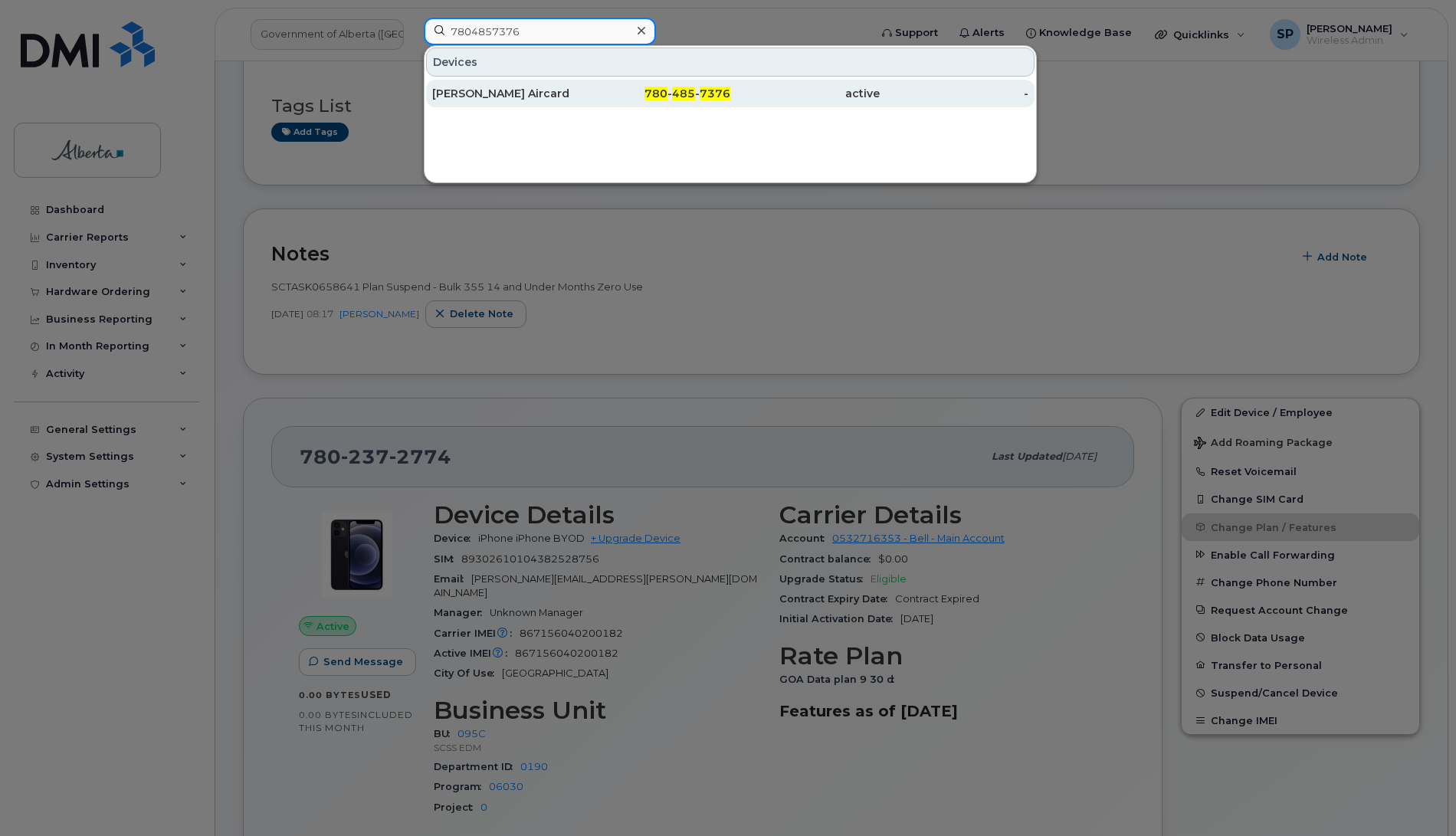
type input "7804857376"
click at [500, 97] on div "Sarah Carr Aircard" at bounding box center [507, 94] width 149 height 15
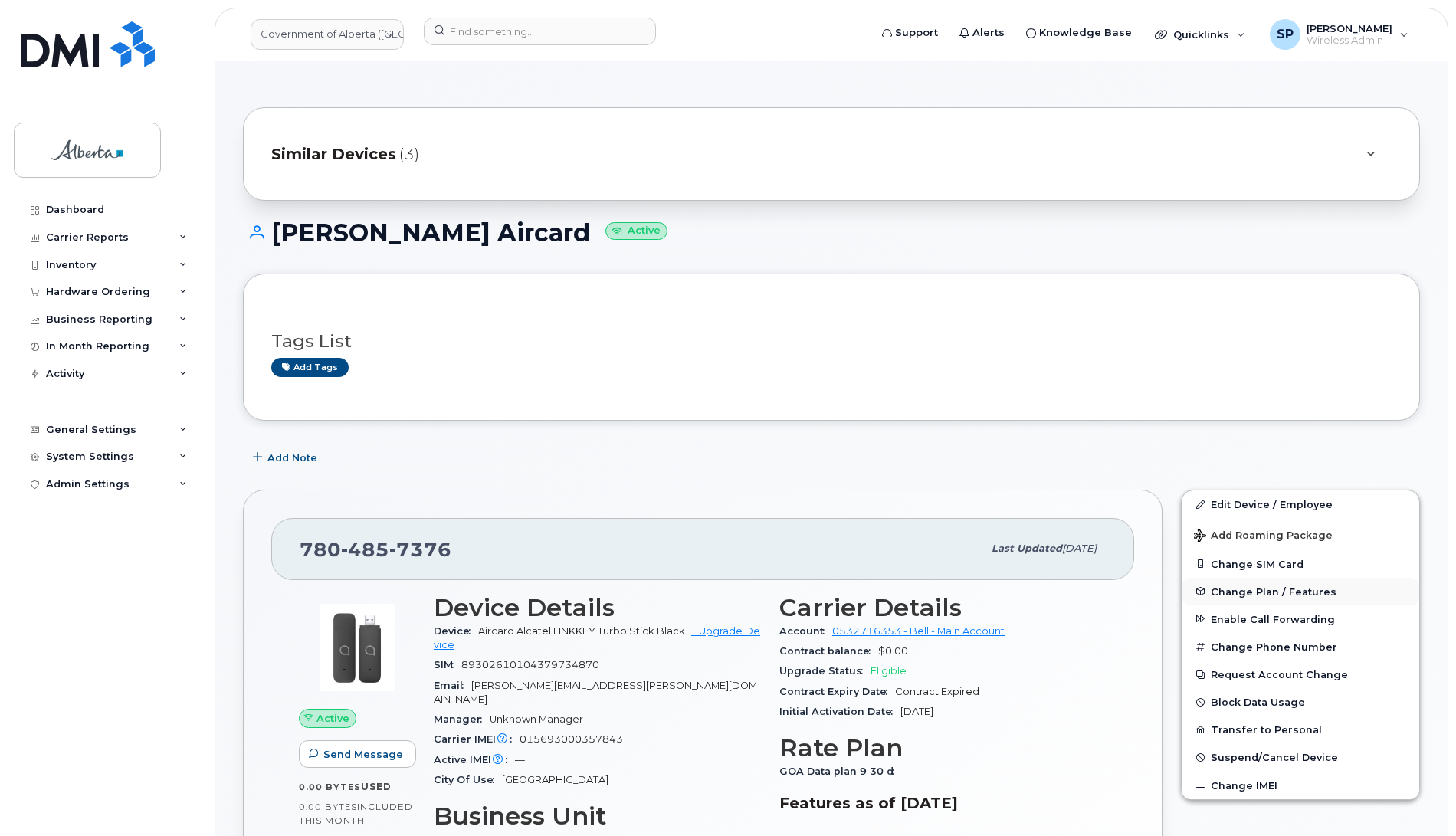
click at [1254, 595] on span "Change Plan / Features" at bounding box center [1274, 591] width 126 height 12
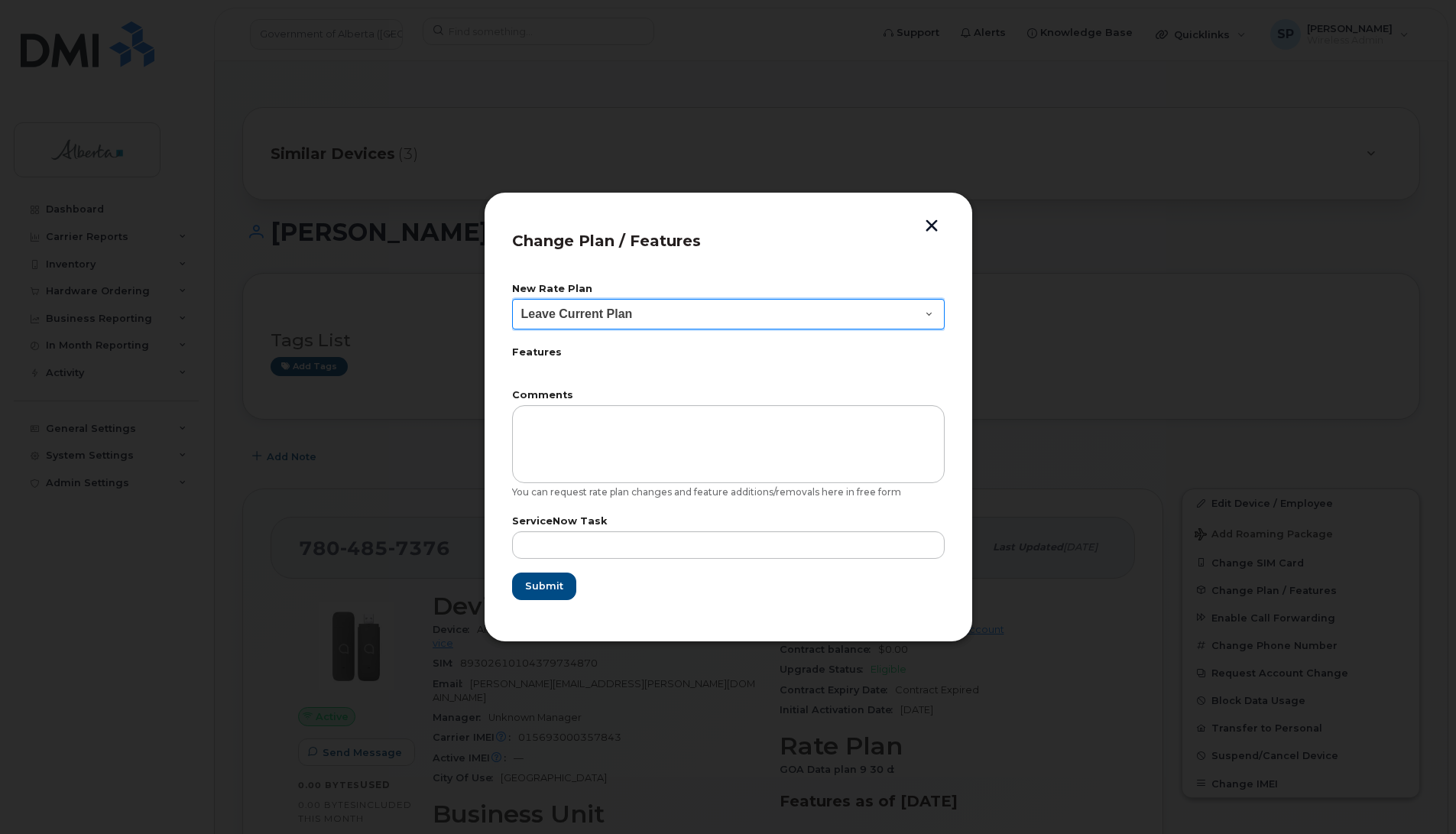
click at [605, 310] on select "Leave Current Plan GOA–Unlimited Data Plan 9" at bounding box center [728, 314] width 433 height 31
click at [438, 361] on div at bounding box center [728, 417] width 1456 height 834
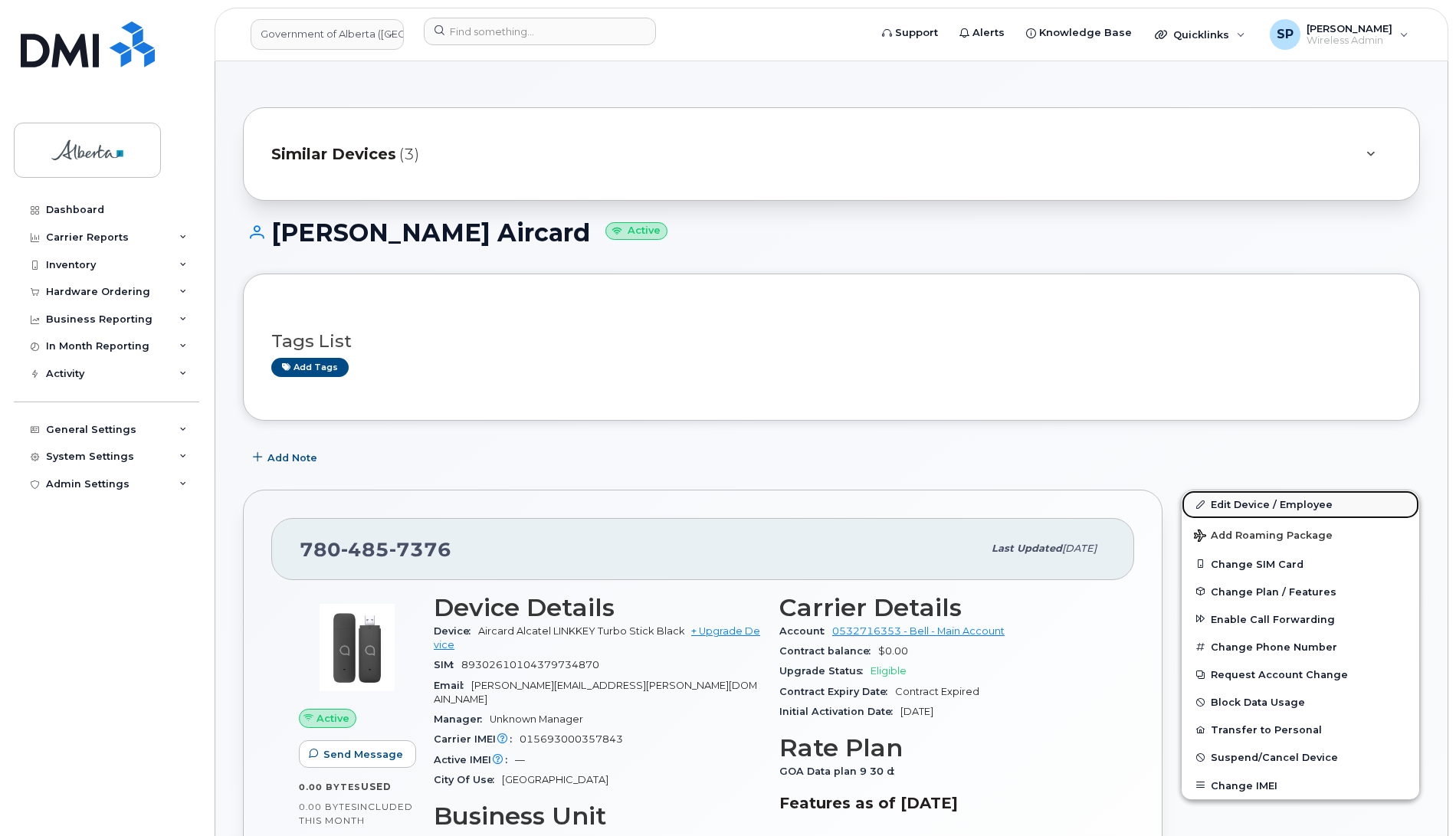
click at [1247, 507] on link "Edit Device / Employee" at bounding box center [1300, 504] width 237 height 28
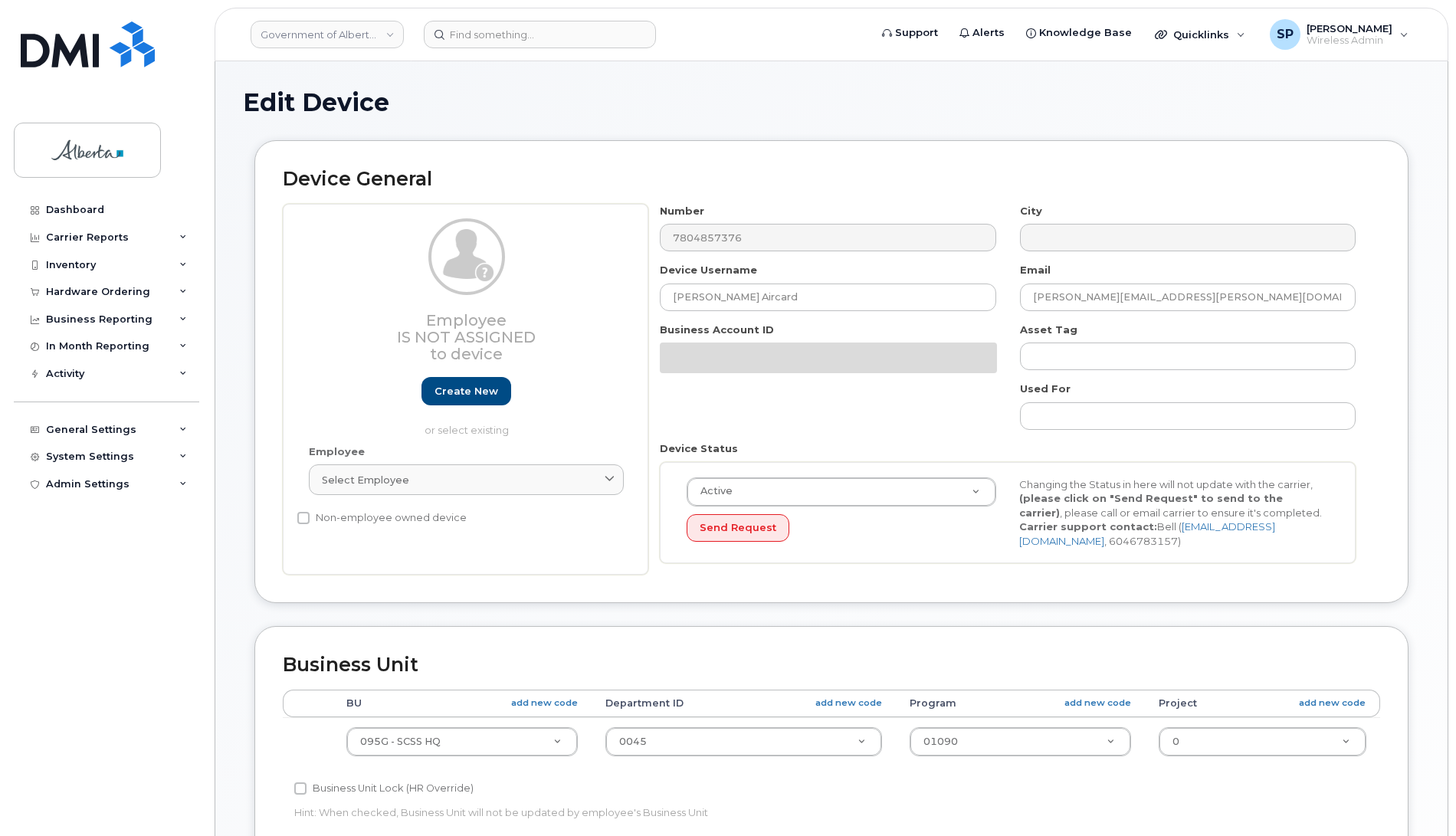
select select "4120333"
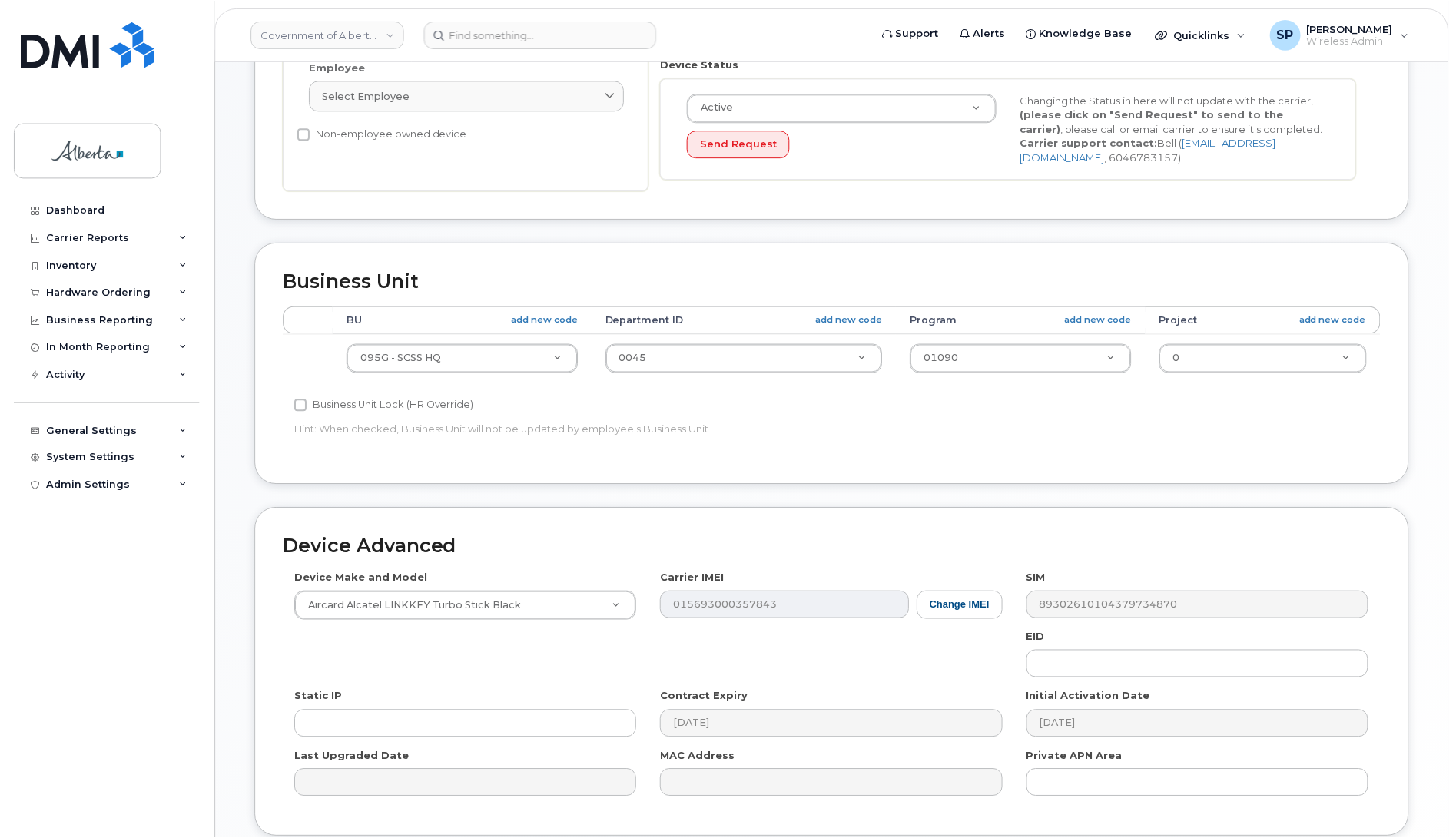
scroll to position [382, 0]
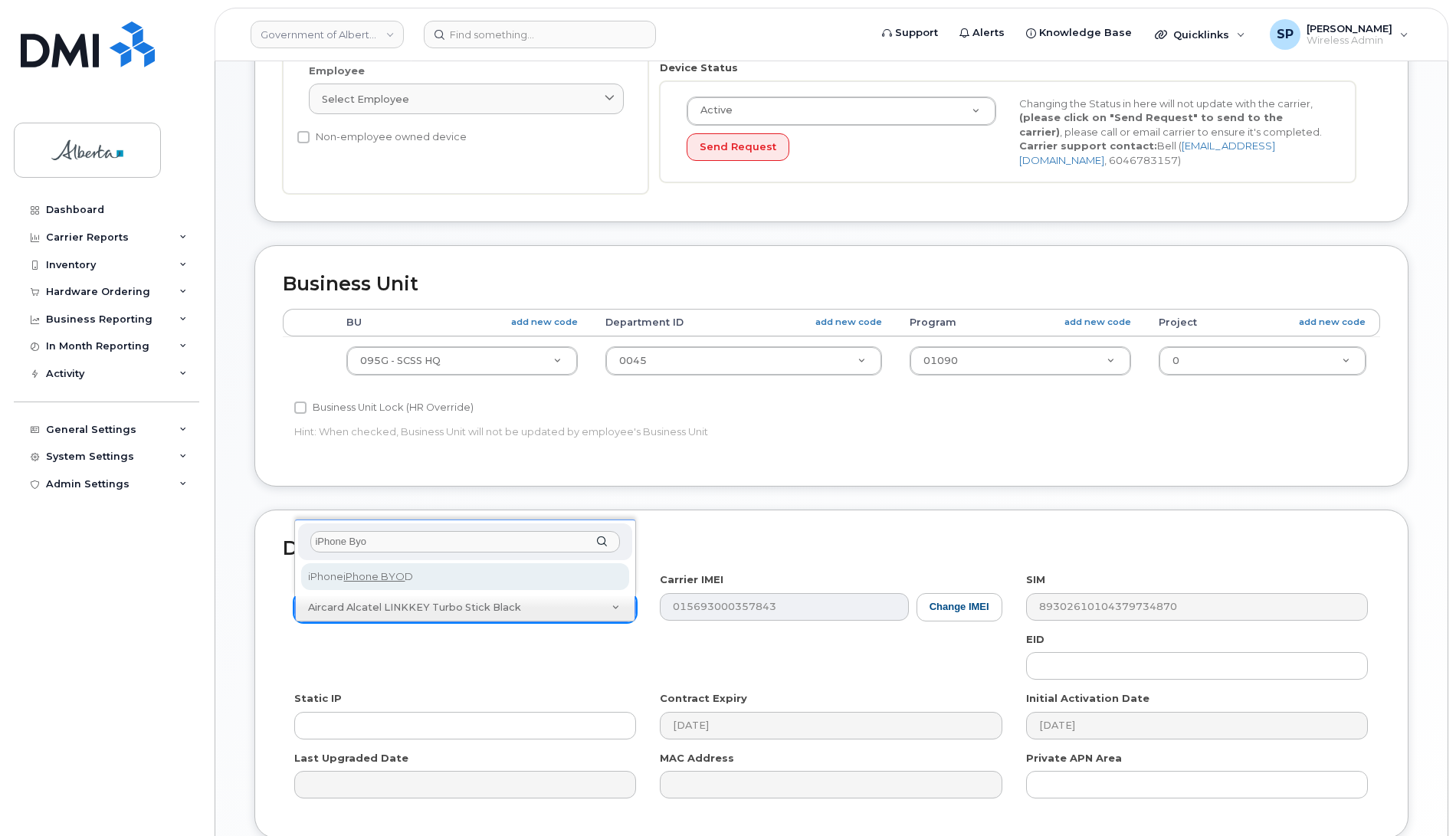
type input "iPhone Byo"
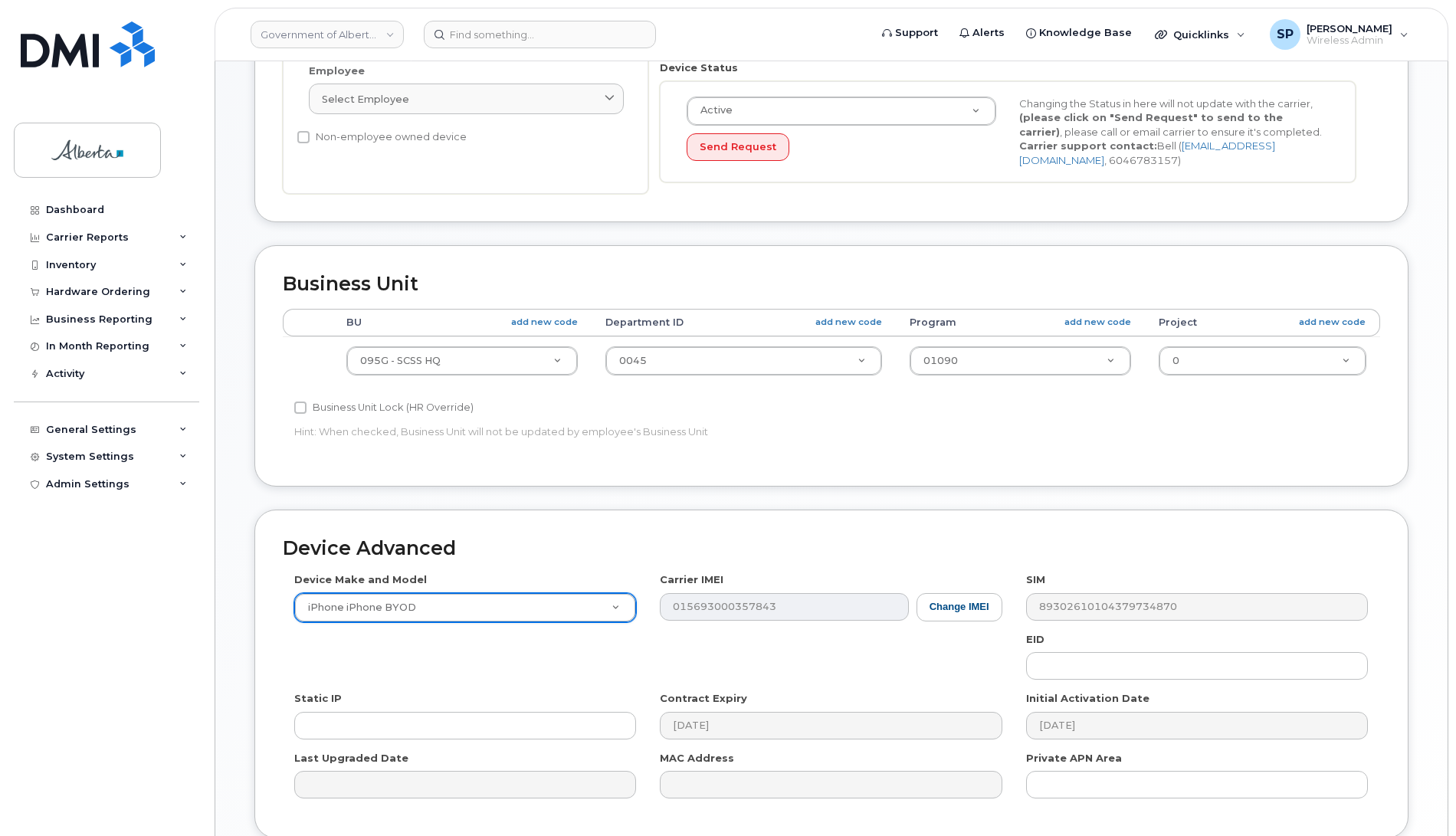
select select "2421"
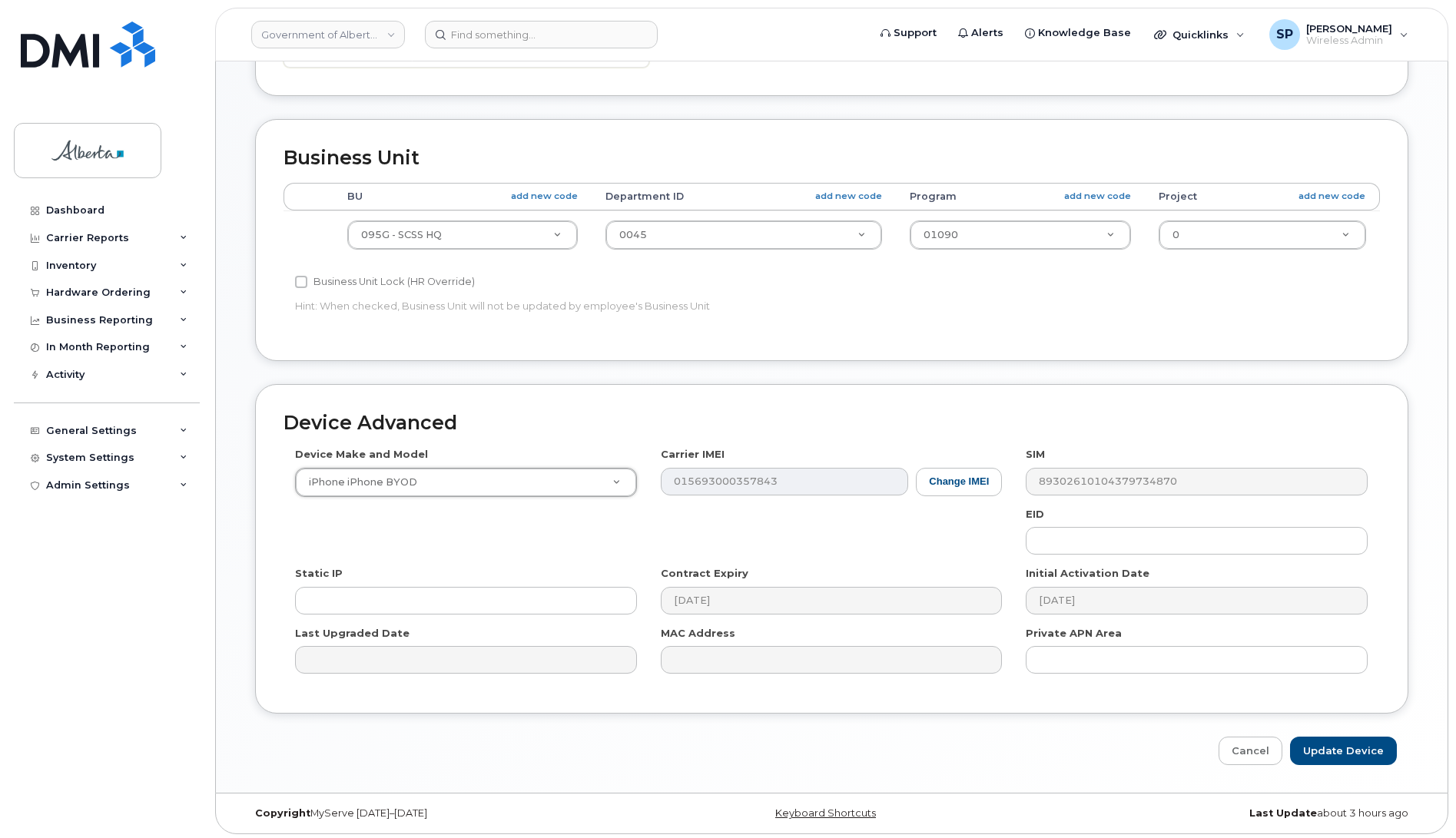
scroll to position [515, 0]
click at [1326, 742] on input "Update Device" at bounding box center [1344, 747] width 107 height 28
type input "Saving..."
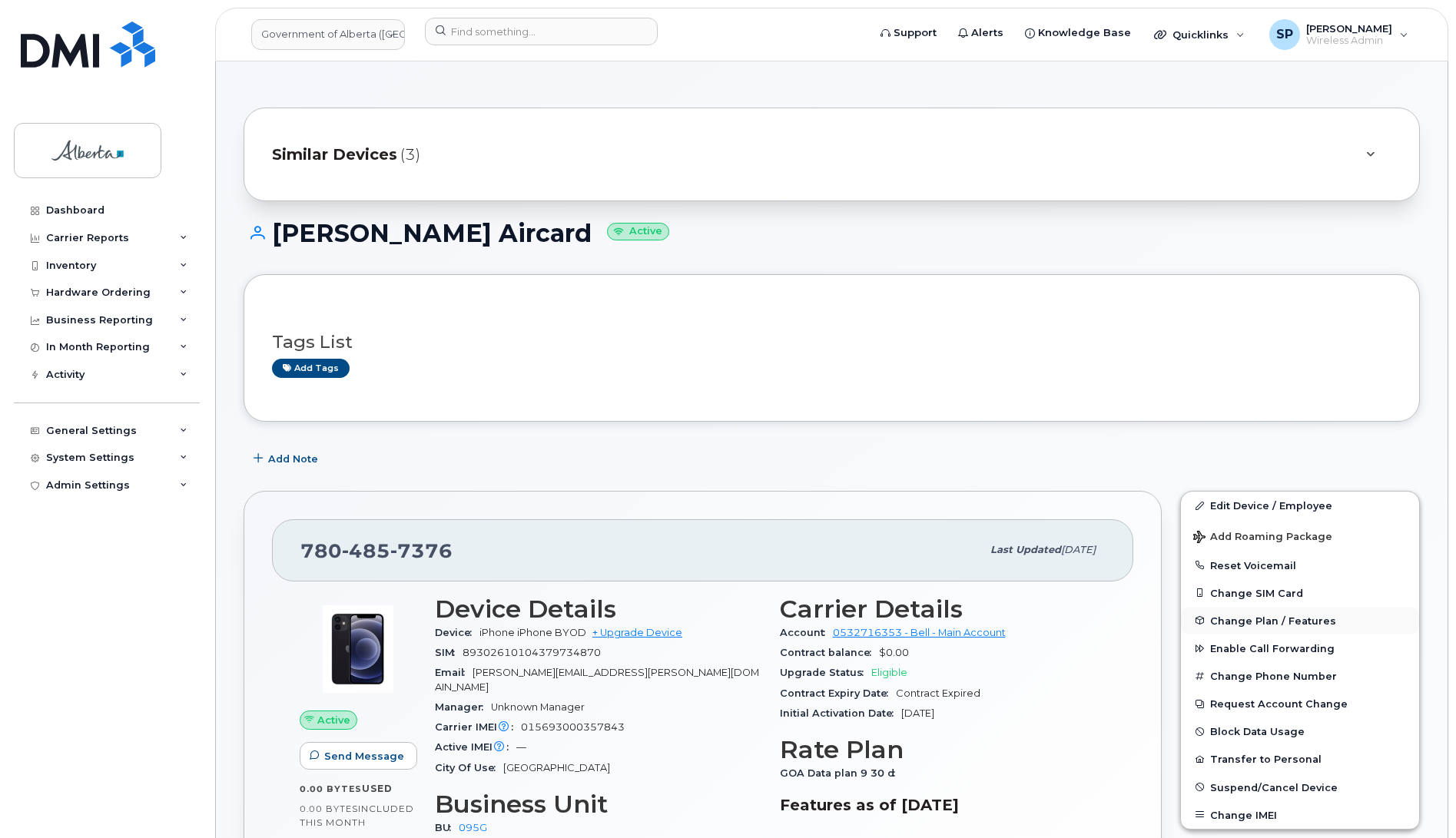
click at [1242, 619] on span "Change Plan / Features" at bounding box center [1273, 620] width 126 height 12
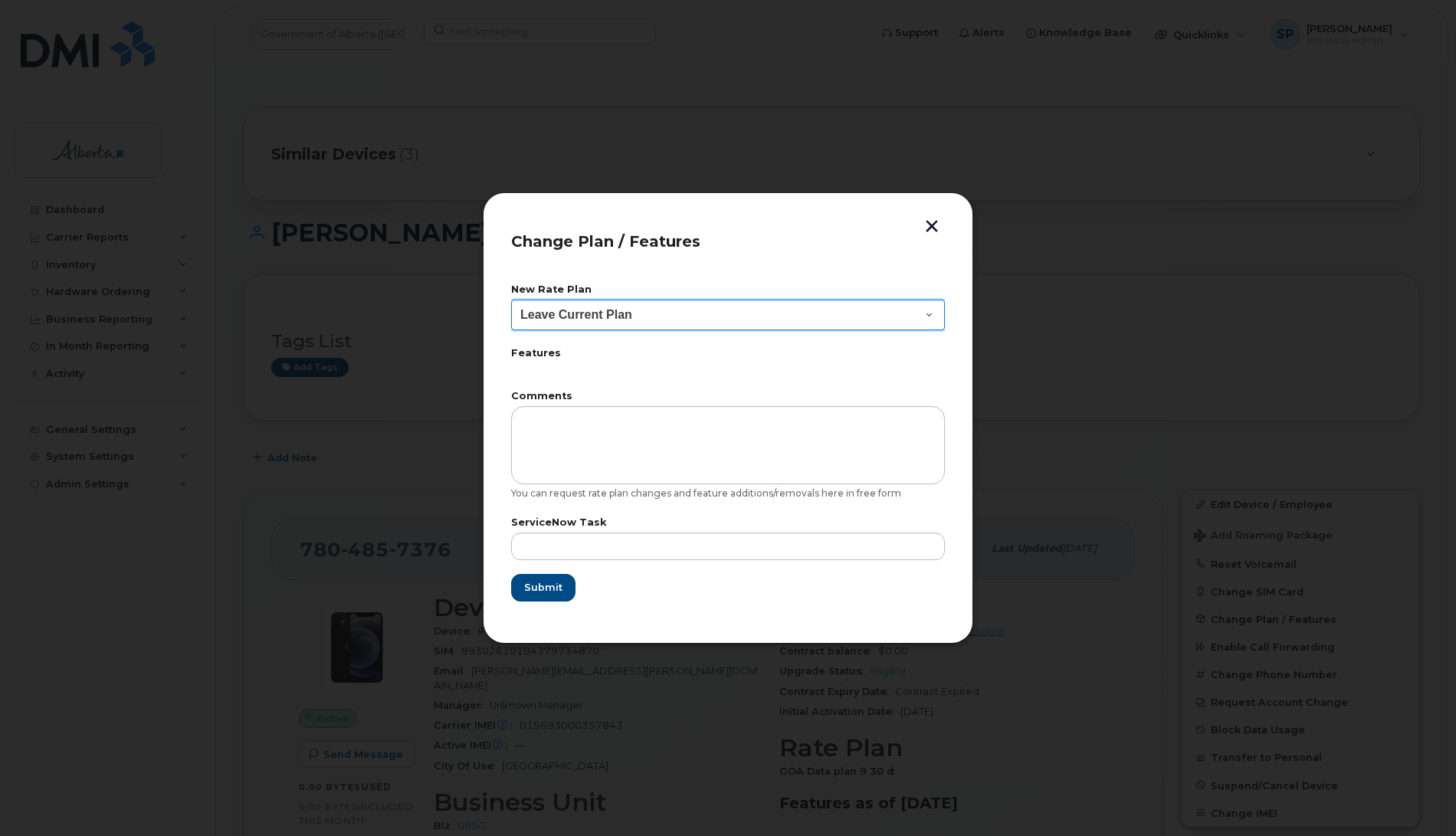
click at [580, 315] on select "Leave Current Plan GOA - Voice Plan 5 GOA Smartphone 14 30D GOA Unlimited Smart…" at bounding box center [728, 315] width 434 height 31
select select "2483362"
click at [511, 300] on select "Leave Current Plan GOA - Voice Plan 5 GOA Smartphone 14 30D GOA Unlimited Smart…" at bounding box center [728, 315] width 434 height 31
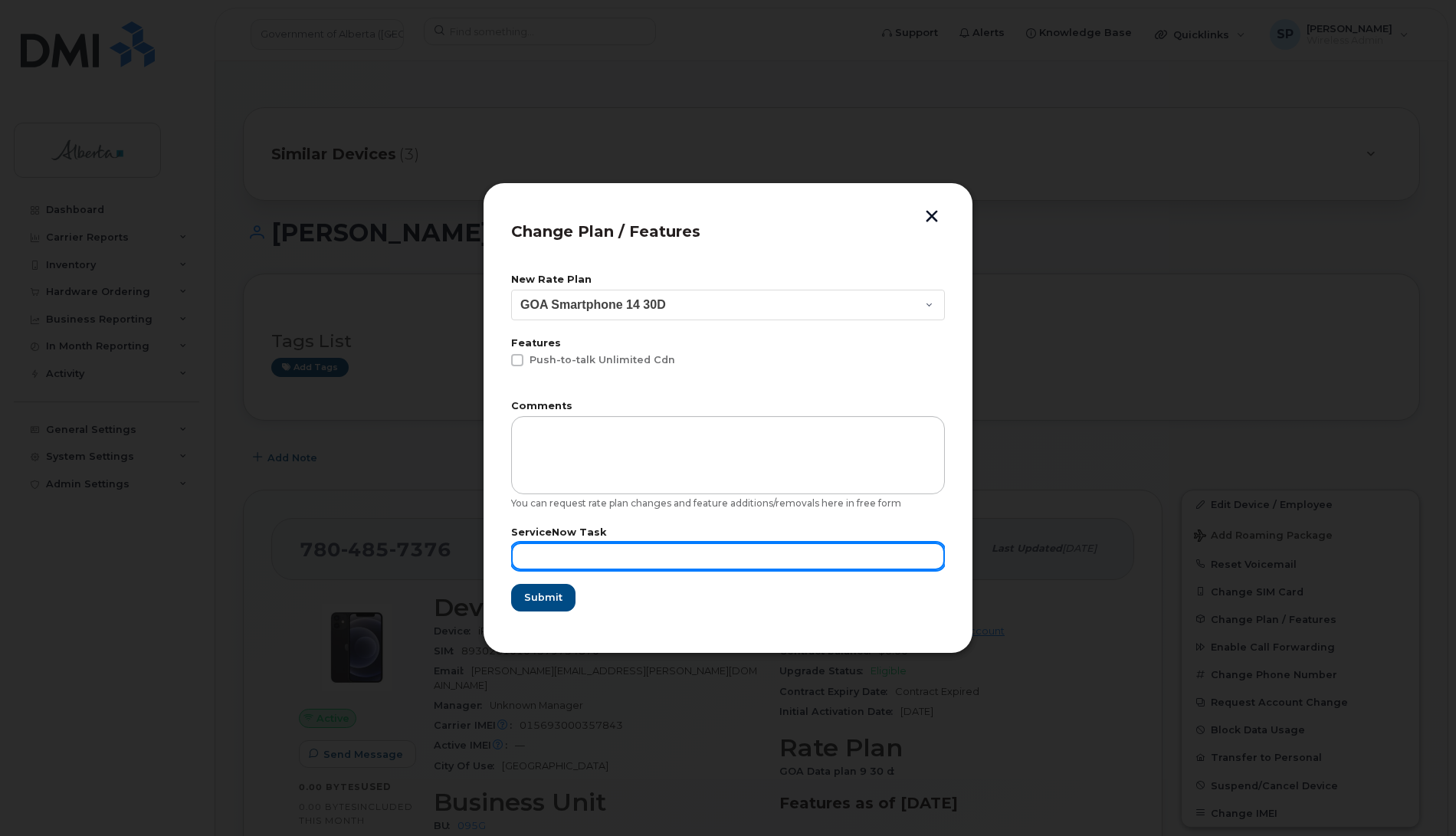
click at [545, 556] on input "text" at bounding box center [728, 556] width 434 height 28
type input "Repurposed"
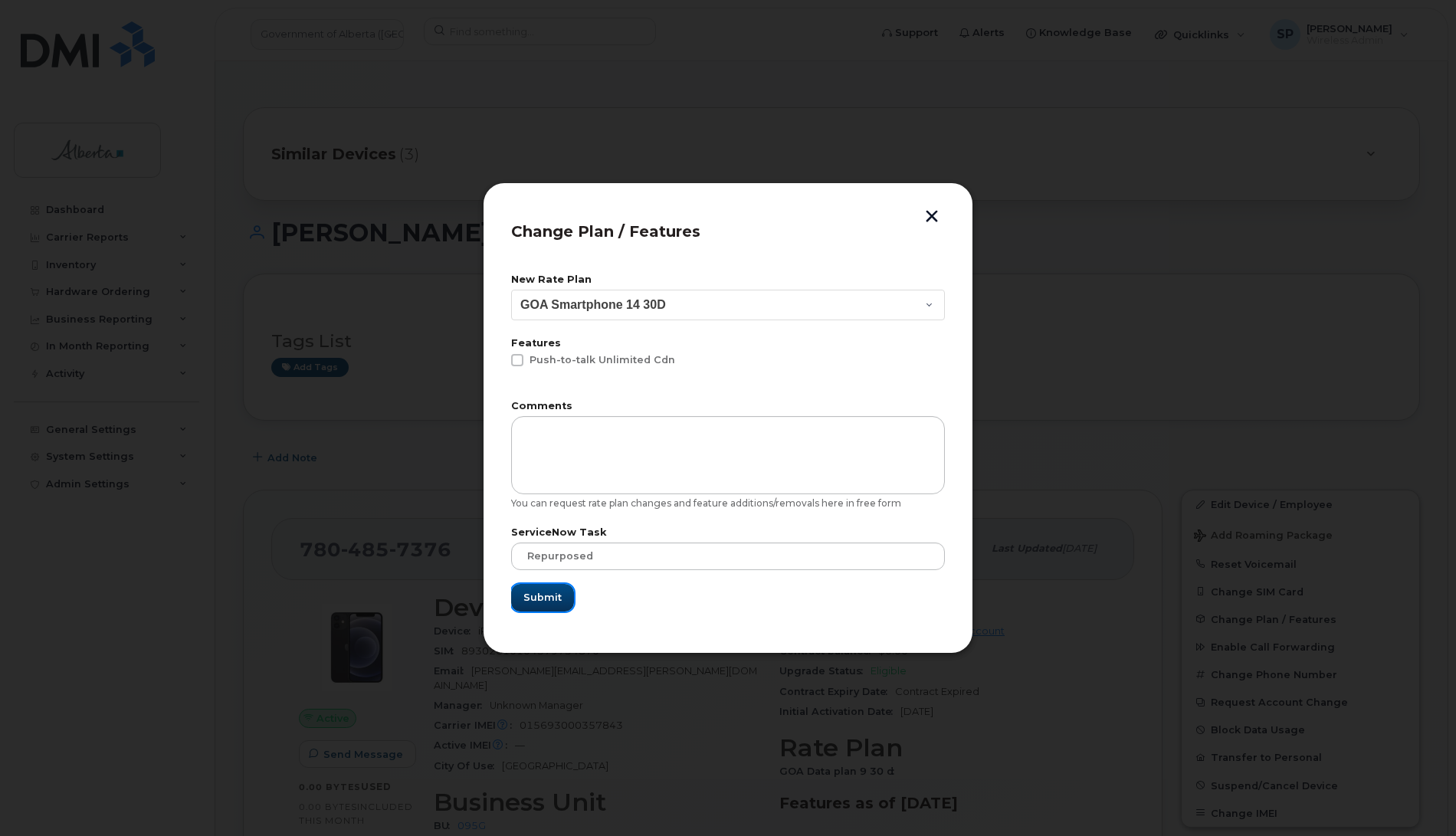
click at [534, 599] on span "Submit" at bounding box center [542, 597] width 38 height 15
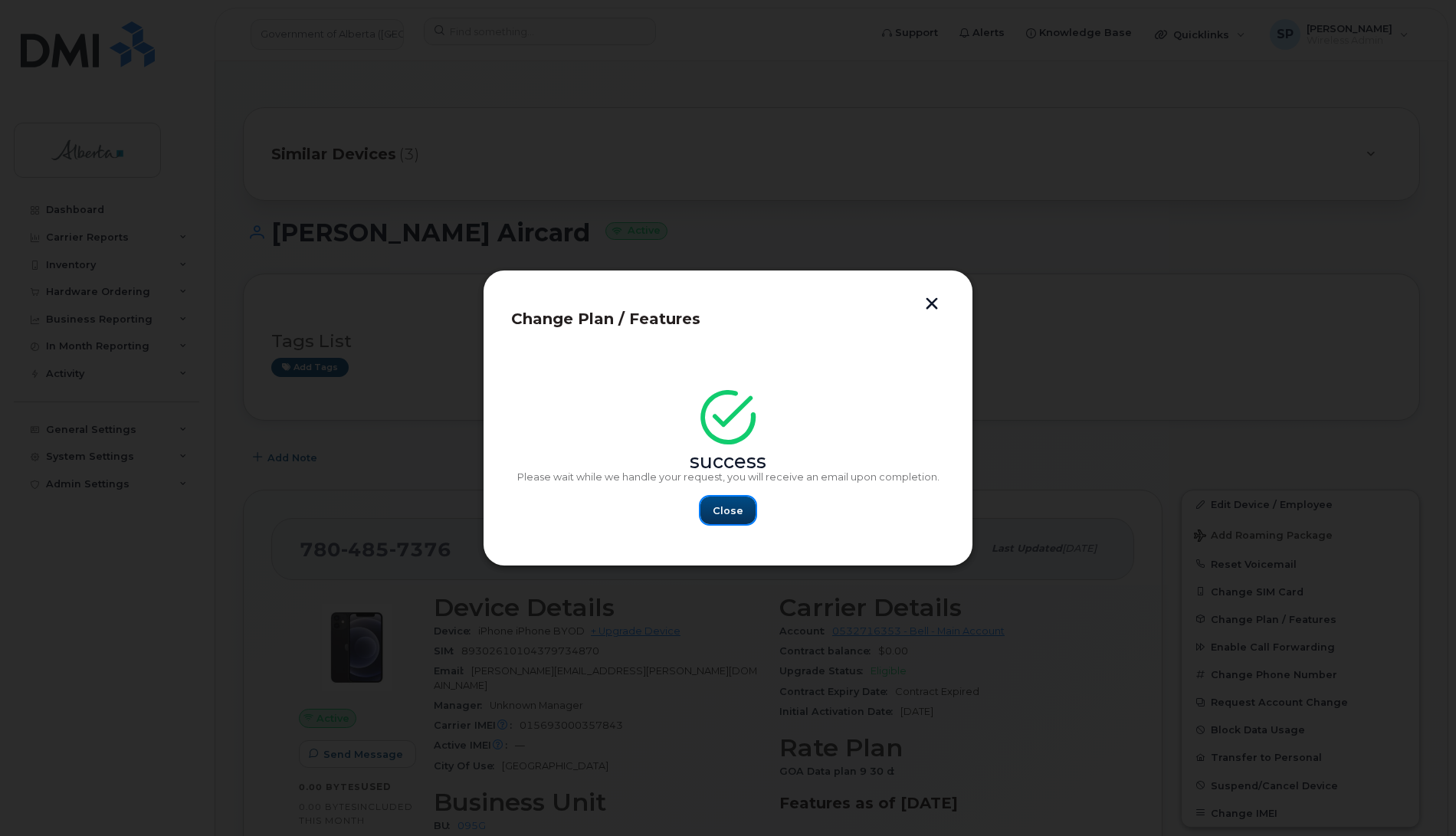
click at [745, 502] on button "Close" at bounding box center [728, 510] width 55 height 28
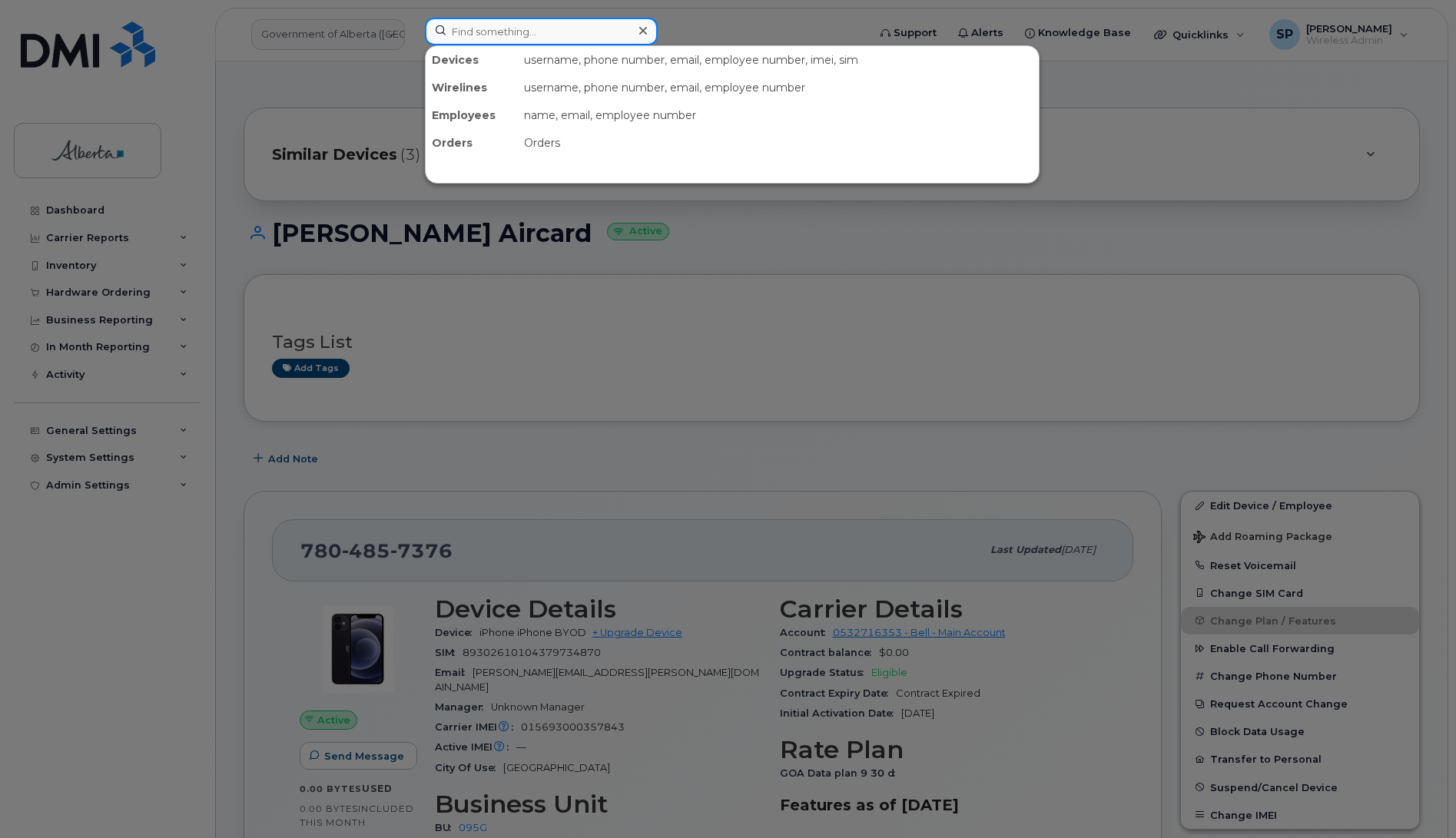
click at [500, 25] on input at bounding box center [542, 32] width 233 height 28
paste input "7802395231"
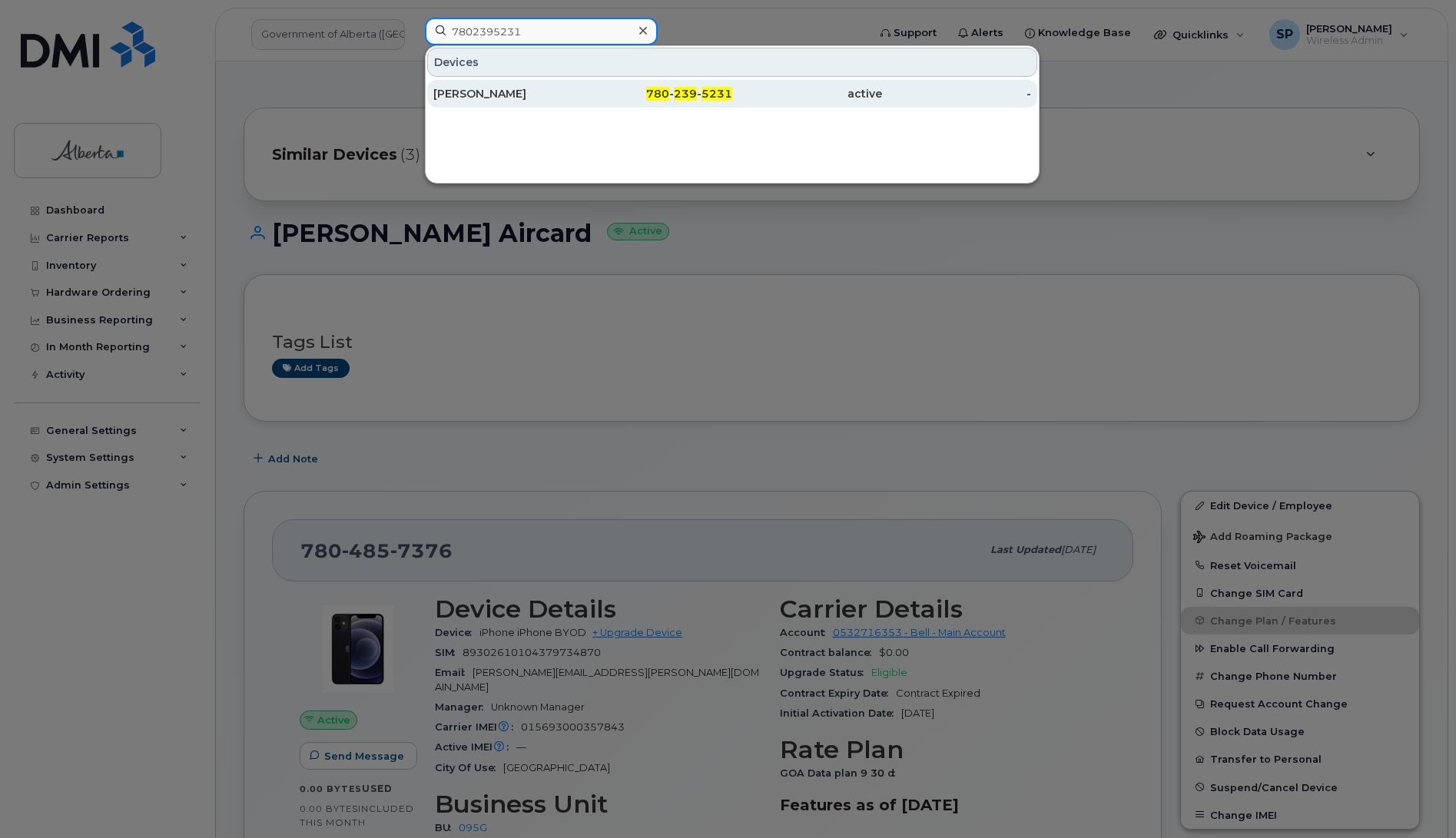
type input "7802395231"
click at [480, 96] on div "Tamara Wilbourn" at bounding box center [508, 94] width 149 height 15
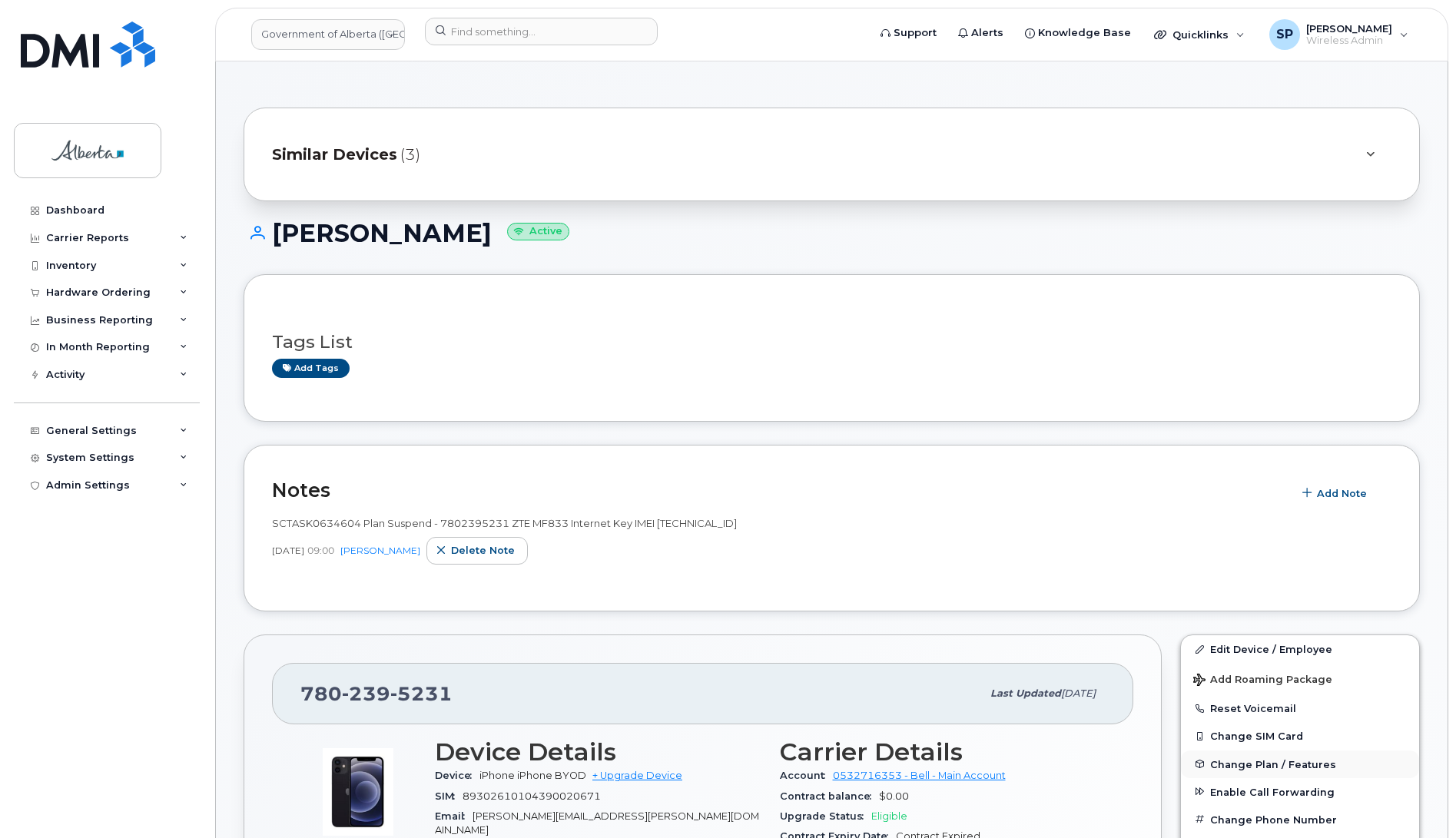
click at [1236, 763] on span "Change Plan / Features" at bounding box center [1273, 763] width 126 height 12
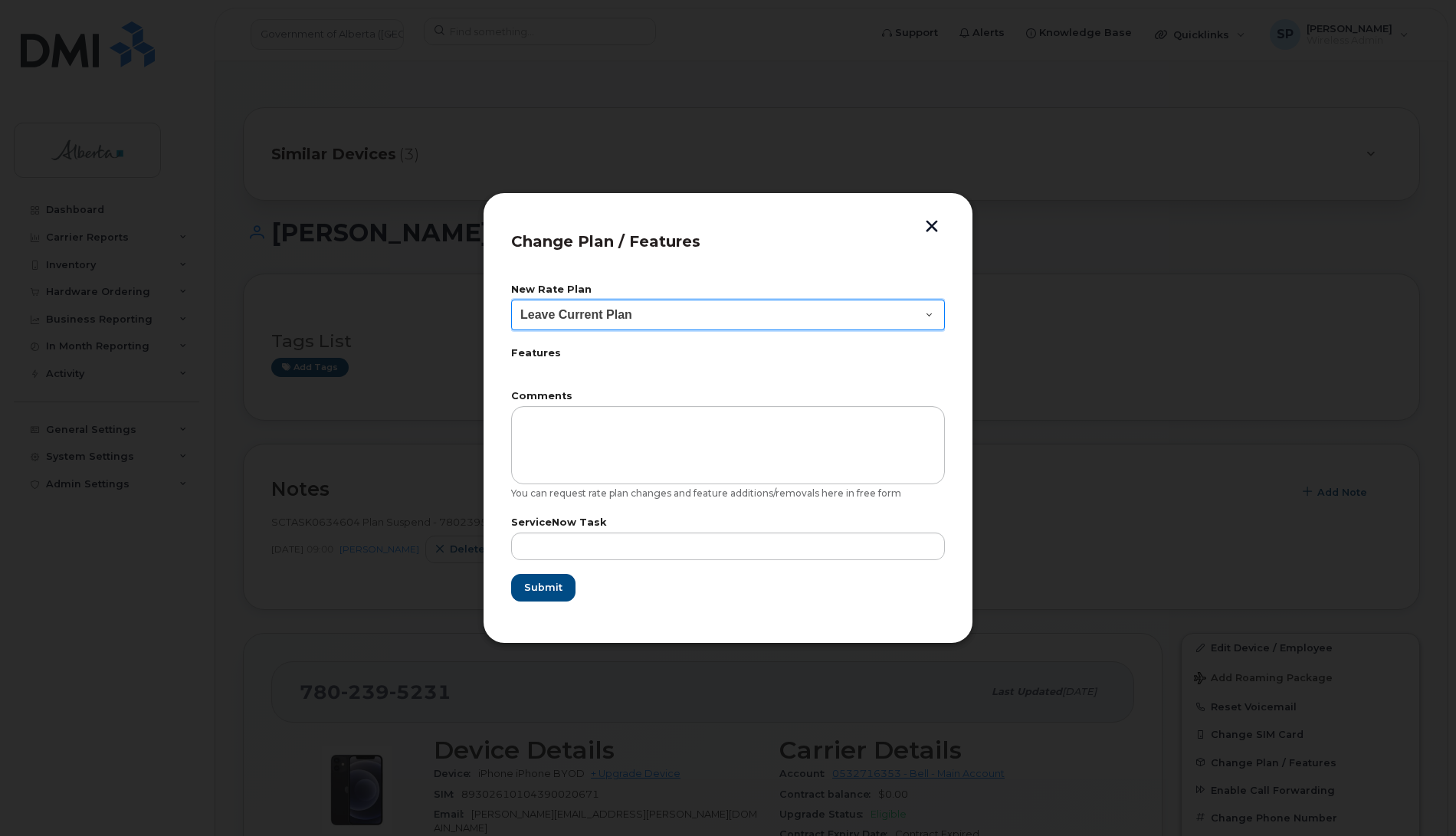
click at [595, 322] on select "Leave Current Plan GOA - Voice Plan 5 GOA Smartphone 14 30D GOA Unlimited Smart…" at bounding box center [728, 315] width 434 height 31
select select "2483362"
click at [511, 300] on select "Leave Current Plan GOA - Voice Plan 5 GOA Smartphone 14 30D GOA Unlimited Smart…" at bounding box center [728, 315] width 434 height 31
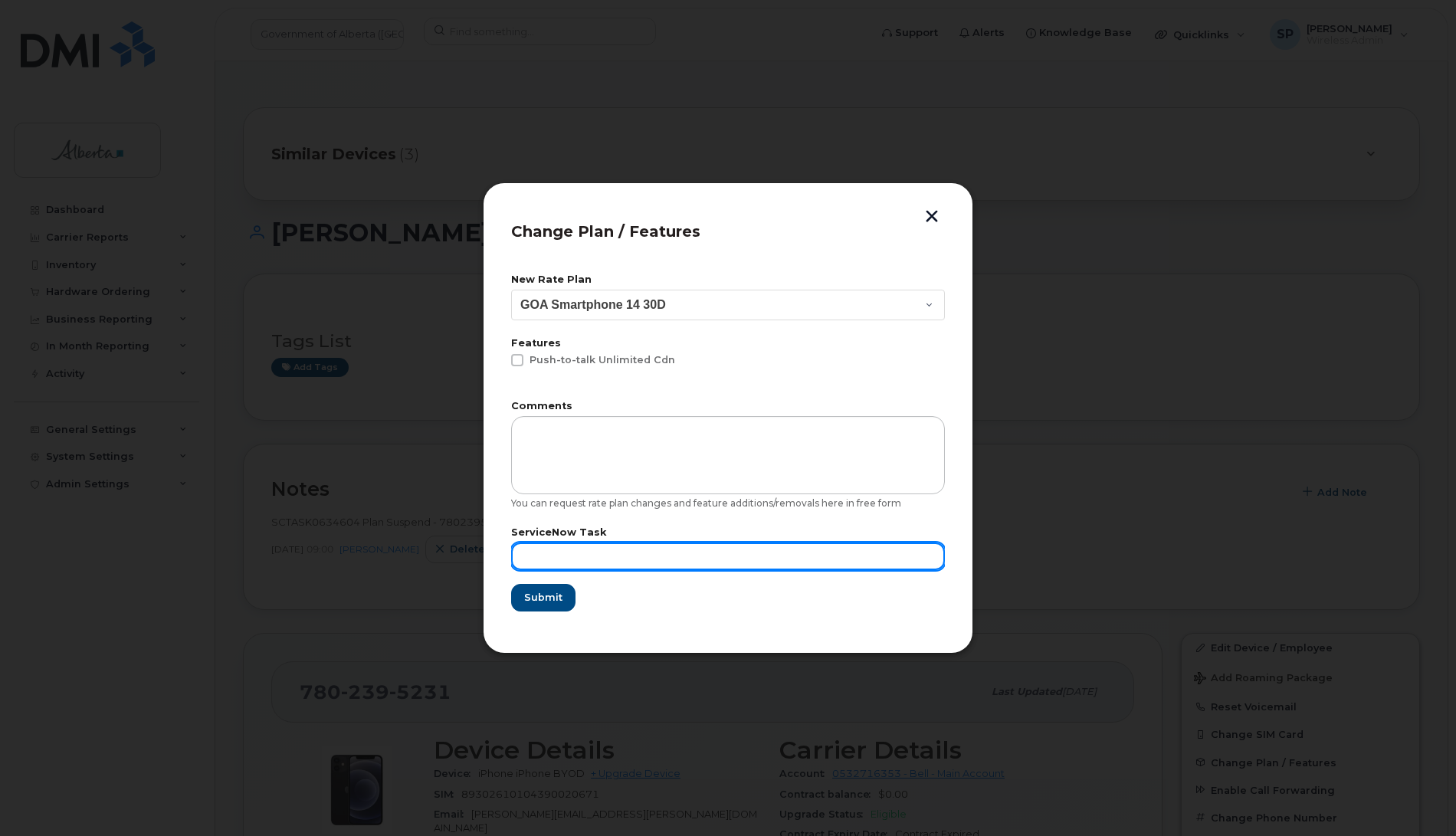
click at [541, 552] on input "text" at bounding box center [728, 556] width 434 height 28
type input "Repurposed"
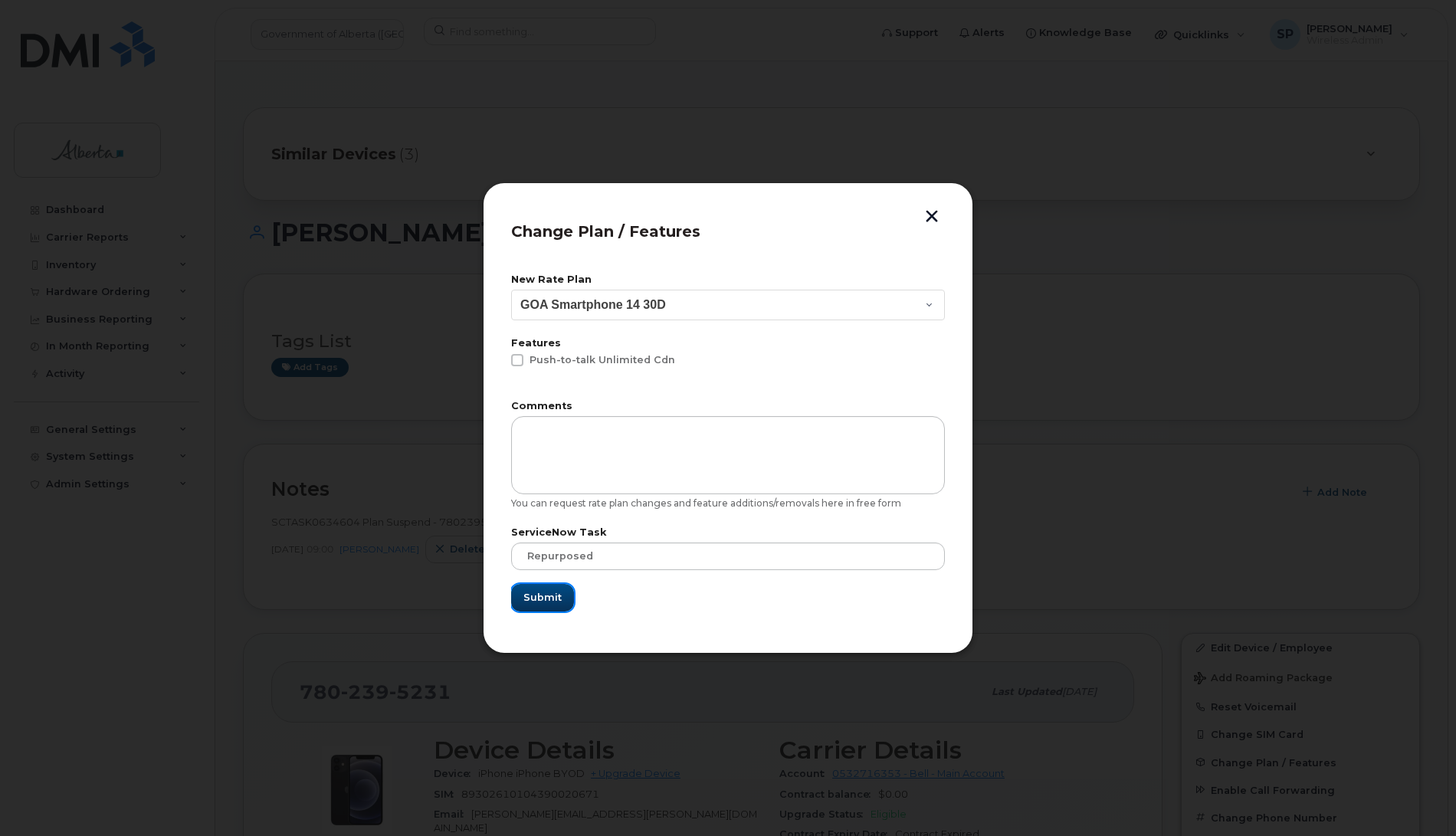
click at [552, 592] on span "Submit" at bounding box center [542, 597] width 38 height 15
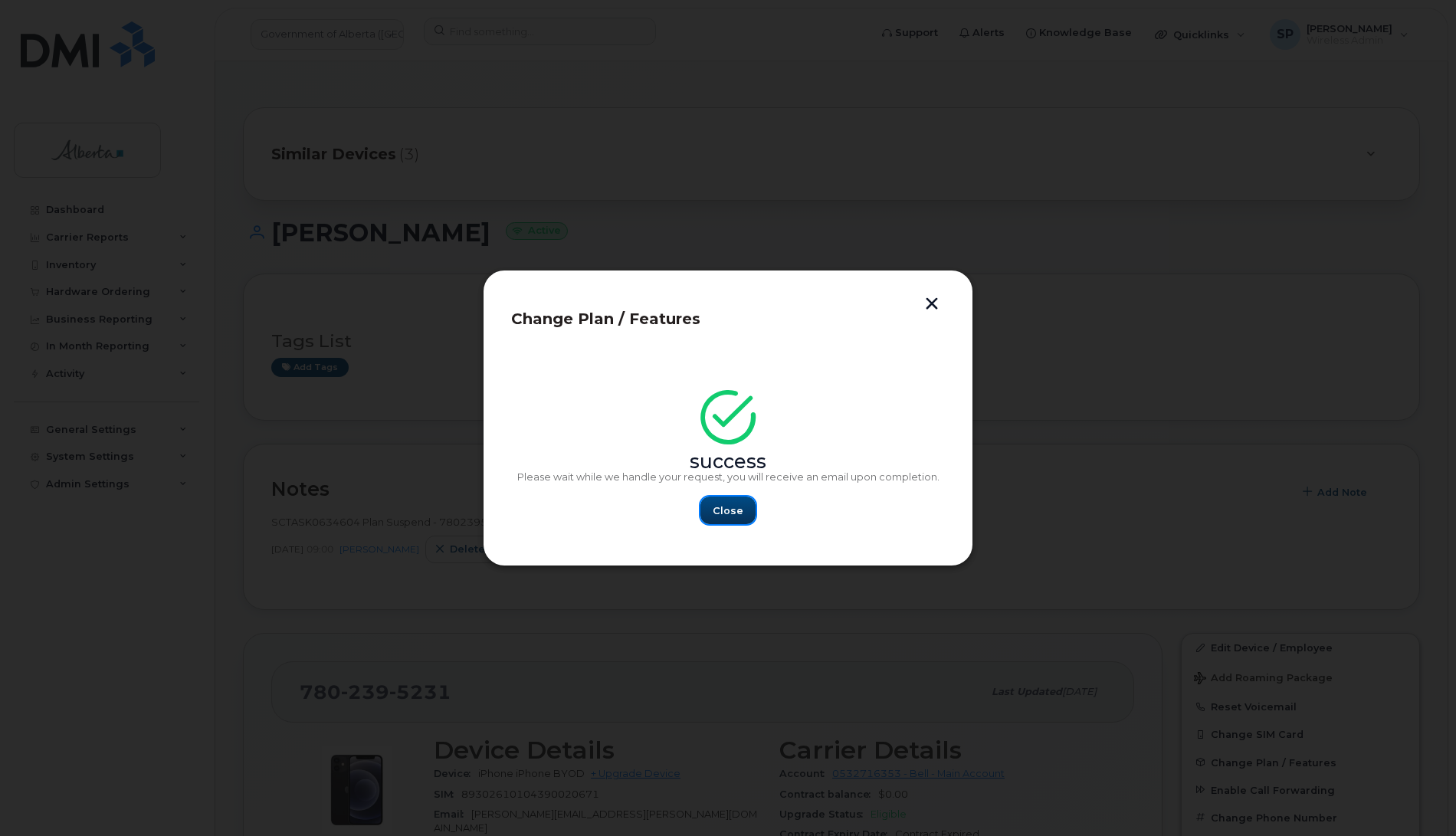
click at [725, 503] on span "Close" at bounding box center [728, 510] width 31 height 15
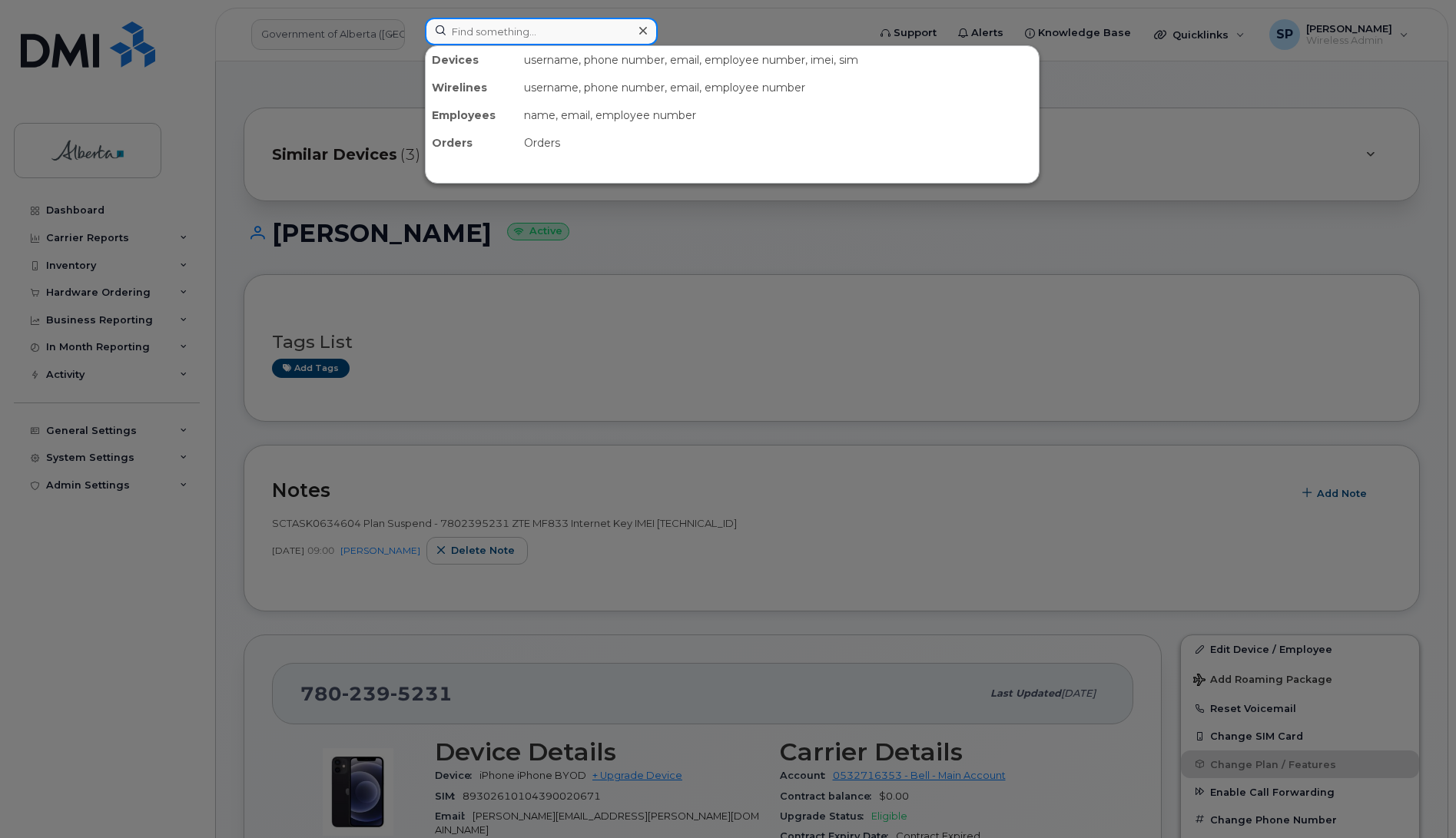
click at [482, 32] on input at bounding box center [542, 32] width 233 height 28
paste input "7802787463"
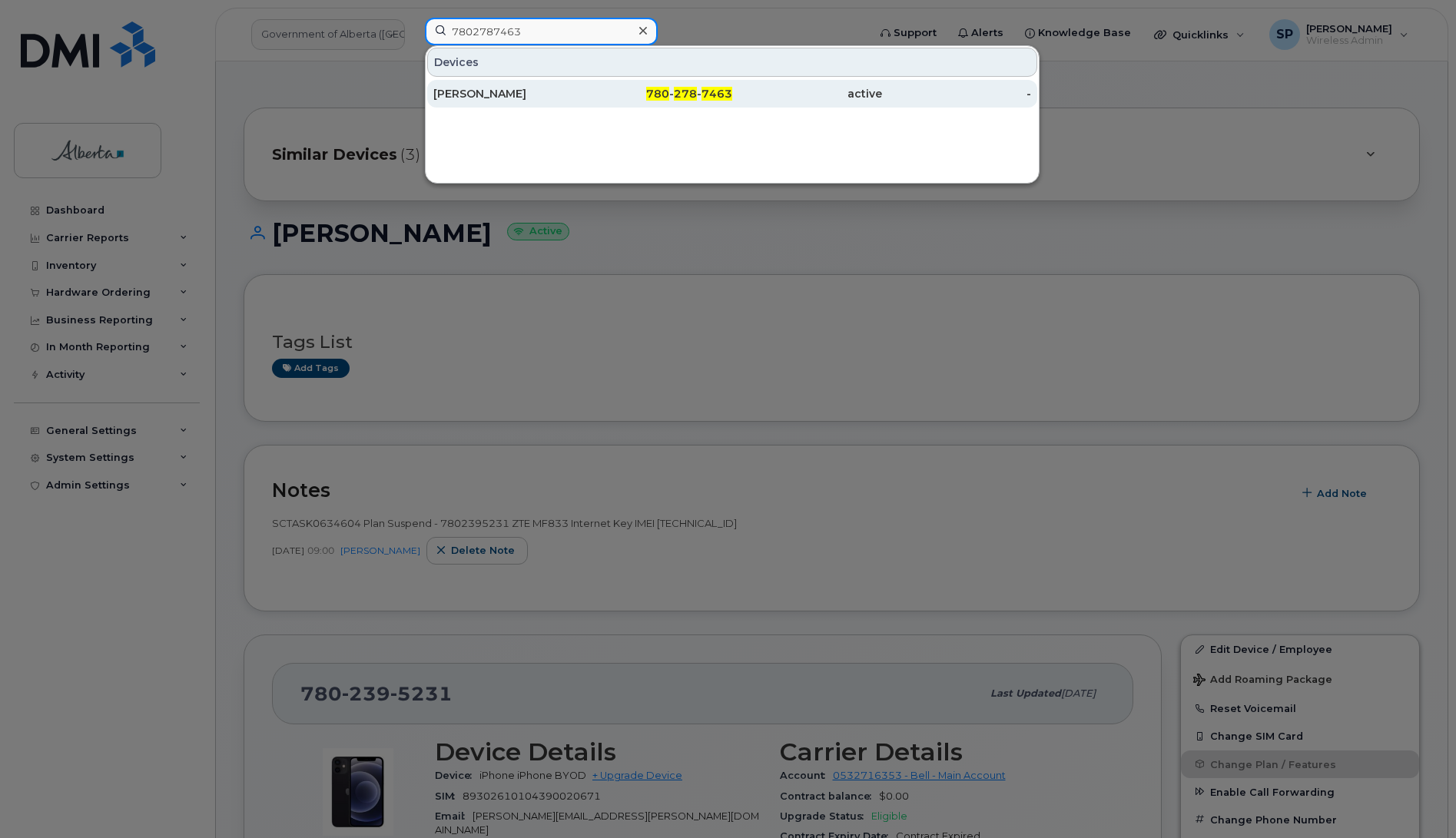
type input "7802787463"
click at [496, 94] on div "[PERSON_NAME]" at bounding box center [508, 94] width 149 height 15
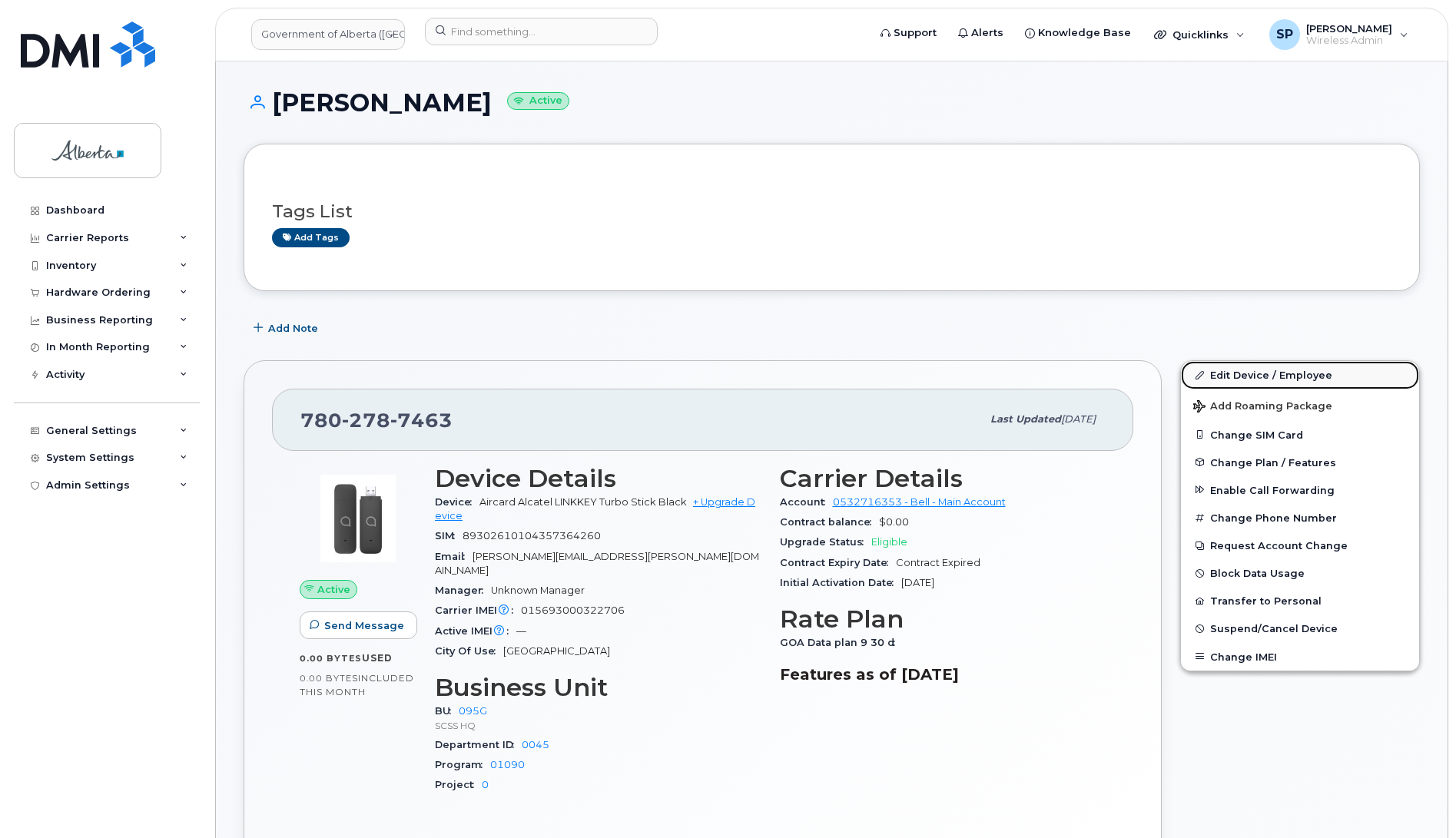
click at [1257, 370] on link "Edit Device / Employee" at bounding box center [1300, 375] width 238 height 28
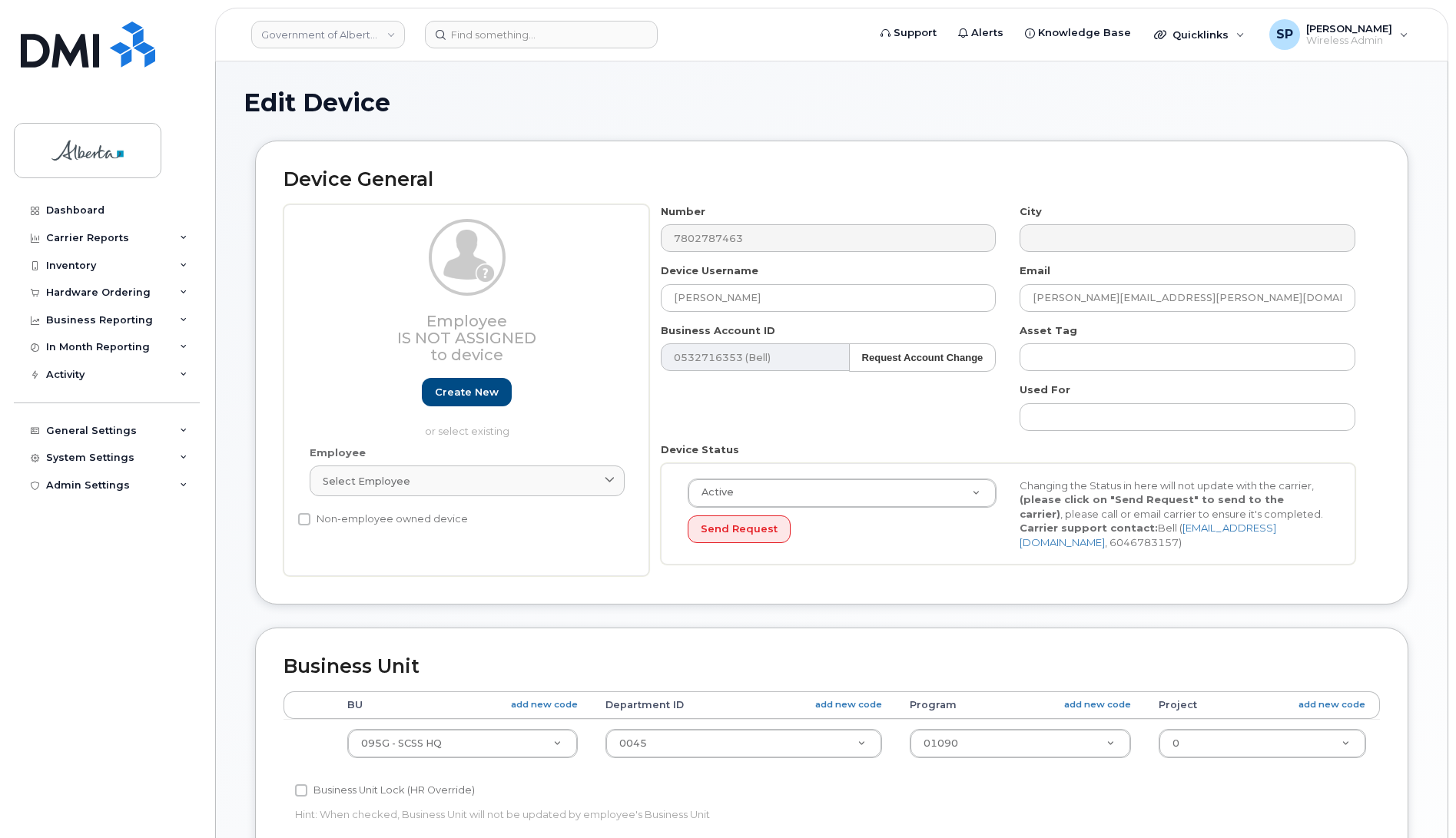
select select "4120333"
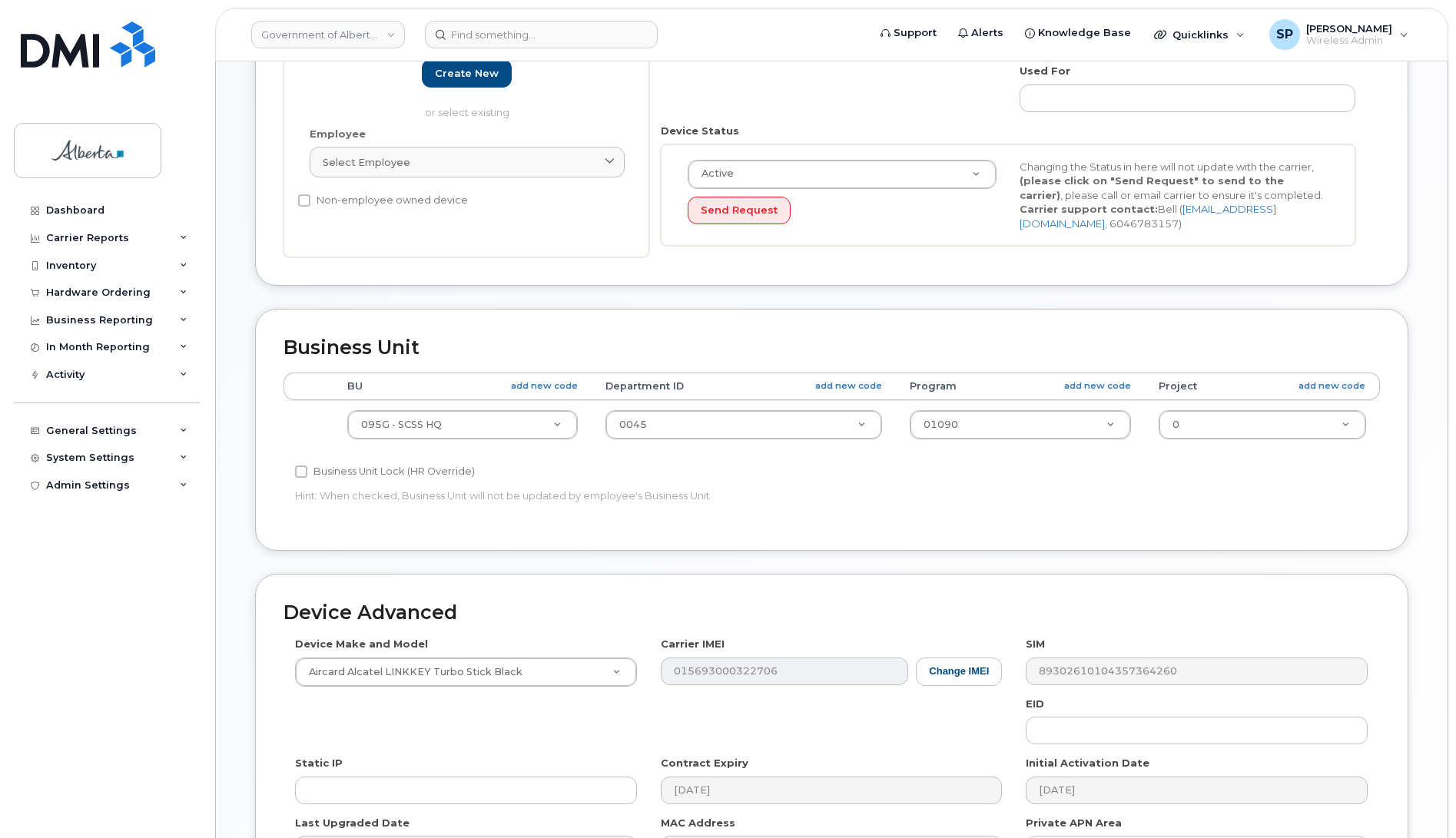
scroll to position [424, 0]
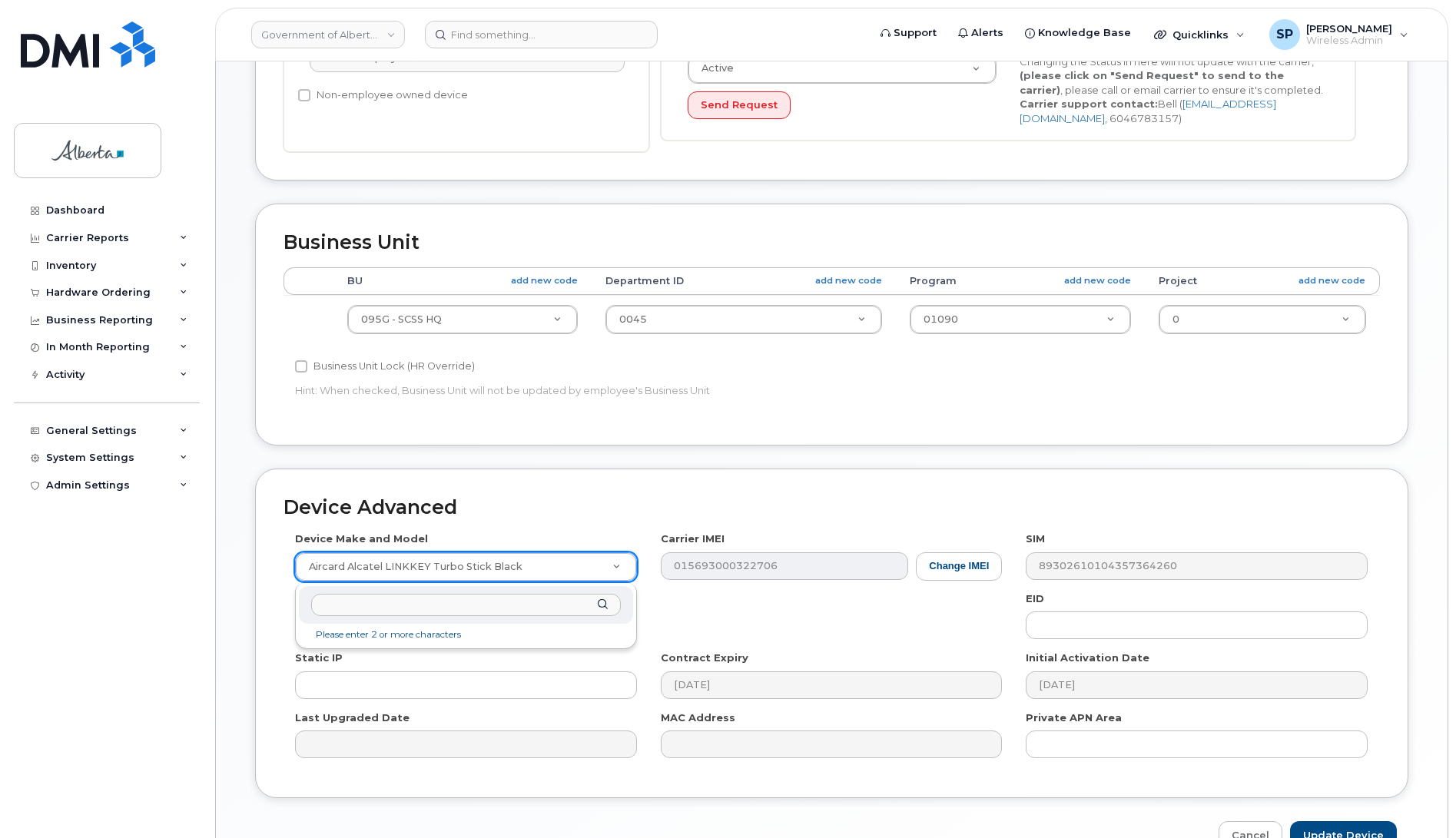
click at [344, 611] on input "text" at bounding box center [465, 605] width 309 height 22
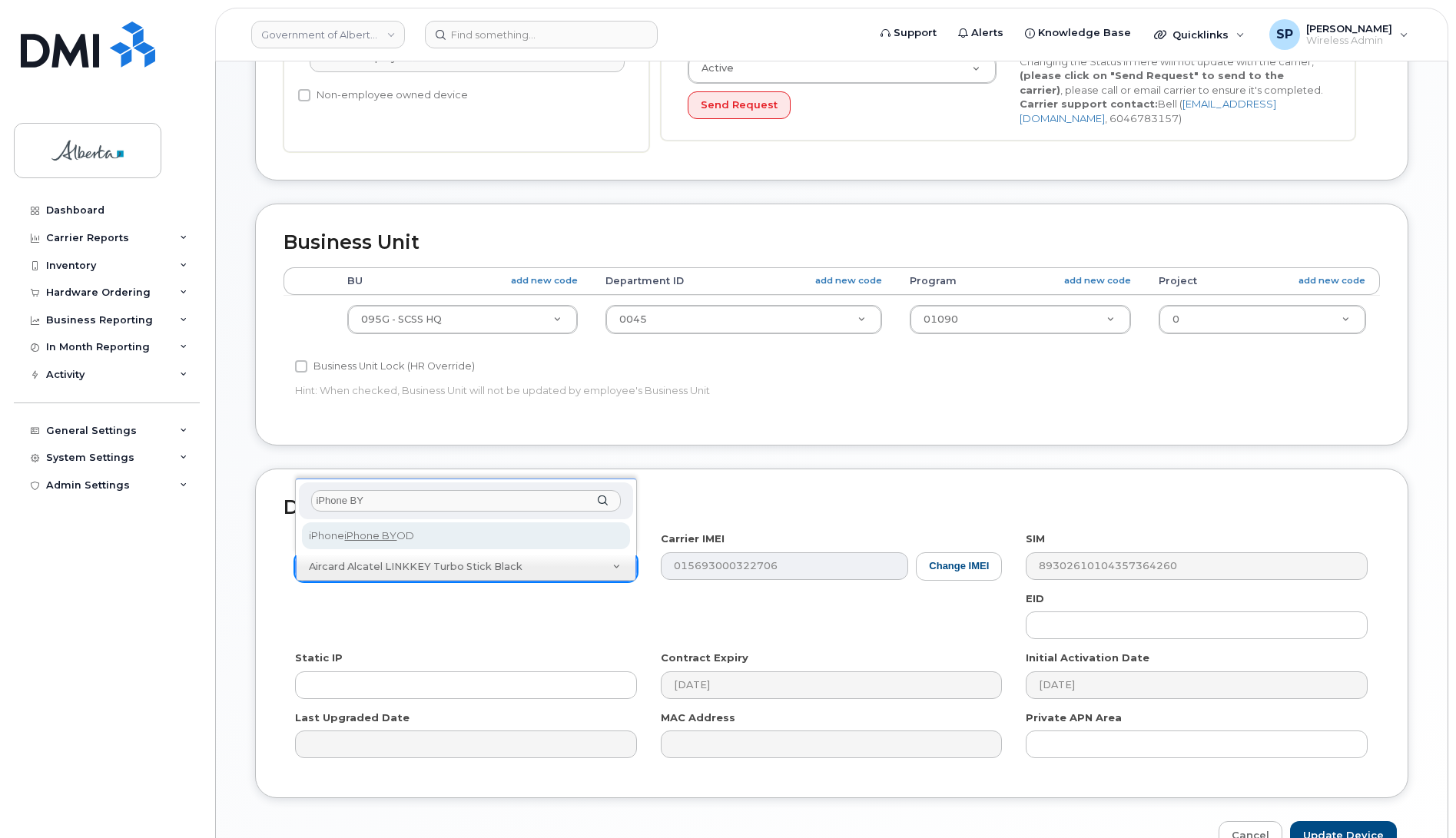
type input "iPhone BY"
select select "2421"
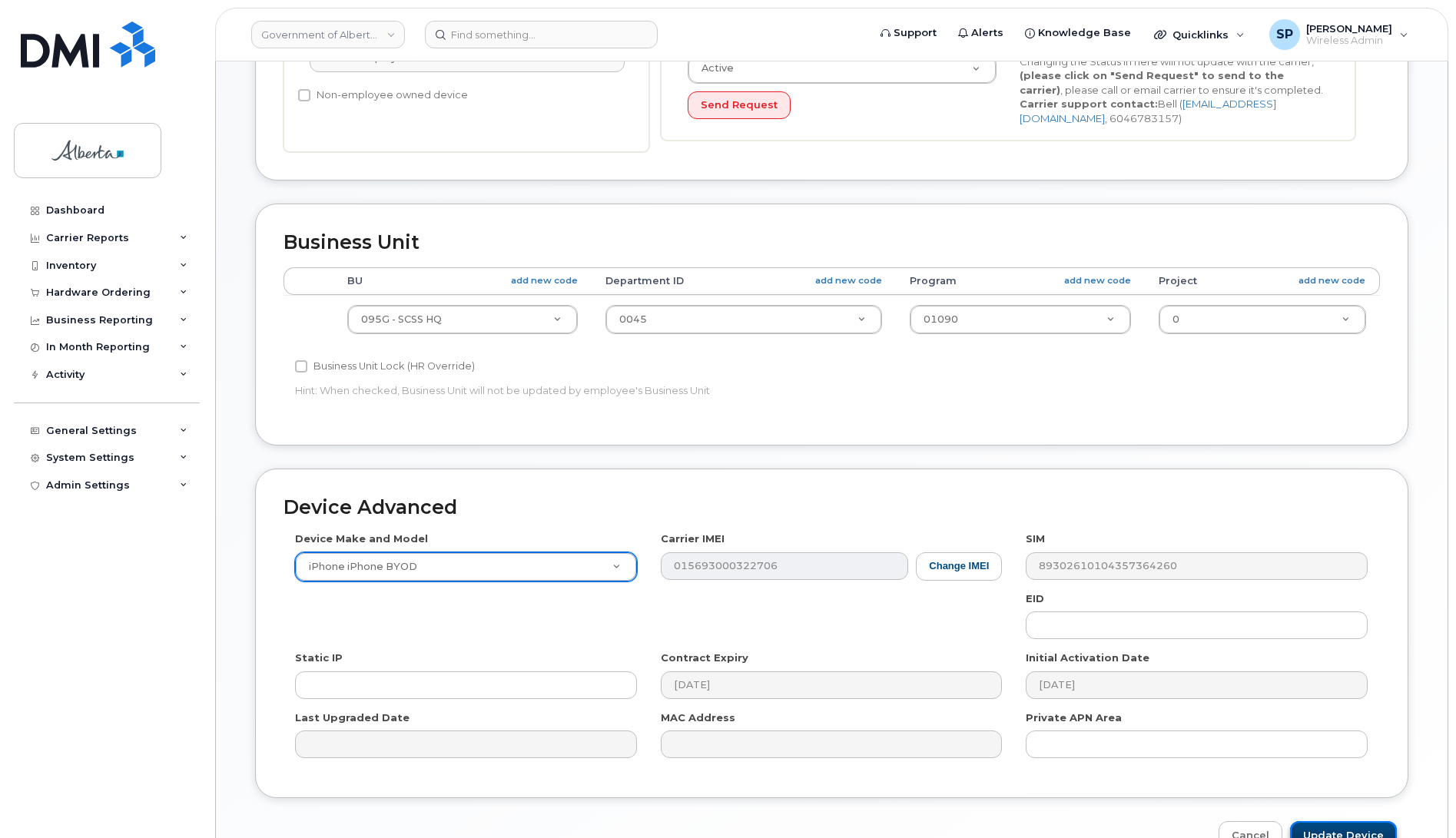
click at [1357, 830] on input "Update Device" at bounding box center [1344, 835] width 107 height 28
type input "Saving..."
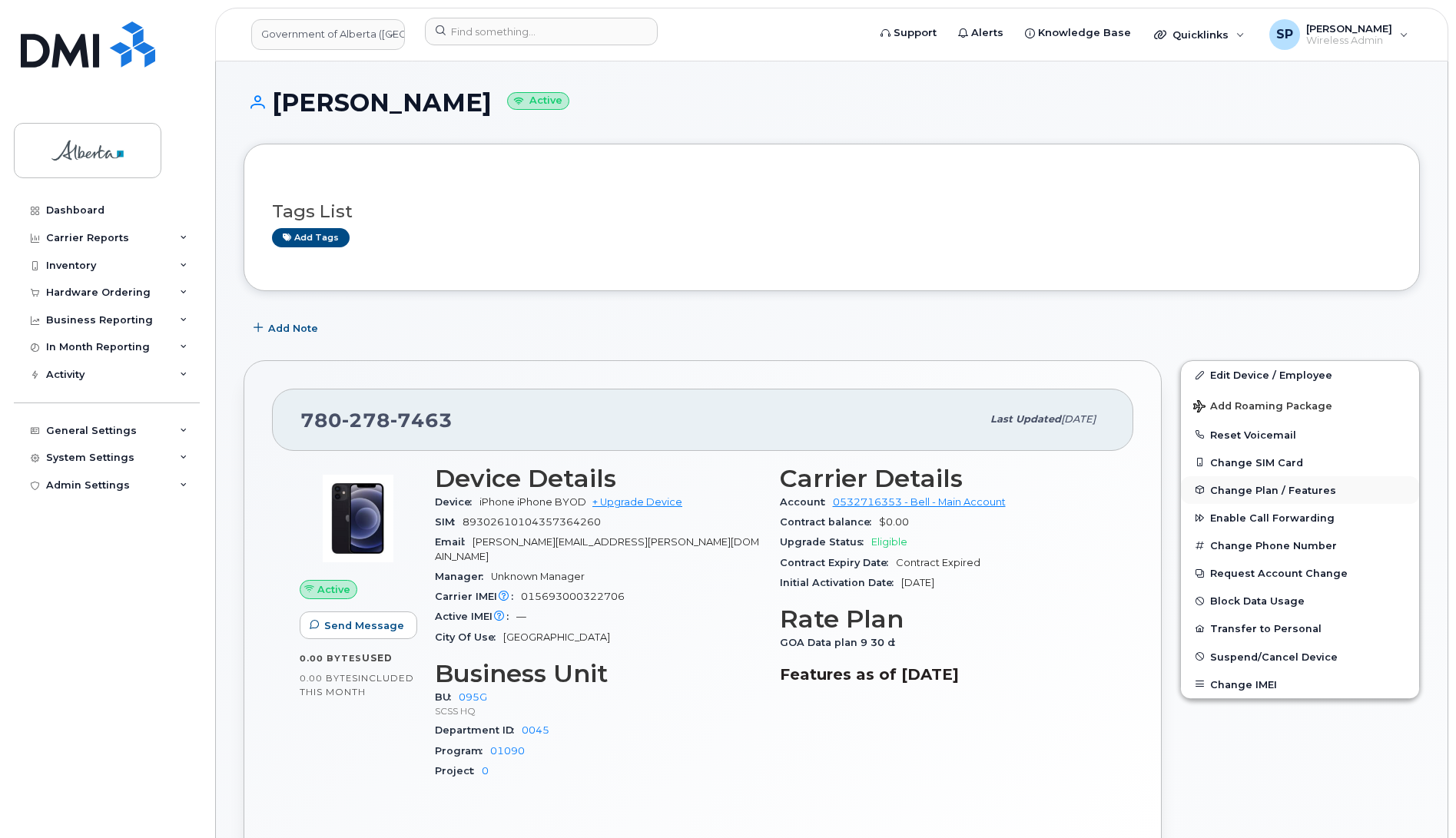
click at [1231, 492] on span "Change Plan / Features" at bounding box center [1273, 489] width 126 height 12
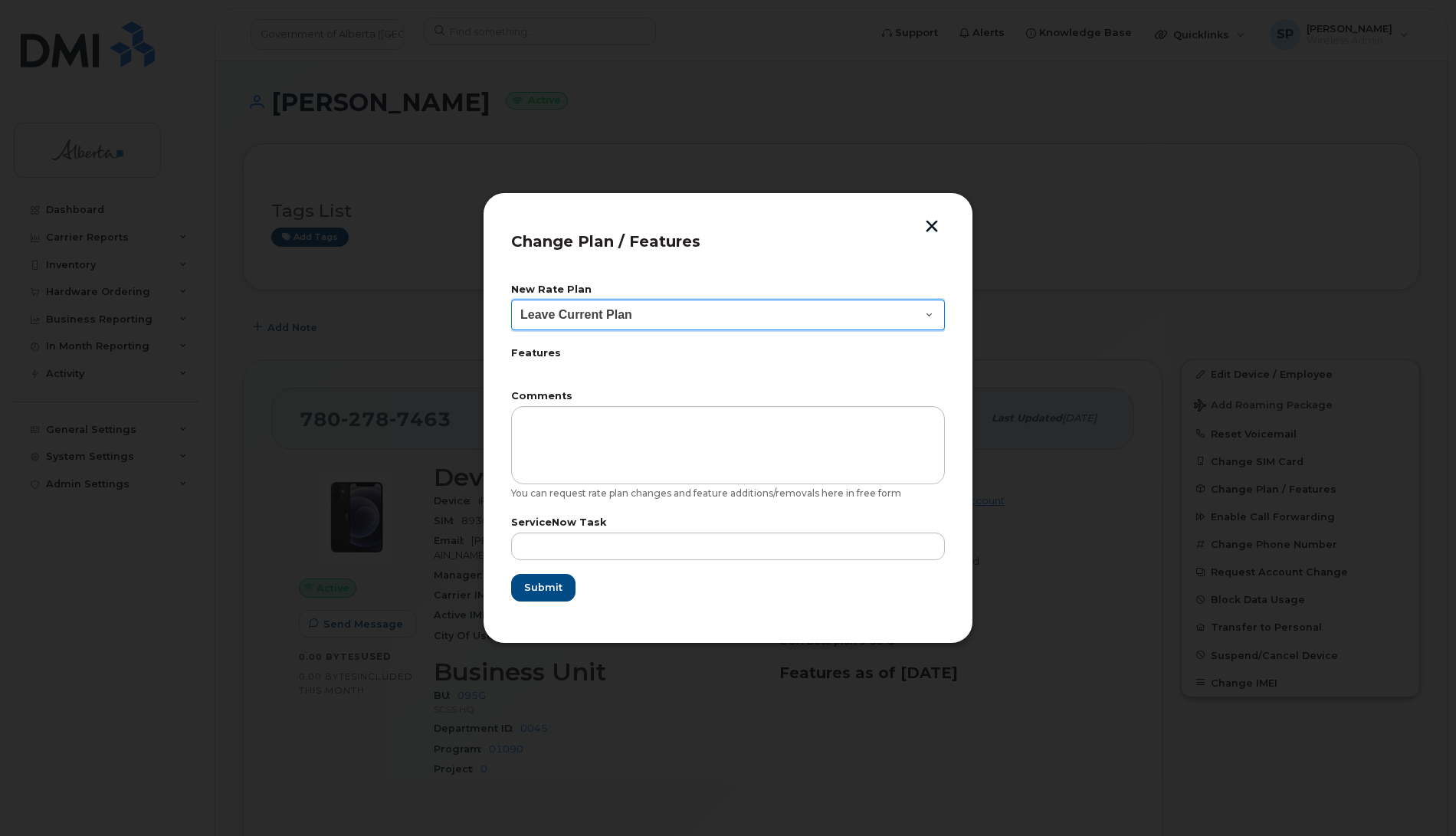
click at [599, 317] on select "Leave Current Plan GOA - Voice Plan 5 GOA Smartphone 14 30D GOA Unlimited Smart…" at bounding box center [728, 315] width 434 height 31
select select "2483362"
click at [511, 300] on select "Leave Current Plan GOA - Voice Plan 5 GOA Smartphone 14 30D GOA Unlimited Smart…" at bounding box center [728, 315] width 434 height 31
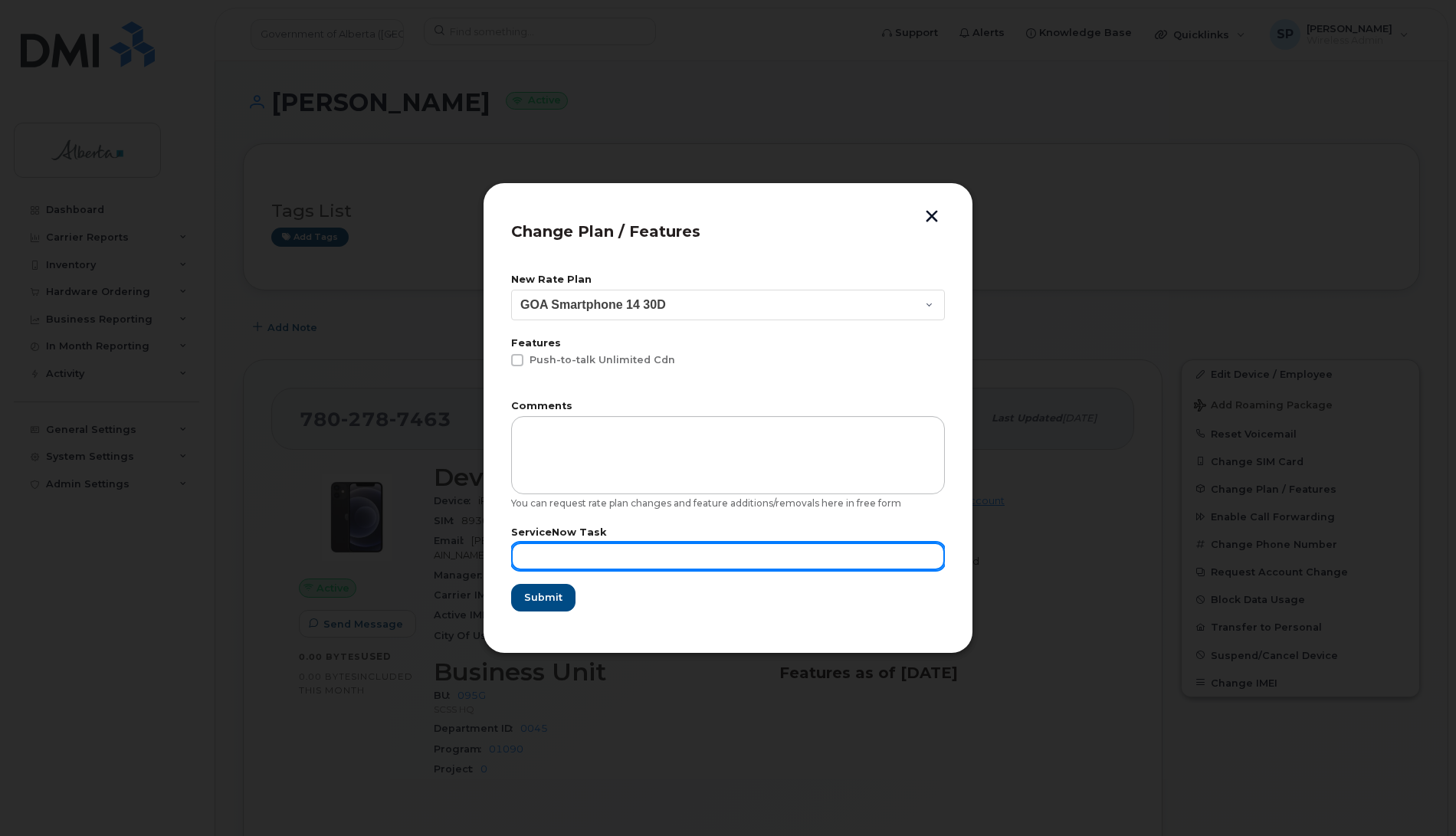
click at [581, 552] on input "text" at bounding box center [728, 556] width 434 height 28
type input "Repurposed"
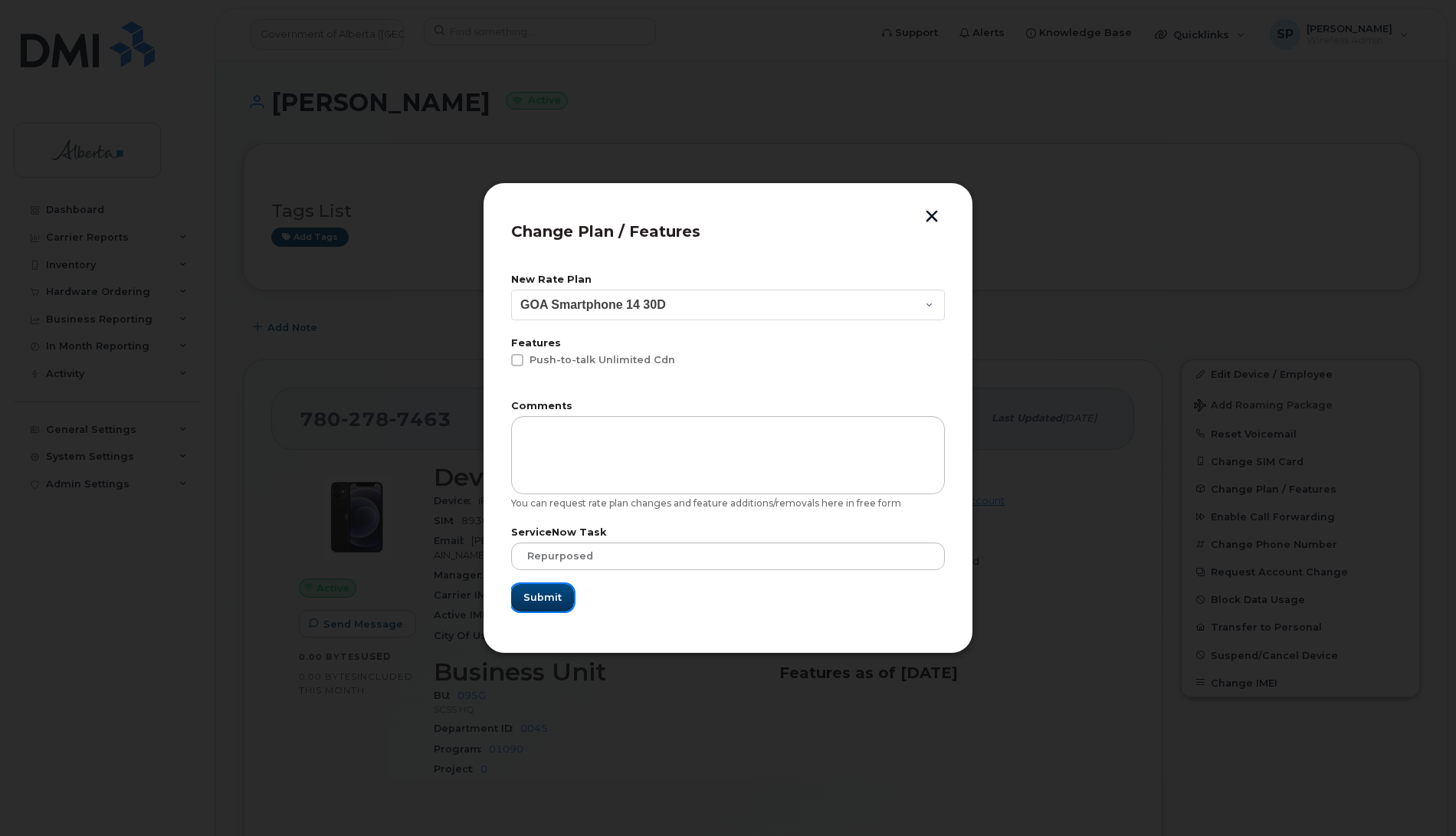
click at [549, 599] on span "Submit" at bounding box center [542, 597] width 38 height 15
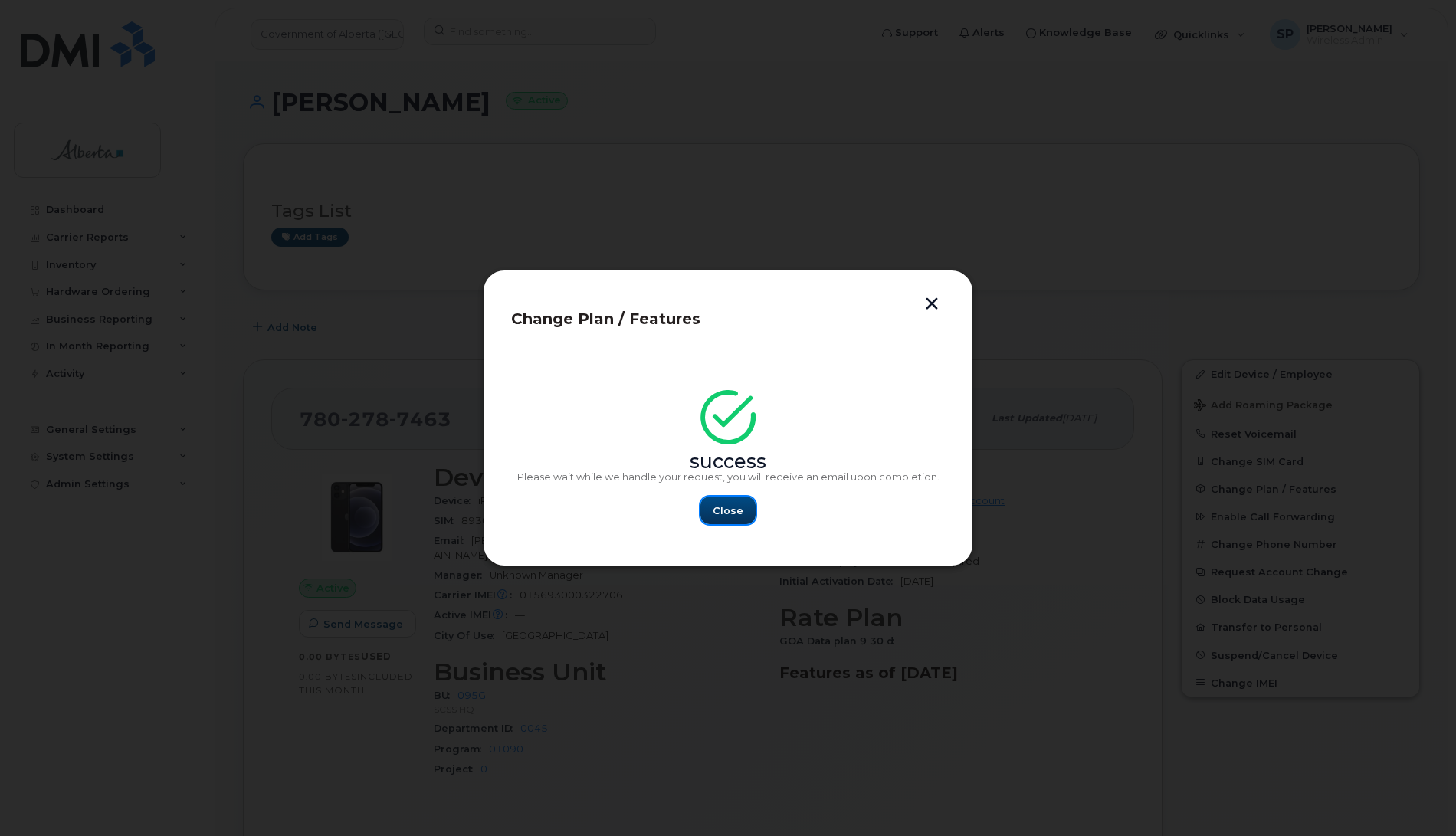
click at [732, 510] on span "Close" at bounding box center [728, 510] width 31 height 15
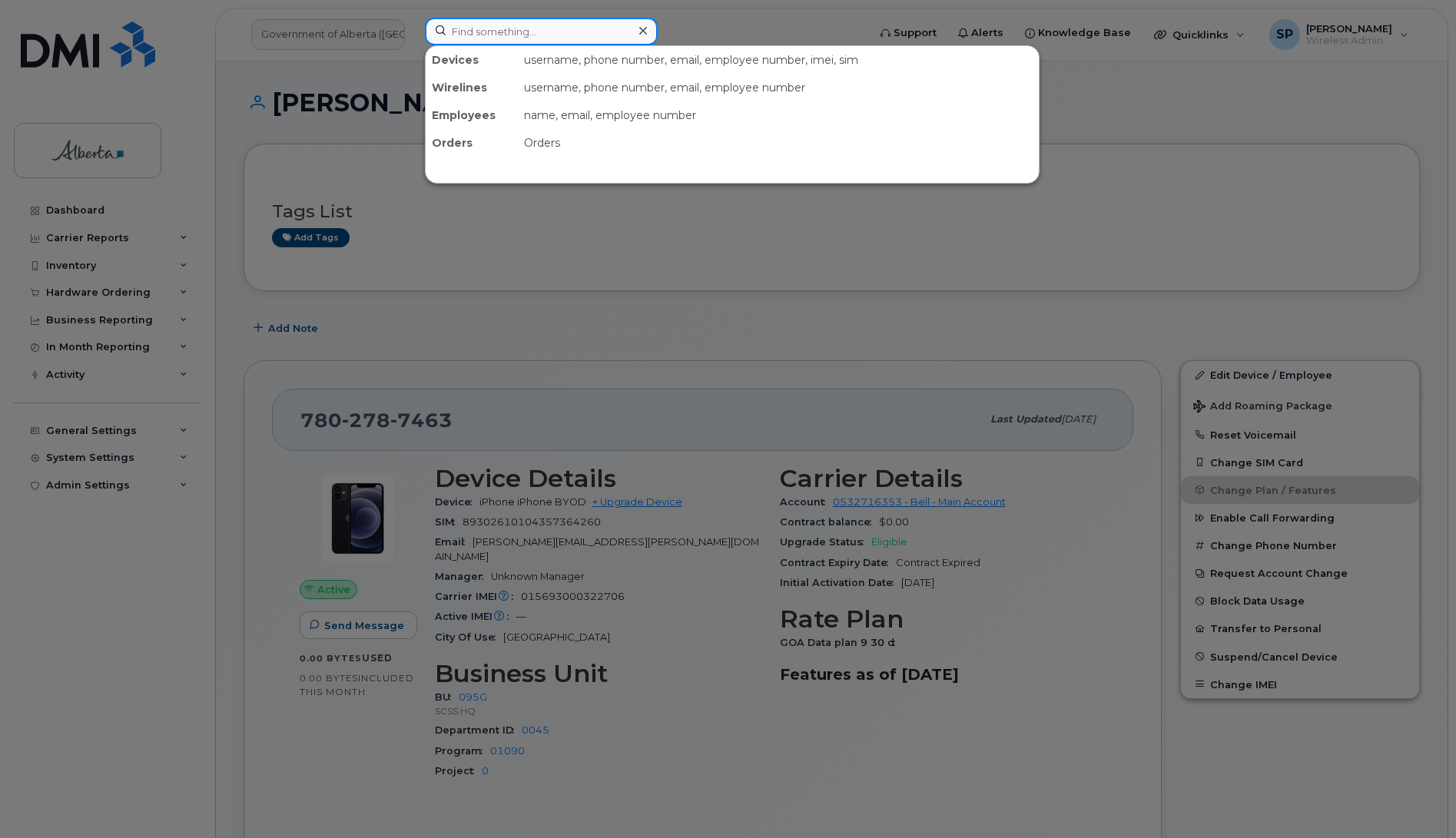
click at [496, 41] on input at bounding box center [542, 32] width 233 height 28
paste input "5873352286"
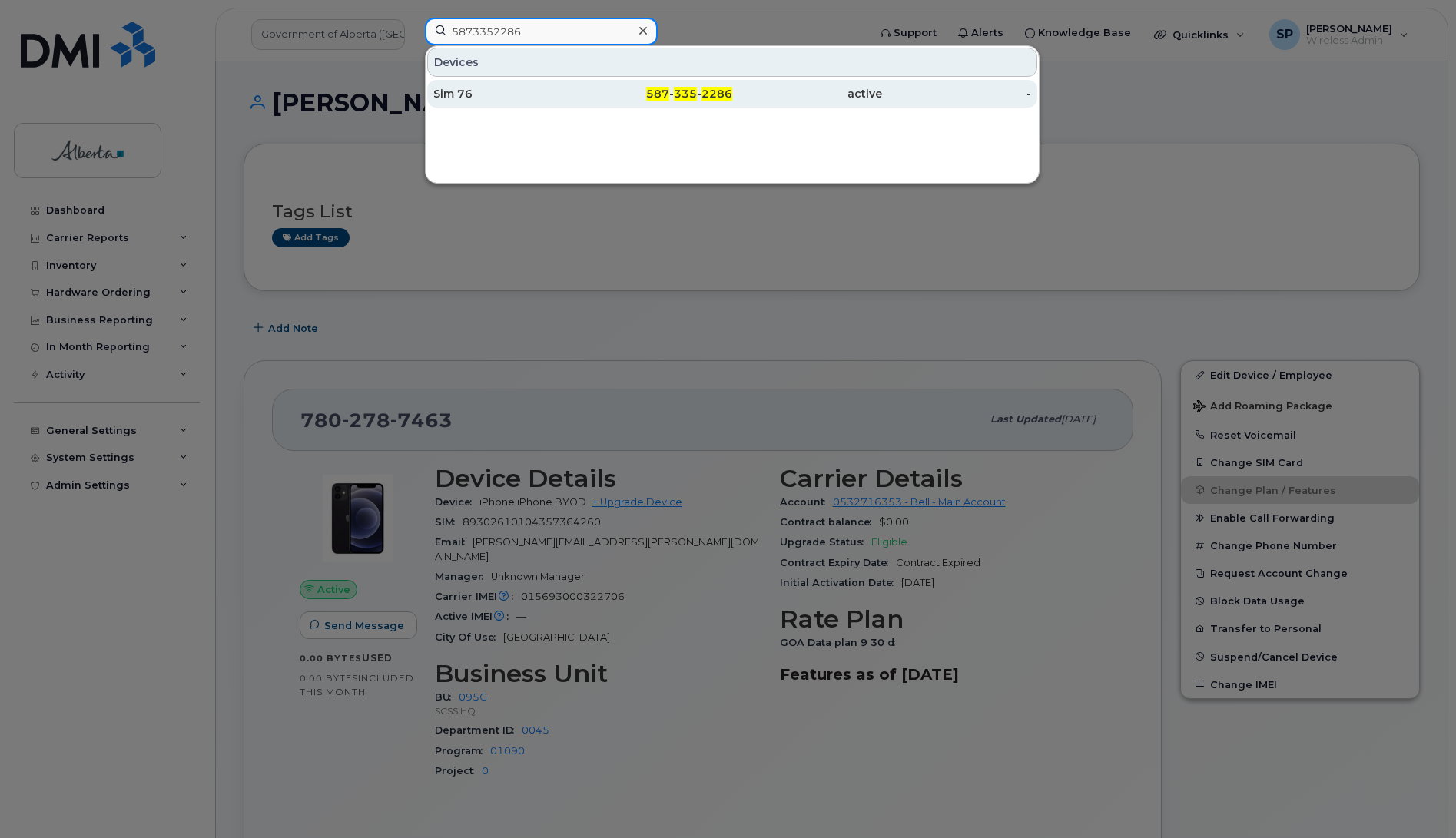
type input "5873352286"
click at [461, 93] on div "Sim 76" at bounding box center [508, 94] width 149 height 15
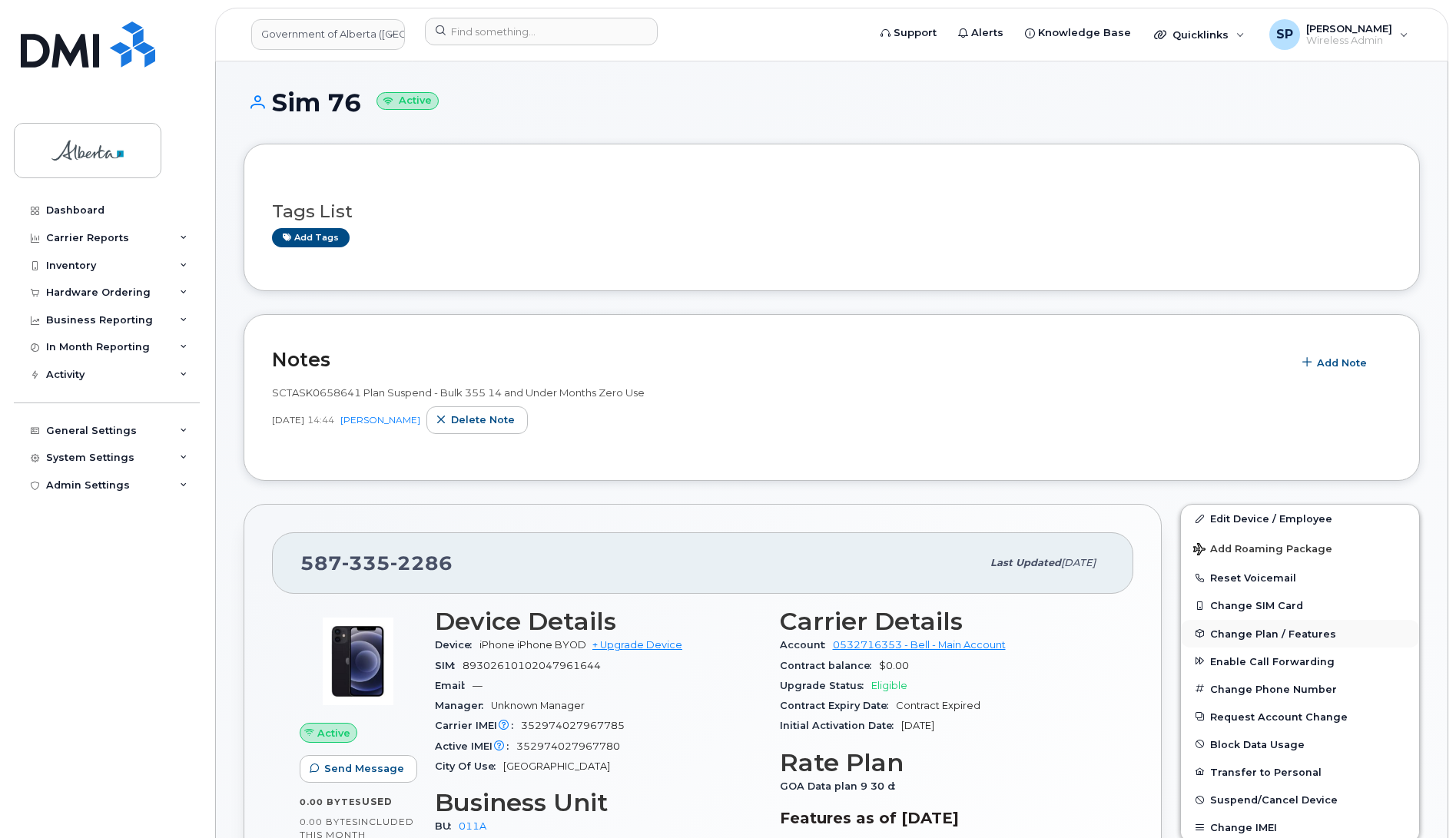
click at [1230, 635] on span "Change Plan / Features" at bounding box center [1273, 633] width 126 height 12
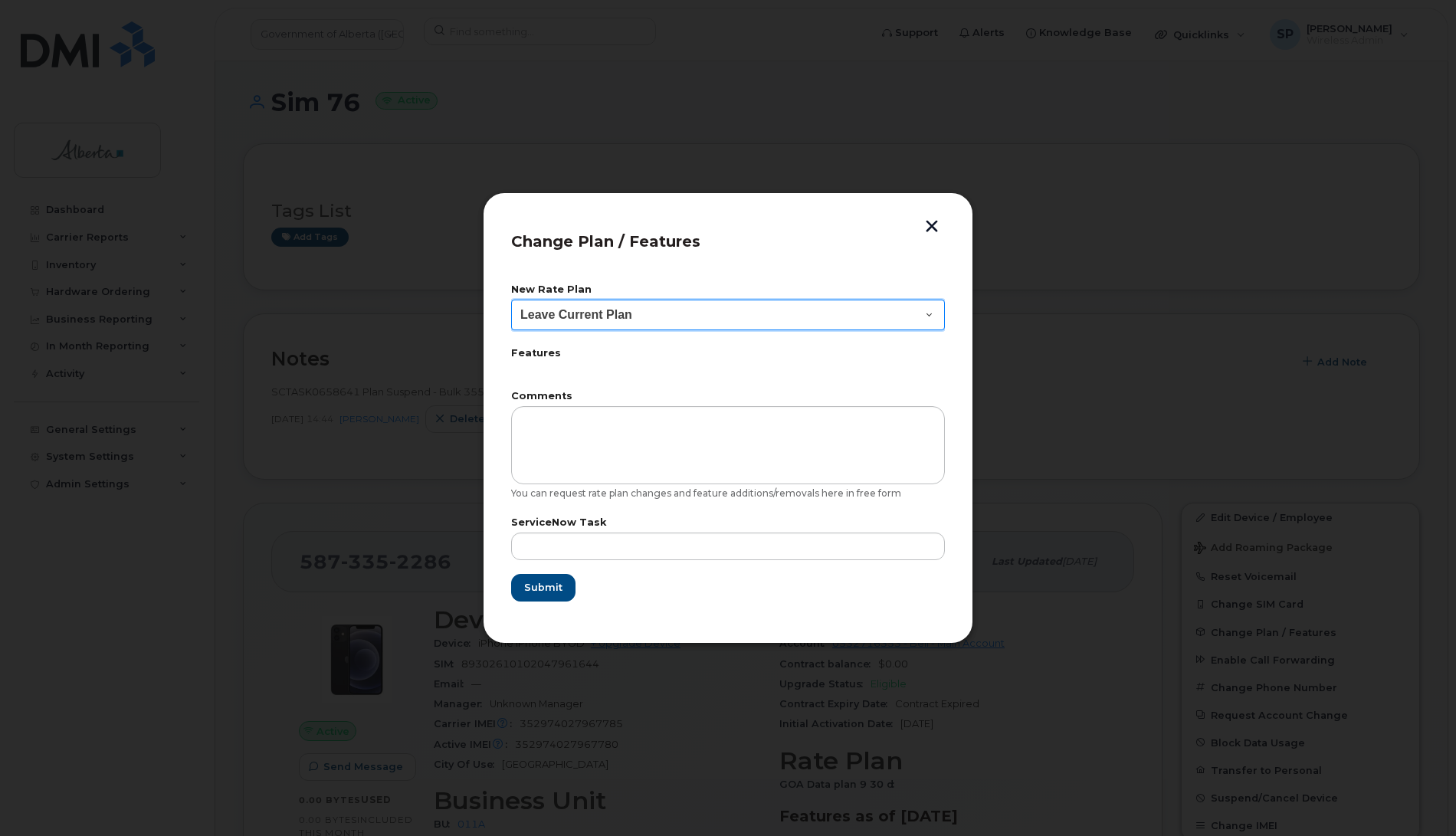
click at [602, 319] on select "Leave Current Plan GOA - Voice Plan 5 GOA Smartphone 14 30D GOA Unlimited Smart…" at bounding box center [728, 315] width 434 height 31
select select "2483362"
click at [511, 300] on select "Leave Current Plan GOA - Voice Plan 5 GOA Smartphone 14 30D GOA Unlimited Smart…" at bounding box center [728, 315] width 434 height 31
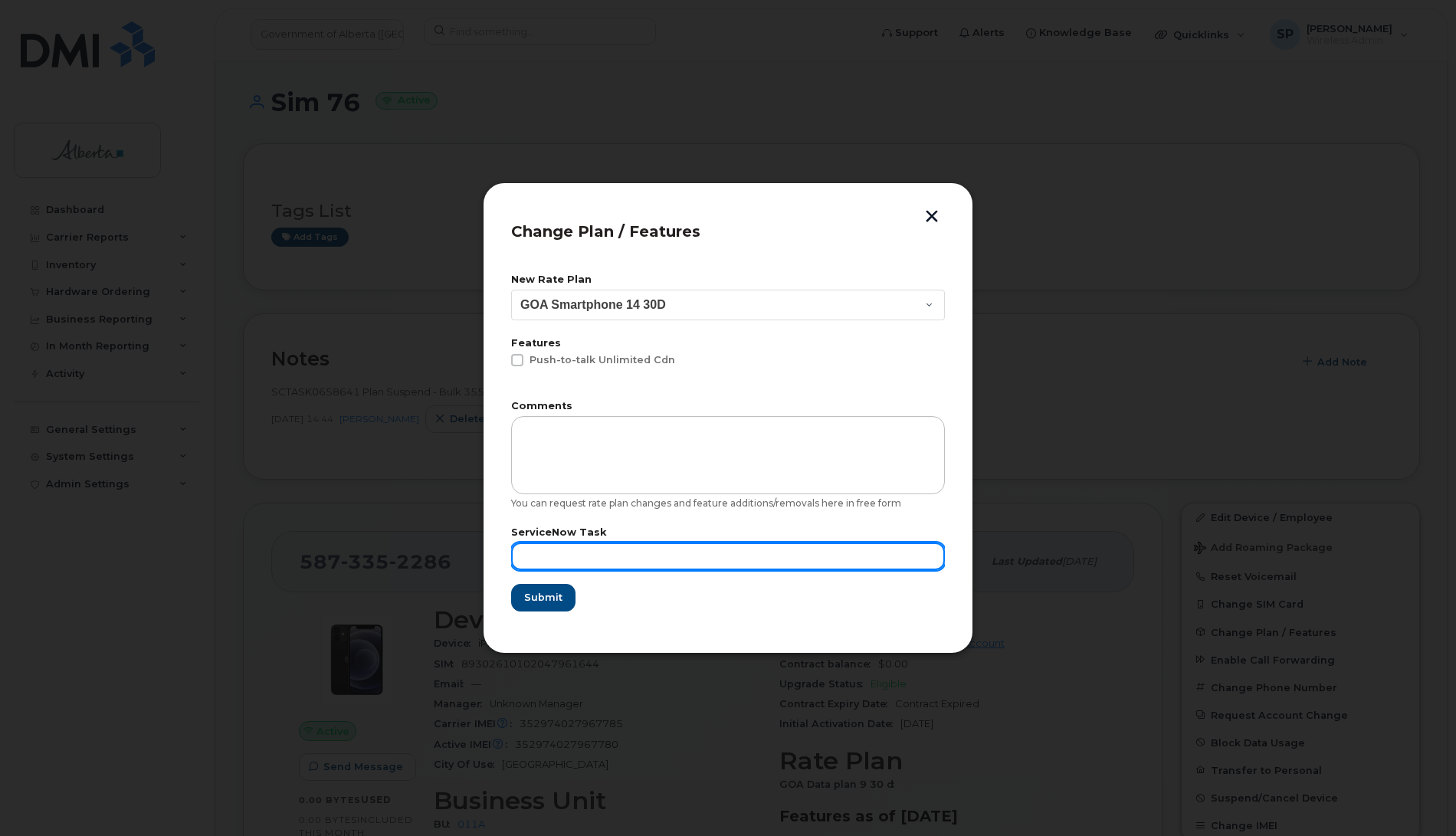
click at [586, 558] on input "text" at bounding box center [728, 556] width 434 height 28
type input "Repurposed"
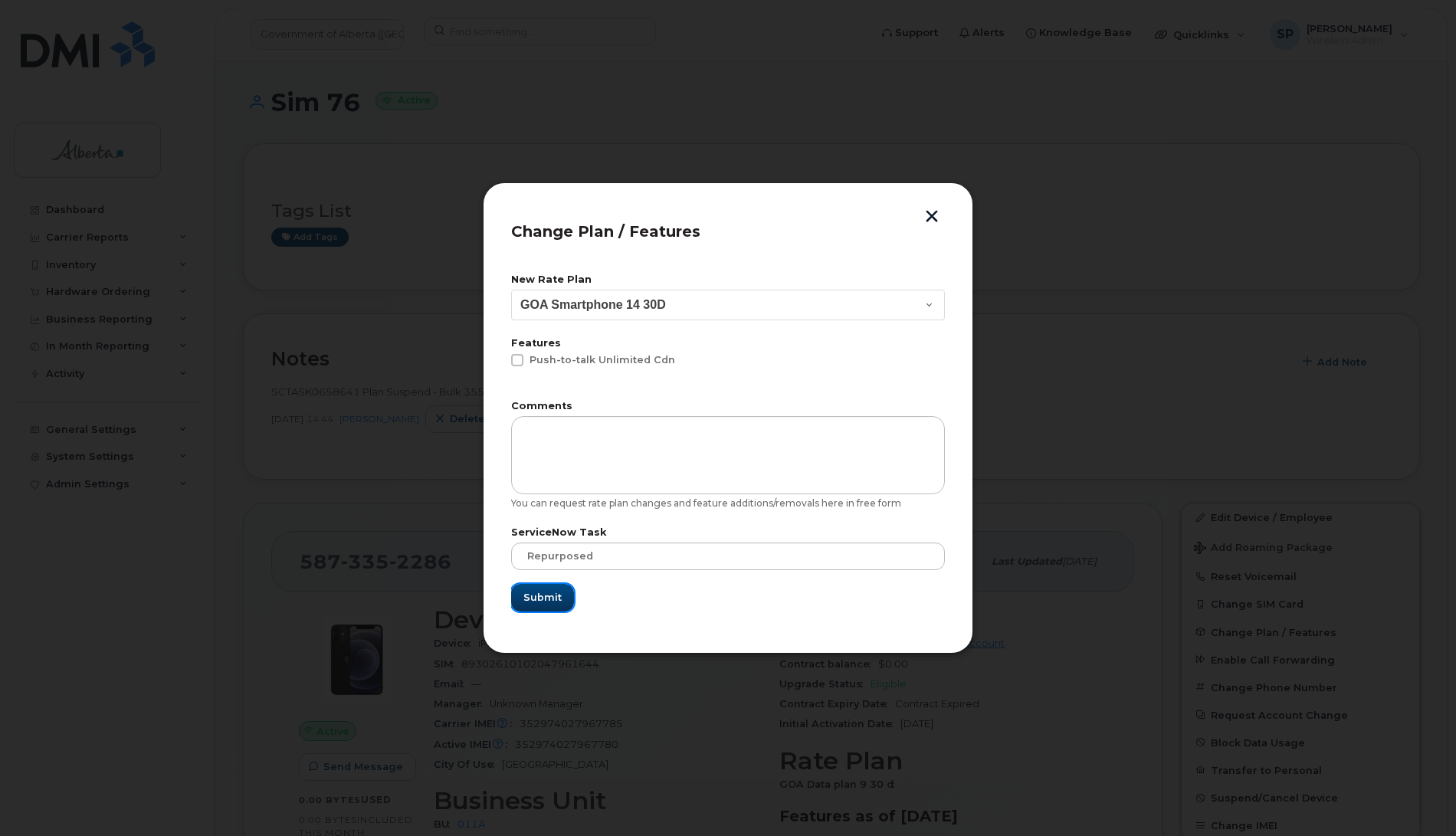
click at [559, 595] on span "Submit" at bounding box center [542, 597] width 38 height 15
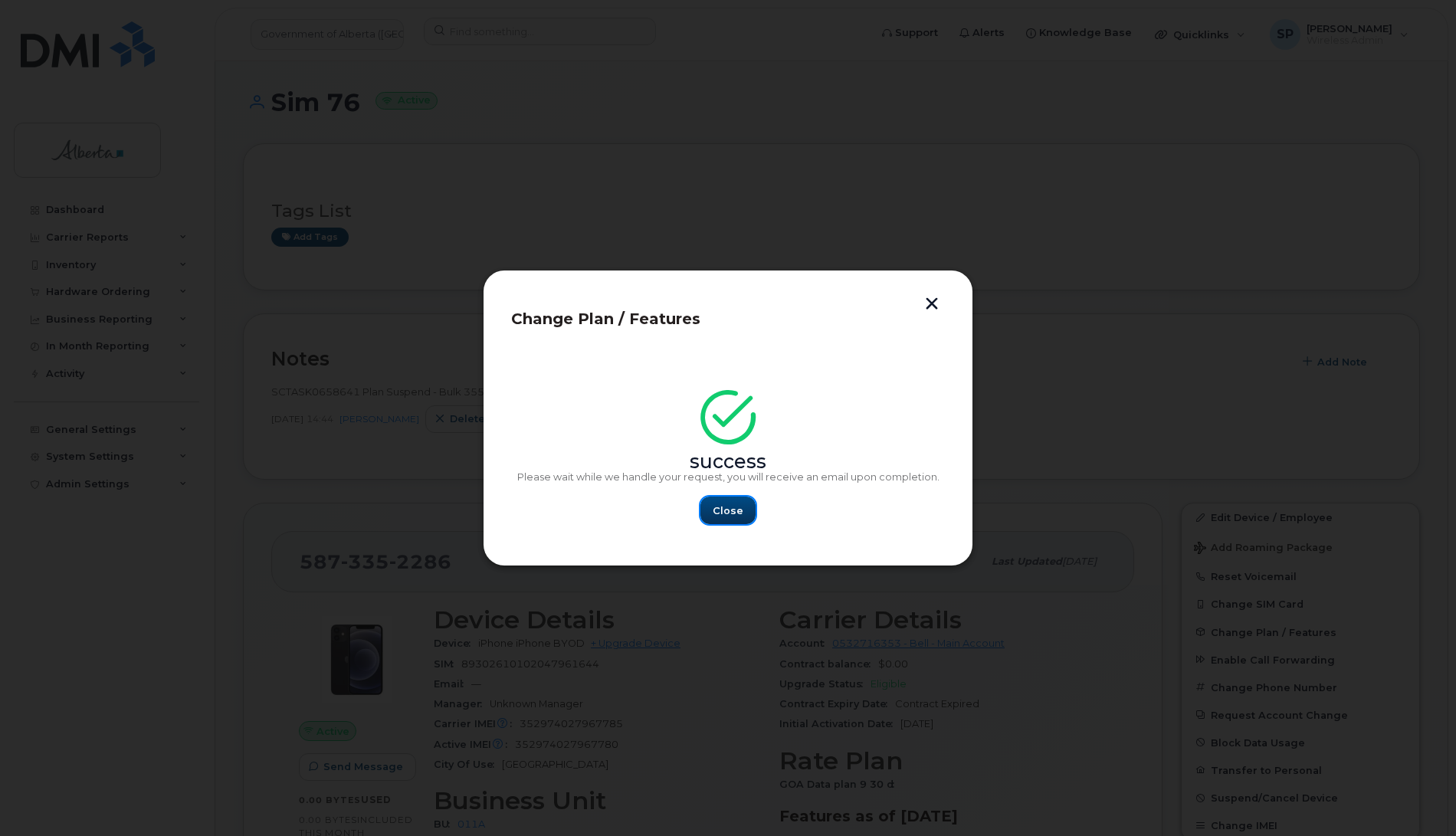
click at [732, 516] on span "Close" at bounding box center [728, 510] width 31 height 15
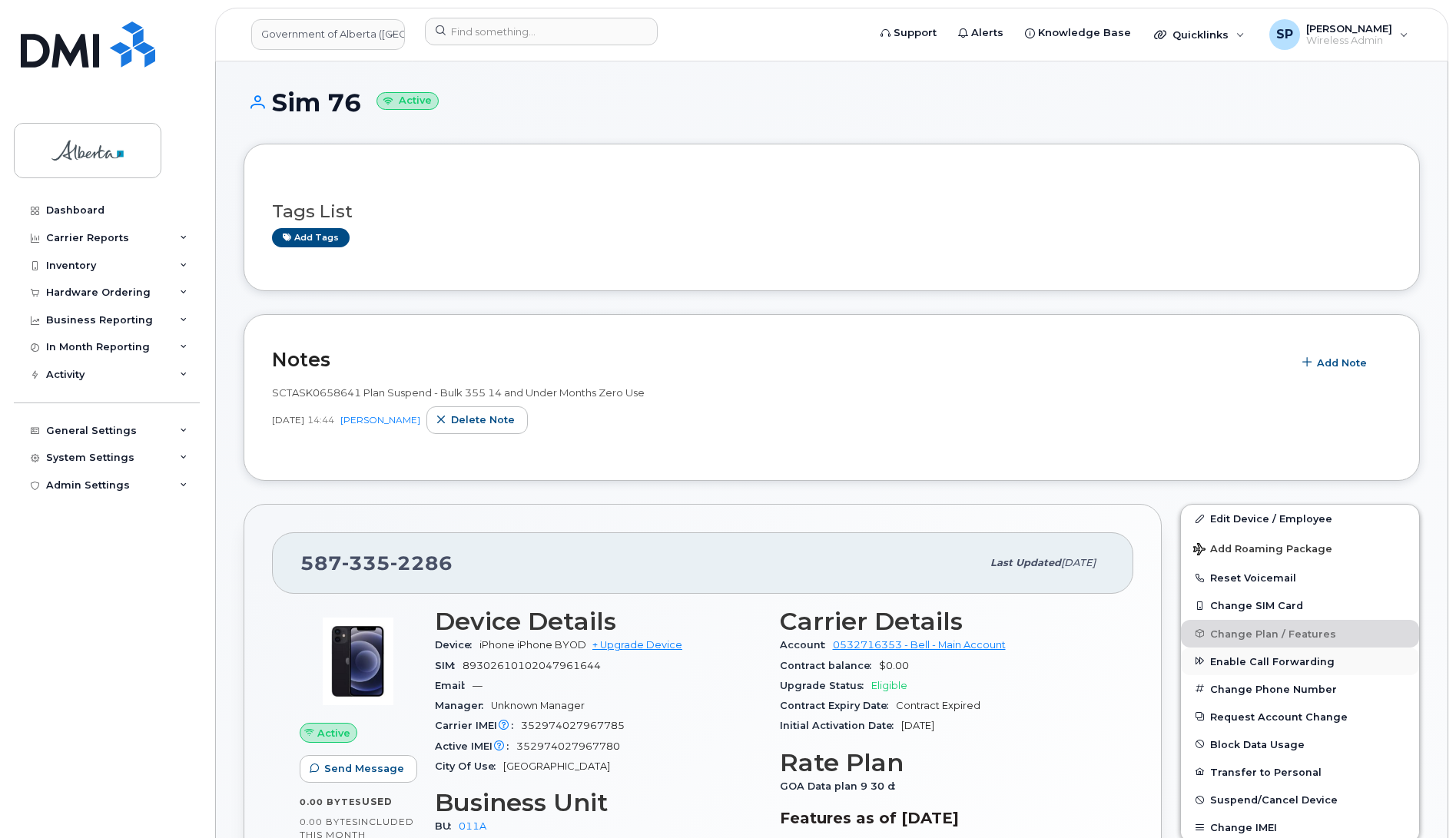
click at [1230, 665] on span "Enable Call Forwarding" at bounding box center [1273, 661] width 125 height 12
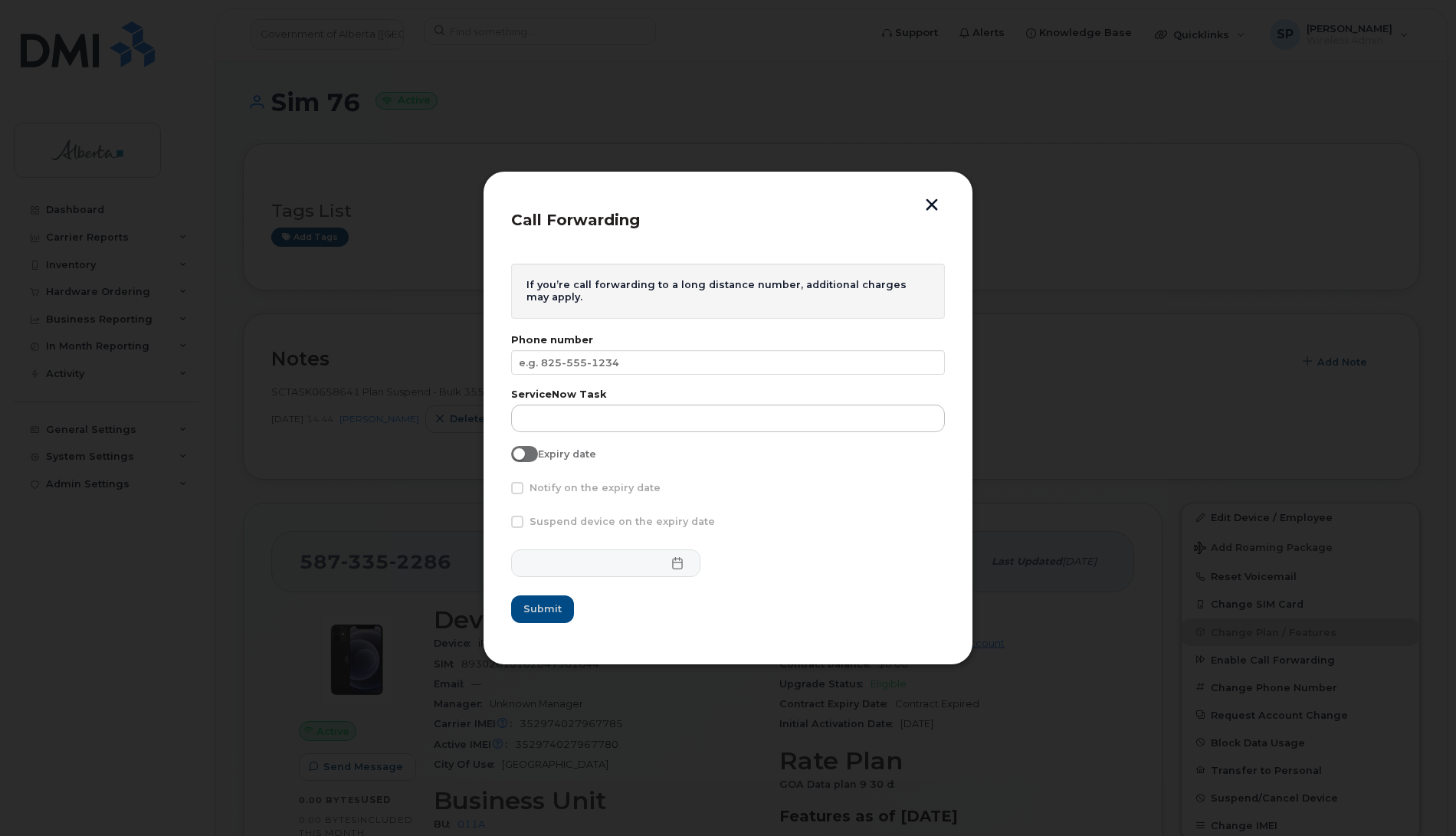
click at [928, 200] on button "button" at bounding box center [932, 206] width 23 height 16
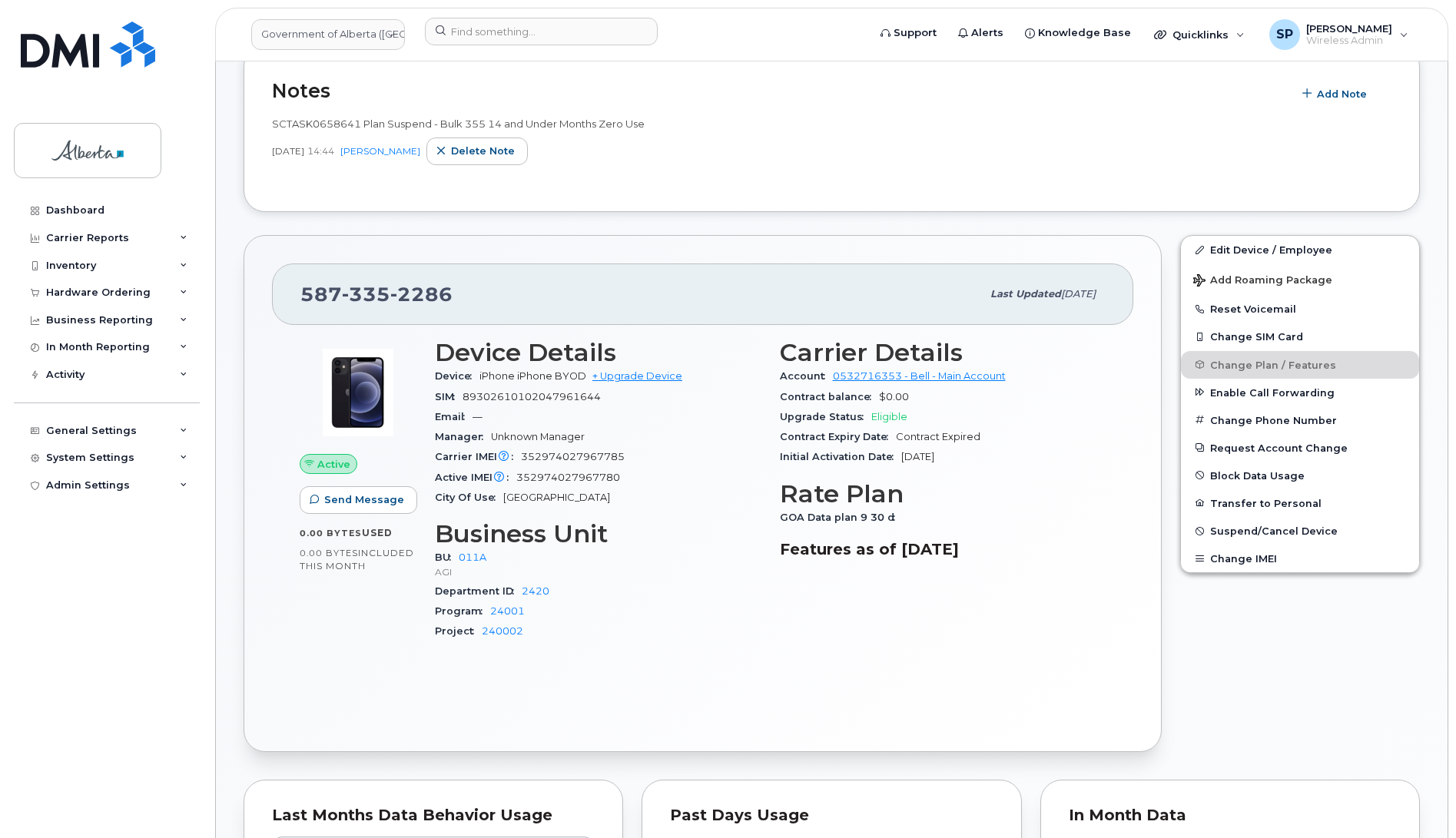
scroll to position [344, 0]
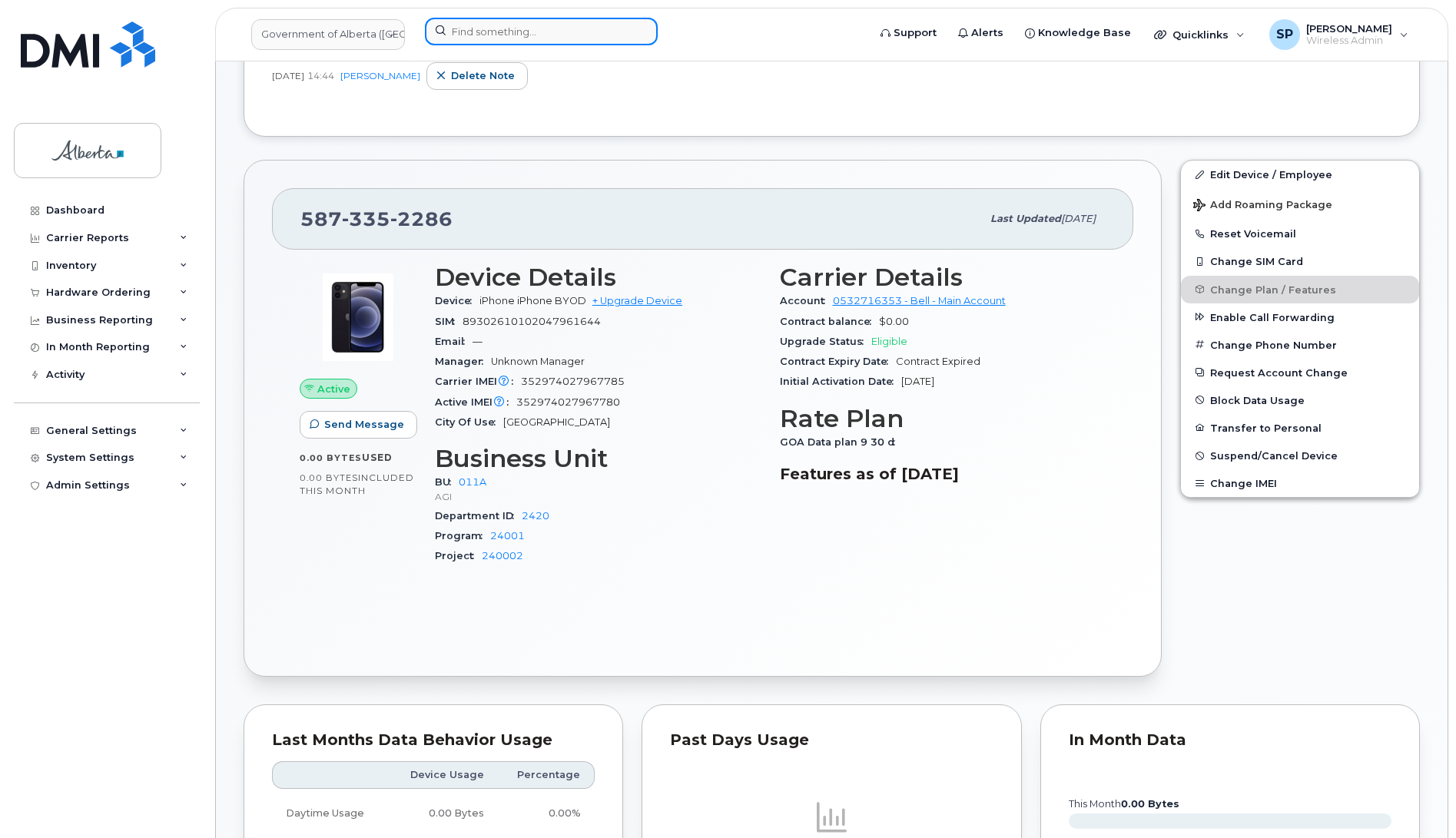
click at [546, 32] on input at bounding box center [542, 32] width 233 height 28
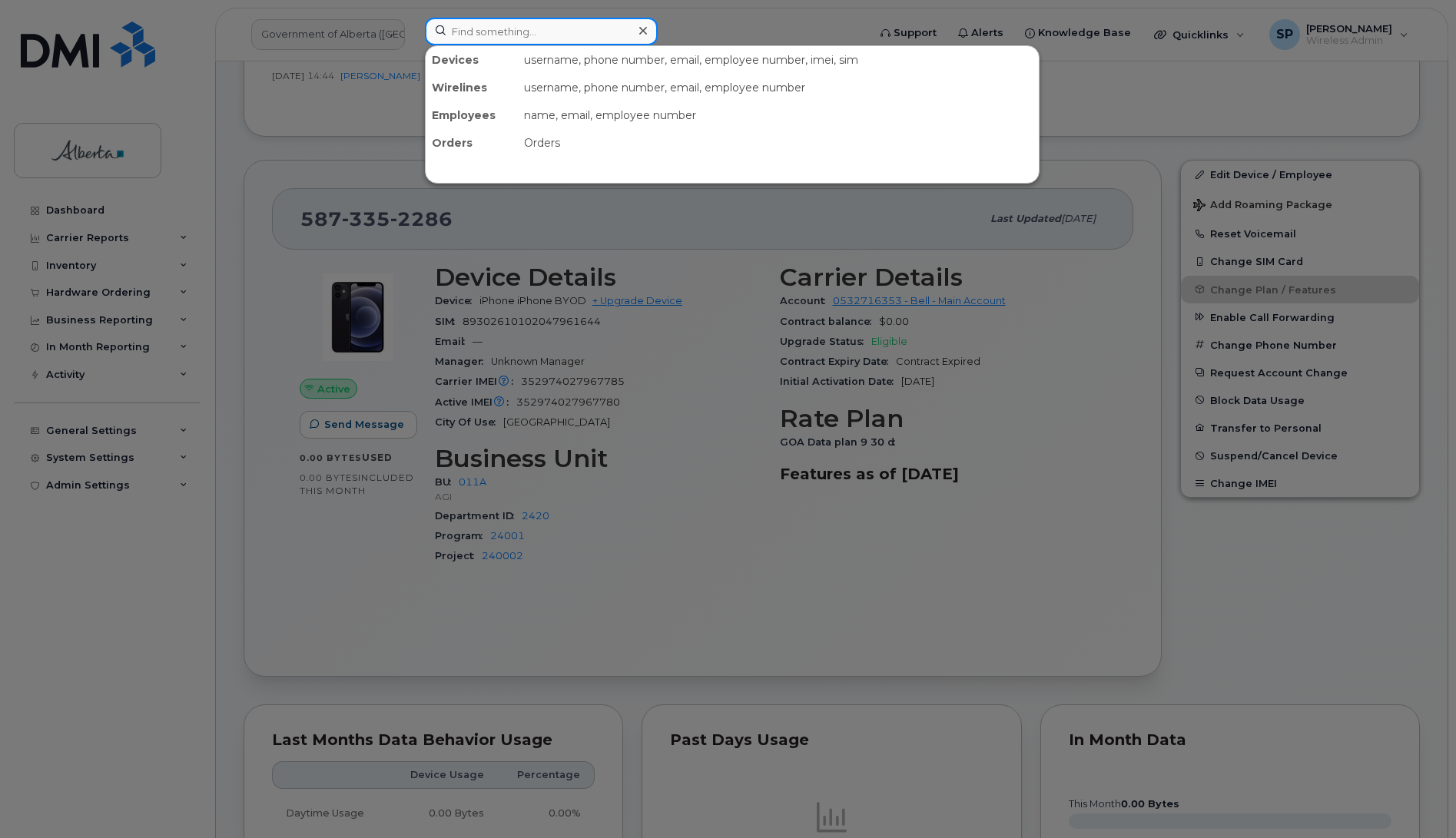
paste input "5875451865"
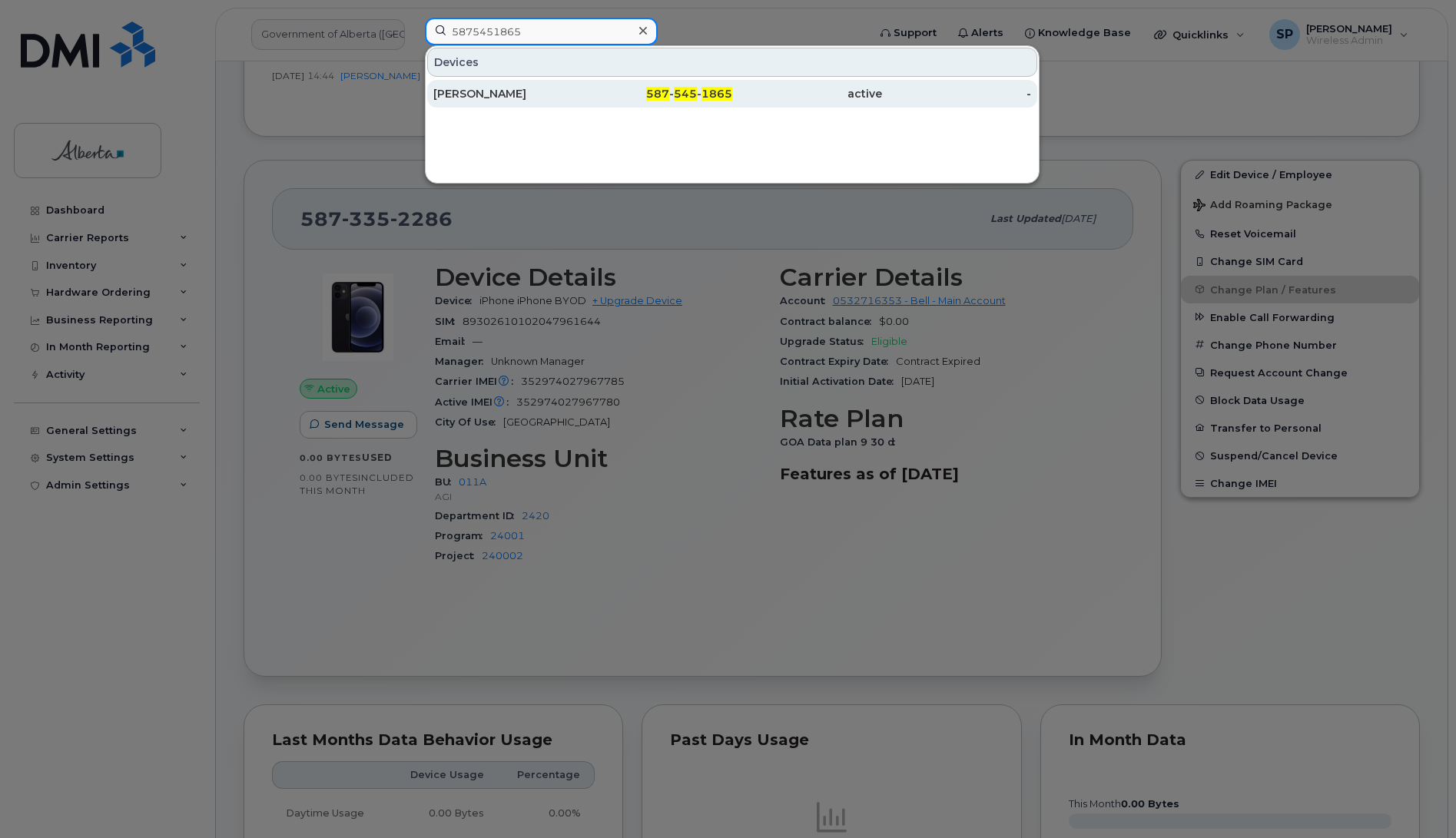
type input "5875451865"
click at [559, 90] on div "Donna Heshka" at bounding box center [508, 94] width 149 height 15
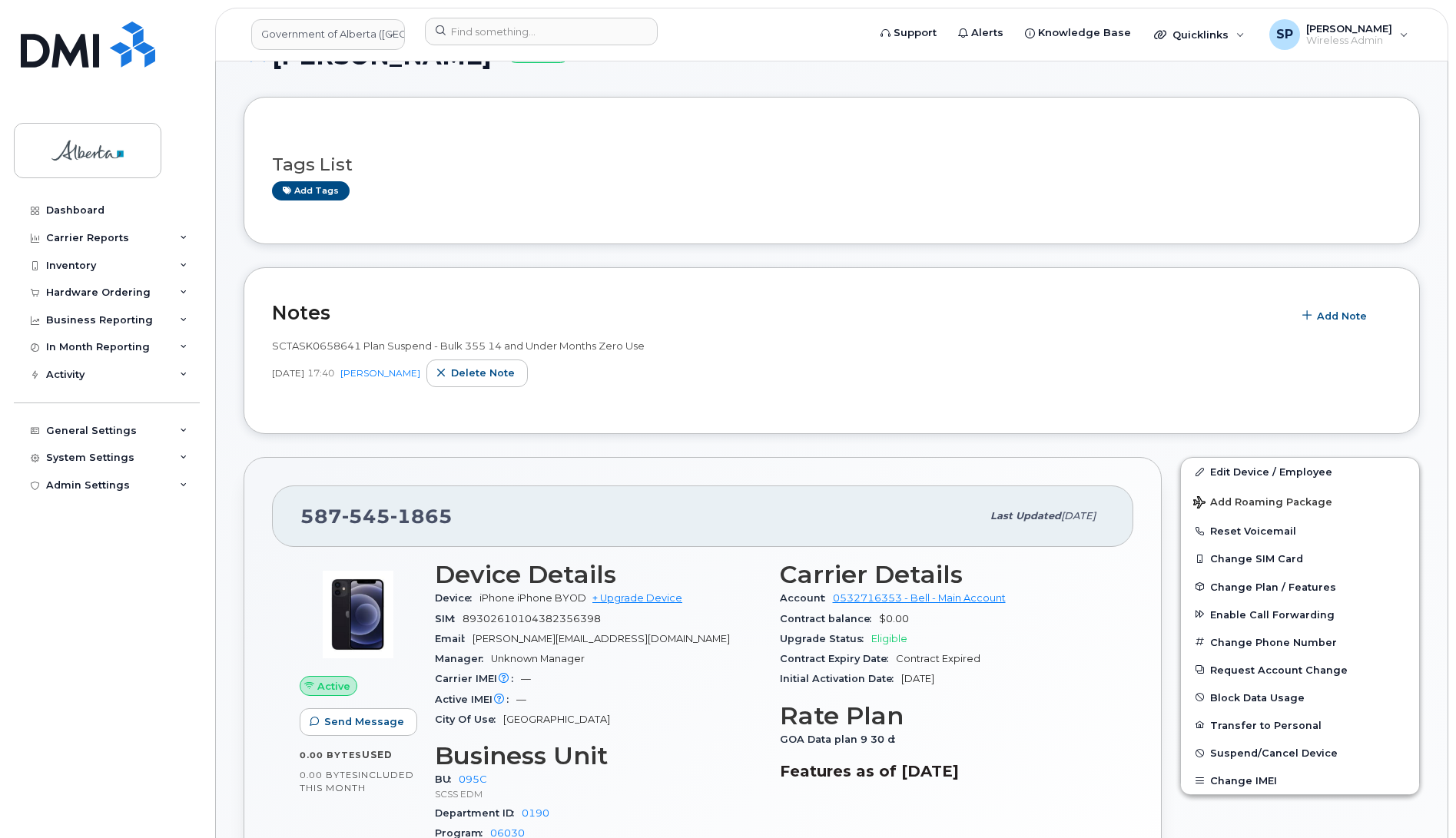
scroll to position [196, 0]
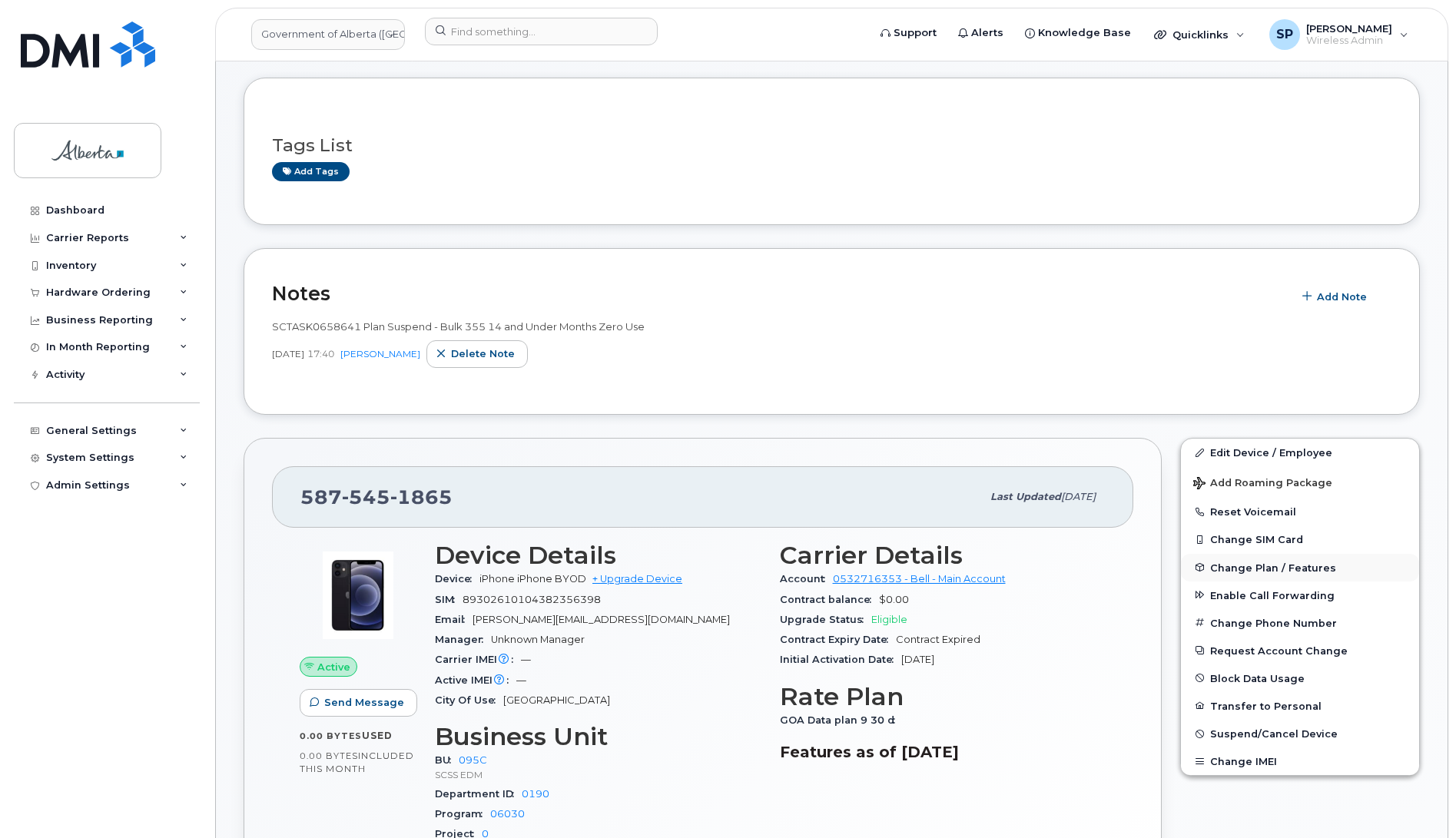
click at [1233, 568] on span "Change Plan / Features" at bounding box center [1273, 567] width 126 height 12
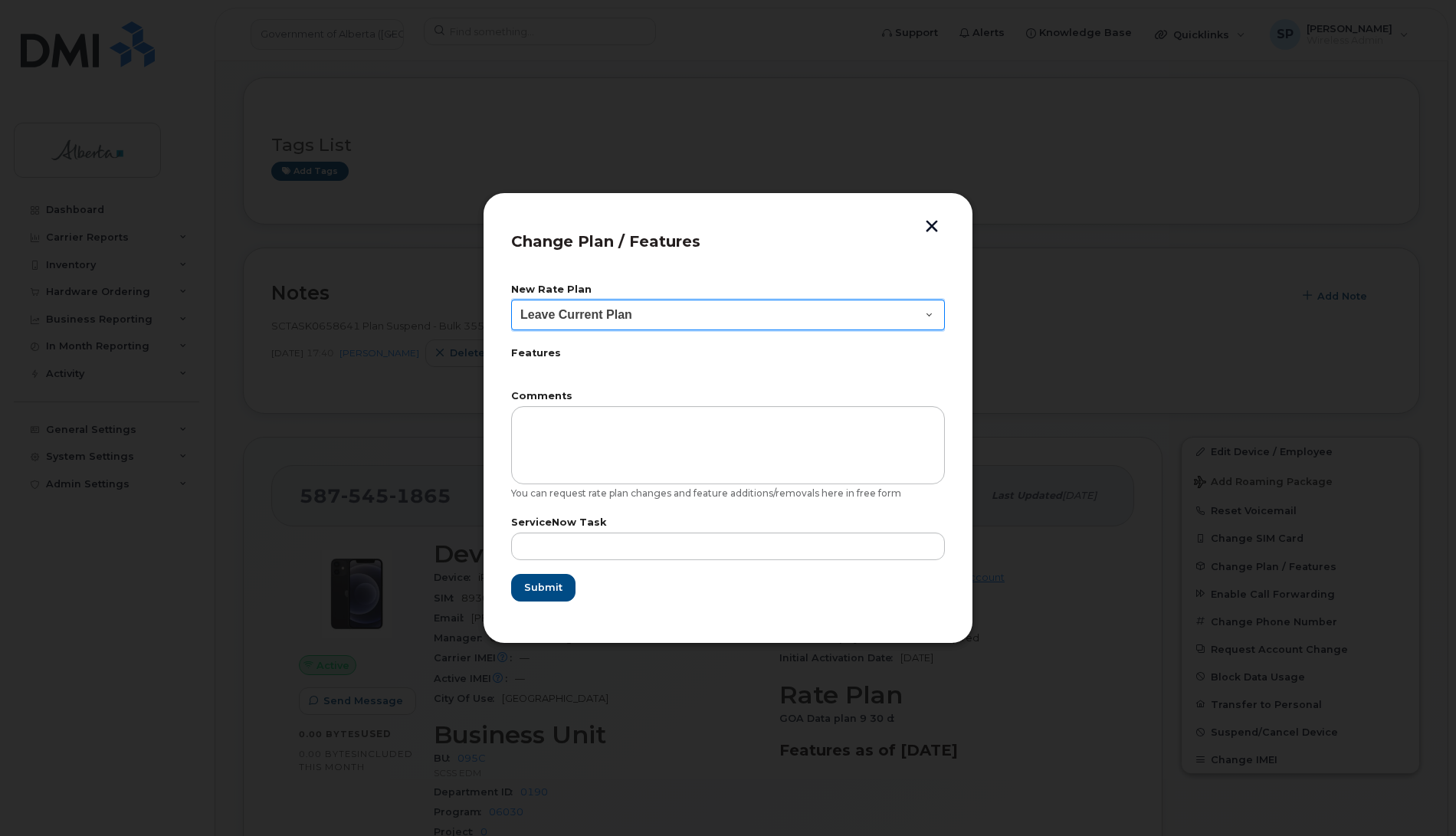
click at [592, 312] on select "Leave Current Plan GOA - Voice Plan 5 GOA Smartphone 14 30D GOA Unlimited Smart…" at bounding box center [728, 315] width 434 height 31
select select "2483362"
click at [511, 300] on select "Leave Current Plan GOA - Voice Plan 5 GOA Smartphone 14 30D GOA Unlimited Smart…" at bounding box center [728, 315] width 434 height 31
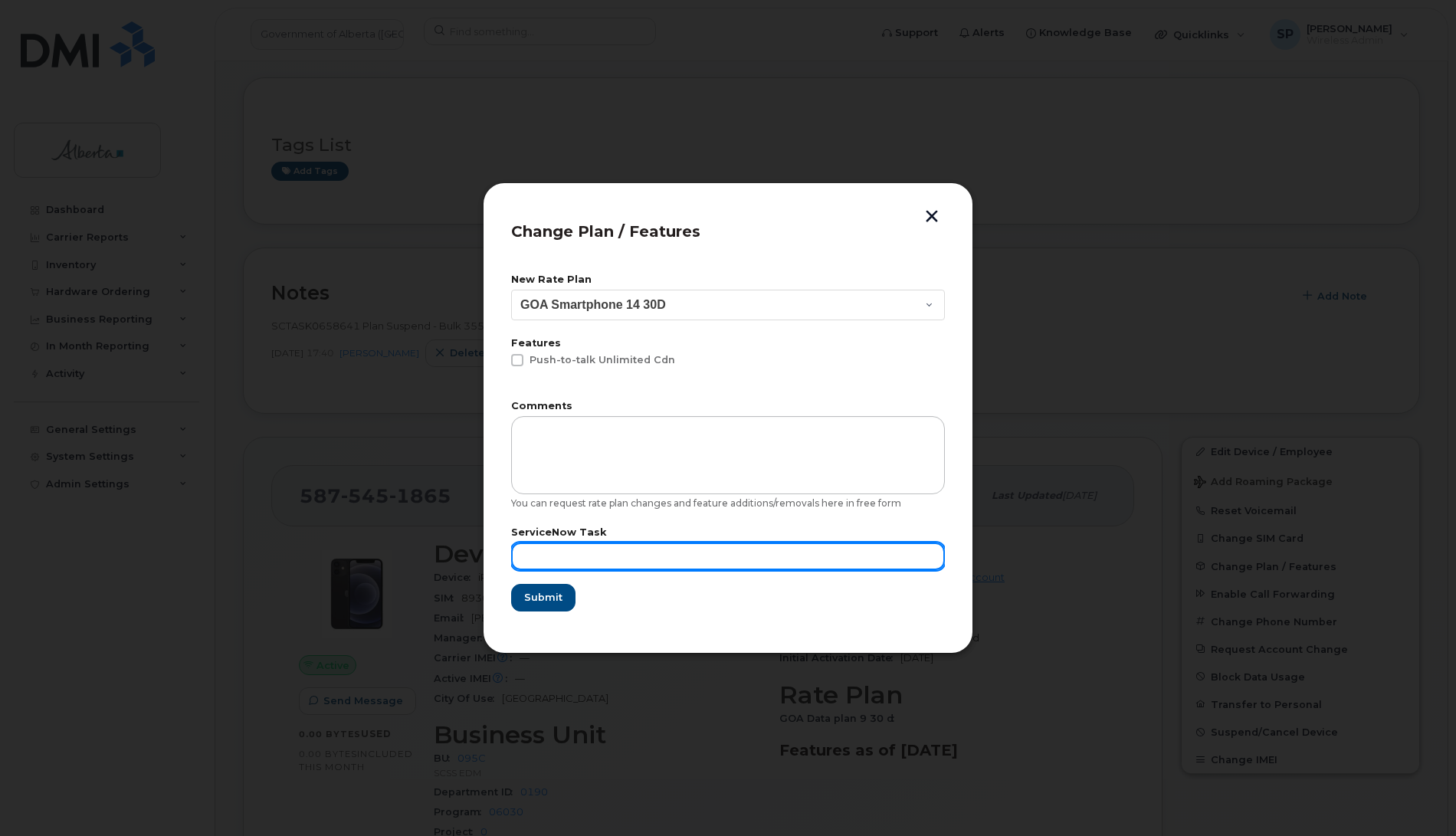
click at [549, 557] on input "text" at bounding box center [728, 556] width 434 height 28
type input "Repurposed"
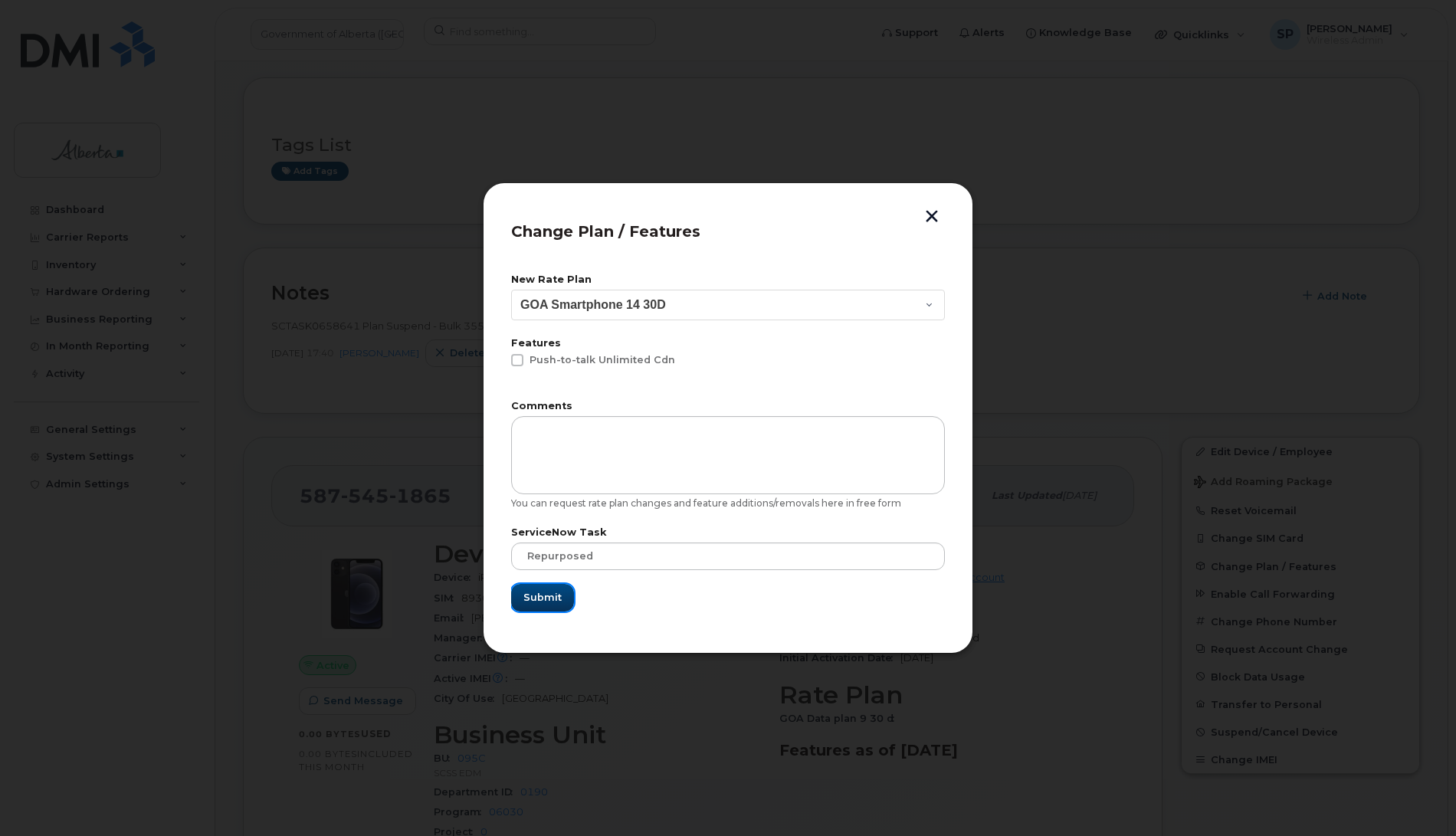
click at [546, 598] on span "Submit" at bounding box center [542, 597] width 38 height 15
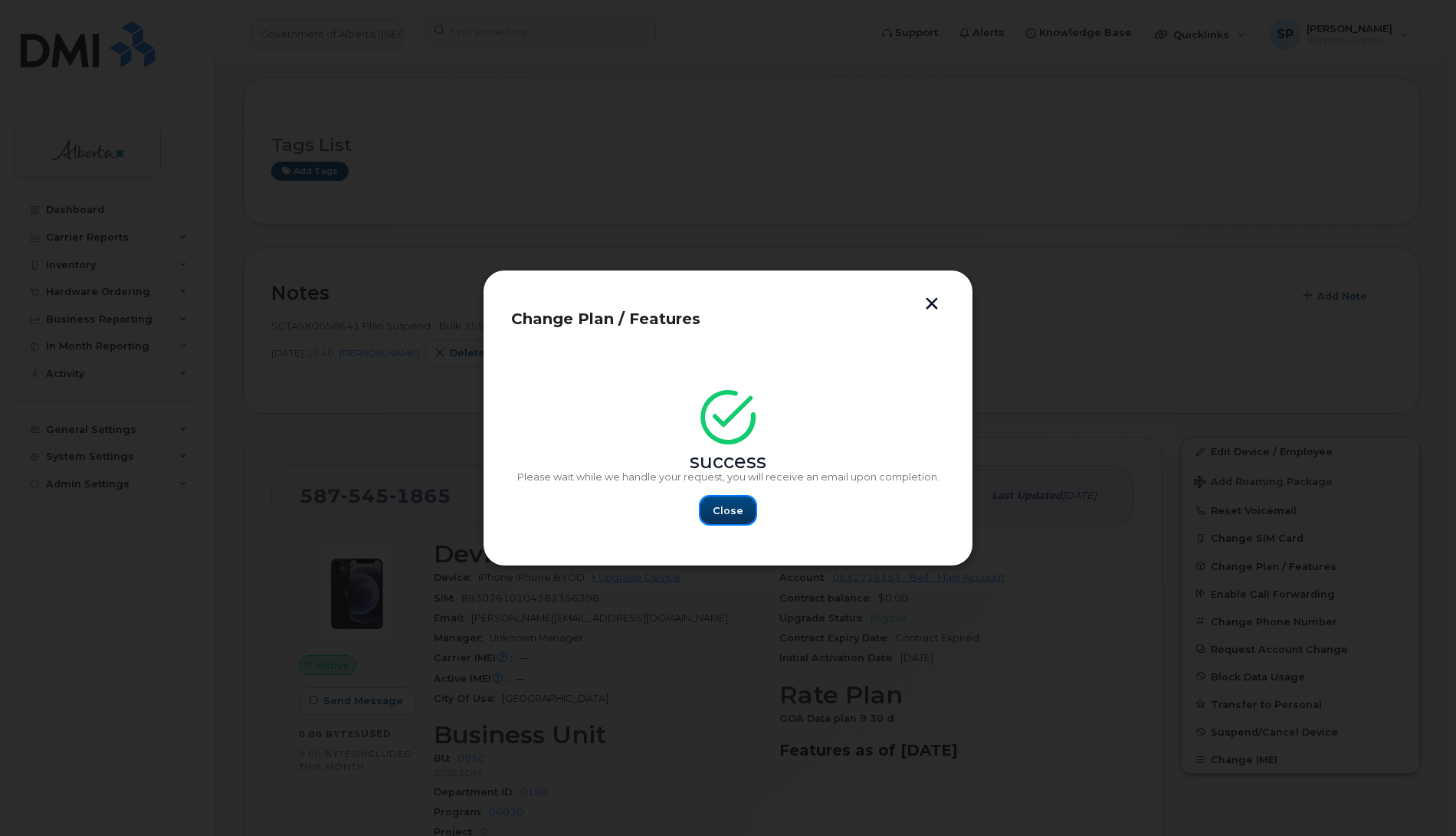
click at [741, 514] on span "Close" at bounding box center [728, 510] width 31 height 15
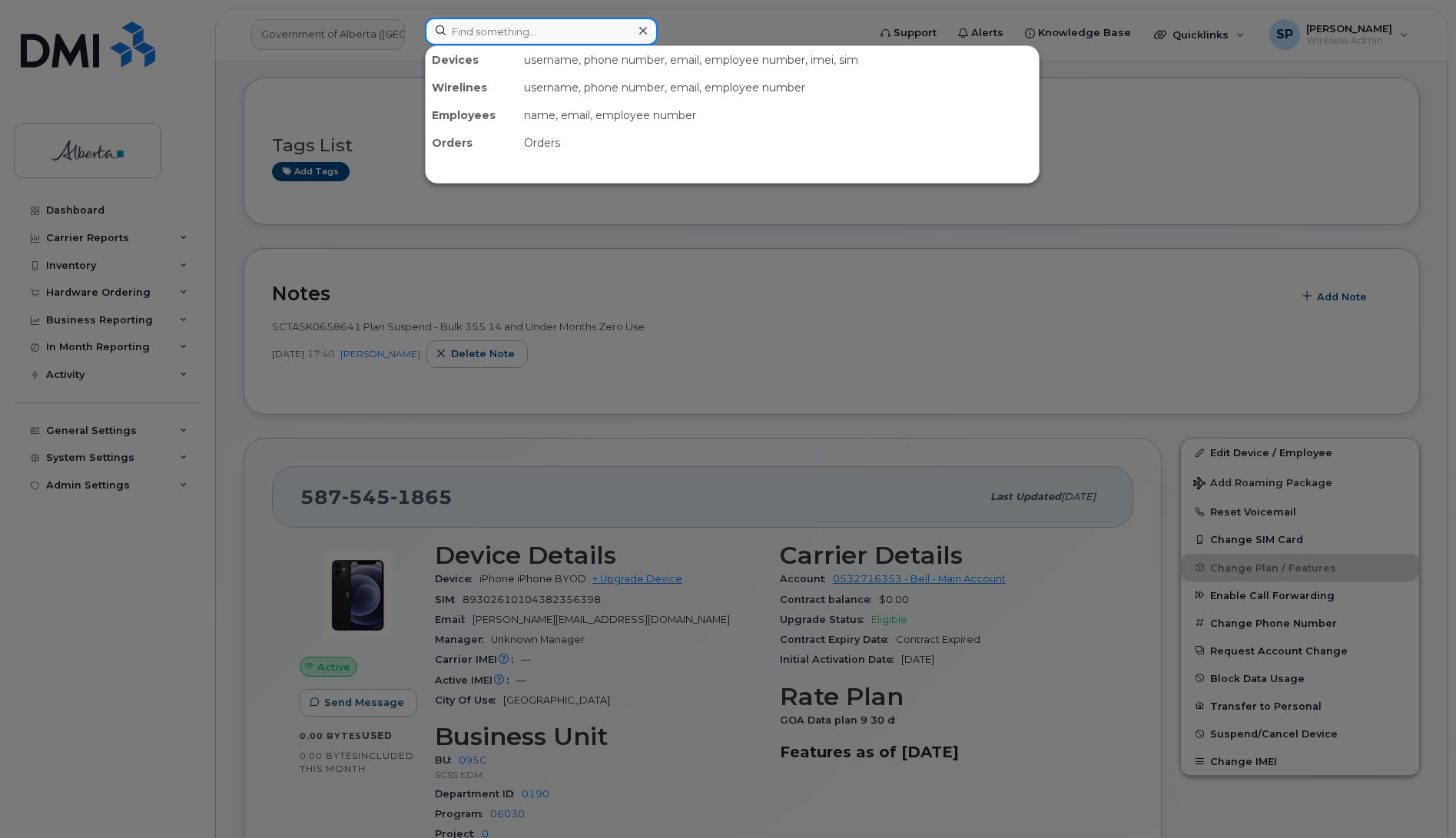
click at [472, 33] on input at bounding box center [542, 32] width 233 height 28
paste input "5875450185"
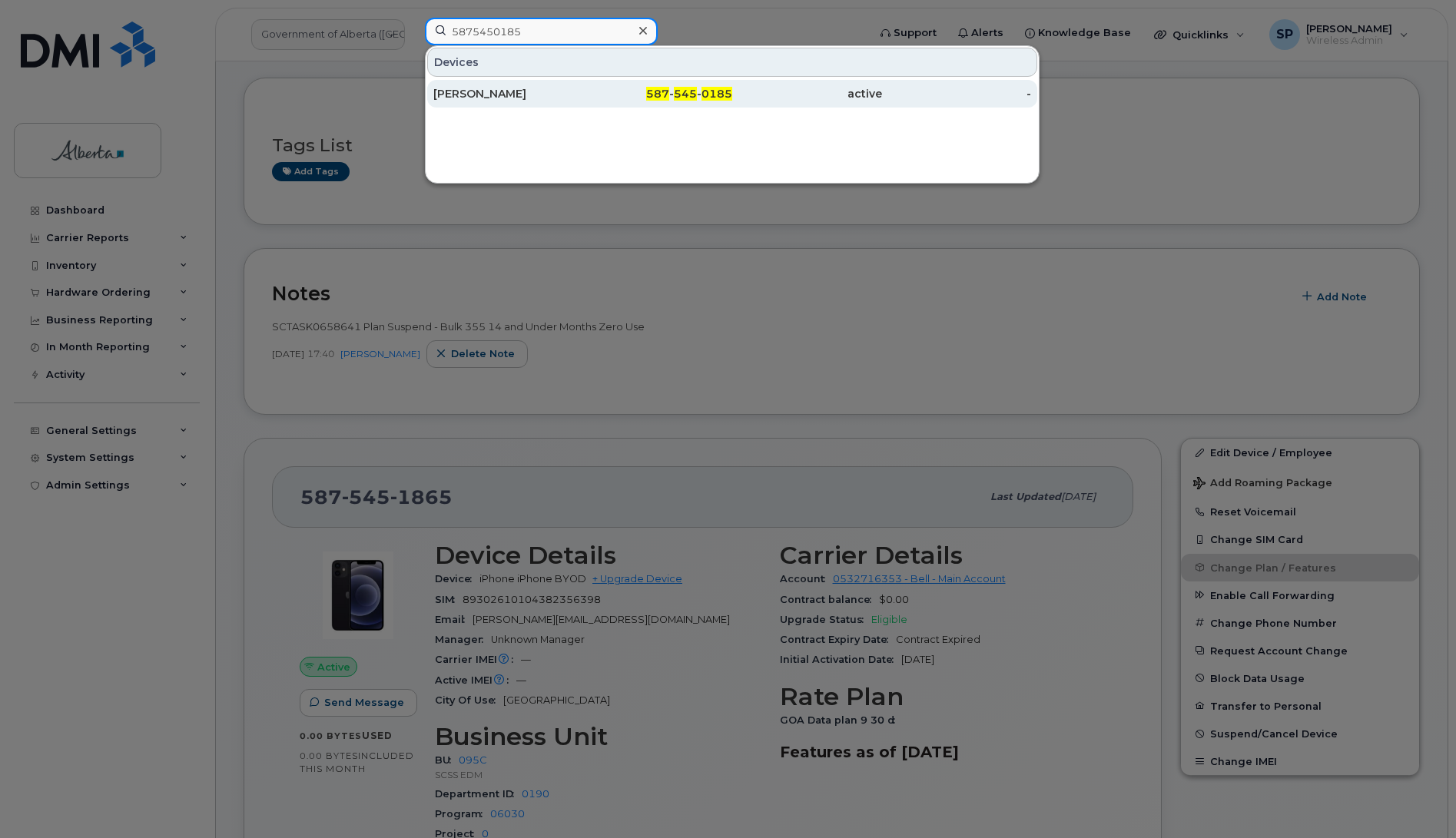
type input "5875450185"
click at [463, 102] on div "Amanda L Amyotte" at bounding box center [508, 94] width 149 height 15
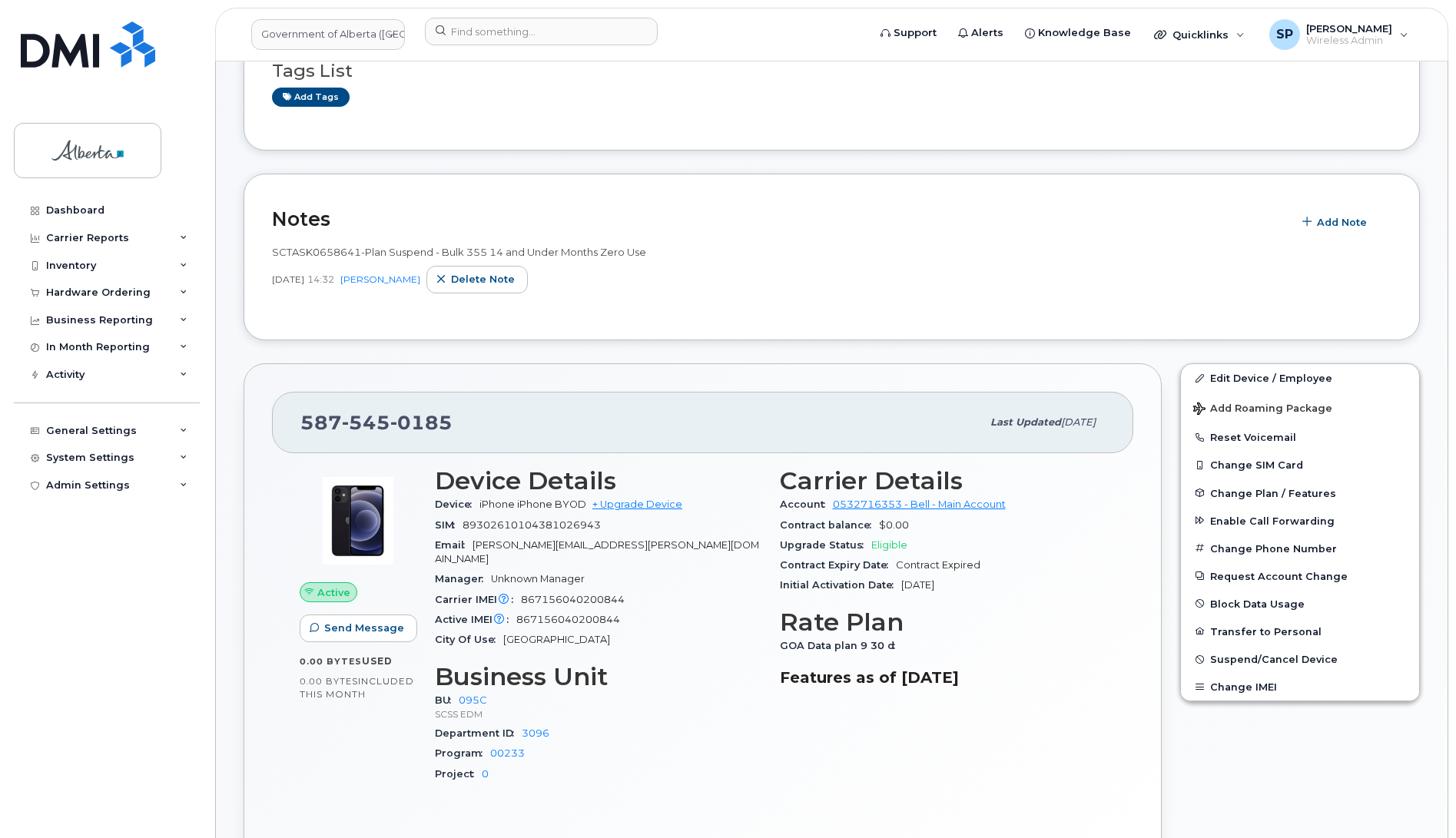
scroll to position [285, 0]
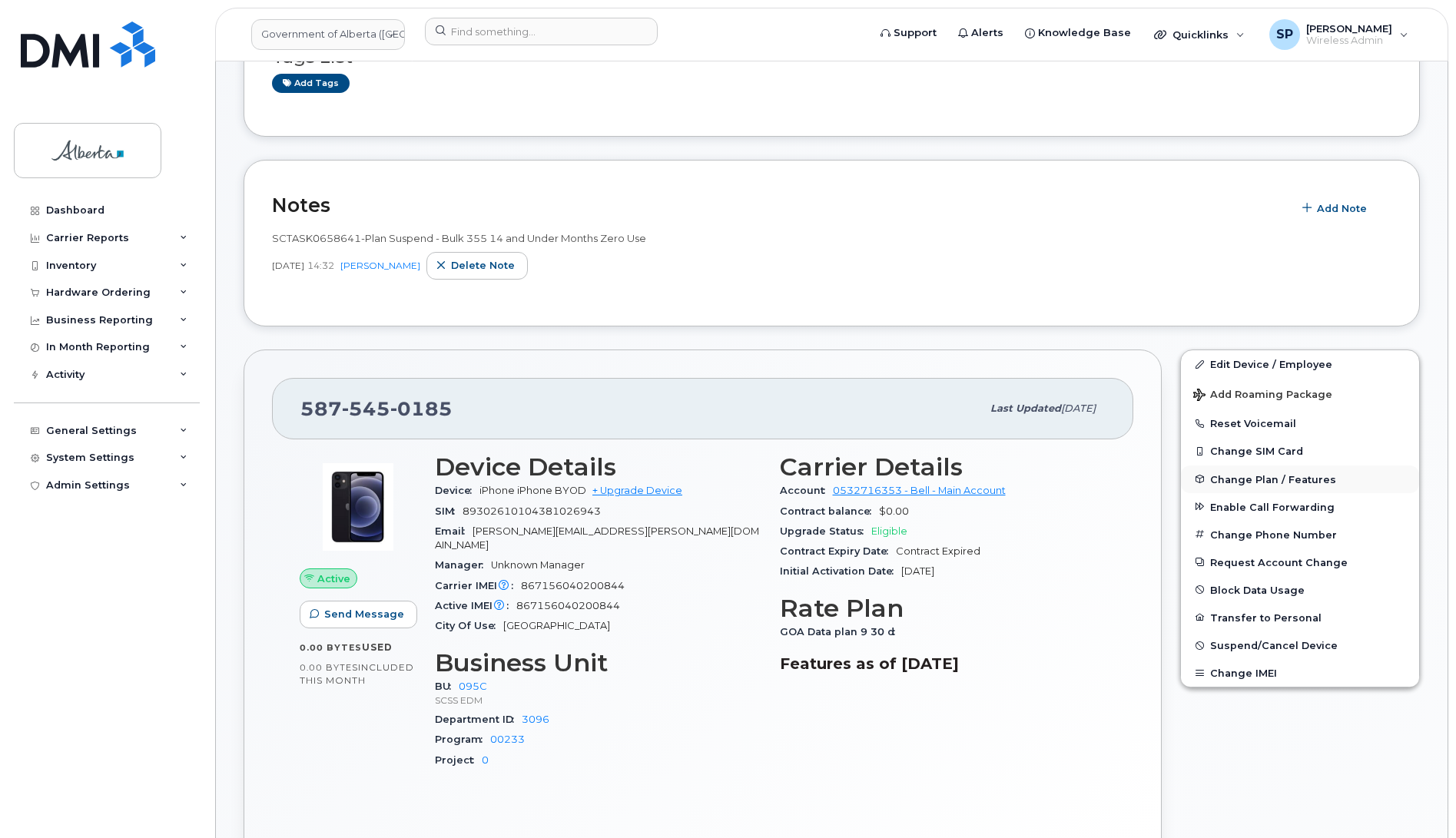
click at [1238, 477] on span "Change Plan / Features" at bounding box center [1273, 478] width 126 height 12
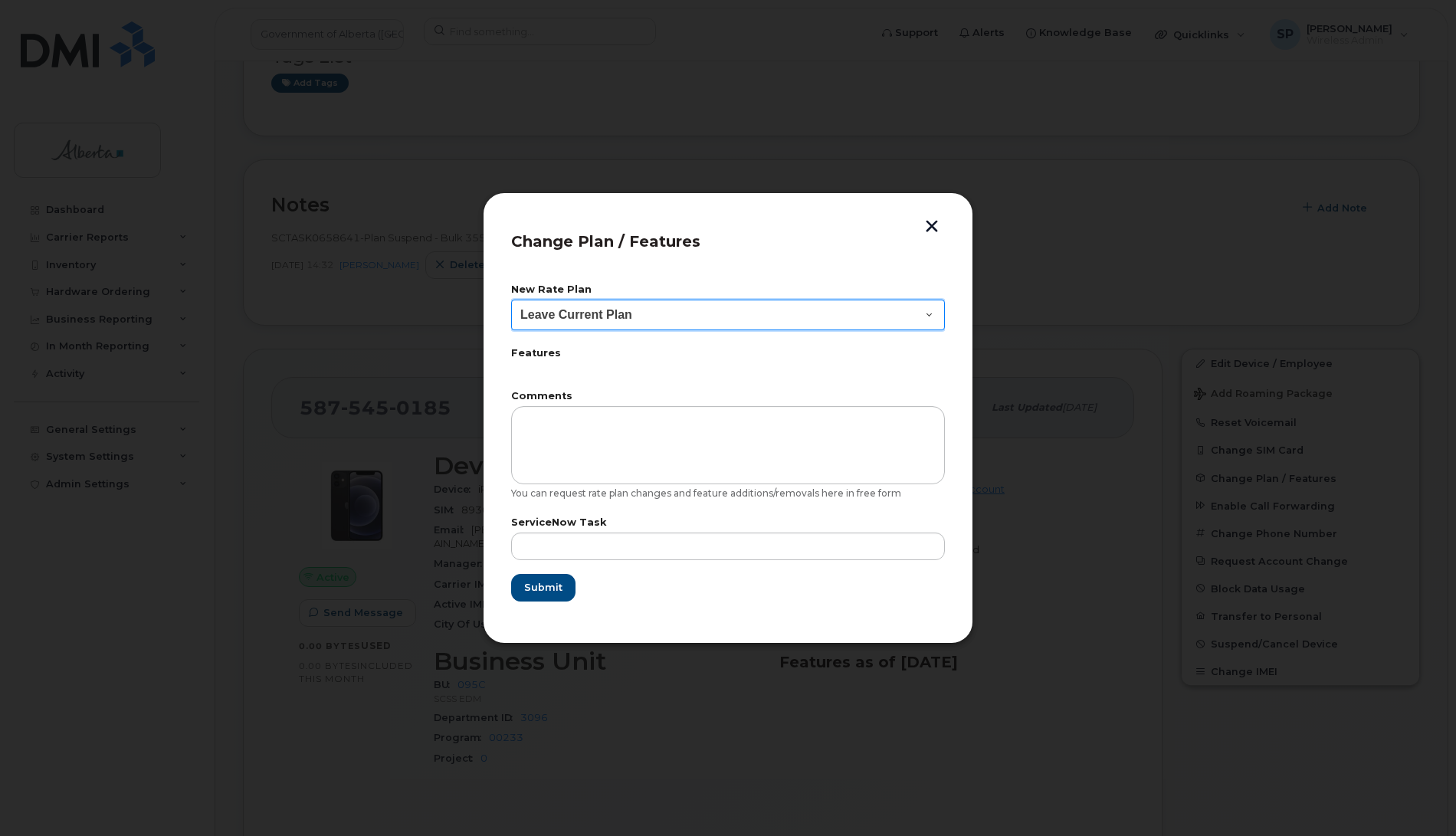
click at [563, 315] on select "Leave Current Plan GOA - Voice Plan 5 GOA Smartphone 14 30D GOA Unlimited Smart…" at bounding box center [728, 315] width 434 height 31
select select "2483362"
click at [511, 300] on select "Leave Current Plan GOA - Voice Plan 5 GOA Smartphone 14 30D GOA Unlimited Smart…" at bounding box center [728, 315] width 434 height 31
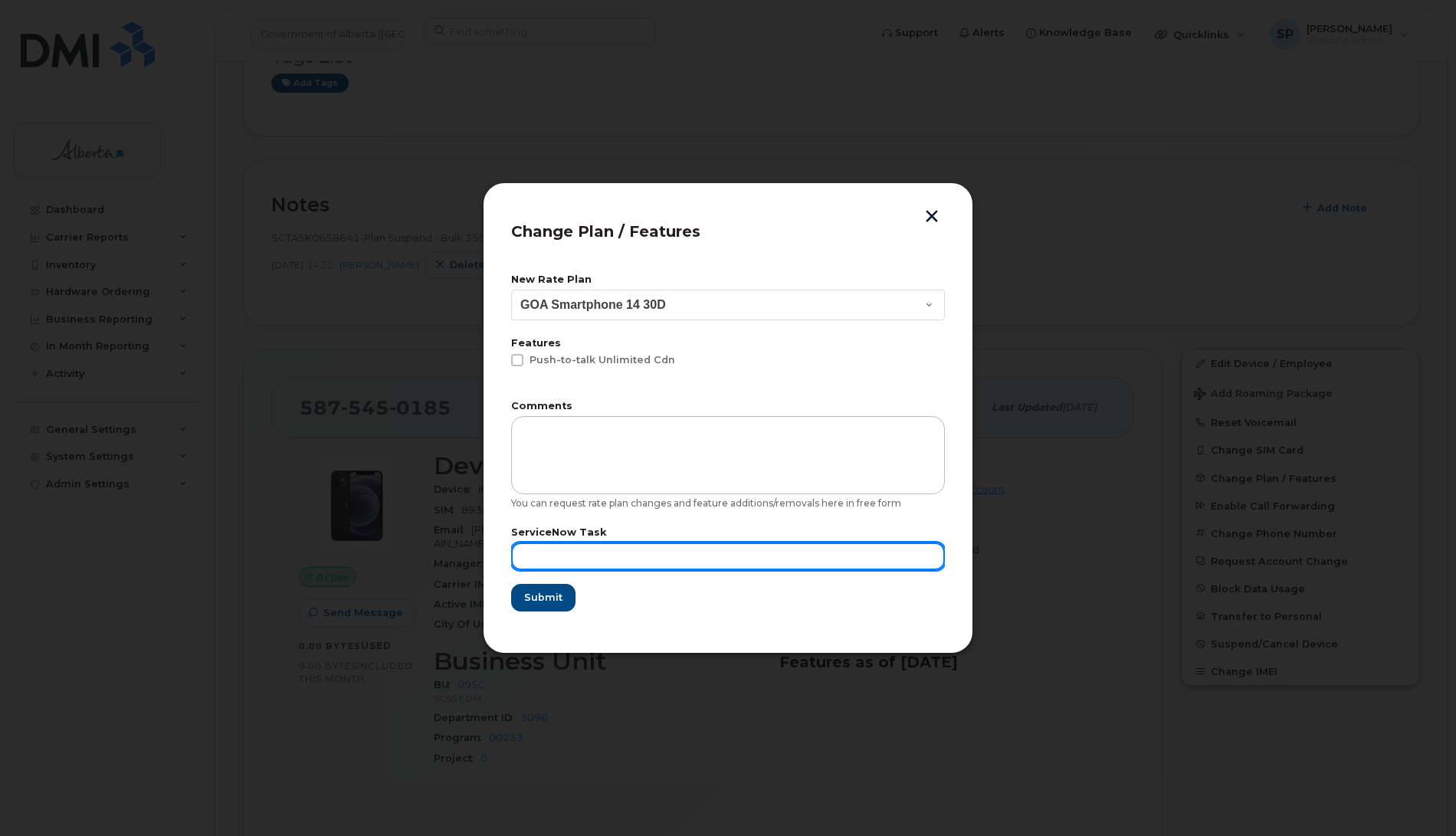
click at [567, 552] on input "text" at bounding box center [728, 556] width 434 height 28
type input "Repurposed"
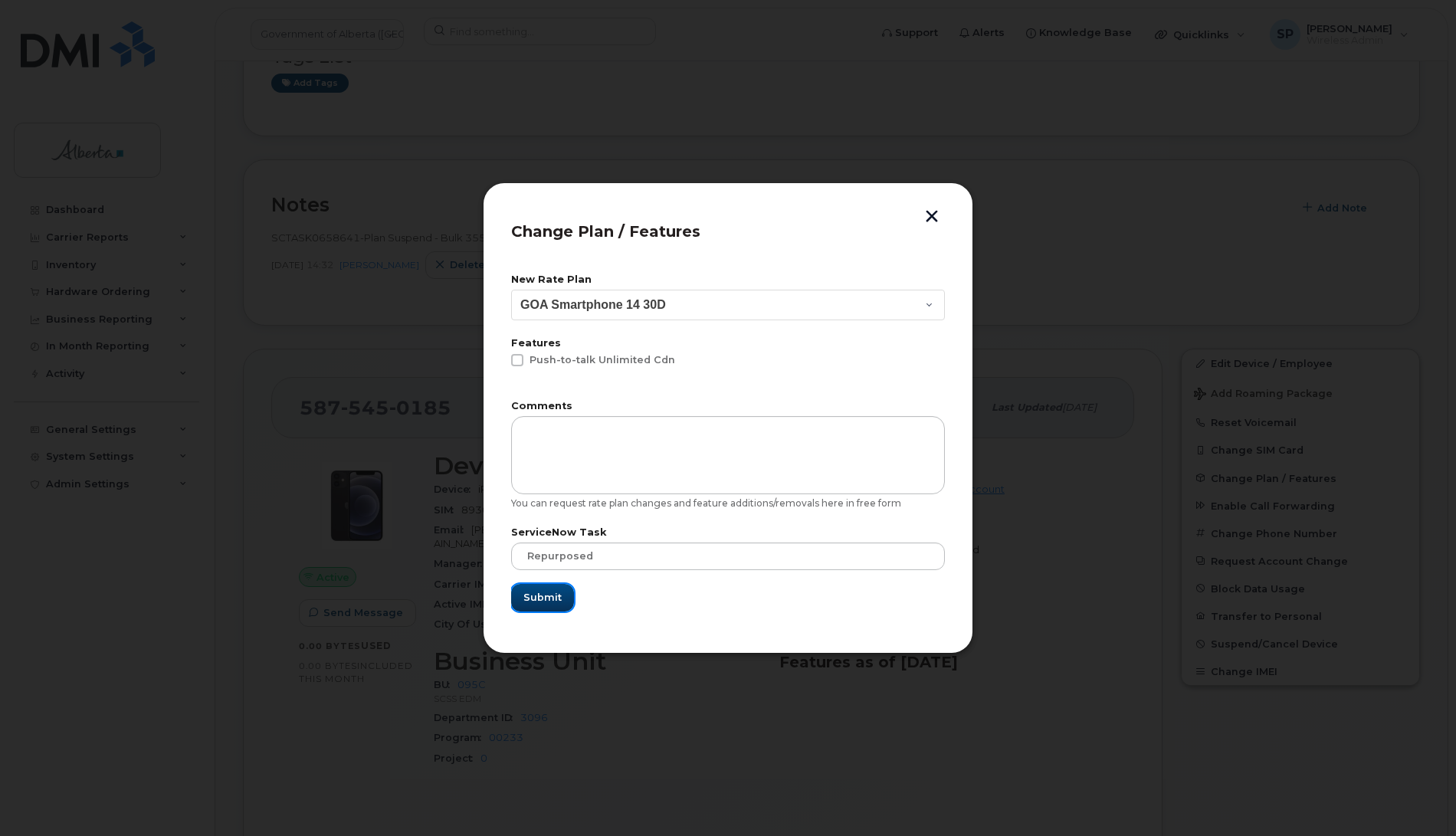
click at [552, 600] on span "Submit" at bounding box center [542, 597] width 38 height 15
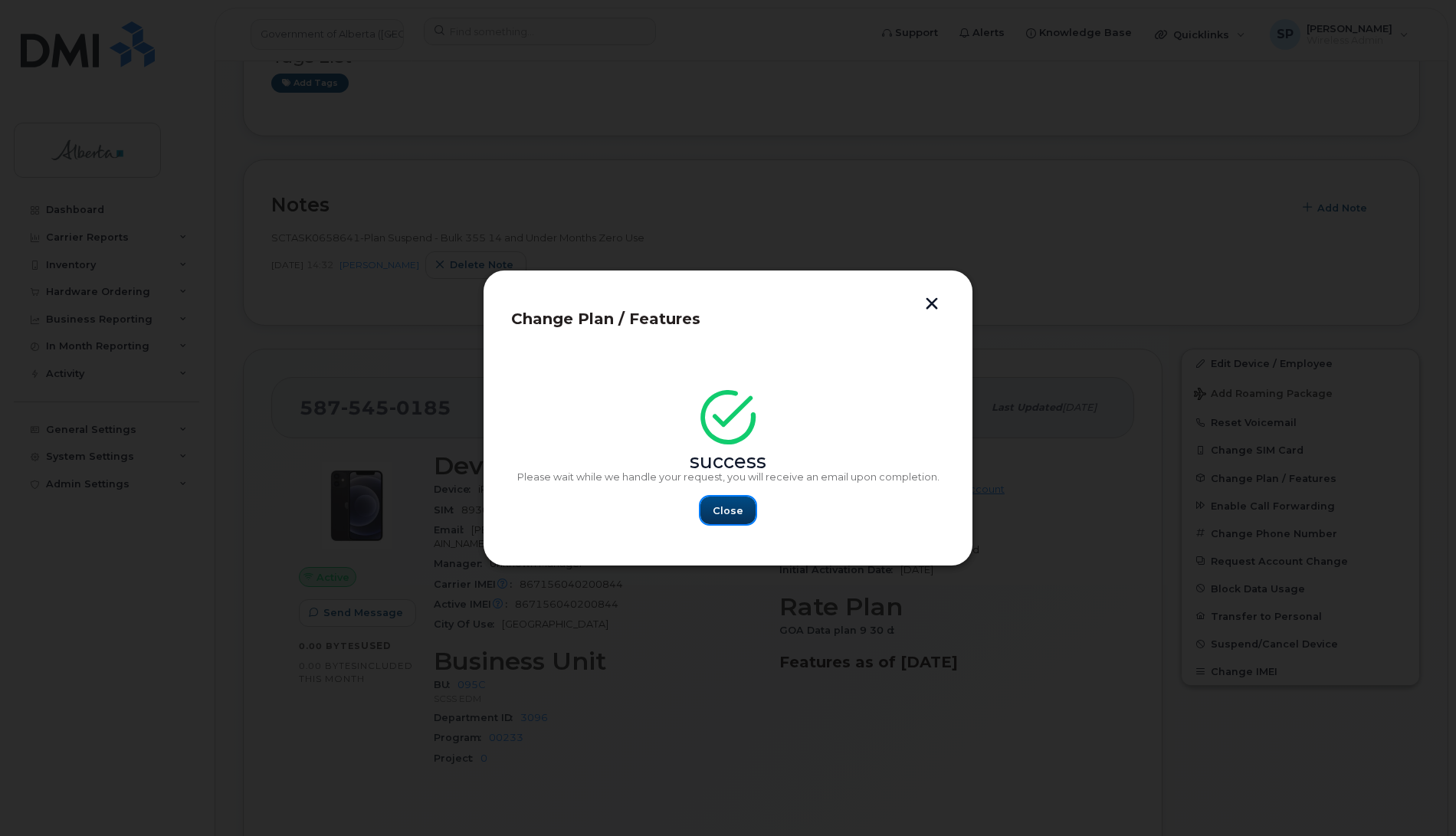
click at [726, 516] on span "Close" at bounding box center [728, 510] width 31 height 15
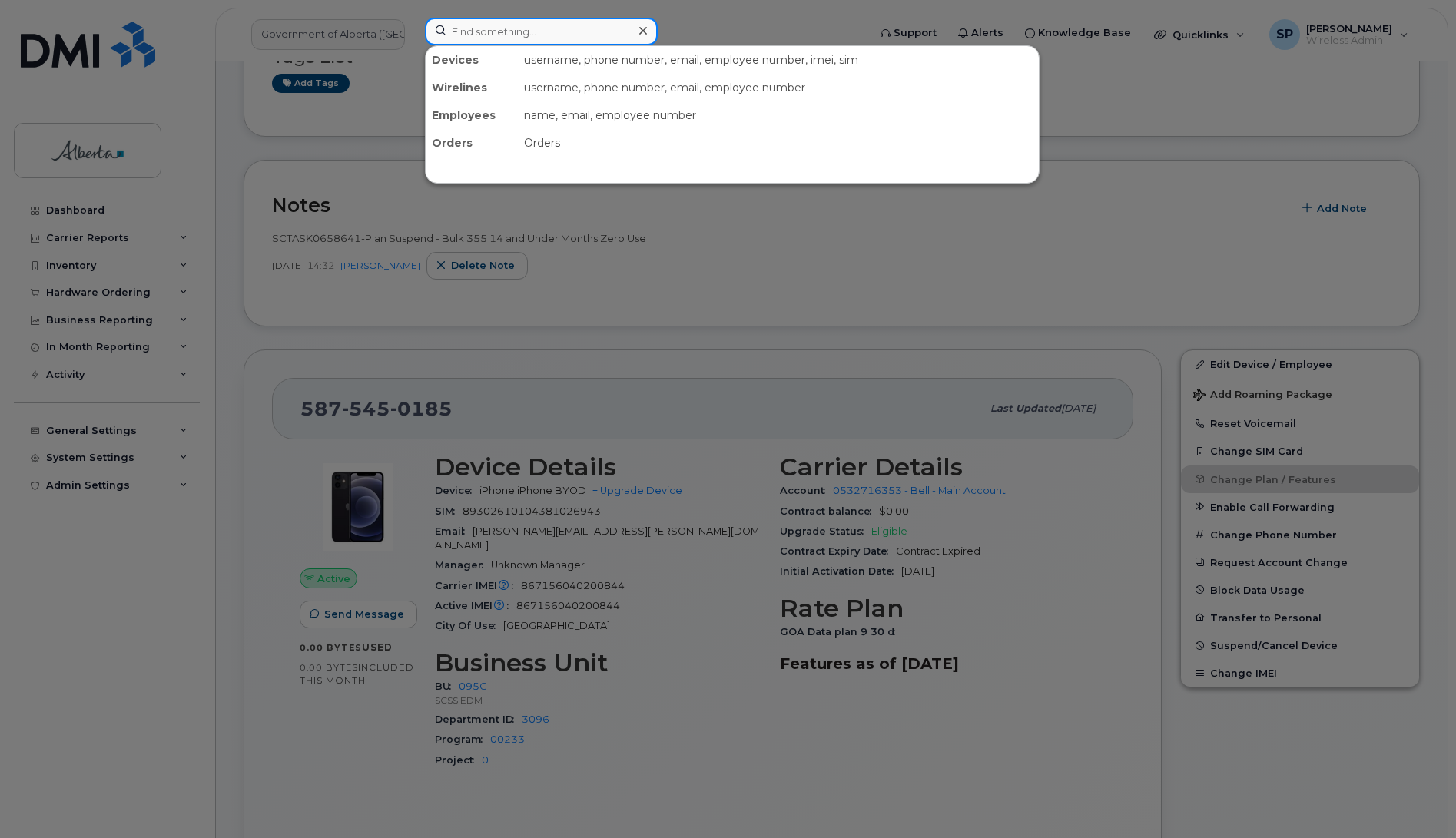
click at [505, 32] on input at bounding box center [542, 32] width 233 height 28
paste input "5875450184"
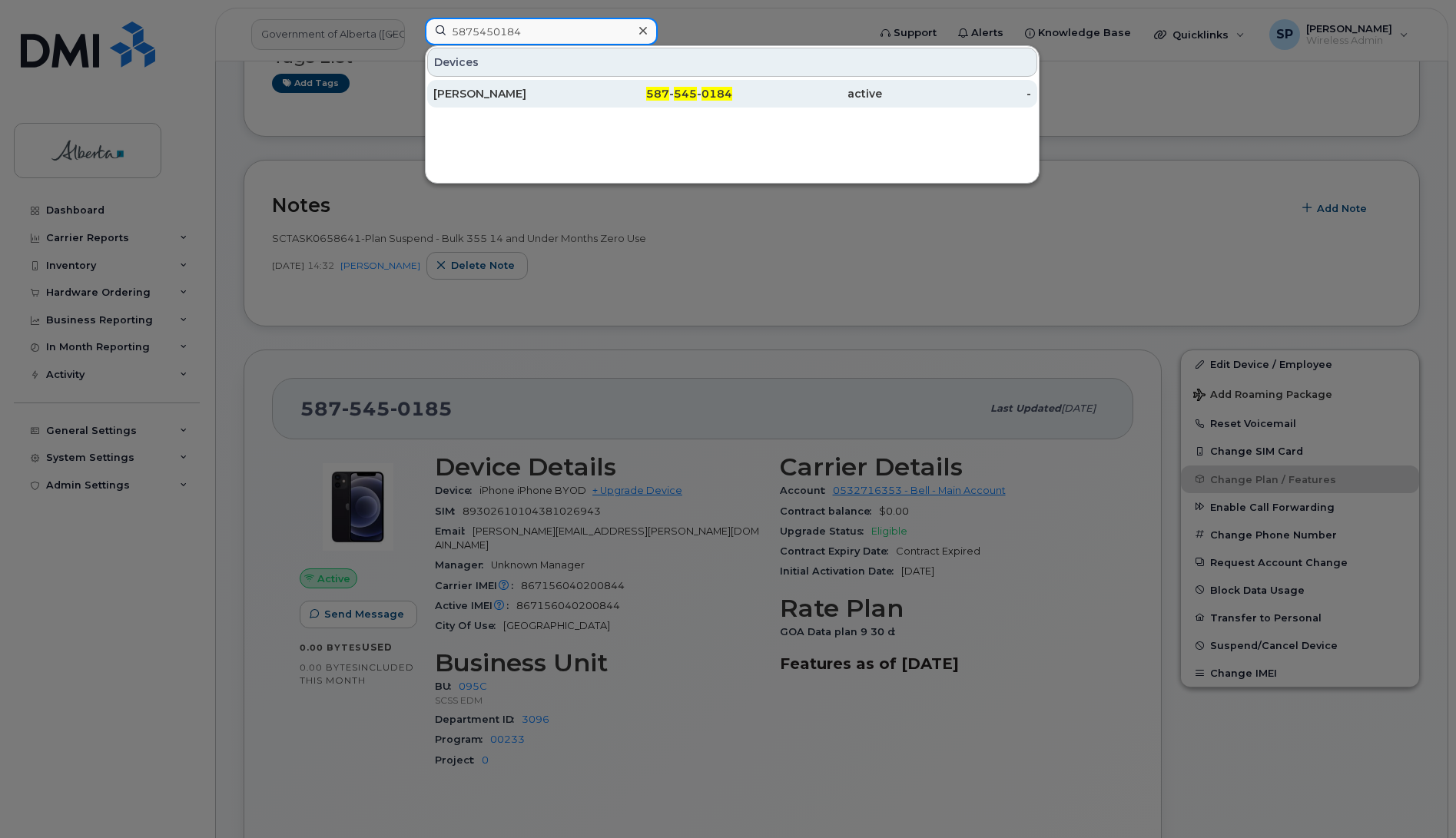
type input "5875450184"
click at [476, 94] on div "Kerry Duguay" at bounding box center [508, 94] width 149 height 15
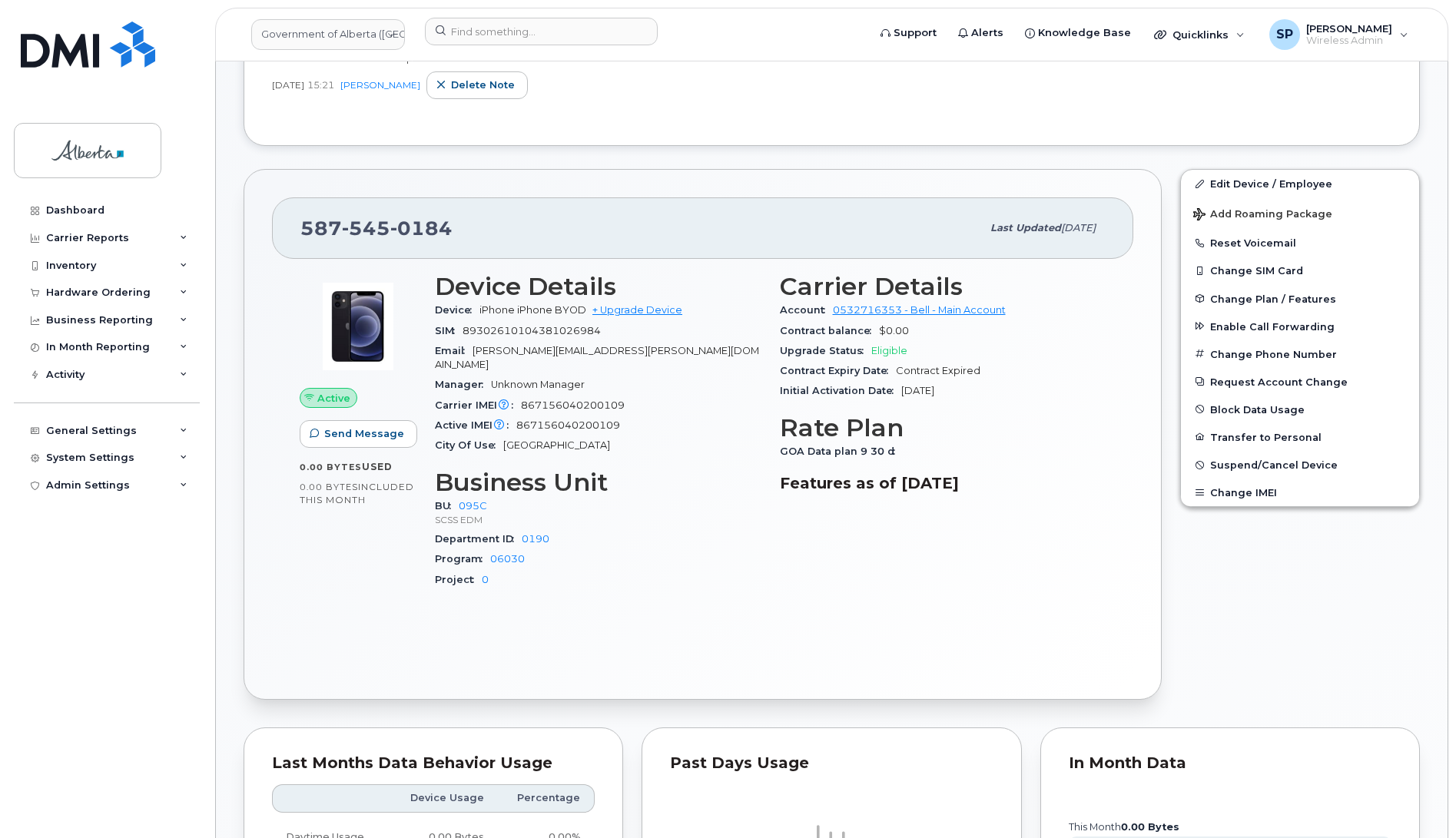
scroll to position [525, 0]
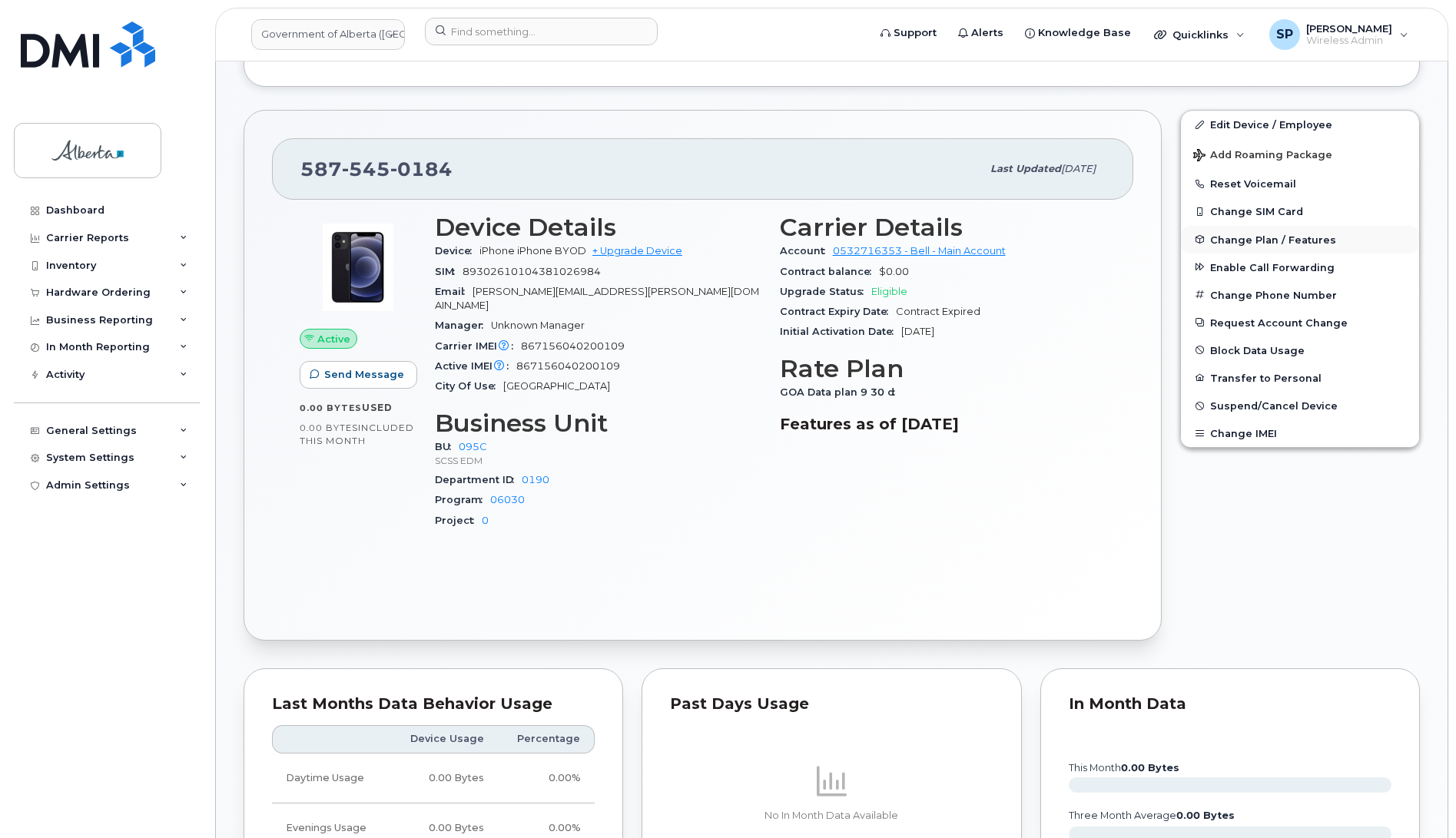
click at [1256, 239] on span "Change Plan / Features" at bounding box center [1273, 239] width 126 height 12
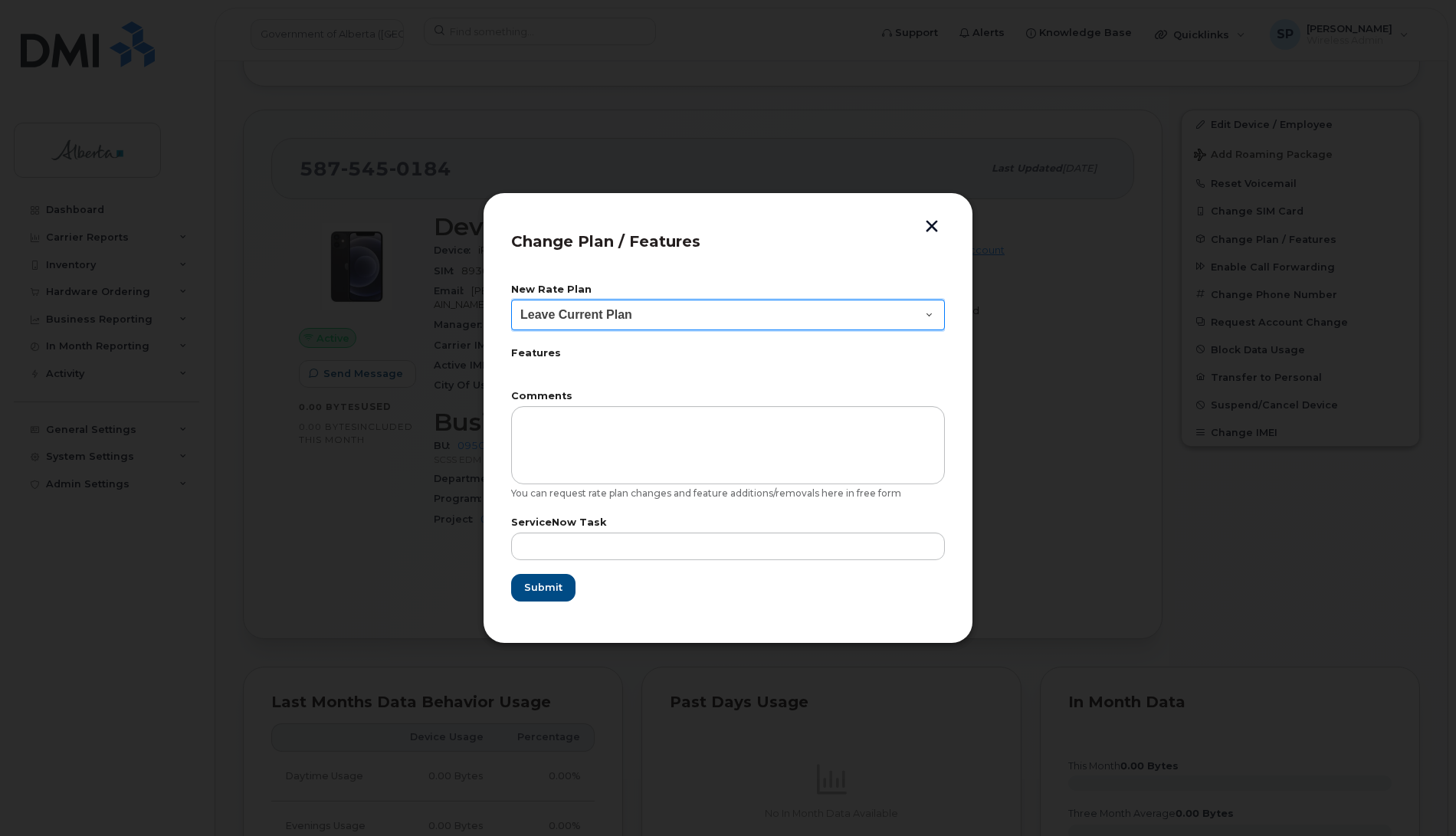
click at [602, 320] on select "Leave Current Plan GOA - Voice Plan 5 GOA Smartphone 14 30D GOA Unlimited Smart…" at bounding box center [728, 315] width 434 height 31
select select "2483362"
click at [511, 300] on select "Leave Current Plan GOA - Voice Plan 5 GOA Smartphone 14 30D GOA Unlimited Smart…" at bounding box center [728, 315] width 434 height 31
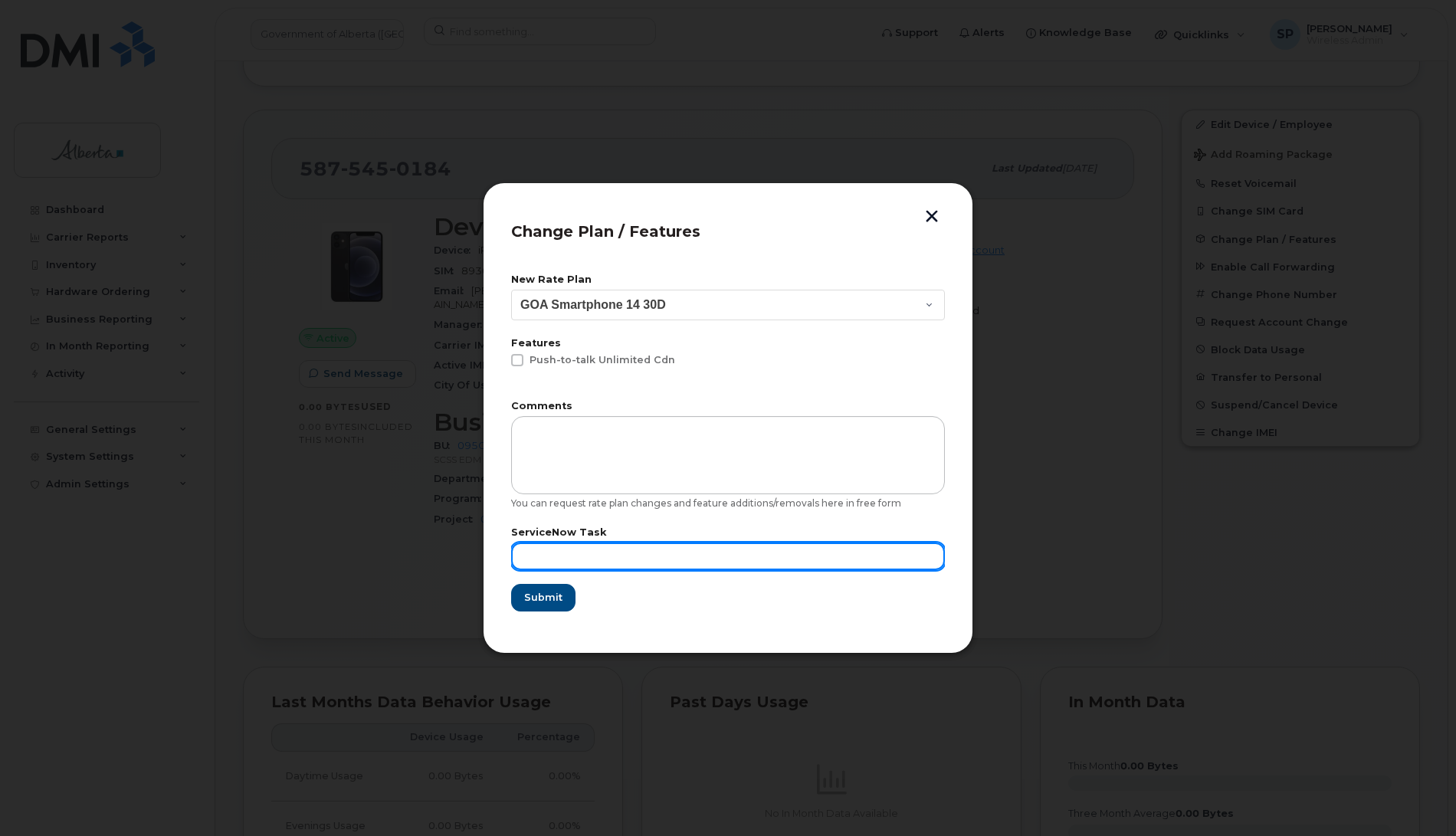
click at [552, 546] on input "text" at bounding box center [728, 556] width 434 height 28
type input "Repurposed"
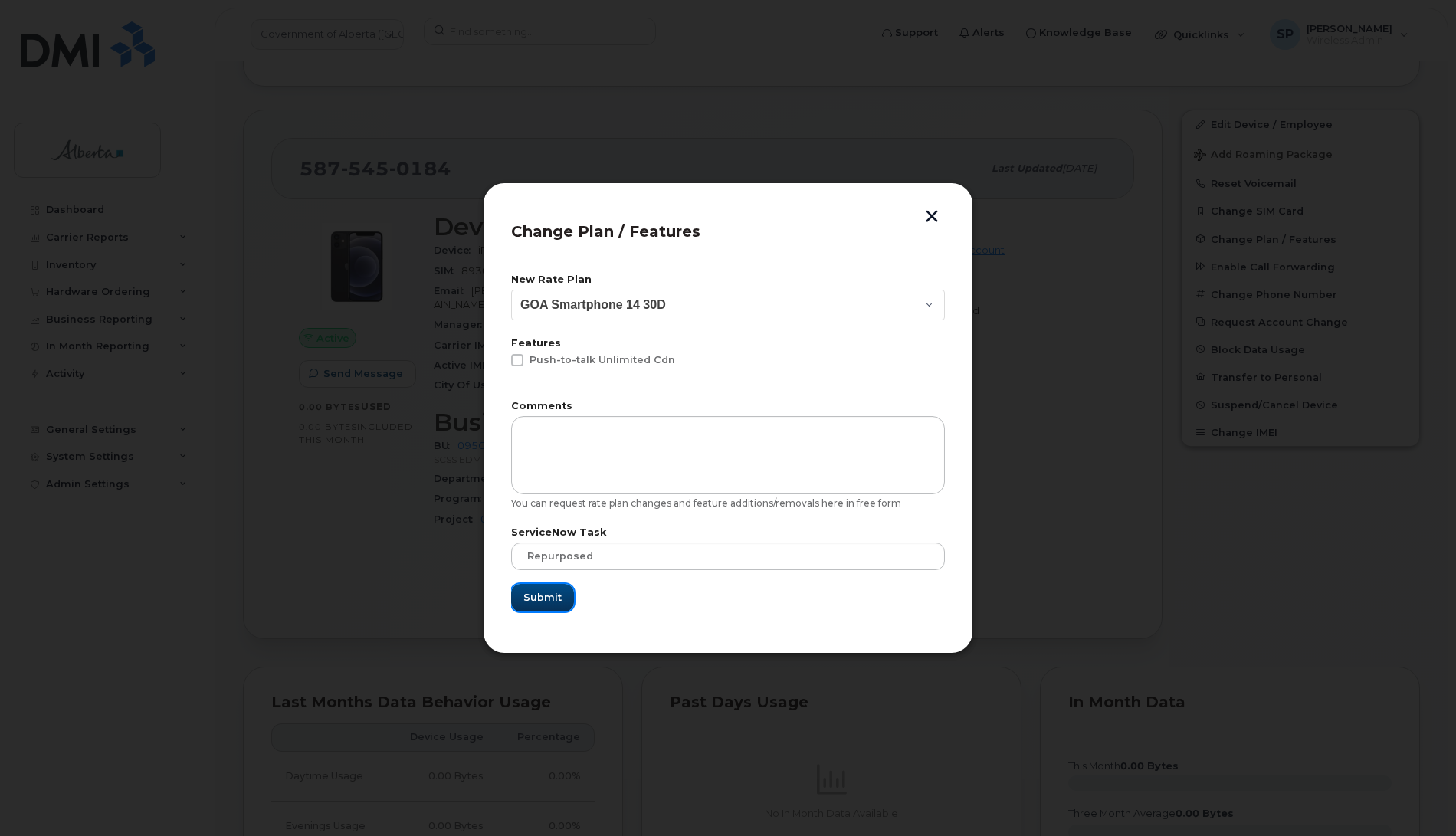
click at [557, 594] on span "Submit" at bounding box center [542, 597] width 38 height 15
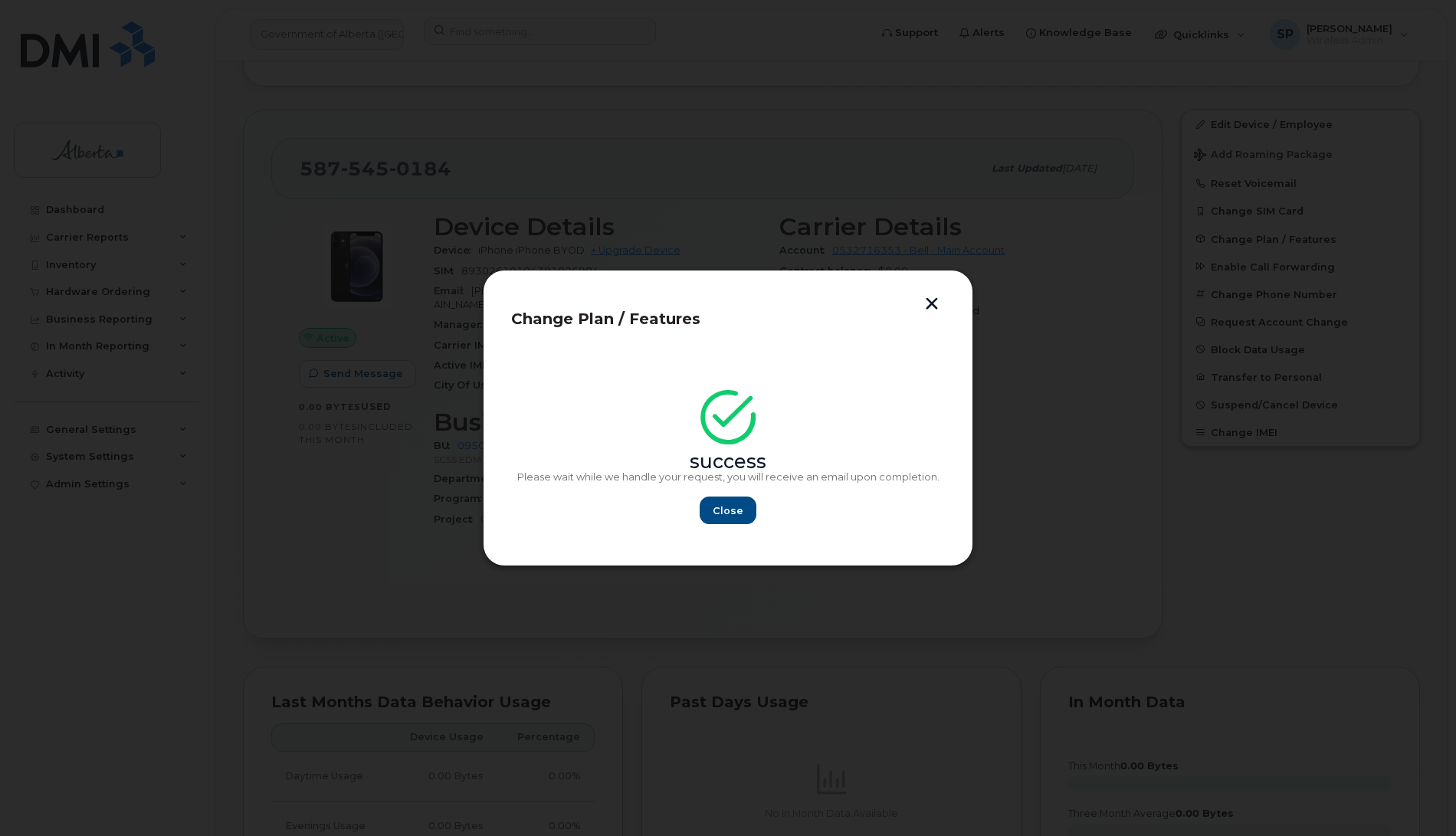
click at [925, 305] on button "button" at bounding box center [932, 305] width 23 height 16
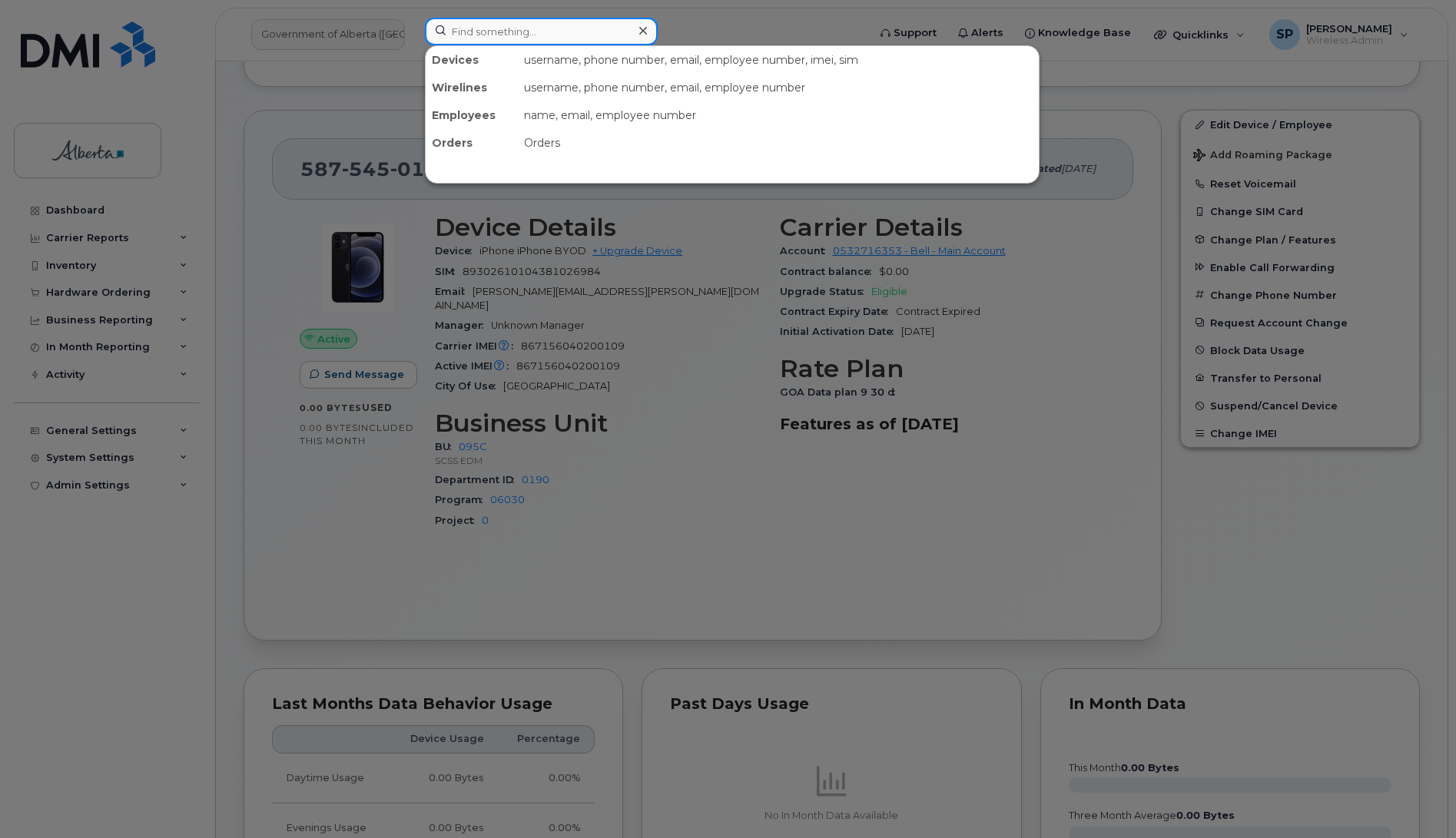
click at [520, 33] on input at bounding box center [542, 32] width 233 height 28
paste input "7806609702"
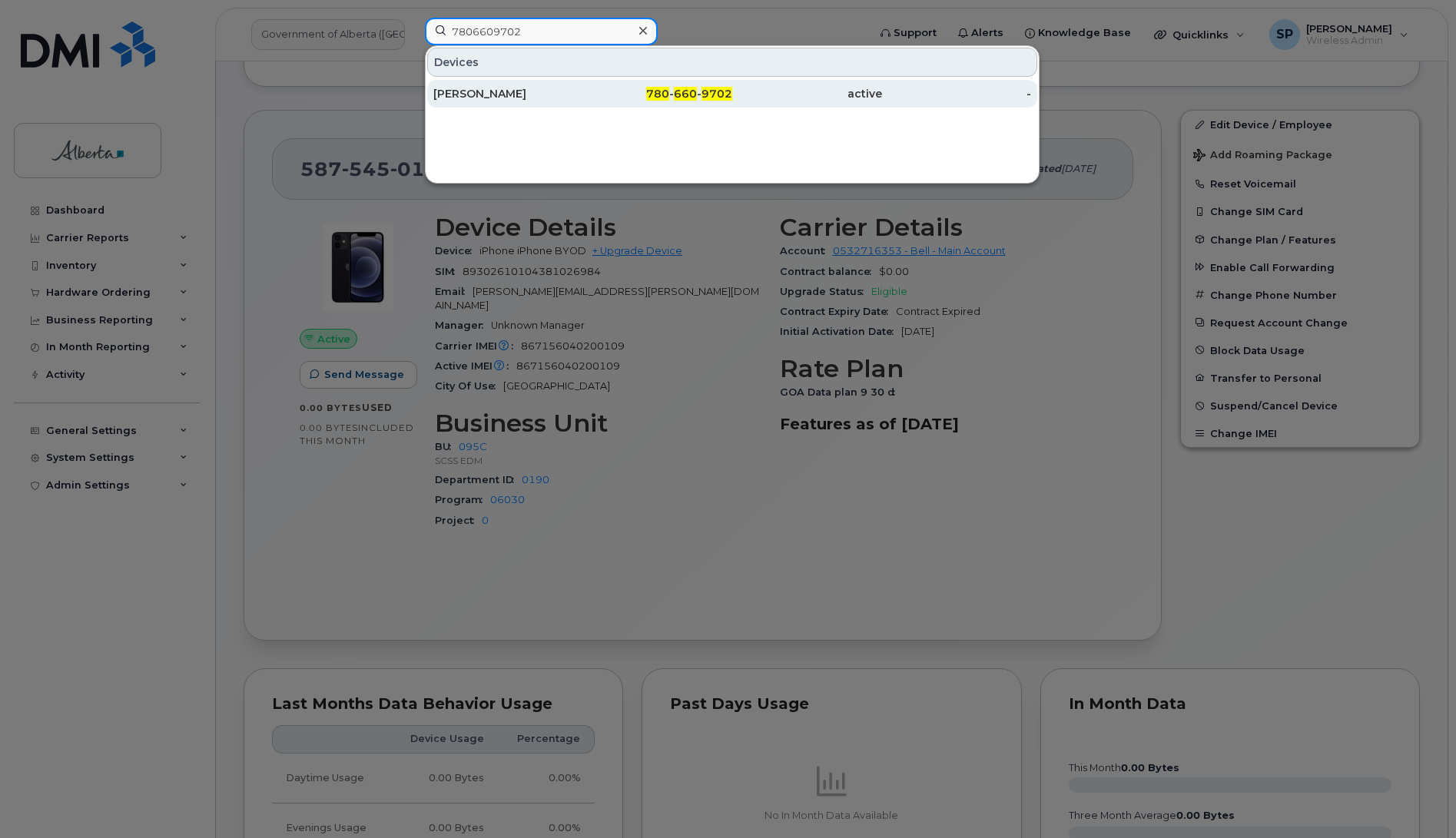
type input "7806609702"
click at [583, 105] on div "Taea Ryhard" at bounding box center [658, 94] width 149 height 28
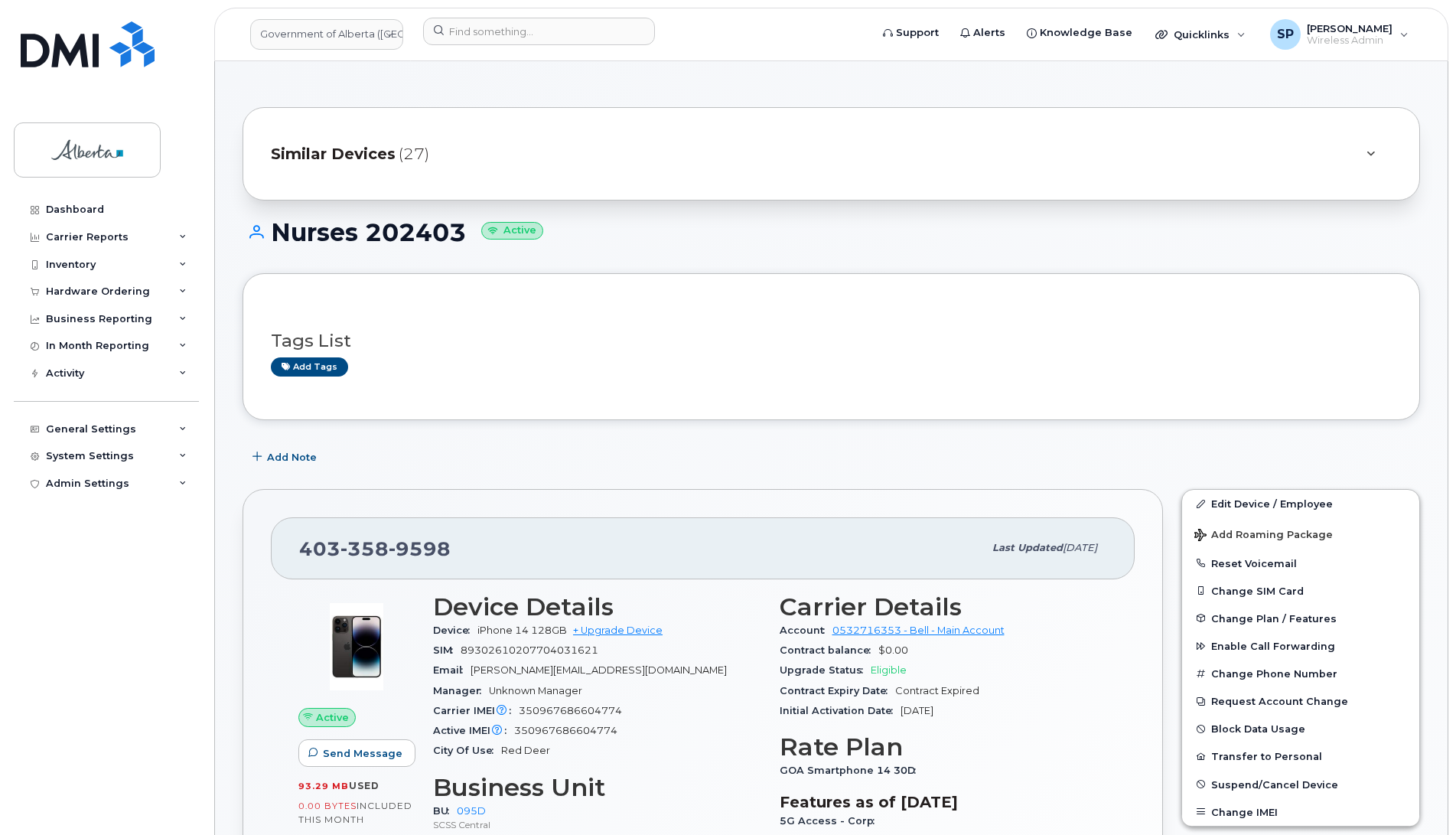
scroll to position [474, 0]
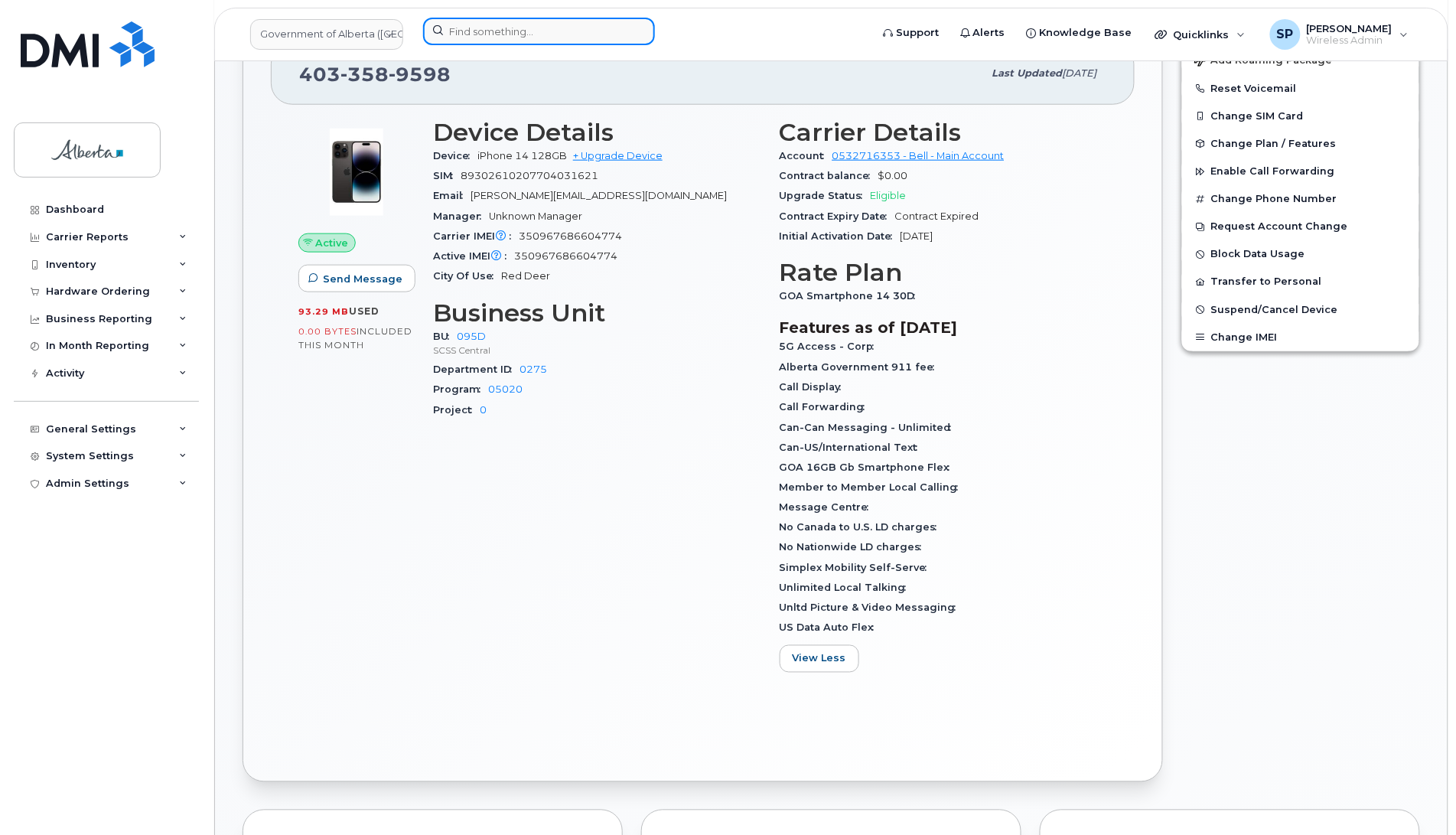
click at [578, 38] on input at bounding box center [539, 31] width 232 height 28
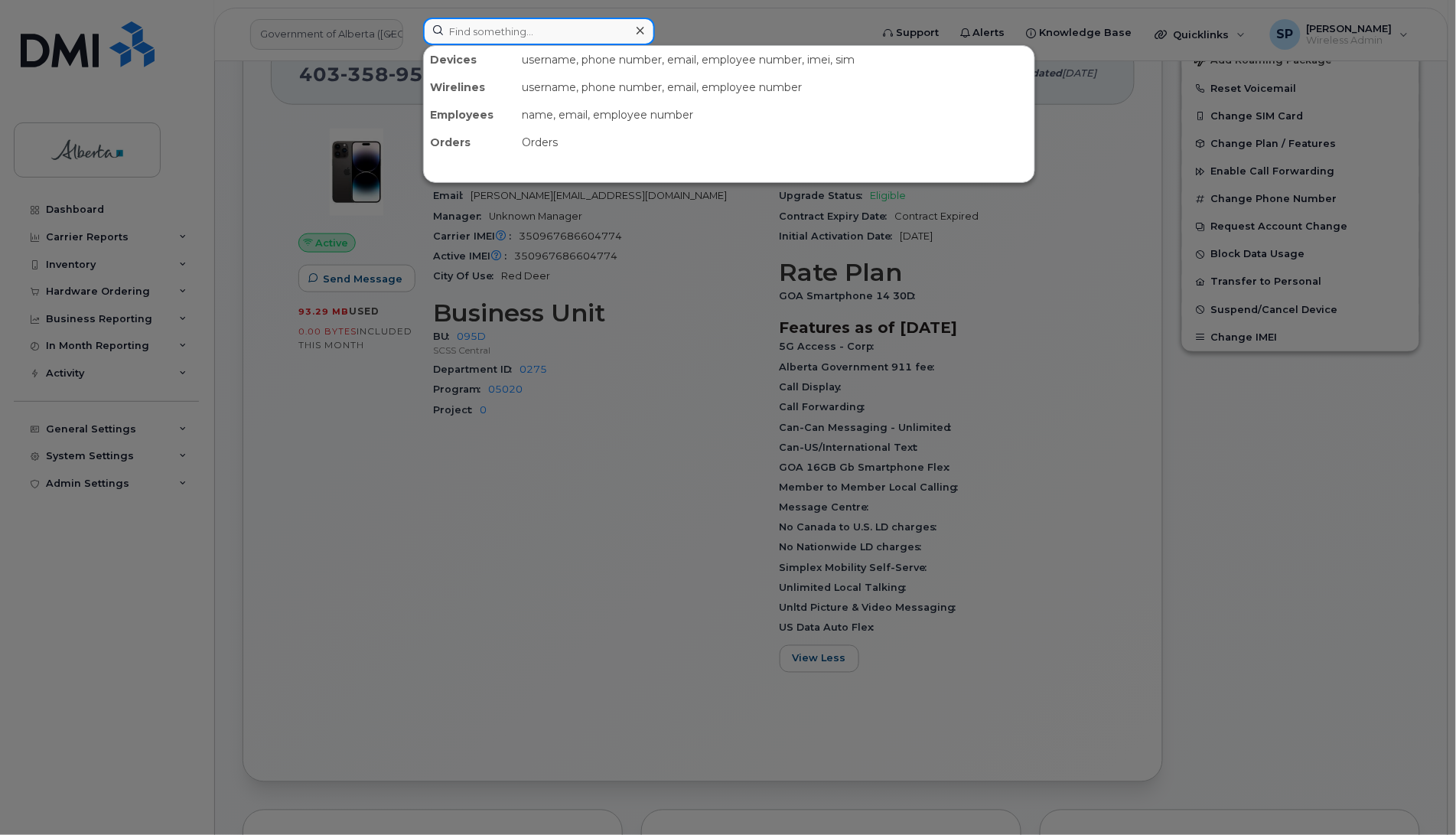
paste input "7807211534"
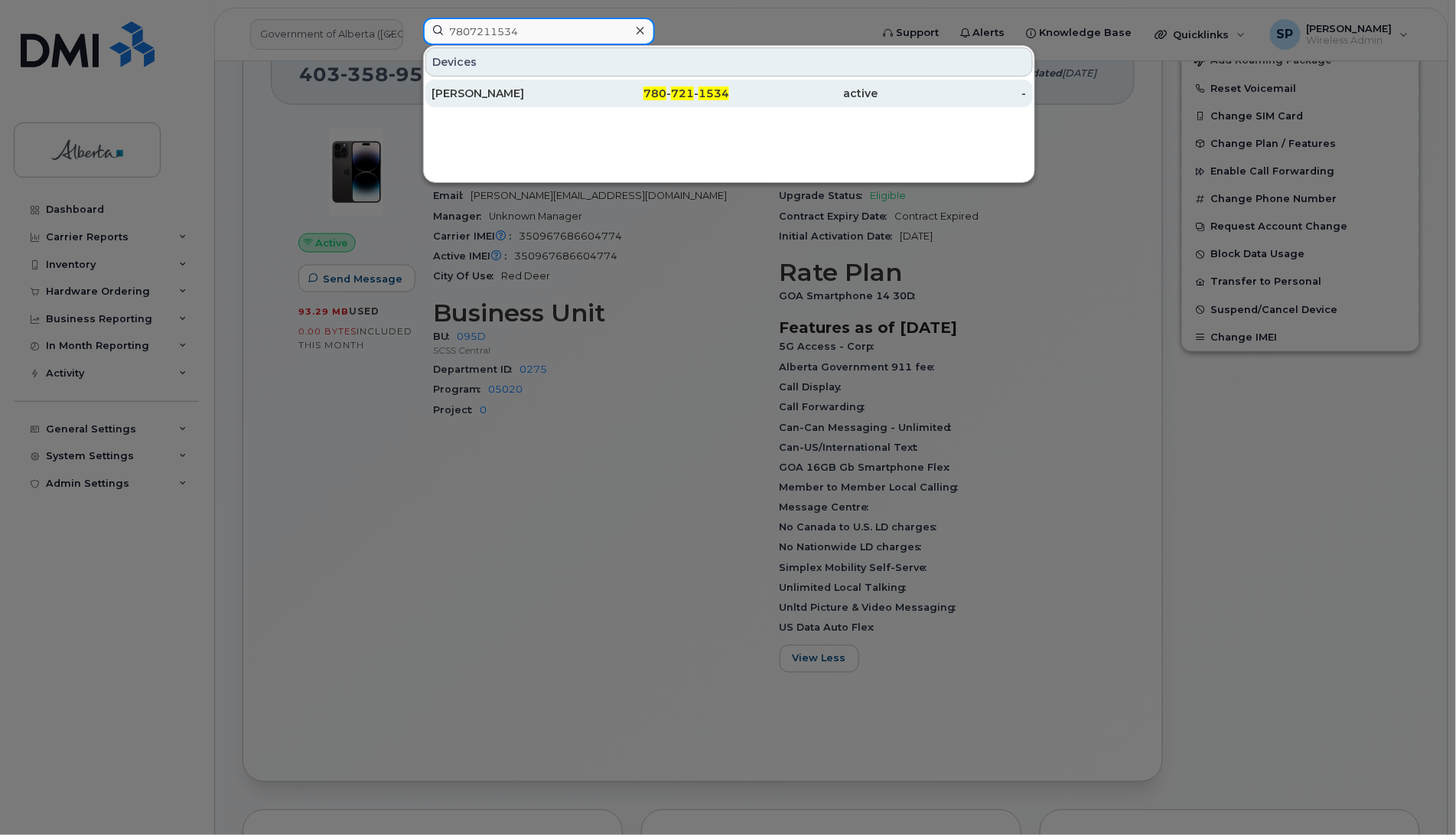
type input "7807211534"
click at [457, 90] on div "[PERSON_NAME]" at bounding box center [506, 94] width 149 height 15
